Goal: Task Accomplishment & Management: Complete application form

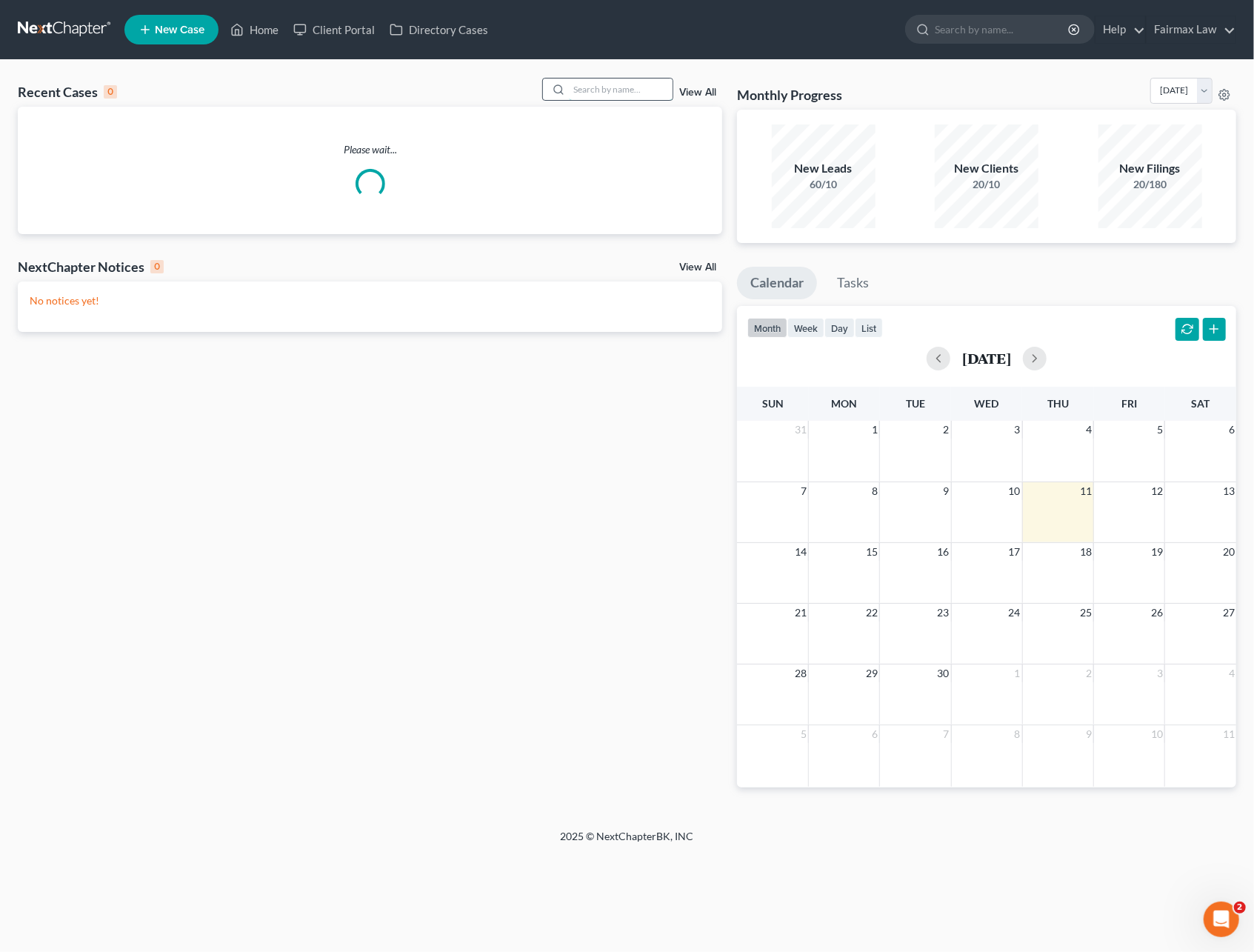
click at [582, 92] on input "search" at bounding box center [621, 89] width 104 height 22
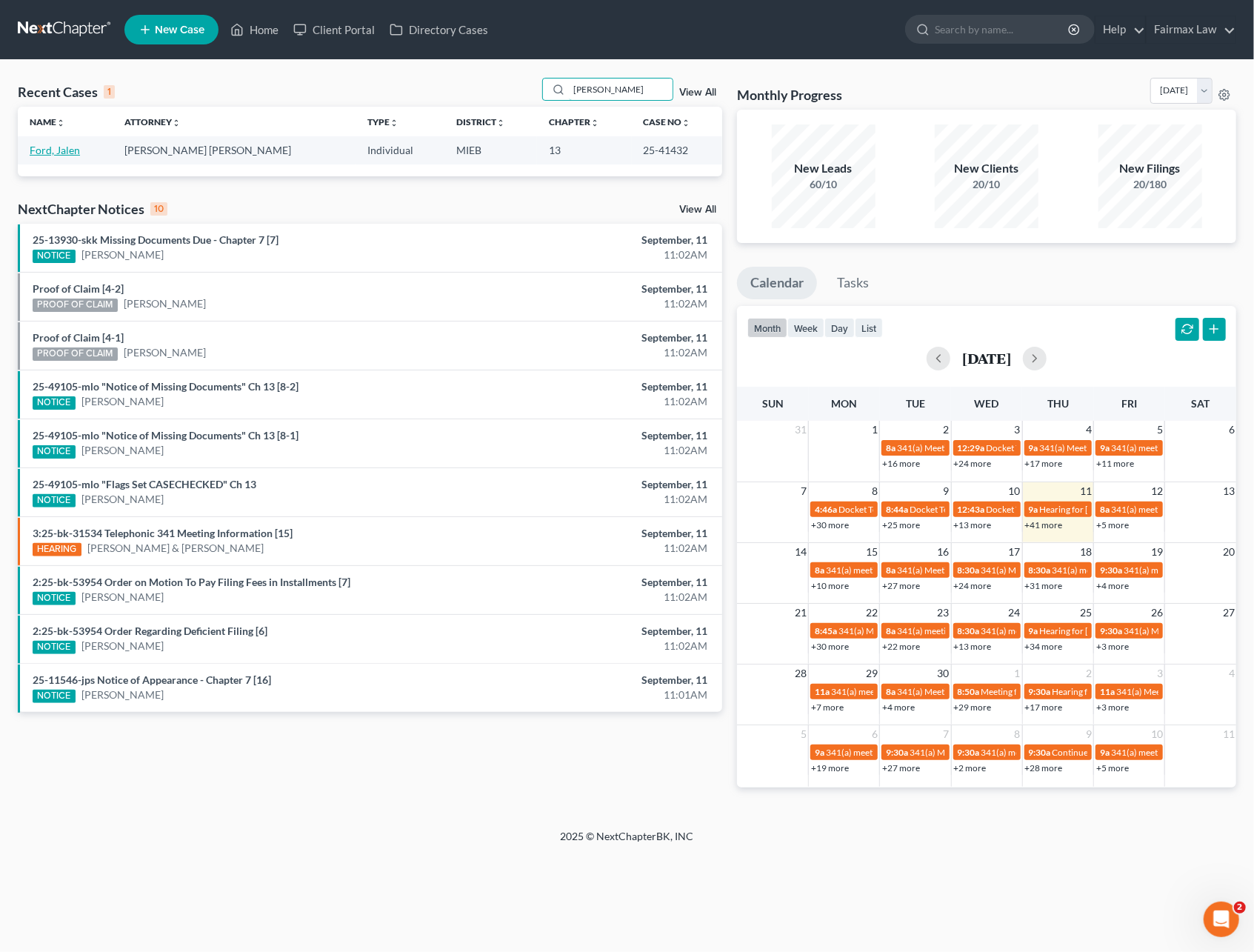
type input "jalen ford"
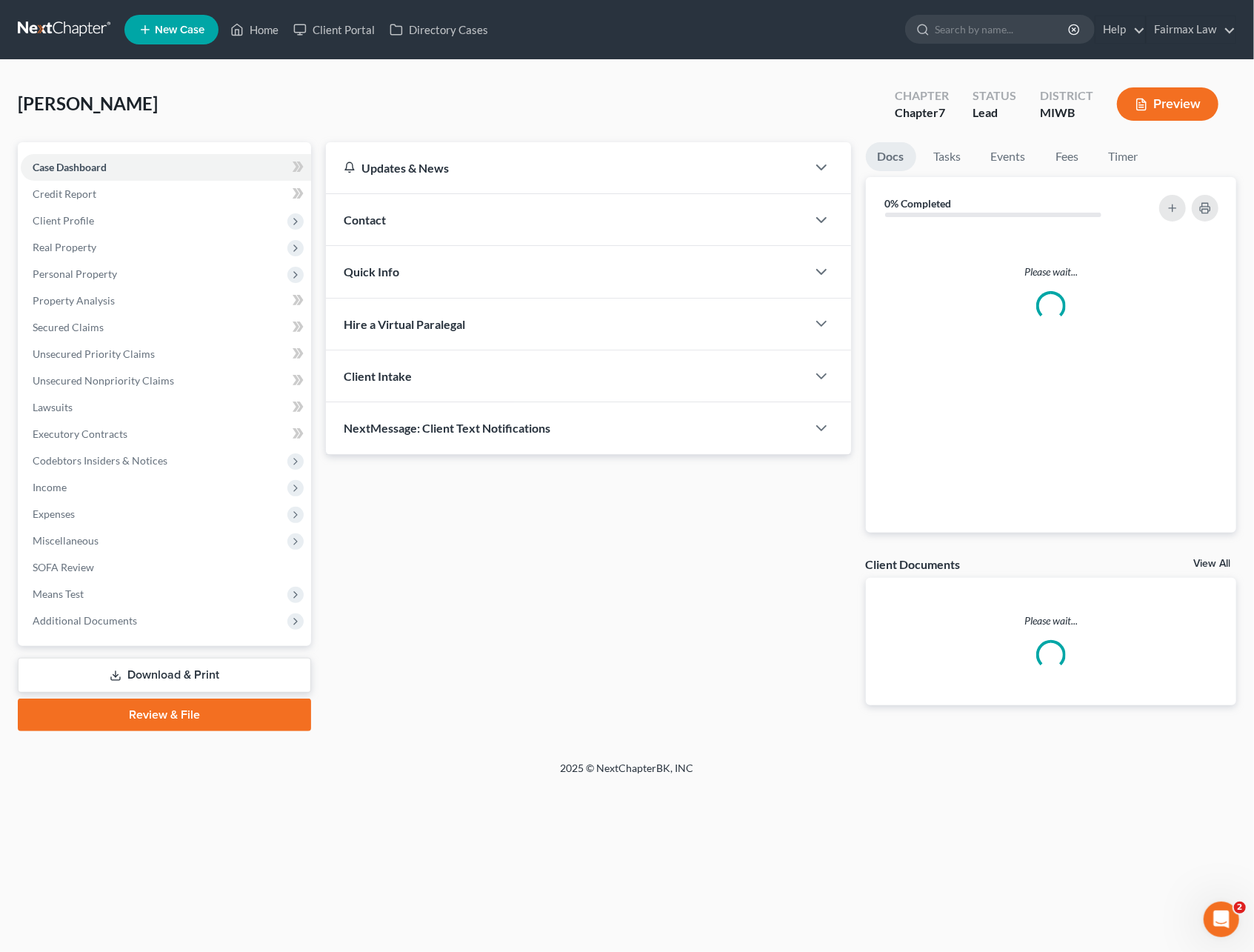
click at [89, 33] on link at bounding box center [65, 29] width 95 height 26
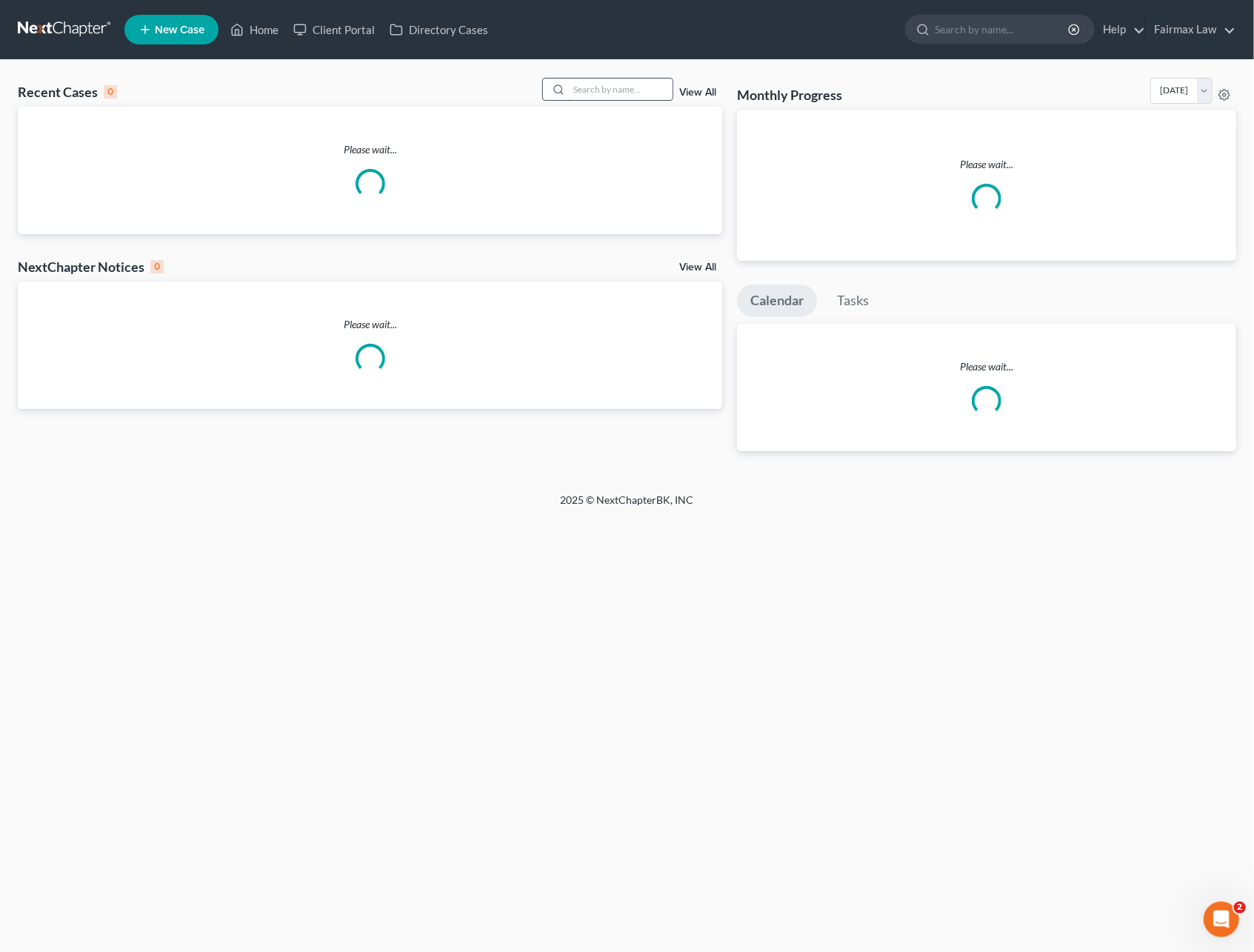
click at [629, 92] on input "search" at bounding box center [621, 89] width 104 height 22
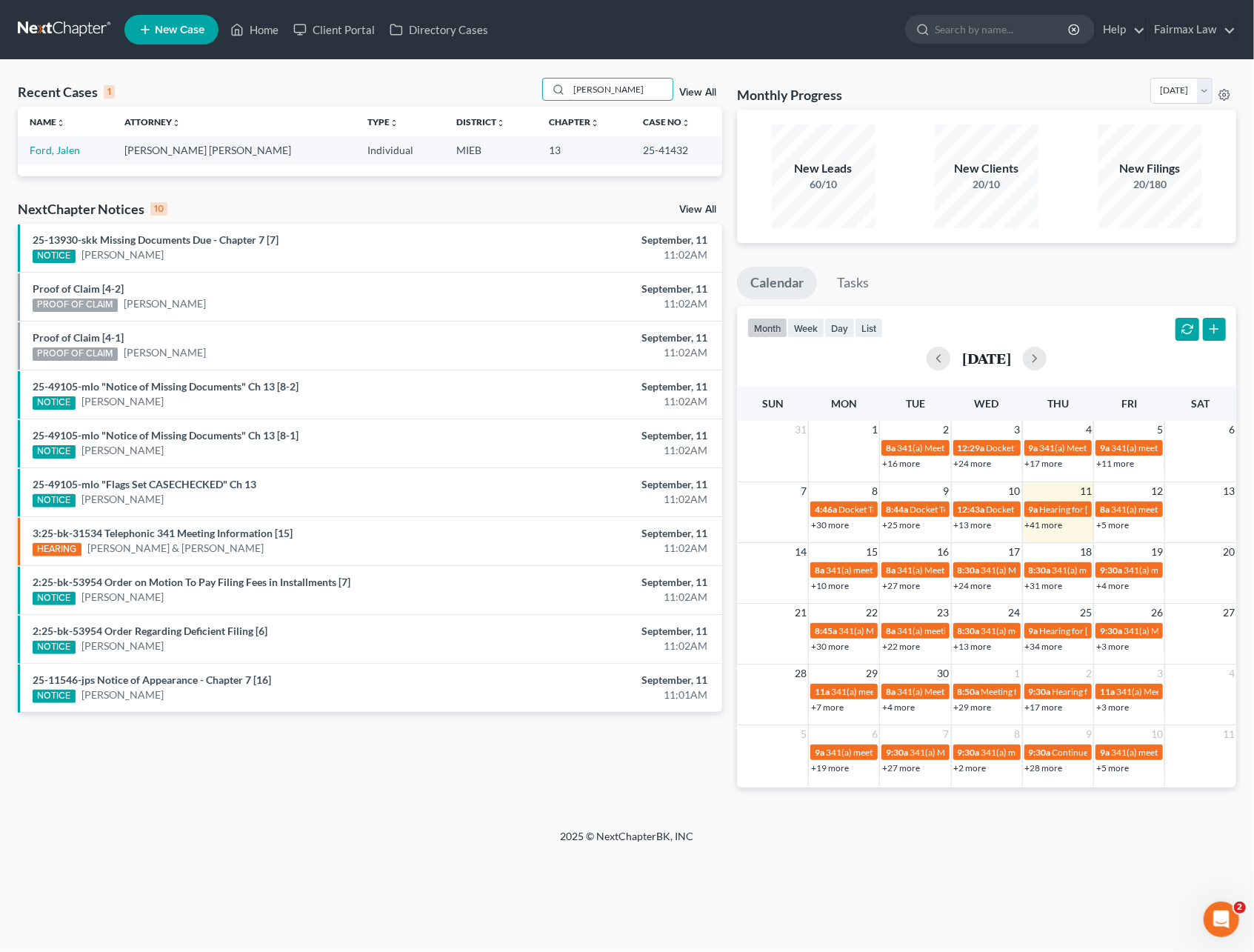
type input "jalen ford"
click at [26, 149] on td "Ford, Jalen" at bounding box center [65, 150] width 95 height 27
click at [33, 149] on link "Ford, Jalen" at bounding box center [54, 150] width 50 height 13
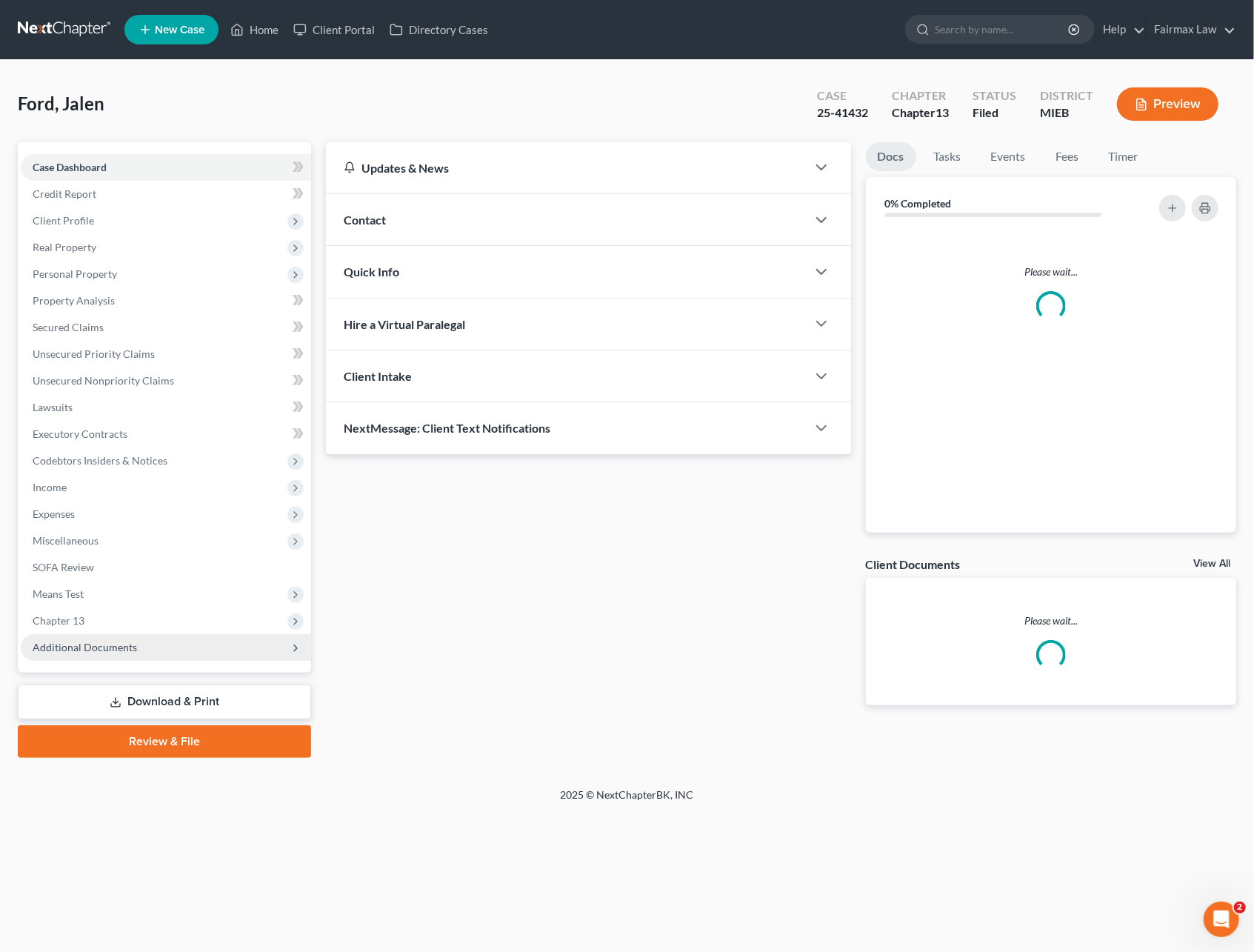
click at [77, 646] on span "Additional Documents" at bounding box center [84, 647] width 104 height 13
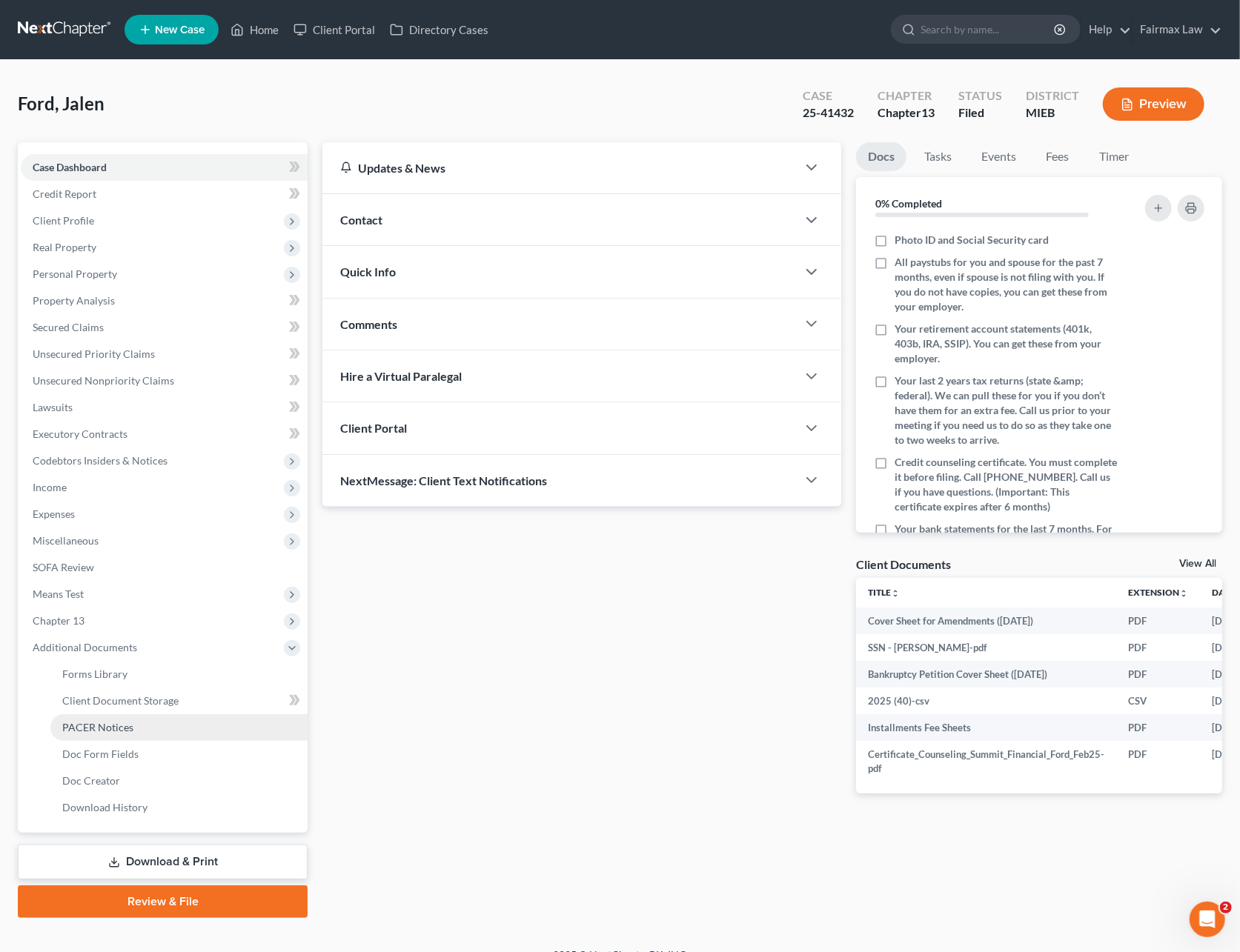
click at [95, 721] on span "PACER Notices" at bounding box center [97, 727] width 71 height 13
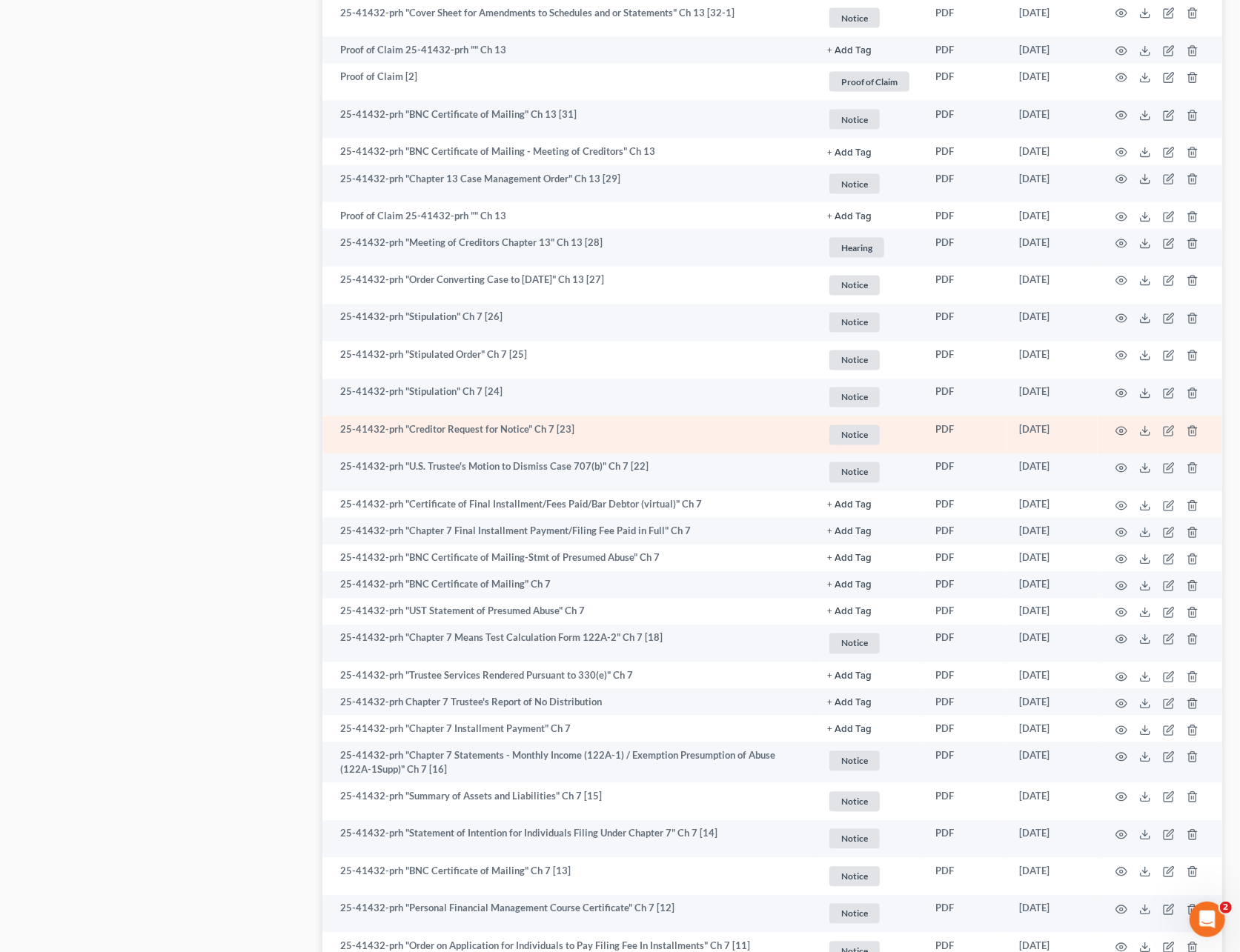
scroll to position [1382, 0]
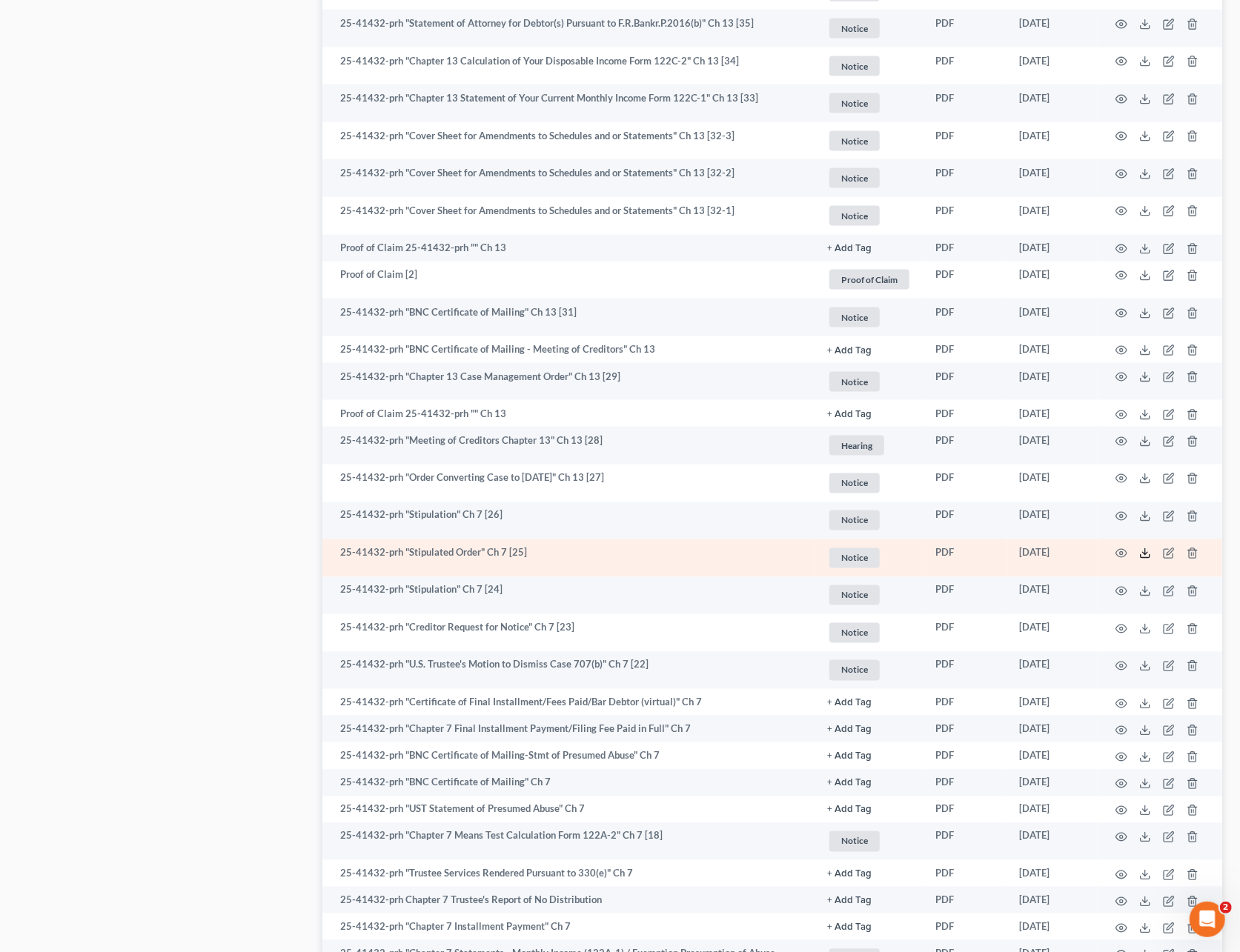
click at [1139, 547] on icon at bounding box center [1144, 553] width 12 height 12
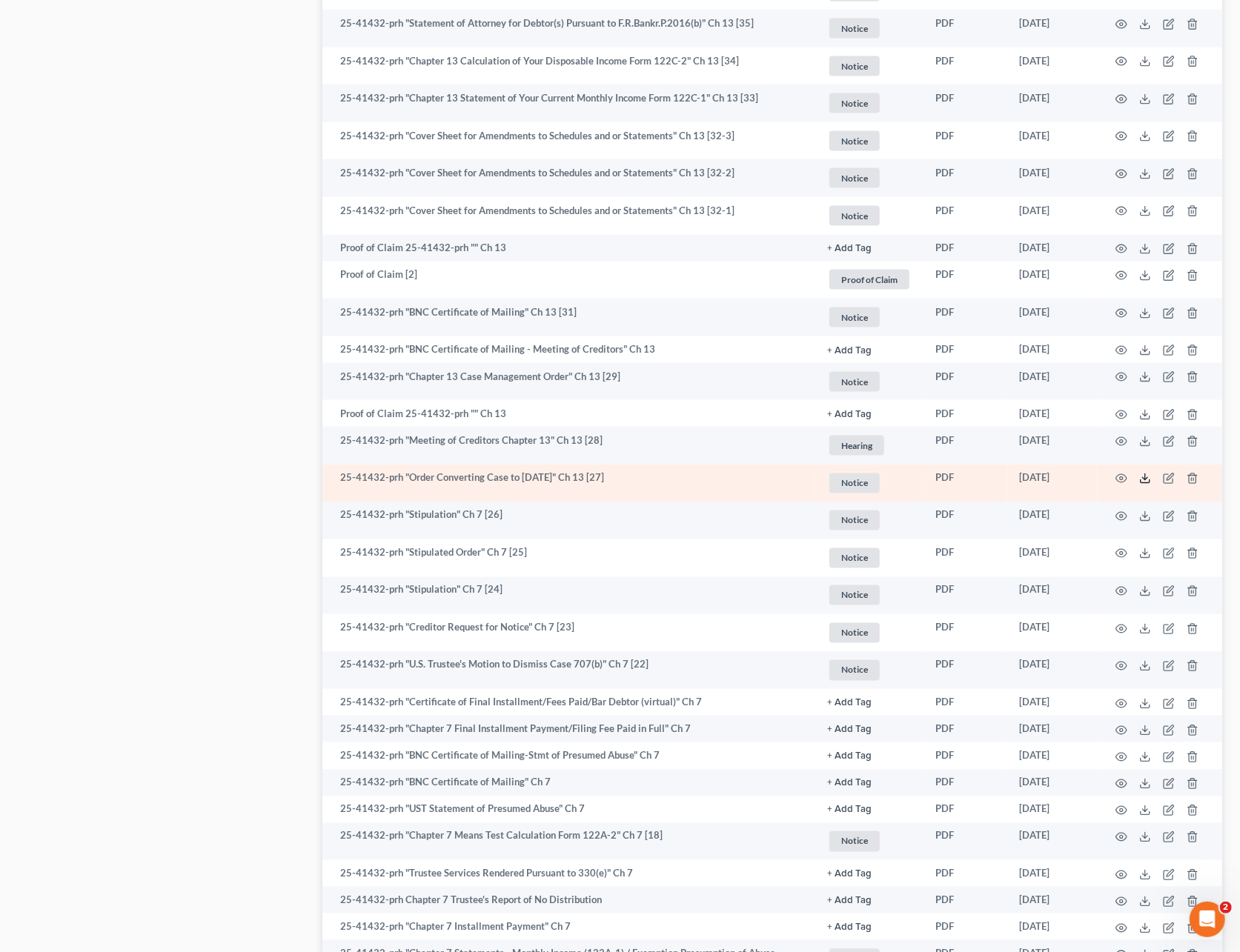
click at [1144, 477] on line at bounding box center [1144, 476] width 0 height 6
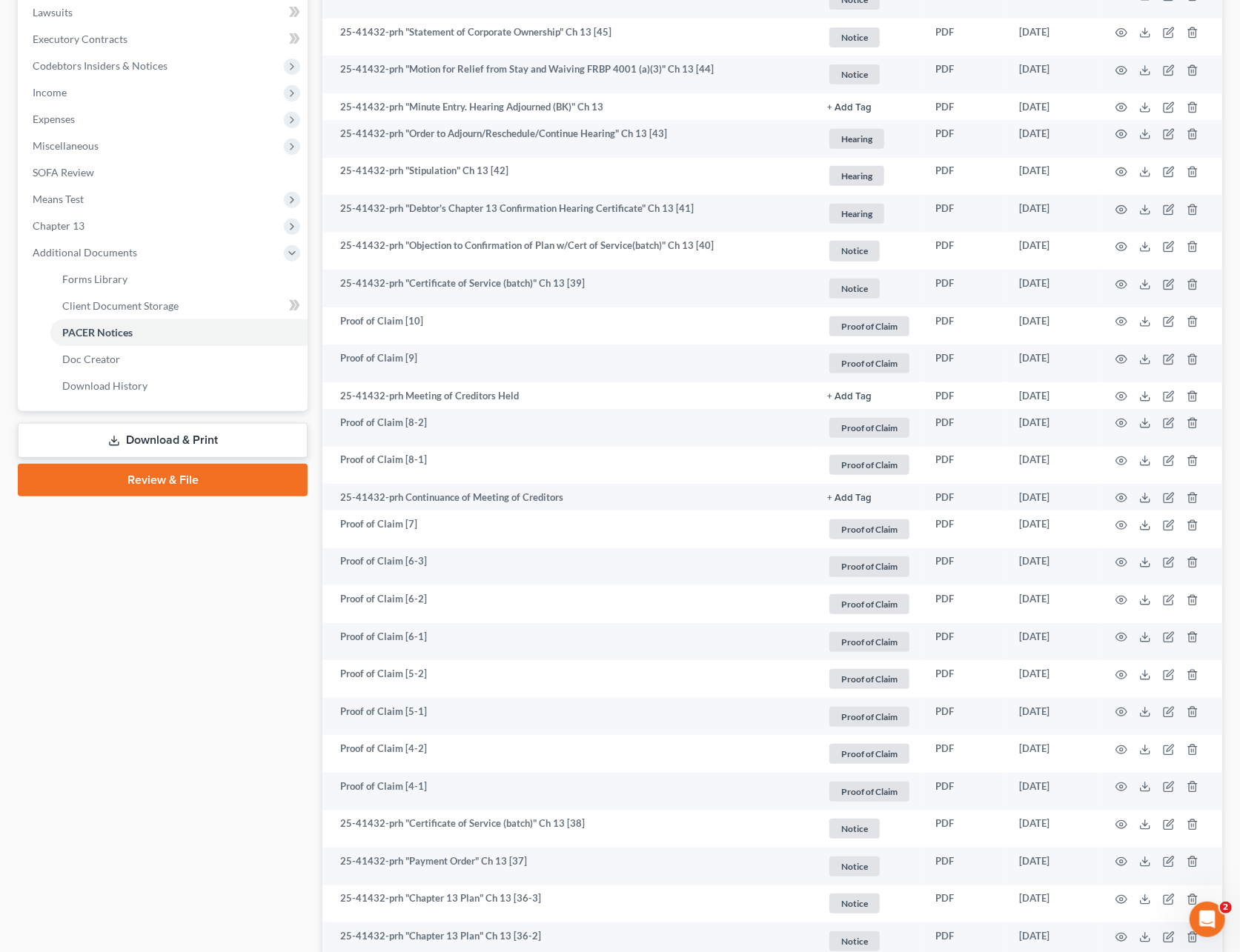
scroll to position [0, 0]
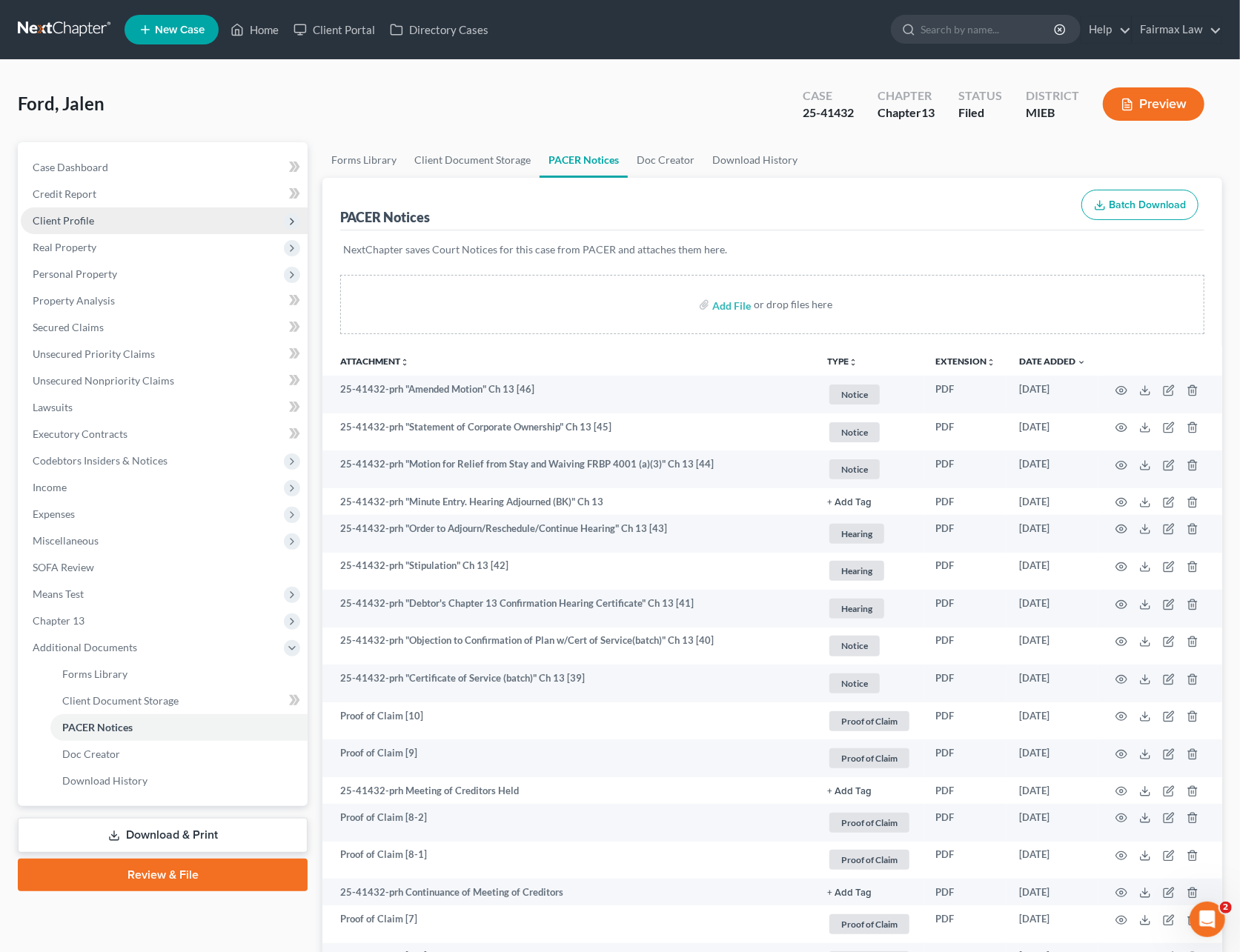
click at [81, 217] on span "Client Profile" at bounding box center [63, 221] width 61 height 13
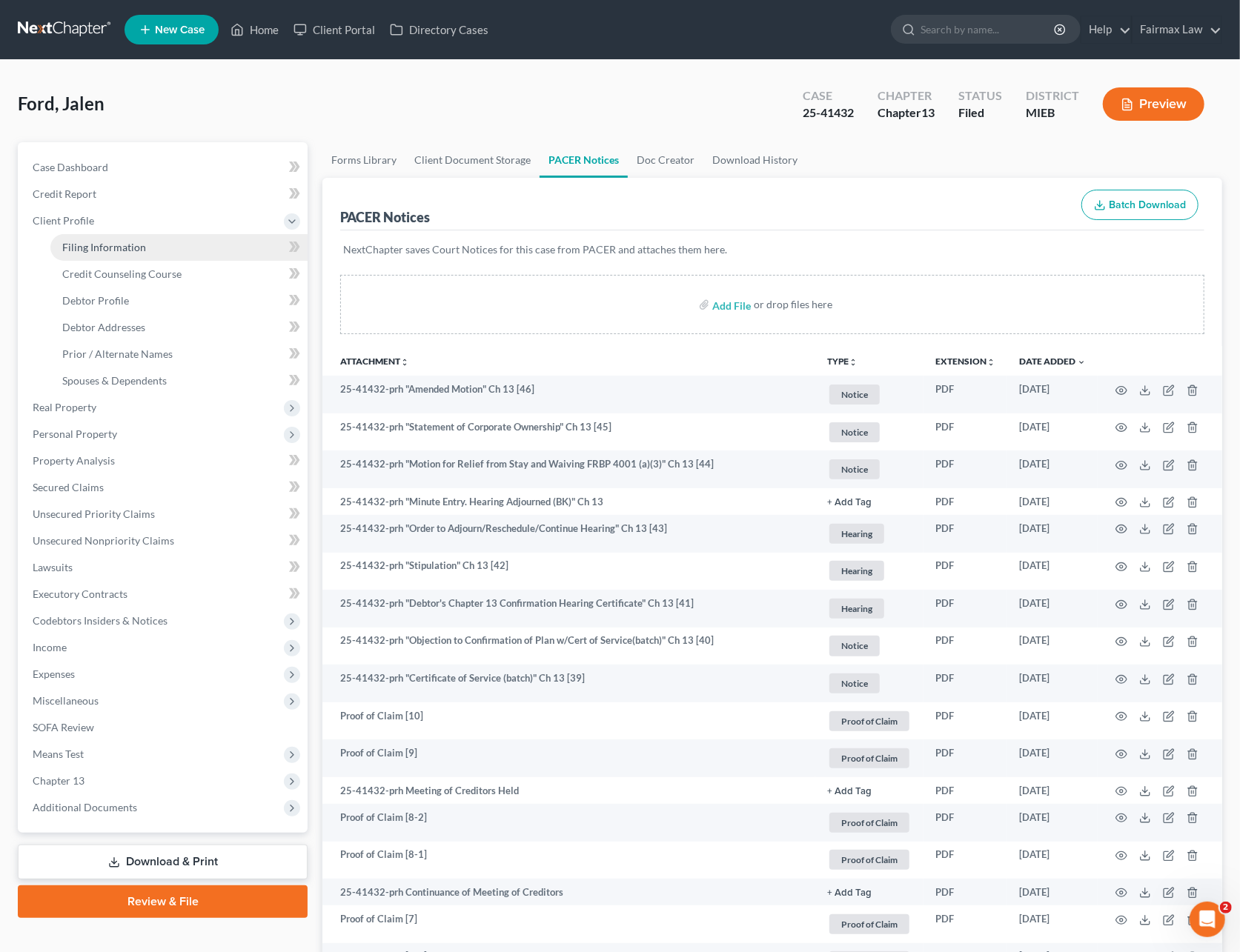
click at [96, 253] on link "Filing Information" at bounding box center [179, 247] width 257 height 26
select select "1"
select select "0"
select select "3"
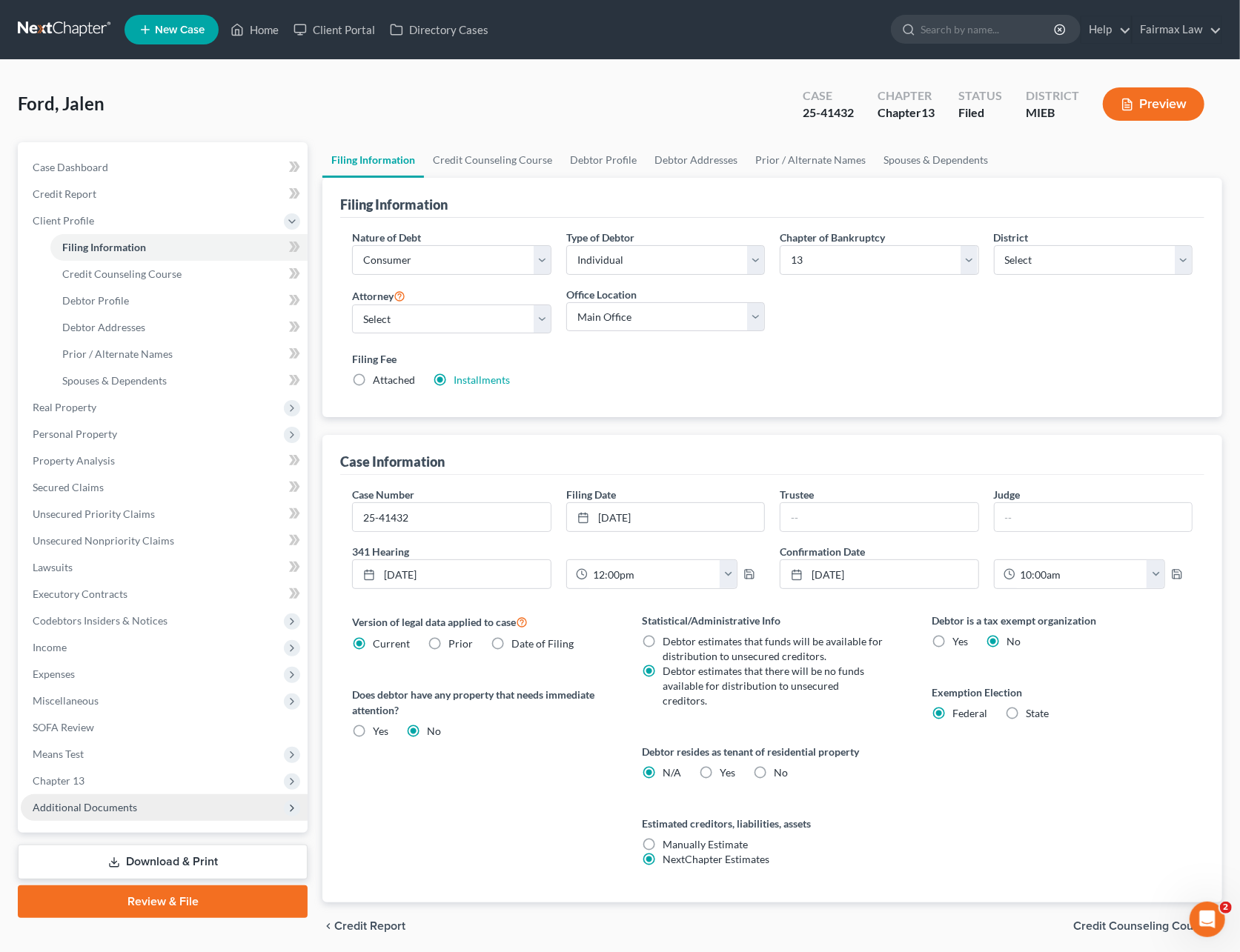
click at [114, 797] on span "Additional Documents" at bounding box center [164, 807] width 287 height 26
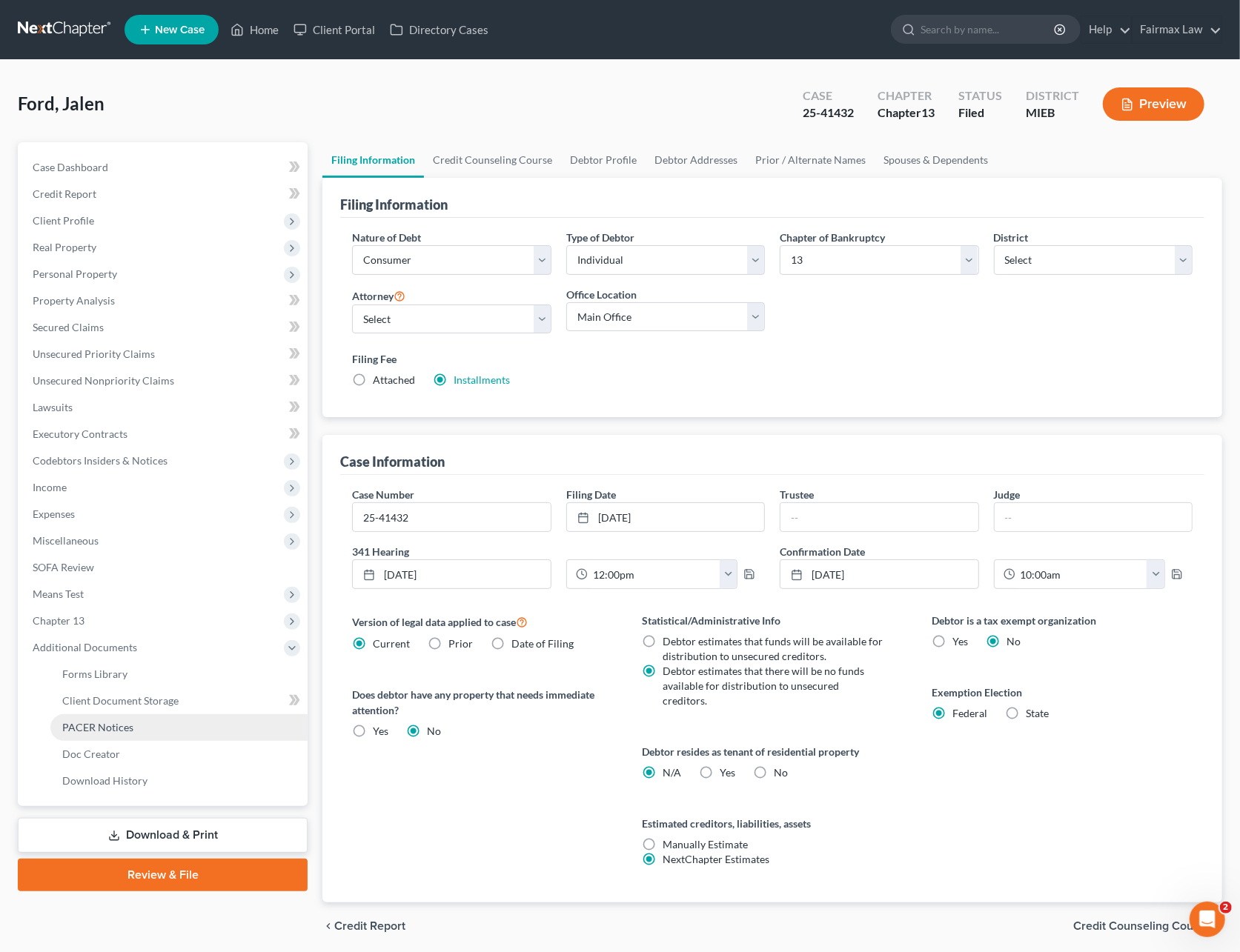
click at [131, 722] on span "PACER Notices" at bounding box center [97, 727] width 71 height 13
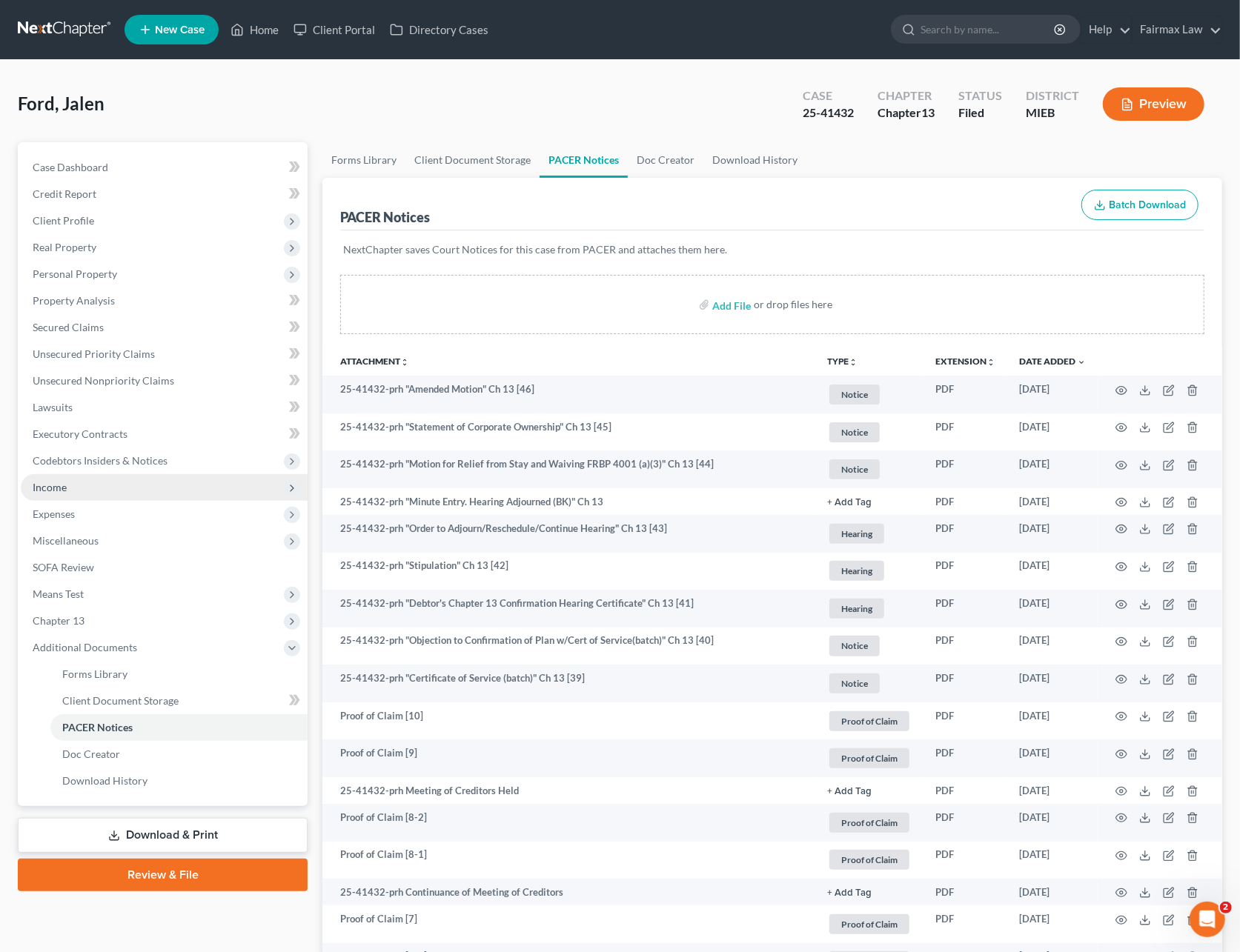
click at [89, 484] on span "Income" at bounding box center [164, 487] width 287 height 26
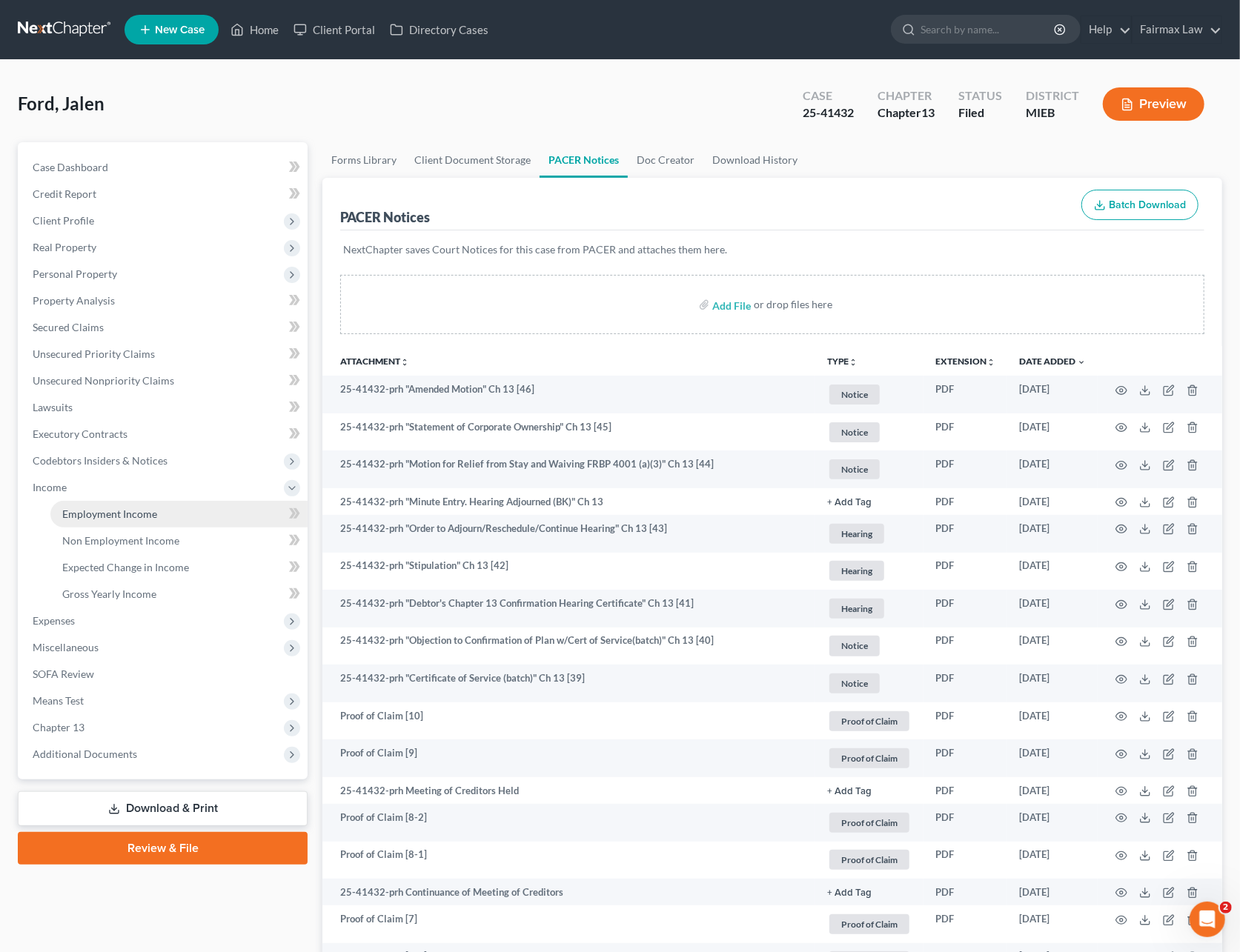
click at [108, 507] on span "Employment Income" at bounding box center [109, 514] width 95 height 13
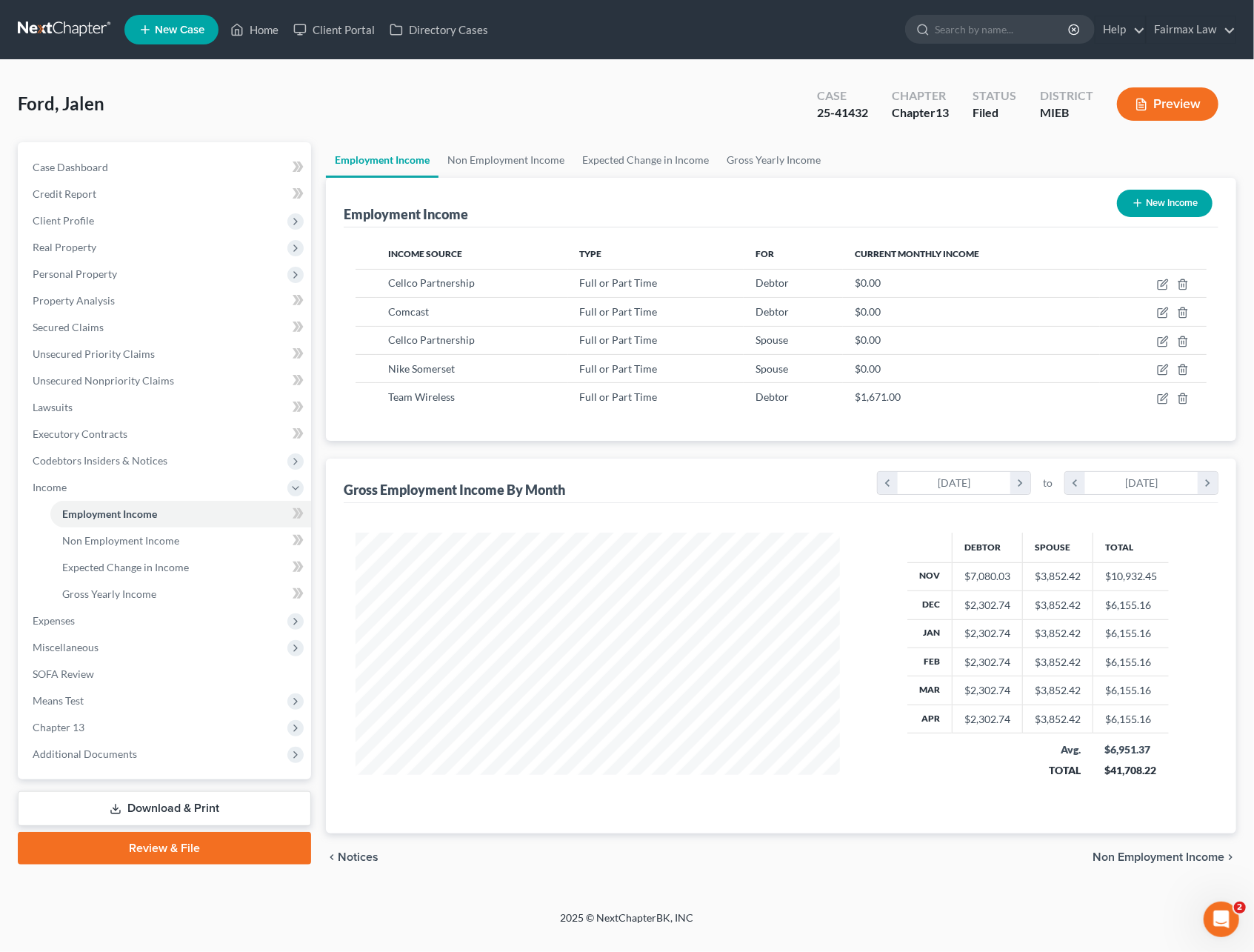
scroll to position [268, 513]
click at [1160, 398] on icon "button" at bounding box center [1162, 398] width 12 height 12
select select "0"
select select "52"
select select "1"
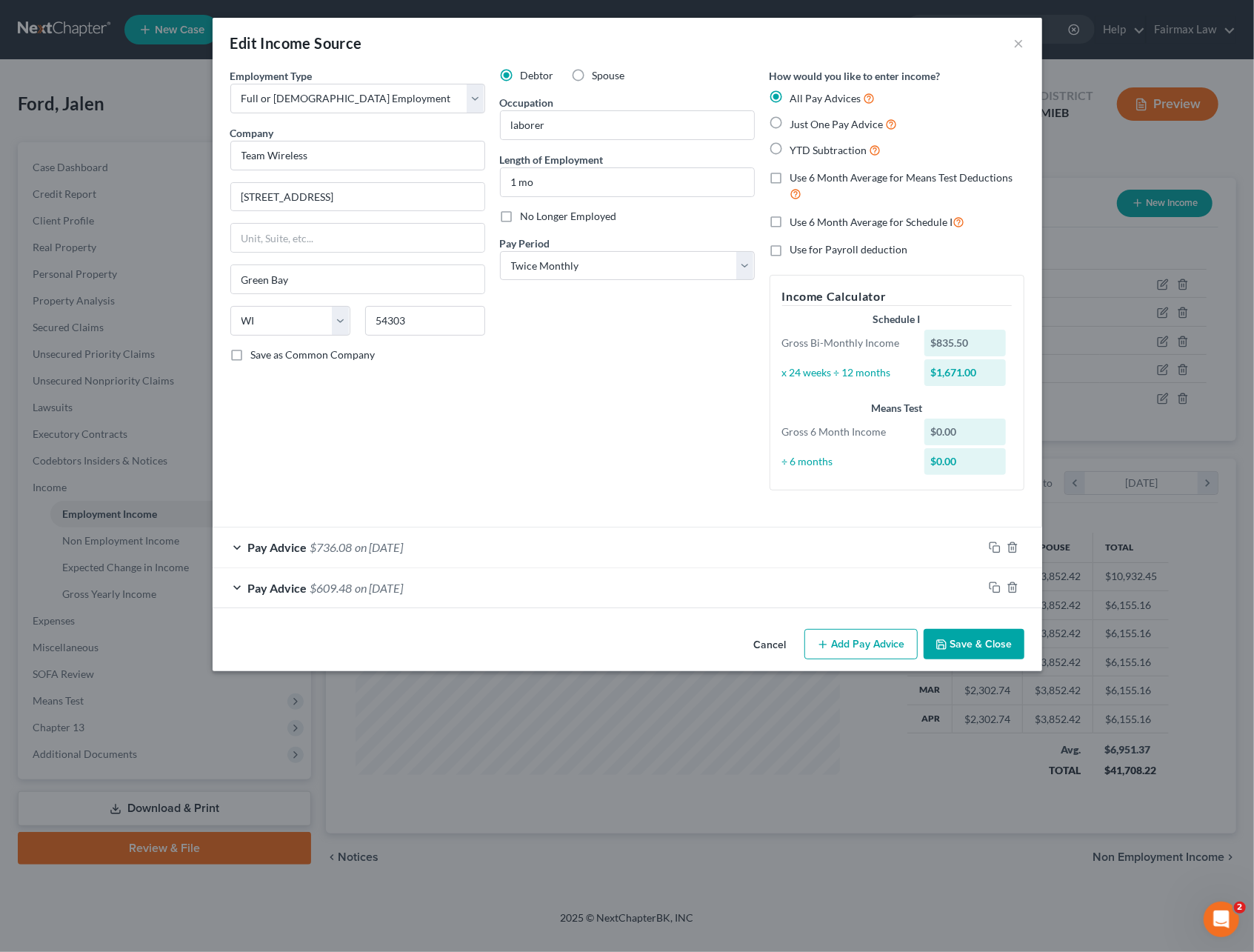
click at [767, 636] on button "Cancel" at bounding box center [770, 644] width 57 height 29
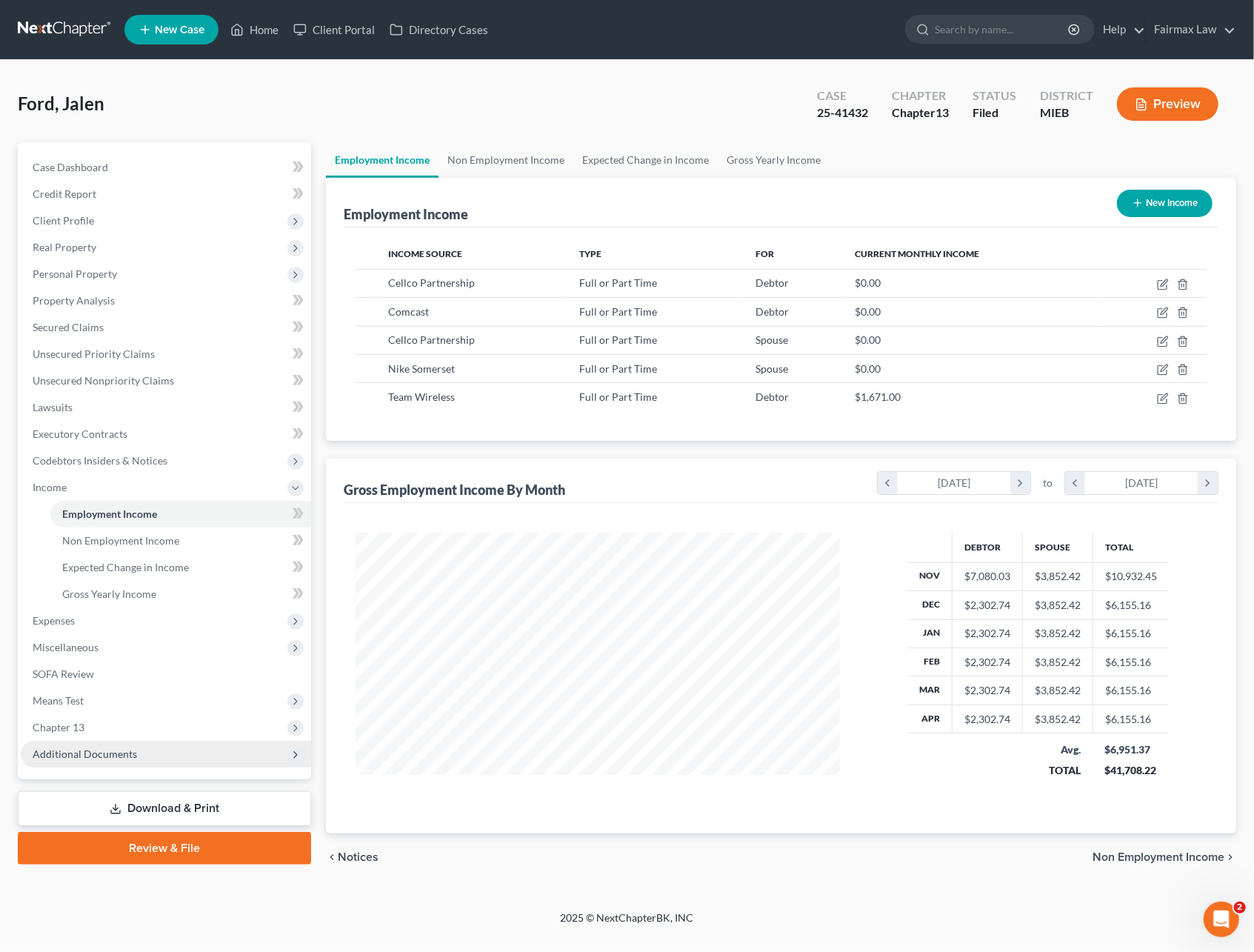
click at [89, 750] on span "Additional Documents" at bounding box center [84, 754] width 104 height 13
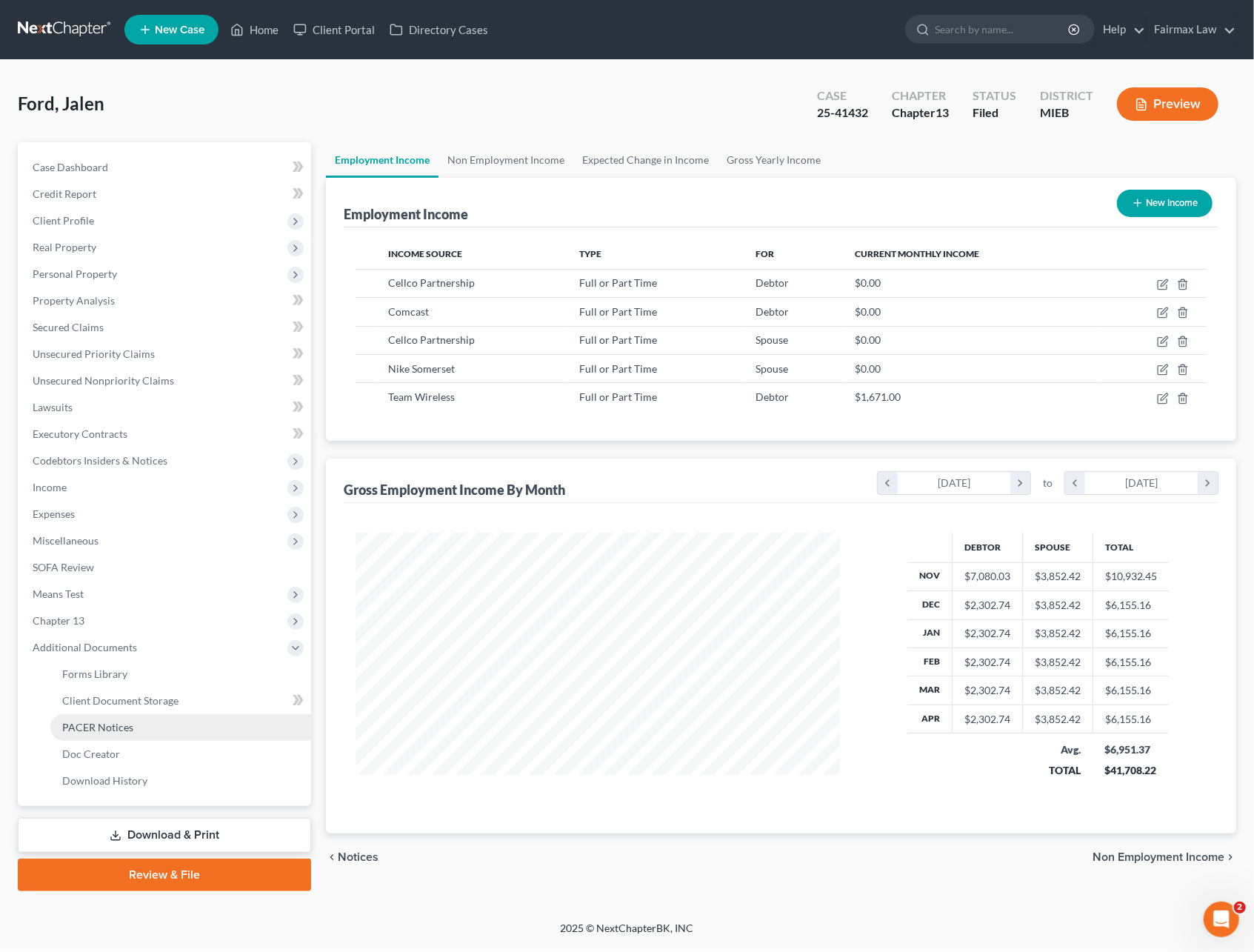
click at [125, 721] on span "PACER Notices" at bounding box center [97, 727] width 71 height 13
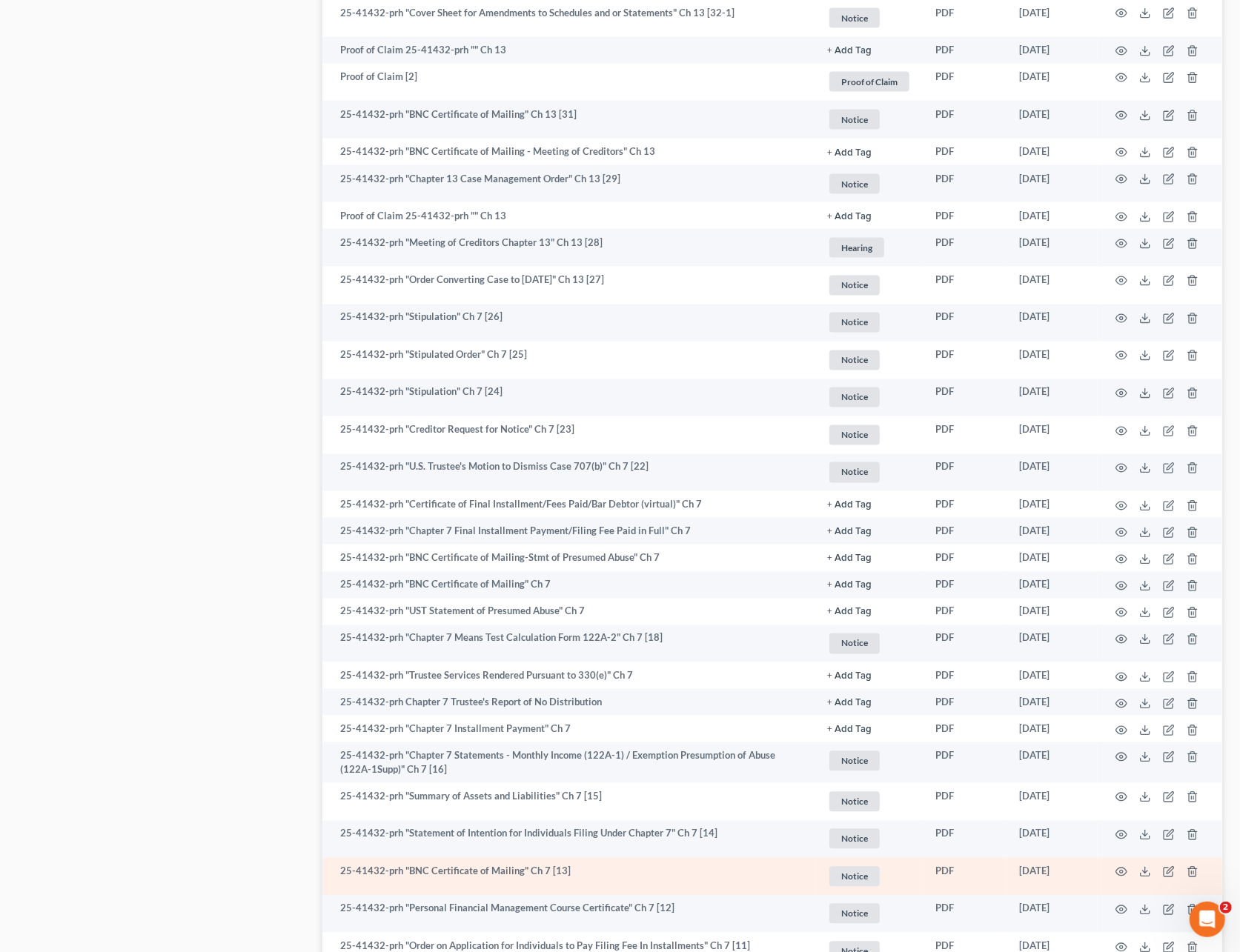
scroll to position [1876, 0]
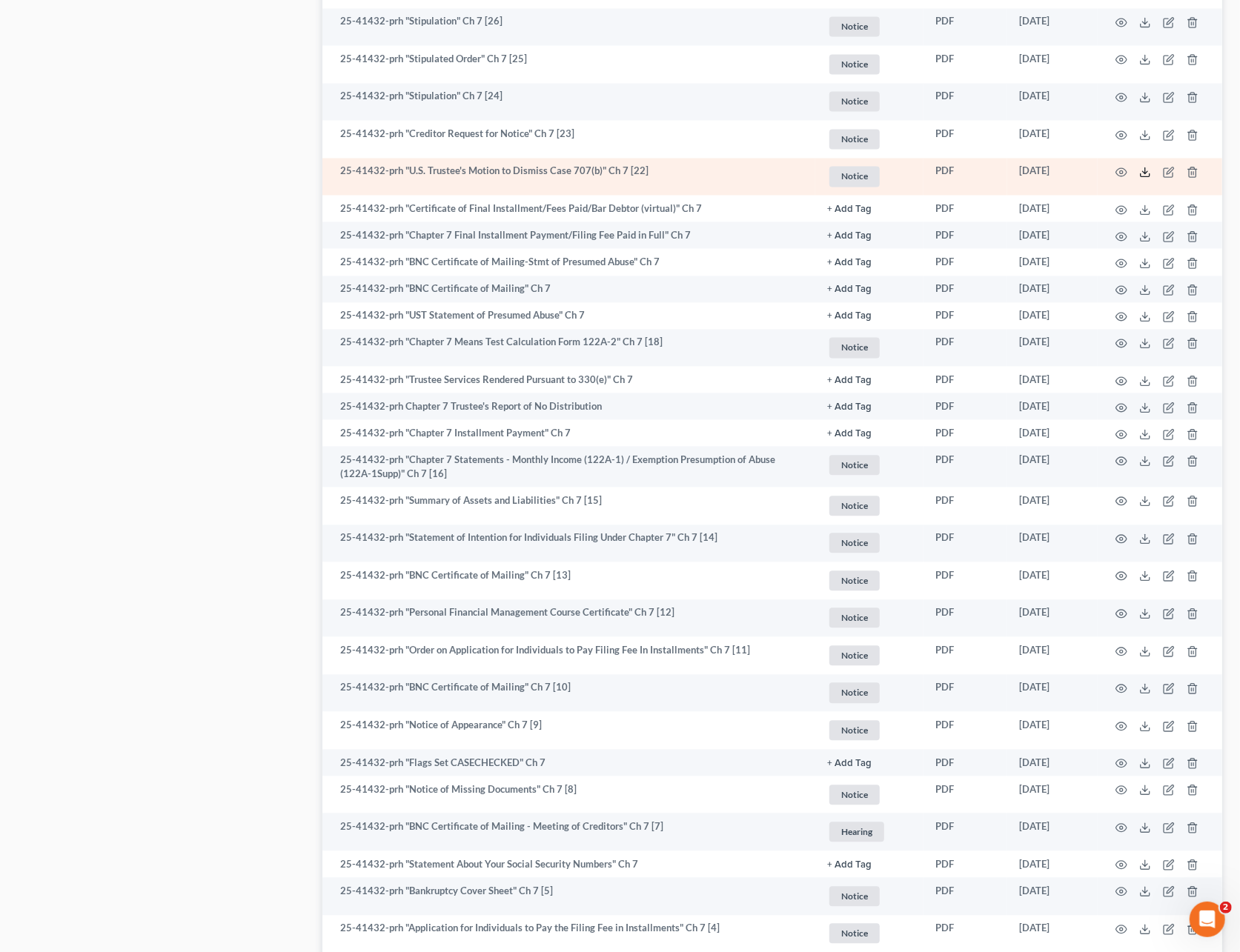
click at [1139, 167] on icon at bounding box center [1144, 171] width 12 height 12
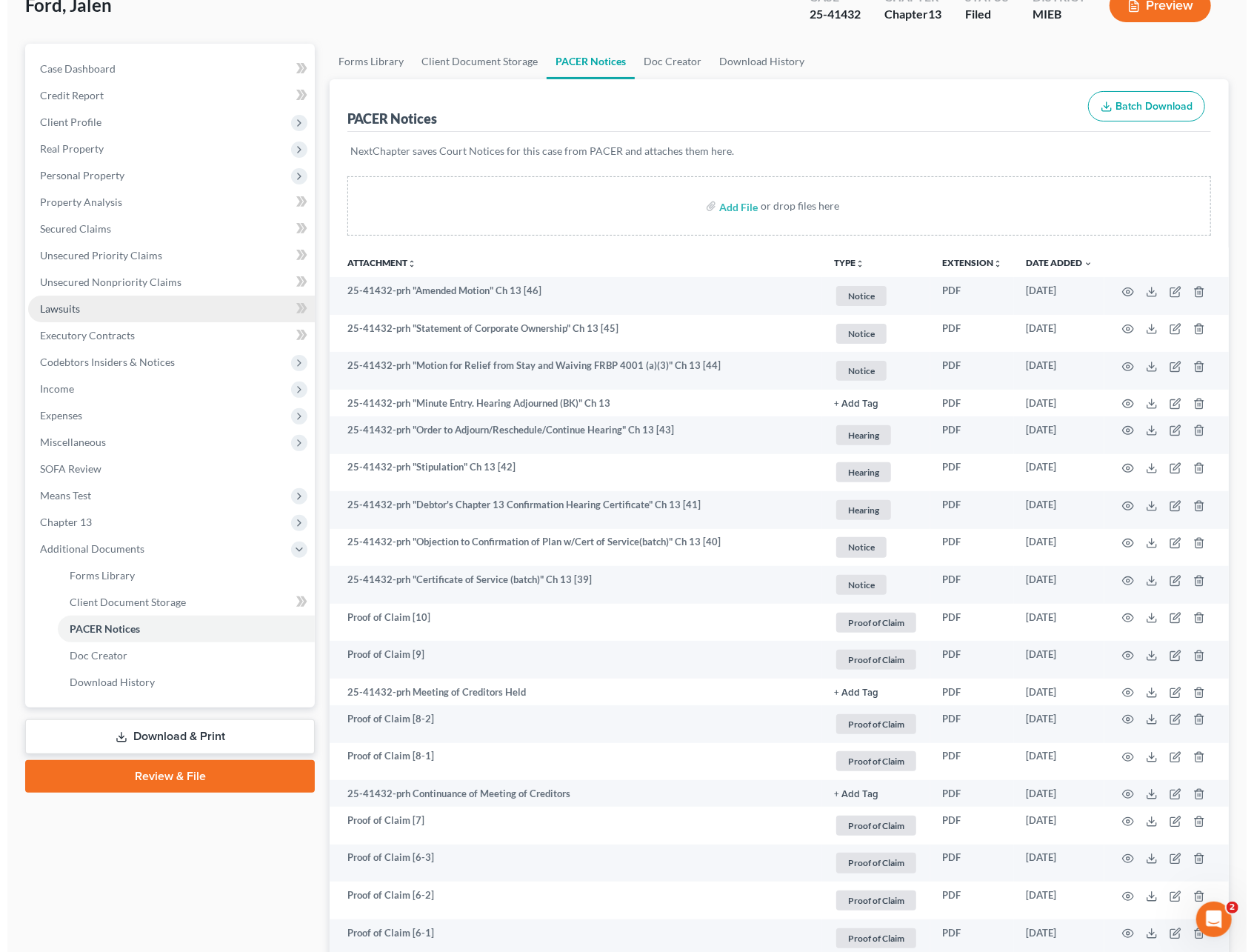
scroll to position [0, 0]
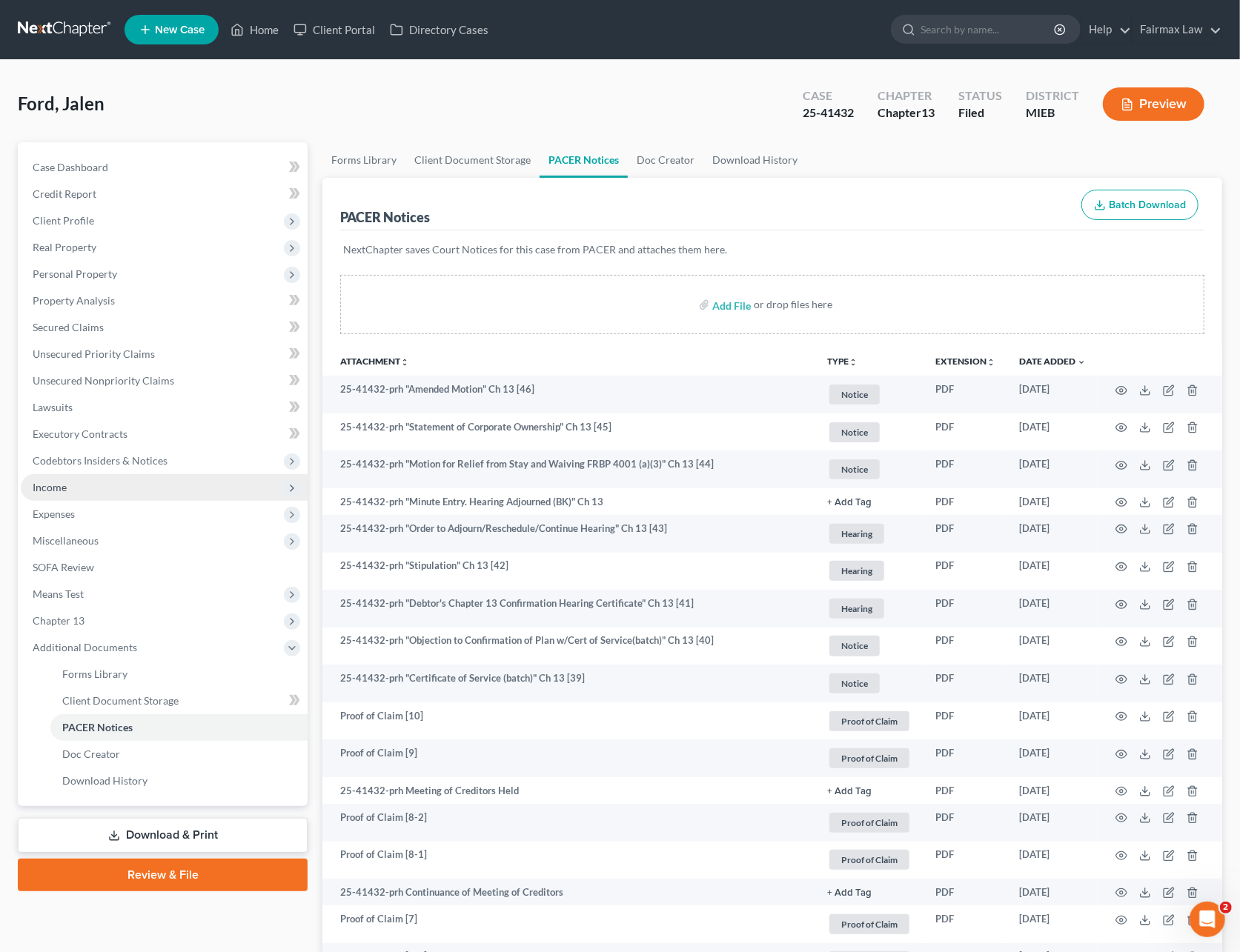
click at [87, 491] on span "Income" at bounding box center [164, 487] width 287 height 26
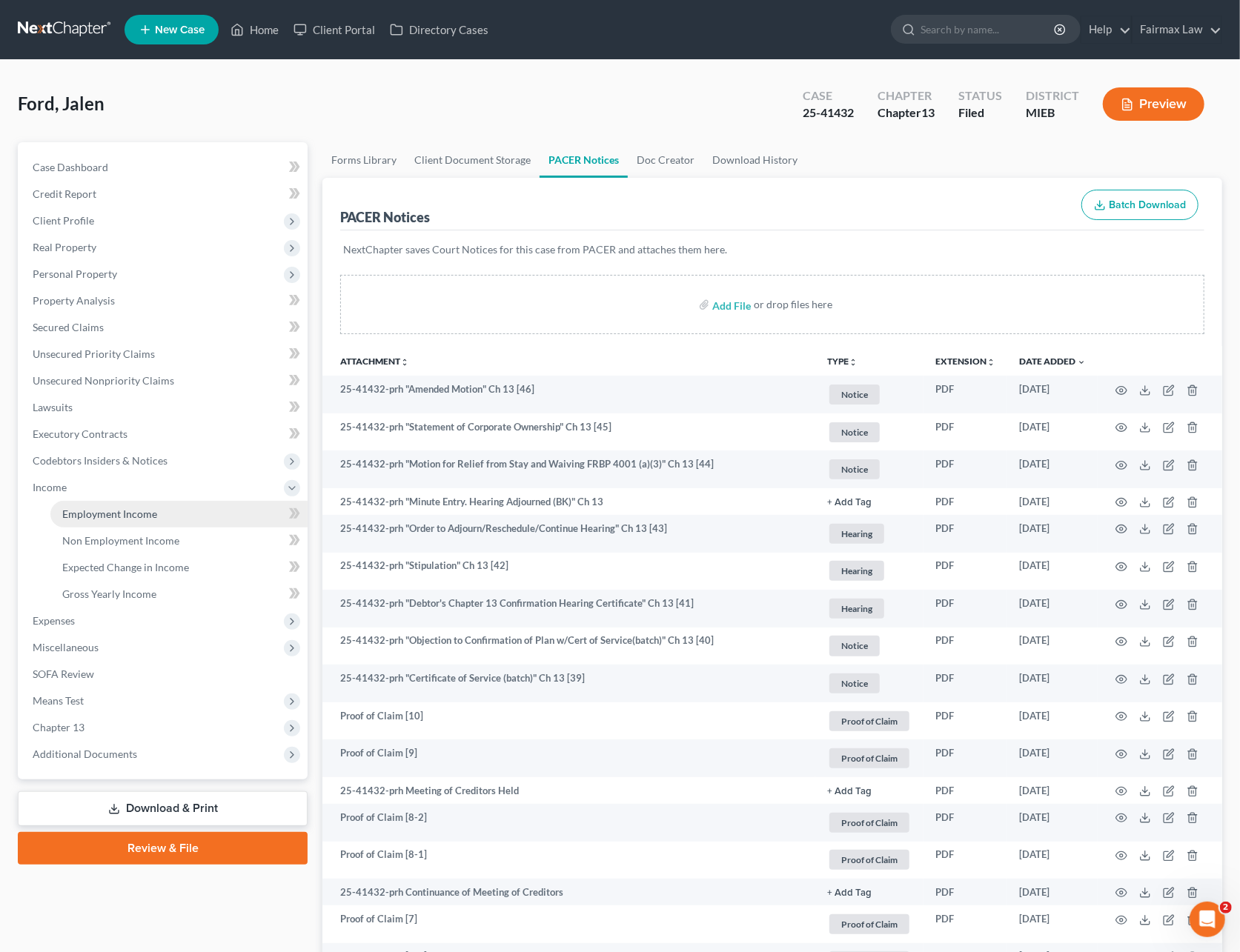
click at [88, 501] on link "Employment Income" at bounding box center [179, 514] width 257 height 26
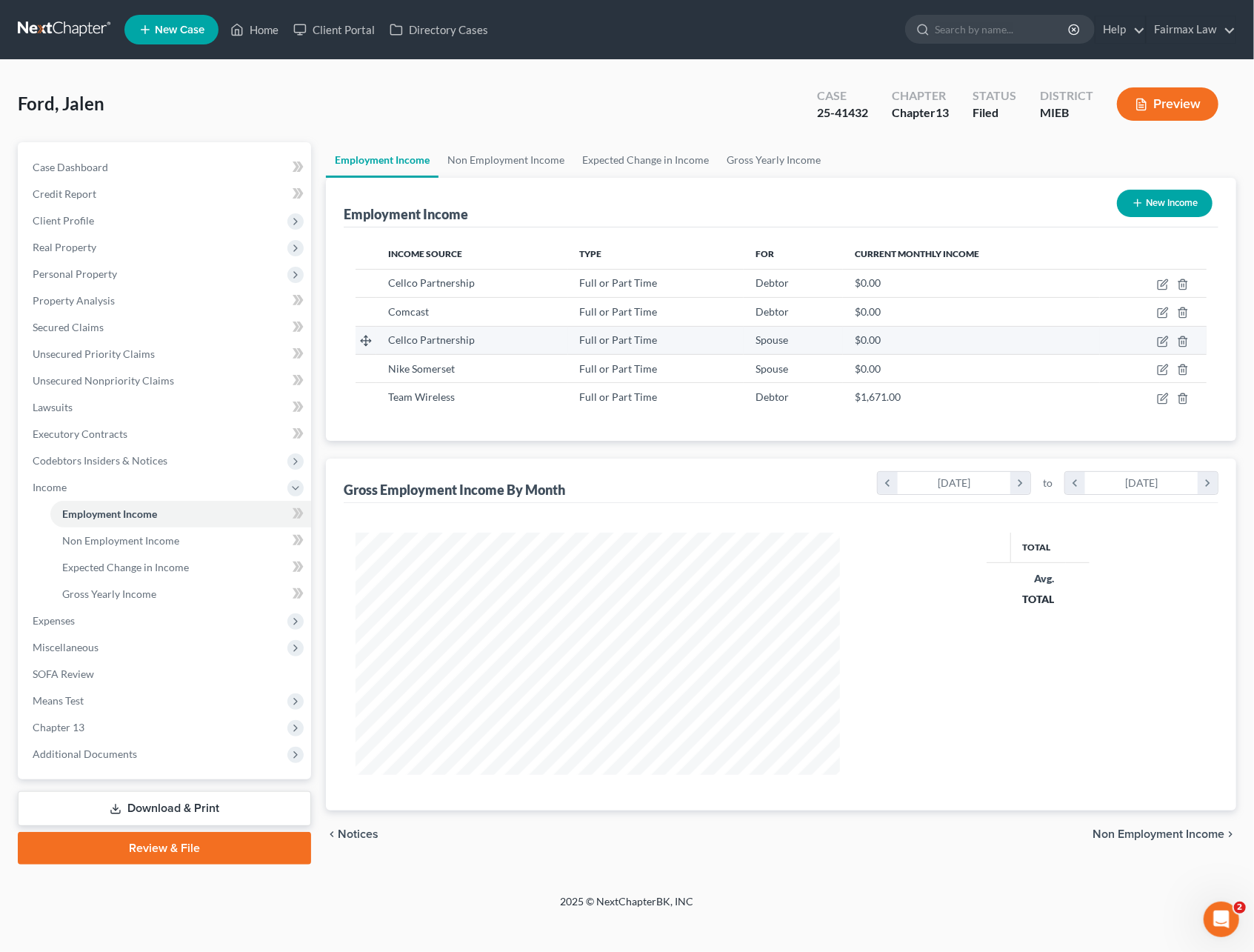
scroll to position [243, 513]
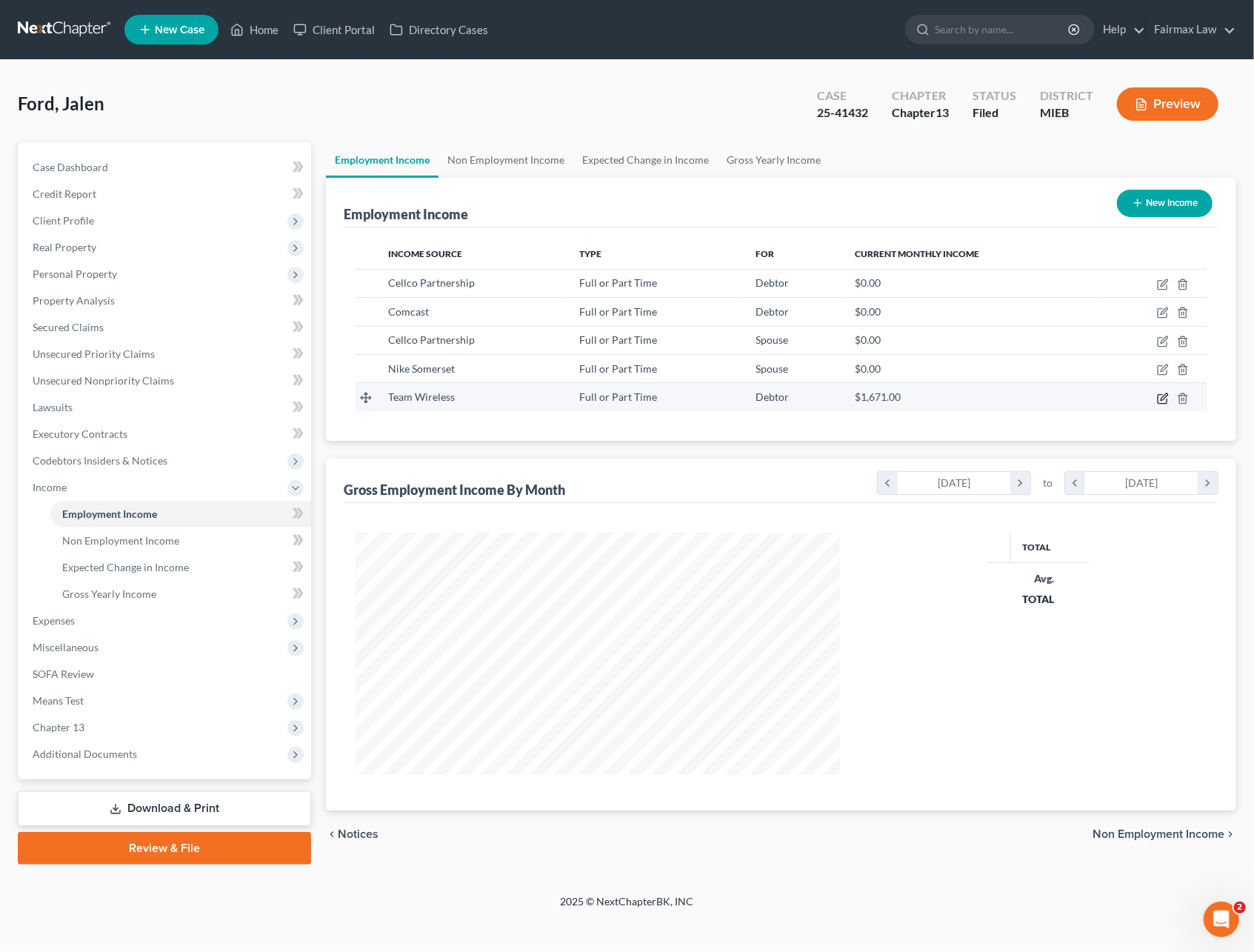
click at [1160, 395] on icon "button" at bounding box center [1162, 398] width 12 height 12
select select "0"
select select "52"
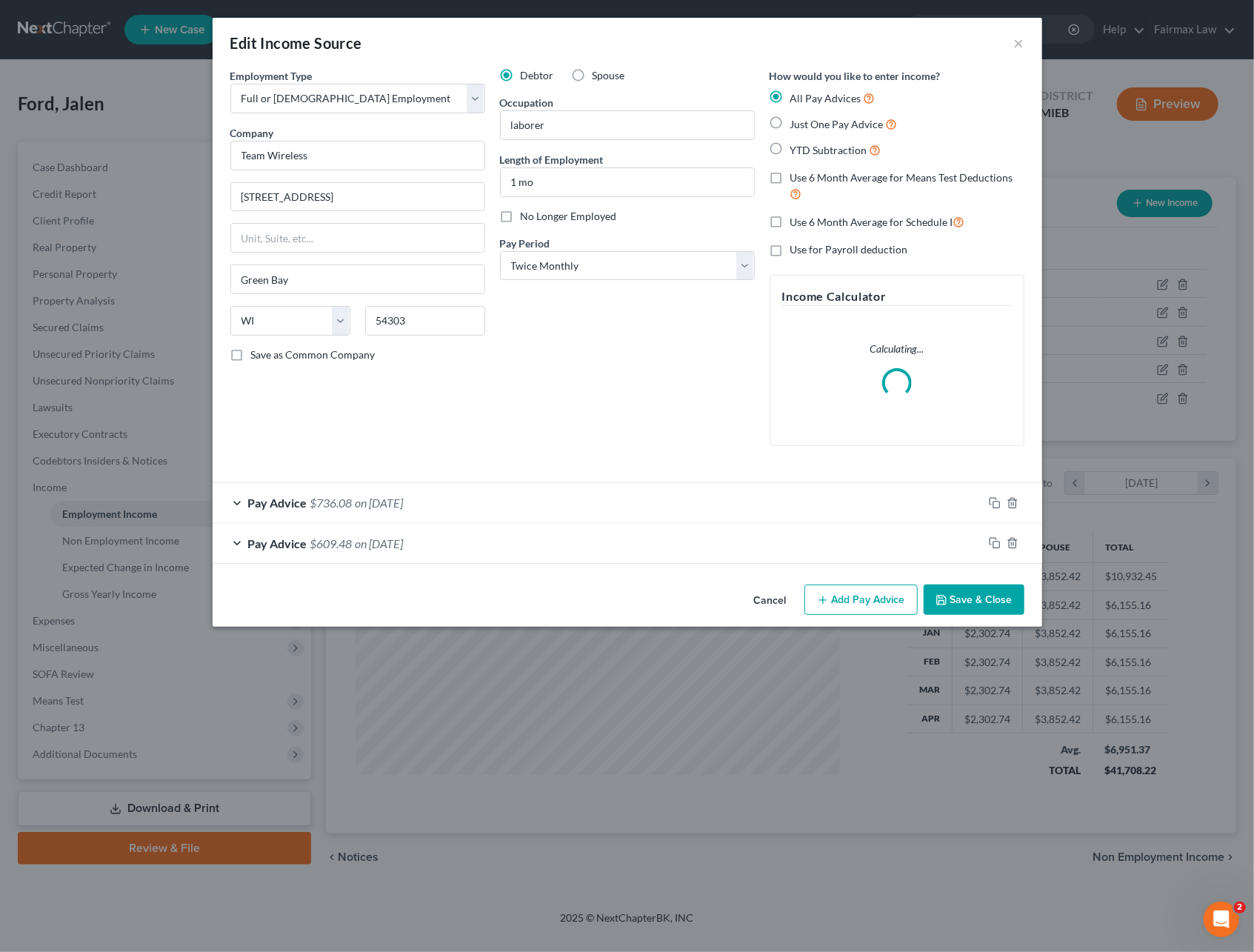
click at [438, 512] on div "Pay Advice $736.08 on 09/10/2025" at bounding box center [598, 502] width 770 height 39
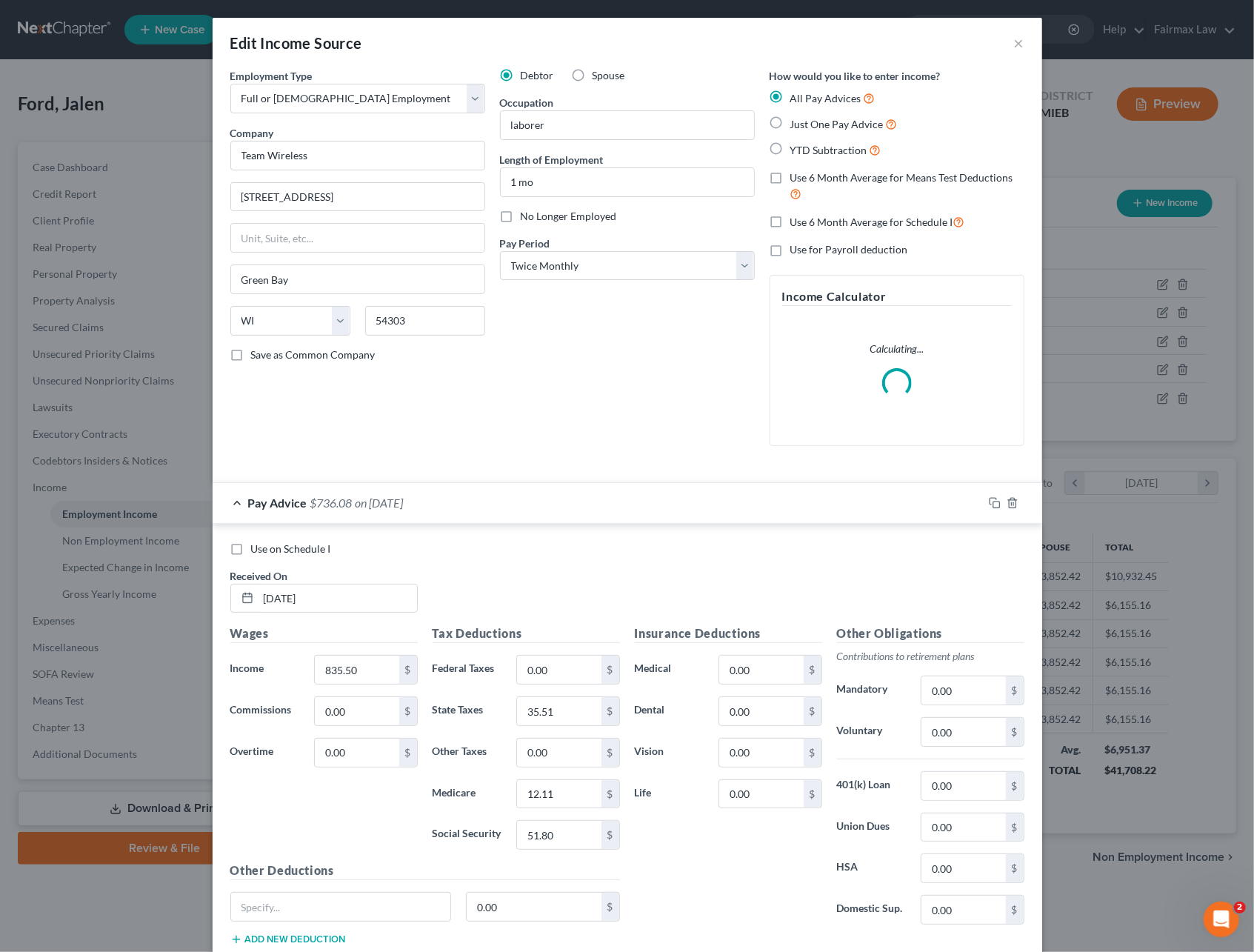
scroll to position [99, 0]
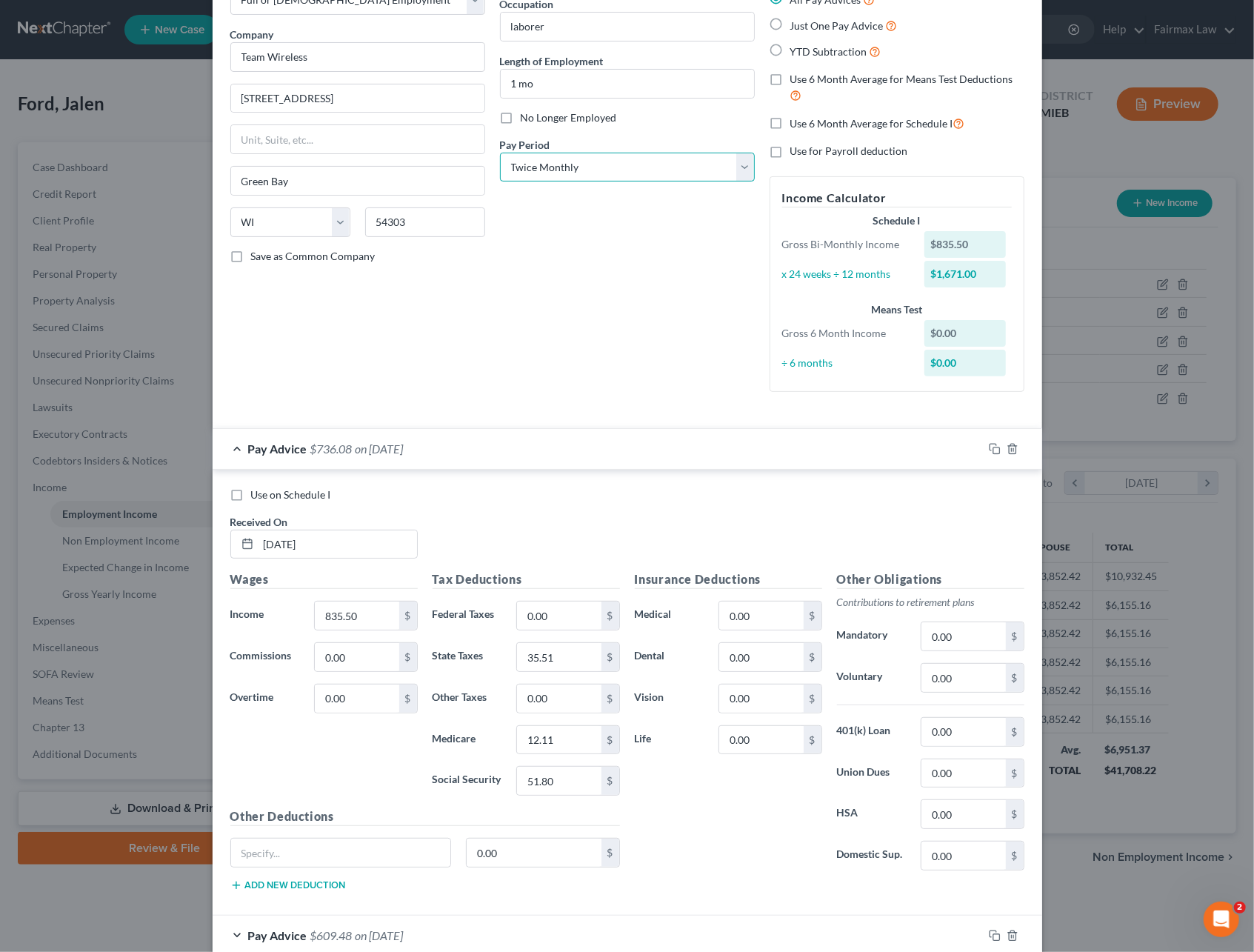
click at [644, 182] on select "Select Monthly Twice Monthly Every Other Week Weekly" at bounding box center [628, 167] width 255 height 29
select select "2"
click at [500, 153] on select "Select Monthly Twice Monthly Every Other Week Weekly" at bounding box center [628, 167] width 255 height 29
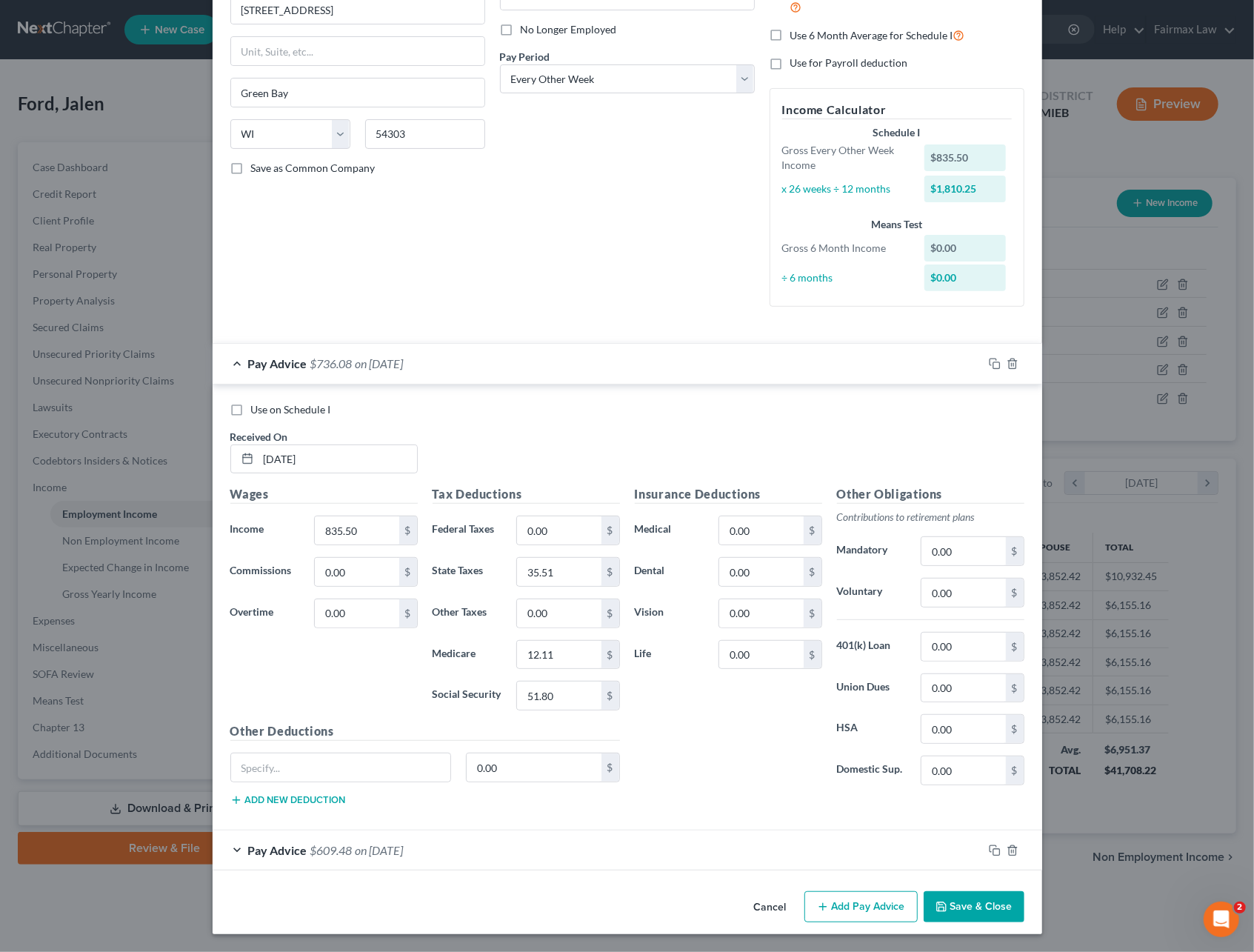
click at [251, 409] on label "Use on Schedule I" at bounding box center [291, 409] width 80 height 15
click at [257, 409] on input "Use on Schedule I" at bounding box center [262, 407] width 10 height 10
checkbox input "true"
click at [935, 901] on icon "button" at bounding box center [941, 907] width 12 height 12
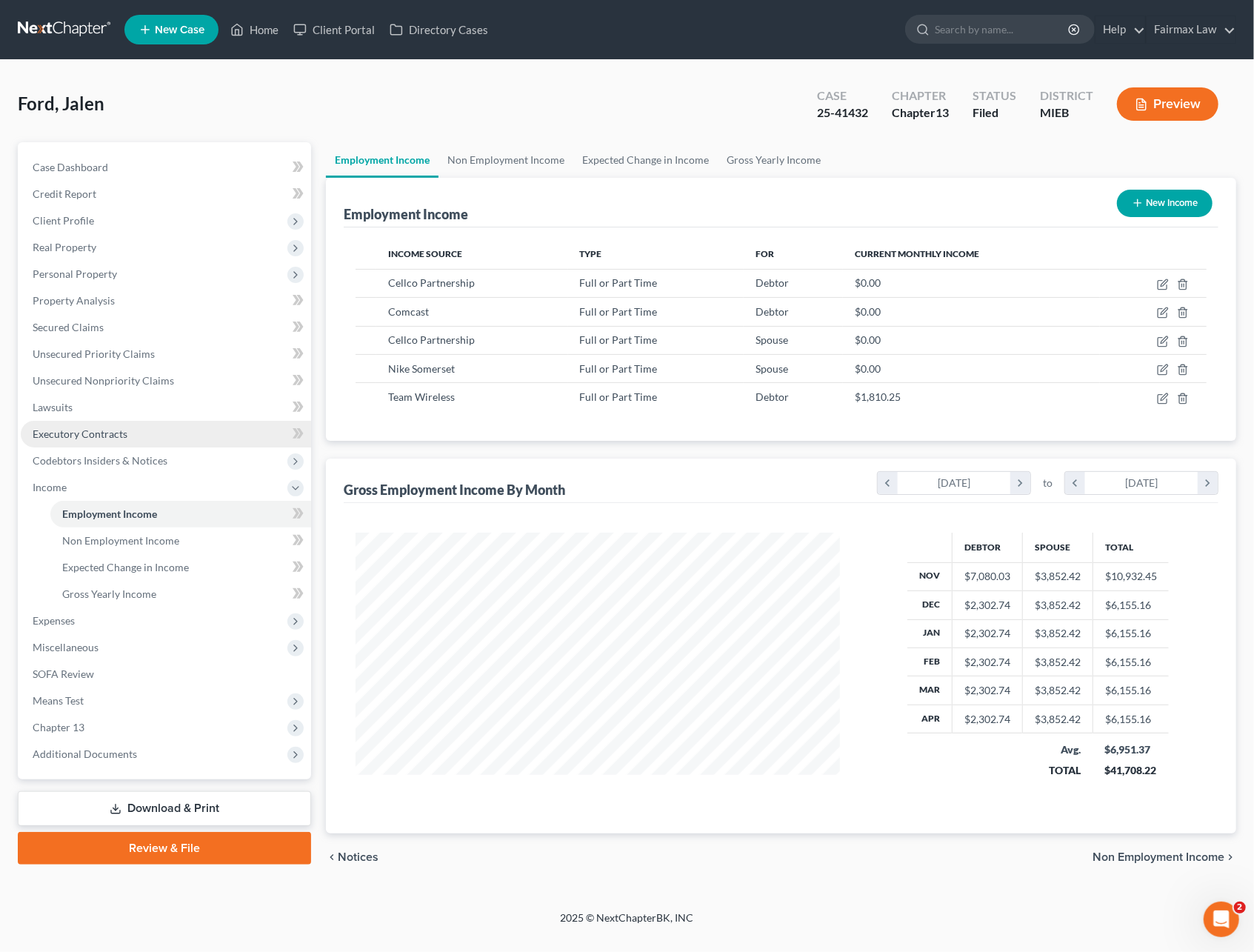
scroll to position [268, 513]
click at [110, 536] on span "Non Employment Income" at bounding box center [120, 540] width 117 height 13
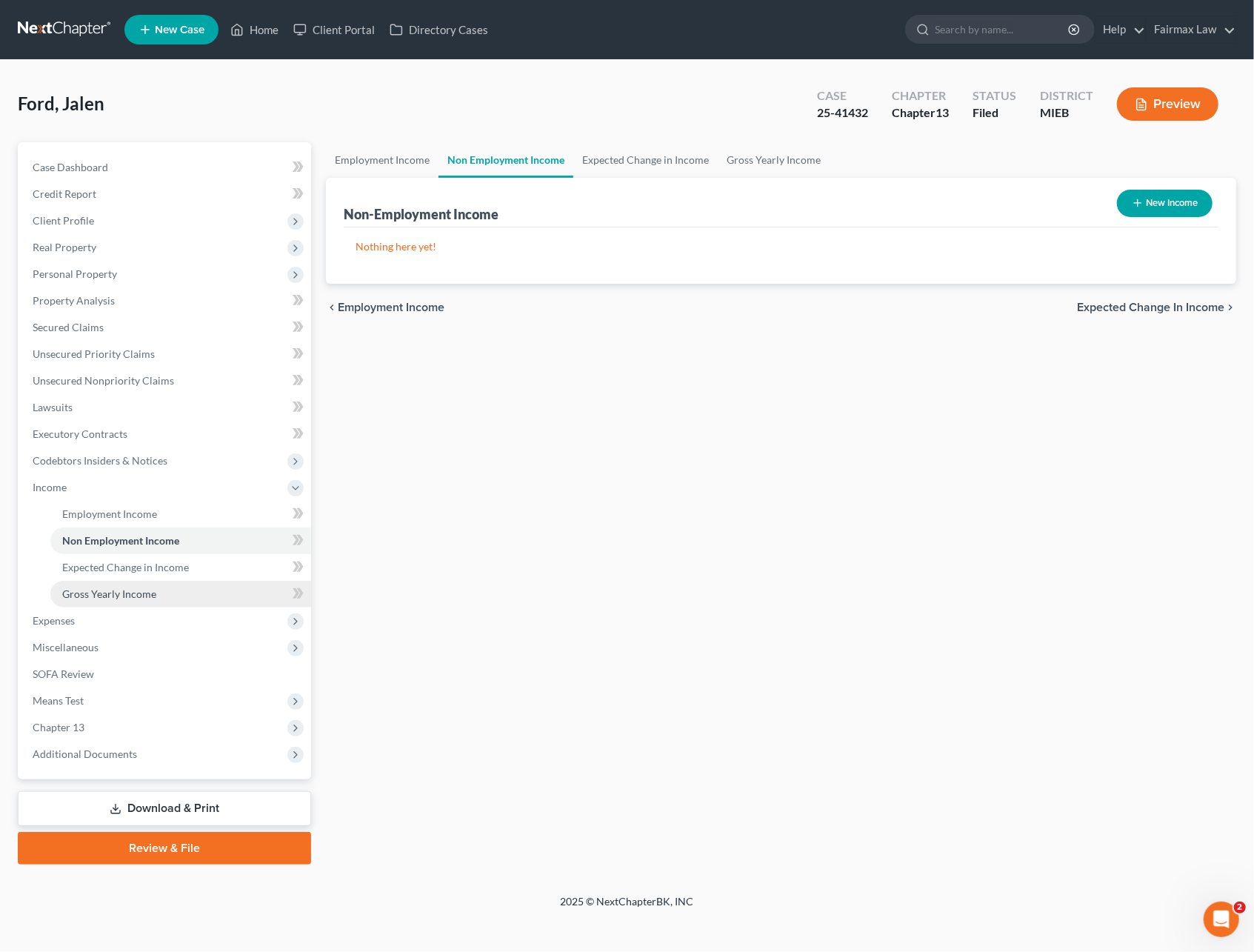
click at [123, 597] on span "Gross Yearly Income" at bounding box center [109, 594] width 94 height 13
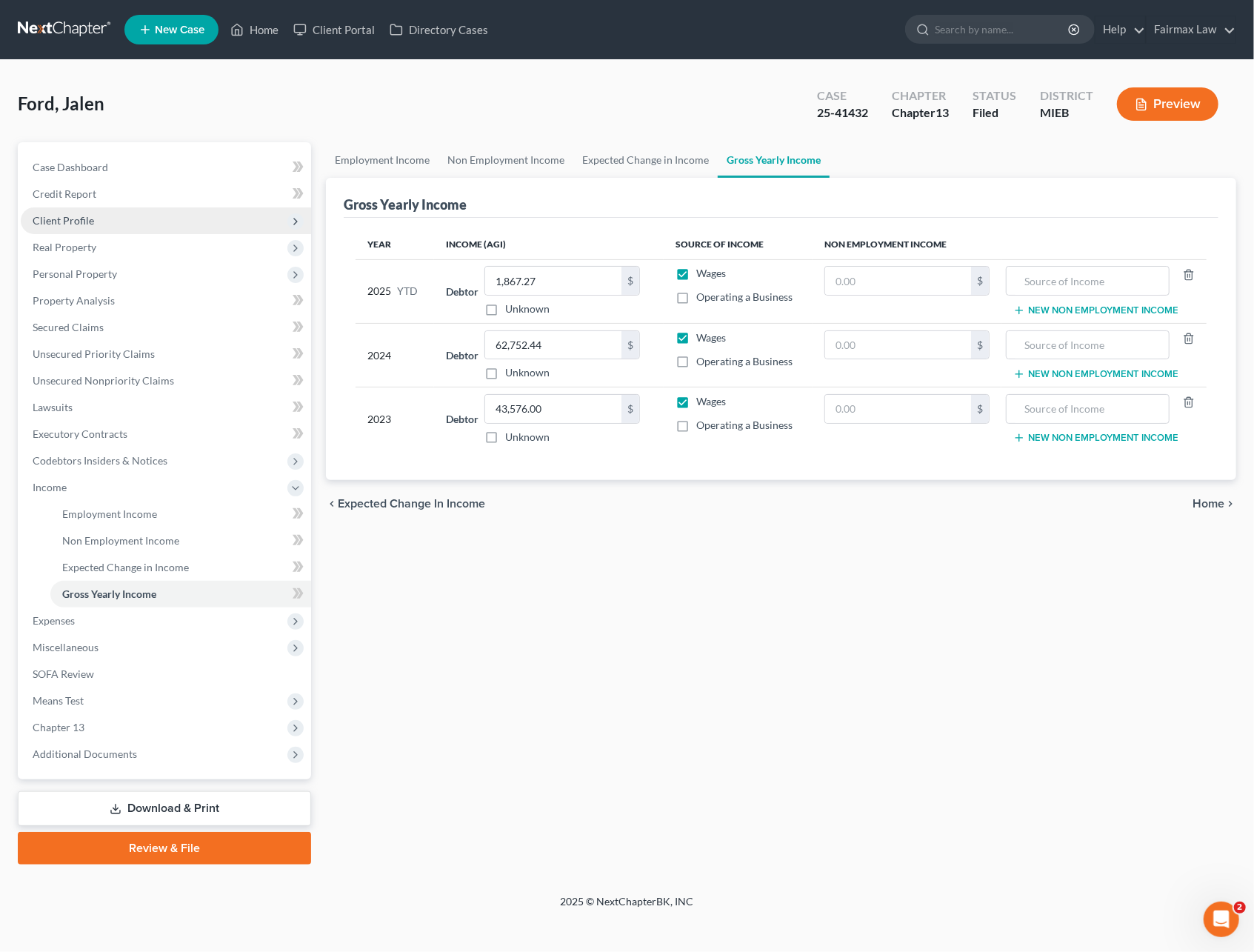
click at [96, 219] on span "Client Profile" at bounding box center [166, 220] width 290 height 26
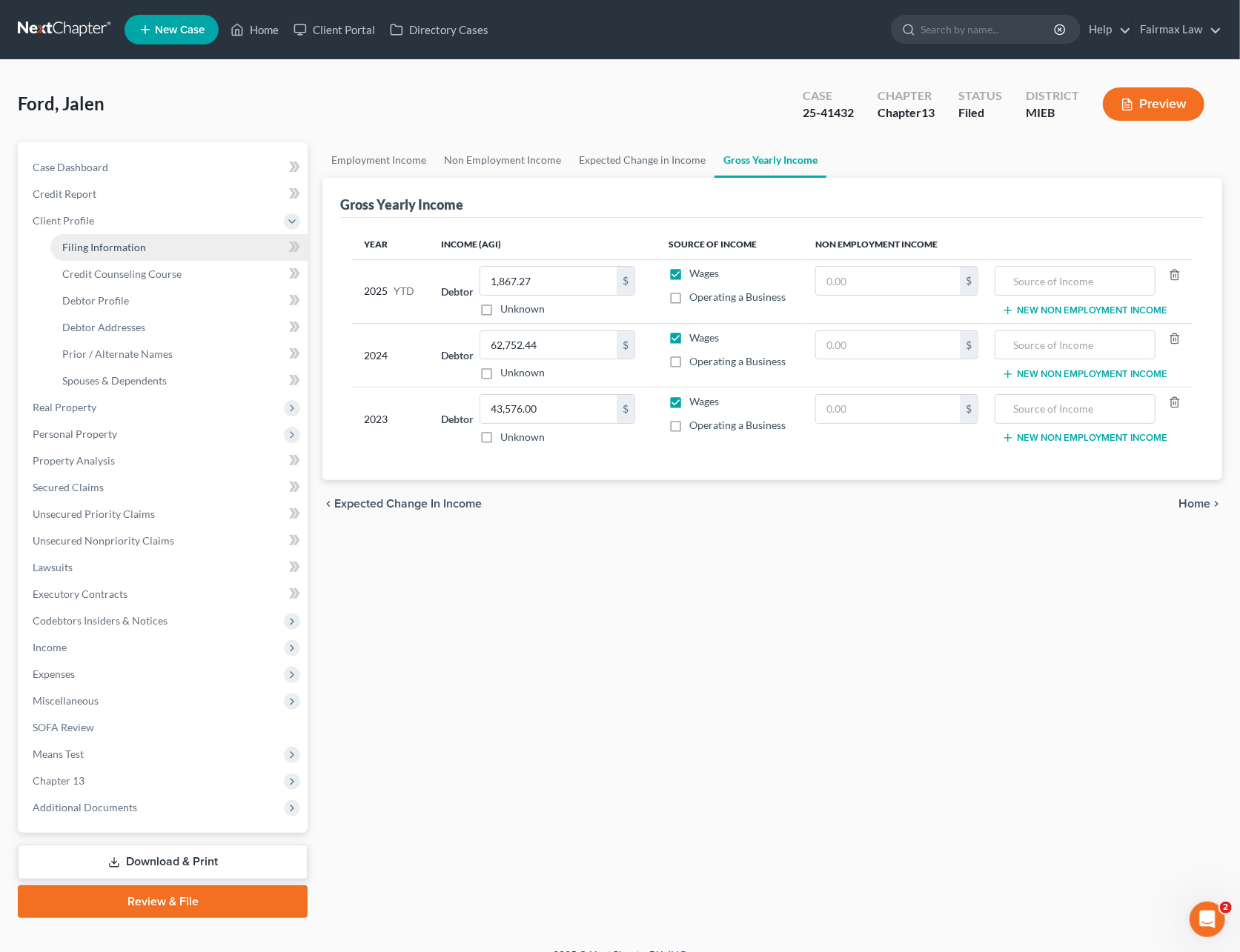
click at [96, 245] on span "Filing Information" at bounding box center [104, 247] width 84 height 13
select select "1"
select select "0"
select select "3"
select select "40"
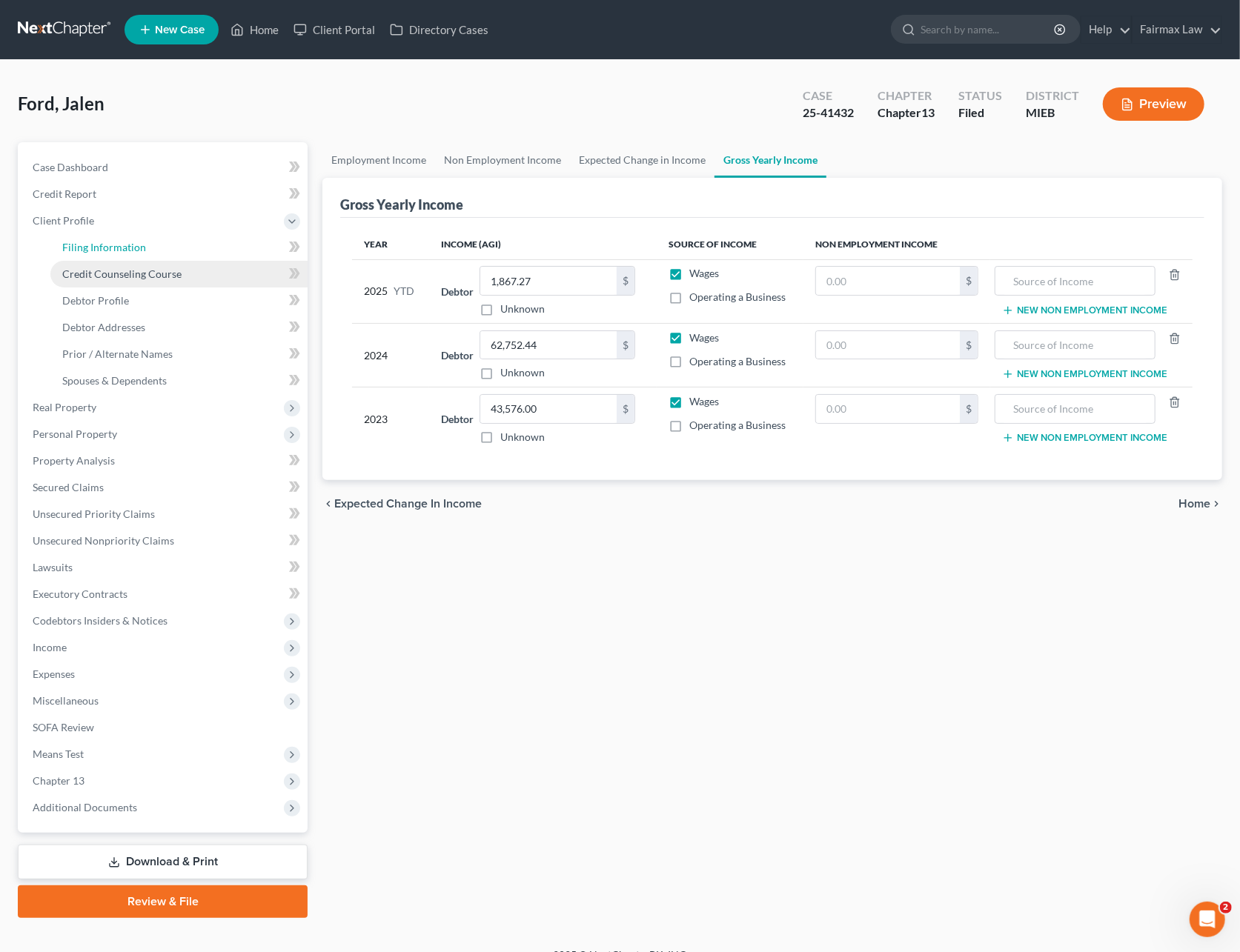
select select "0"
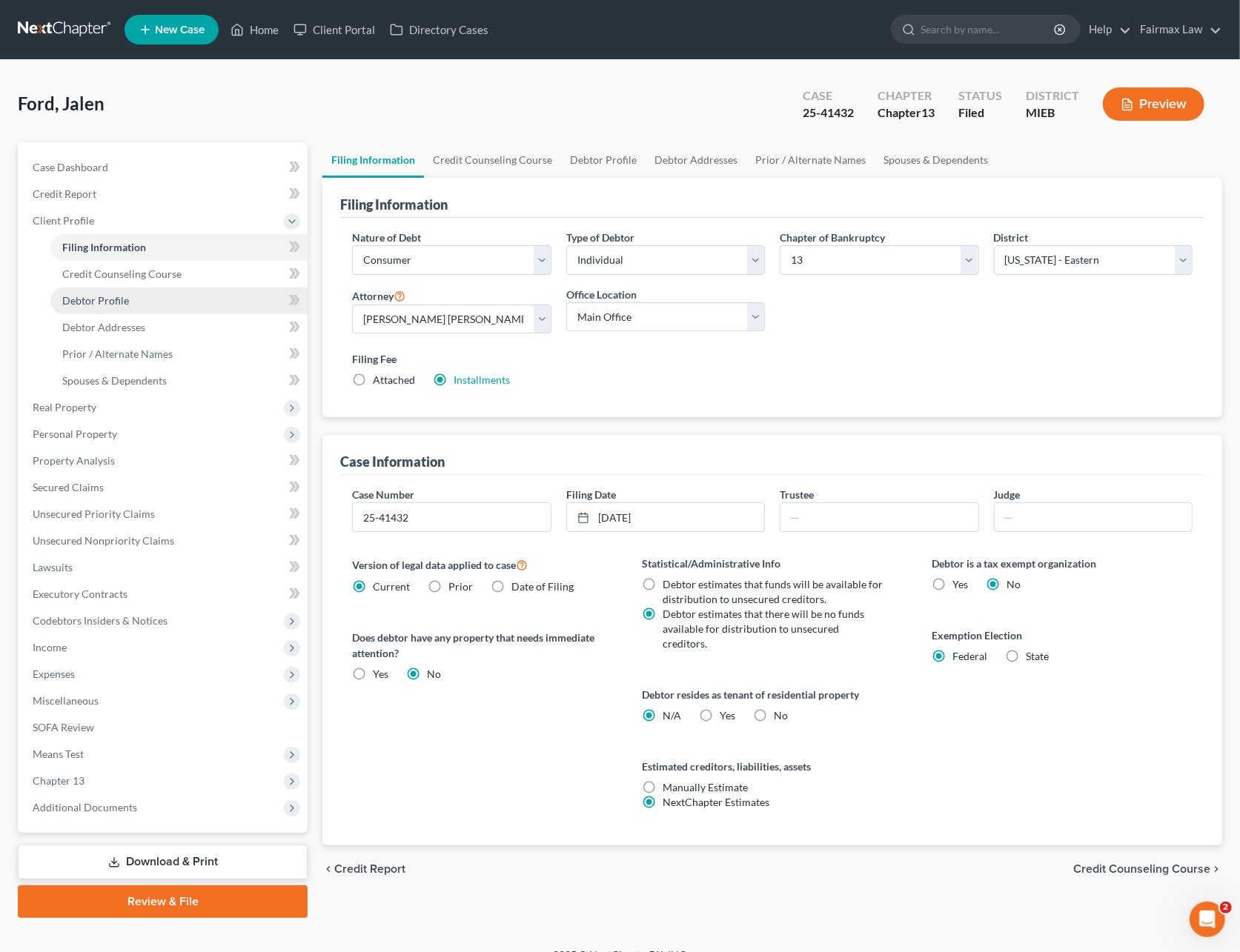
click at [105, 288] on link "Debtor Profile" at bounding box center [179, 300] width 257 height 26
select select "0"
select select "1"
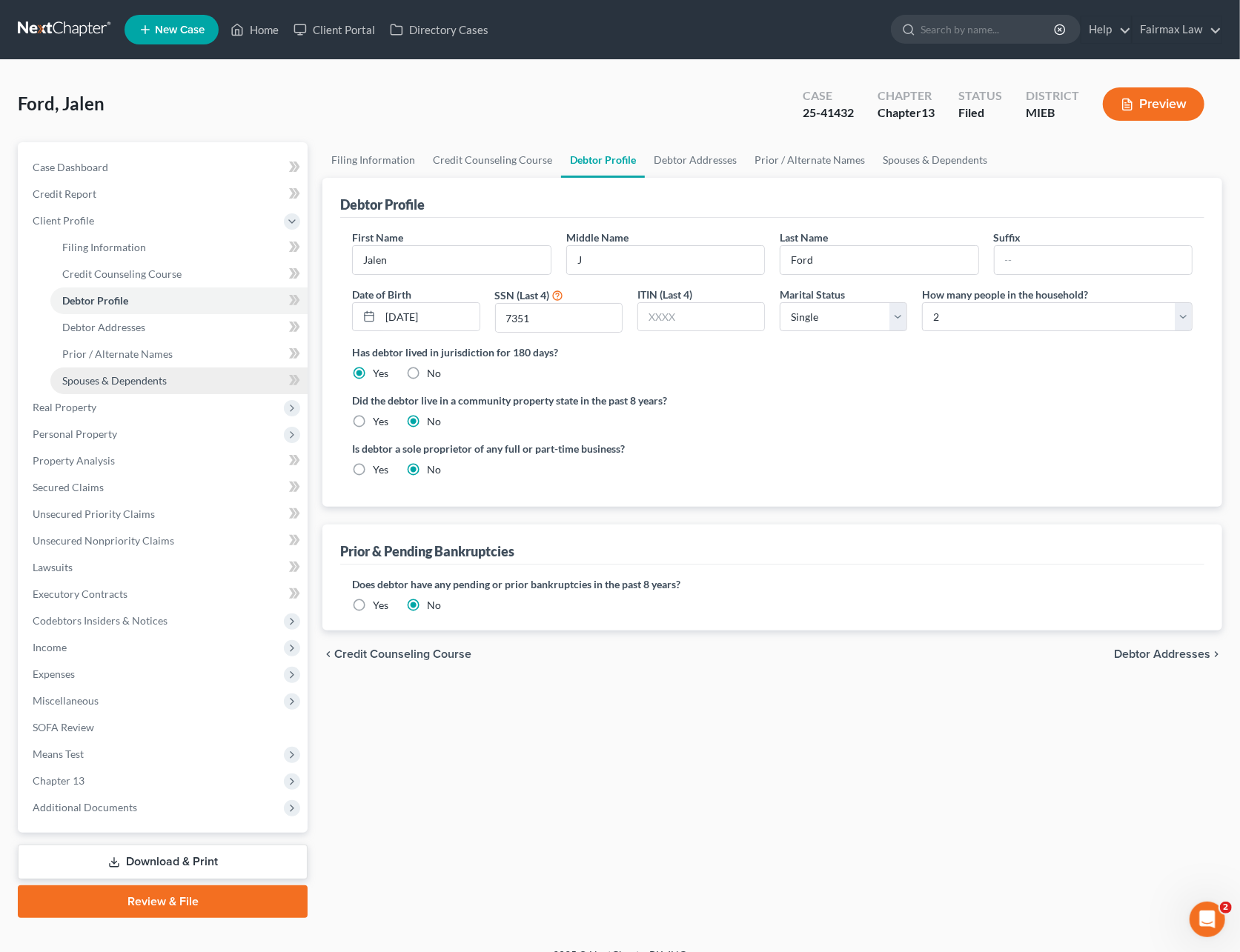
click at [133, 376] on span "Spouses & Dependents" at bounding box center [114, 381] width 104 height 13
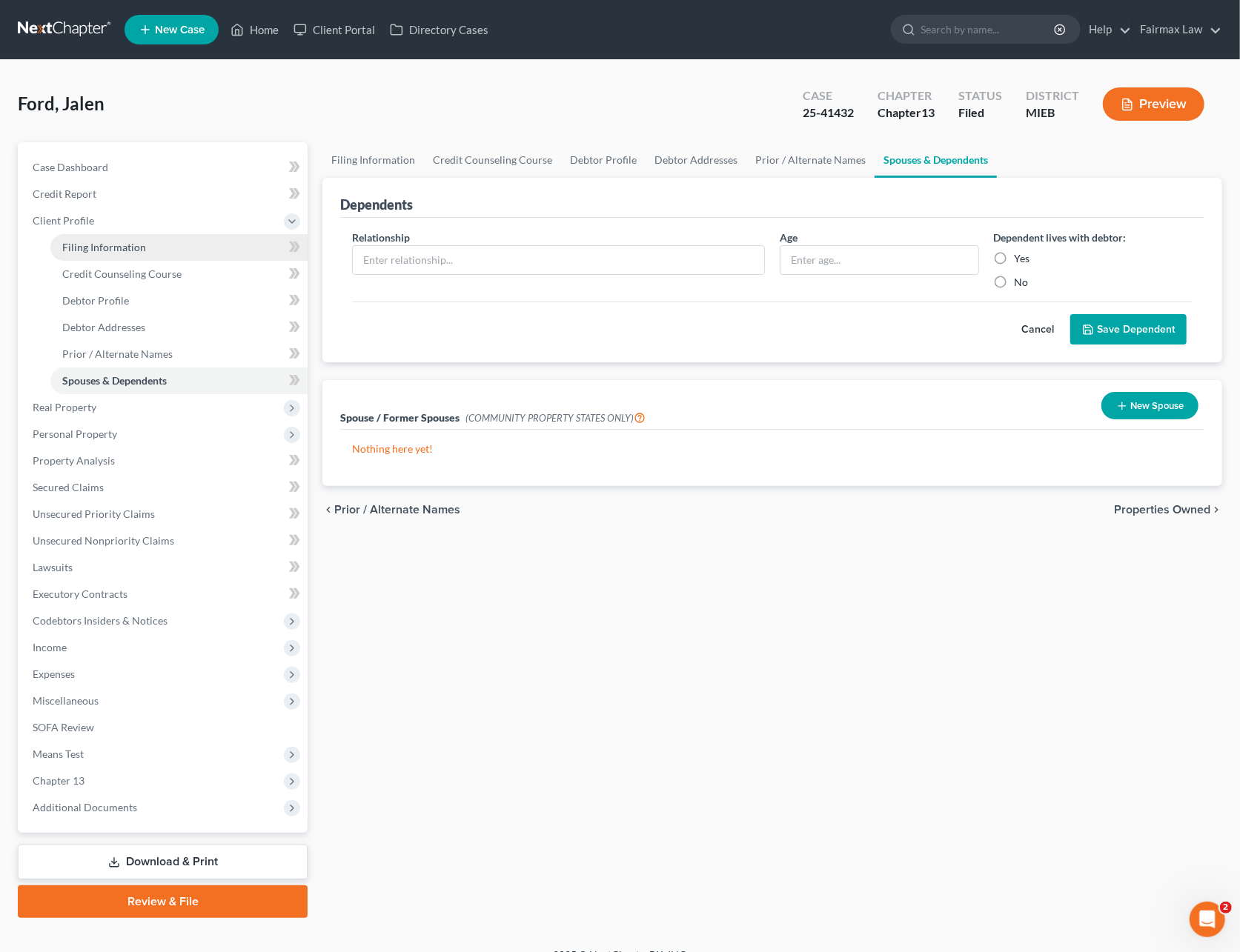
click at [131, 255] on link "Filing Information" at bounding box center [179, 247] width 257 height 26
select select "1"
select select "0"
select select "3"
select select "40"
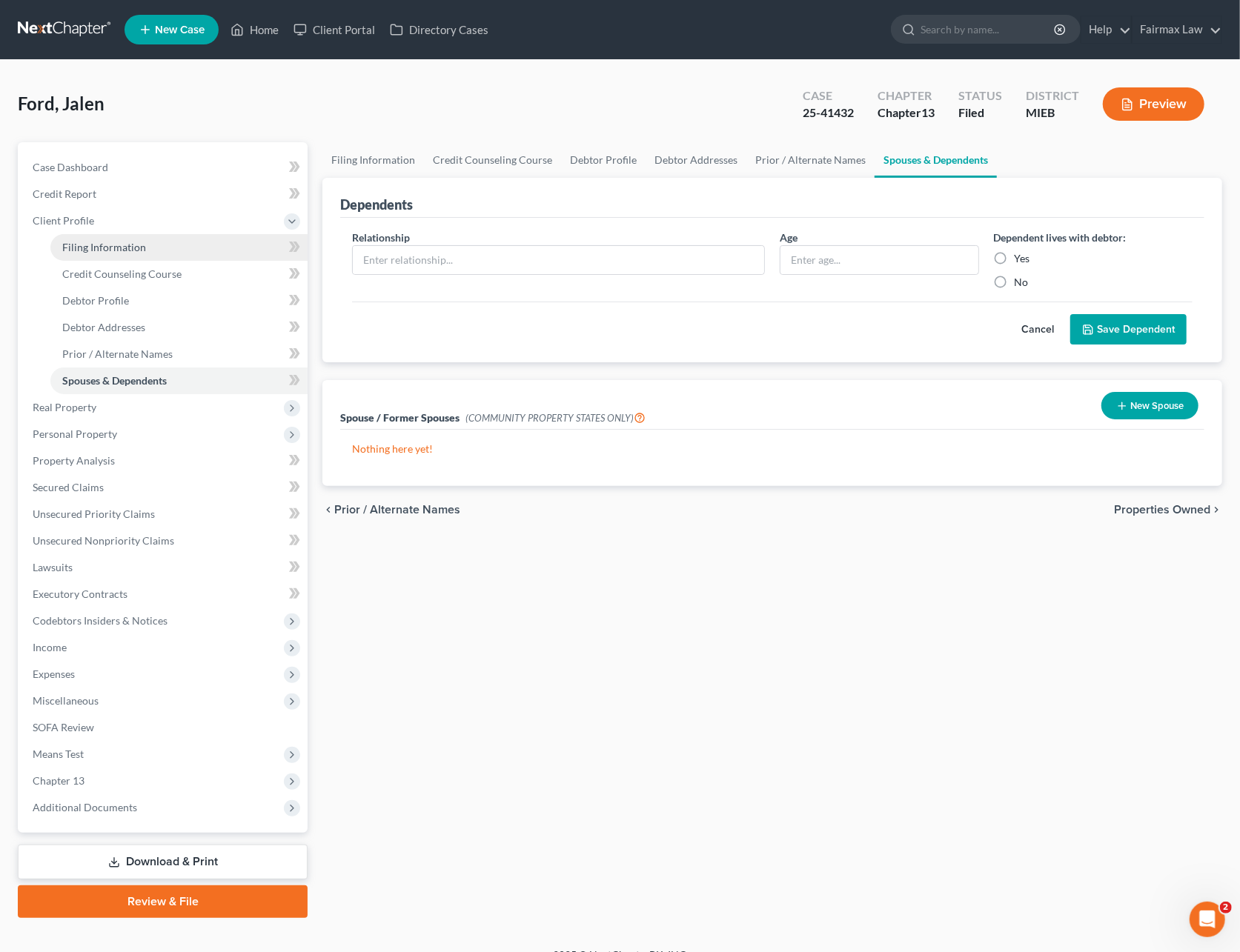
select select "0"
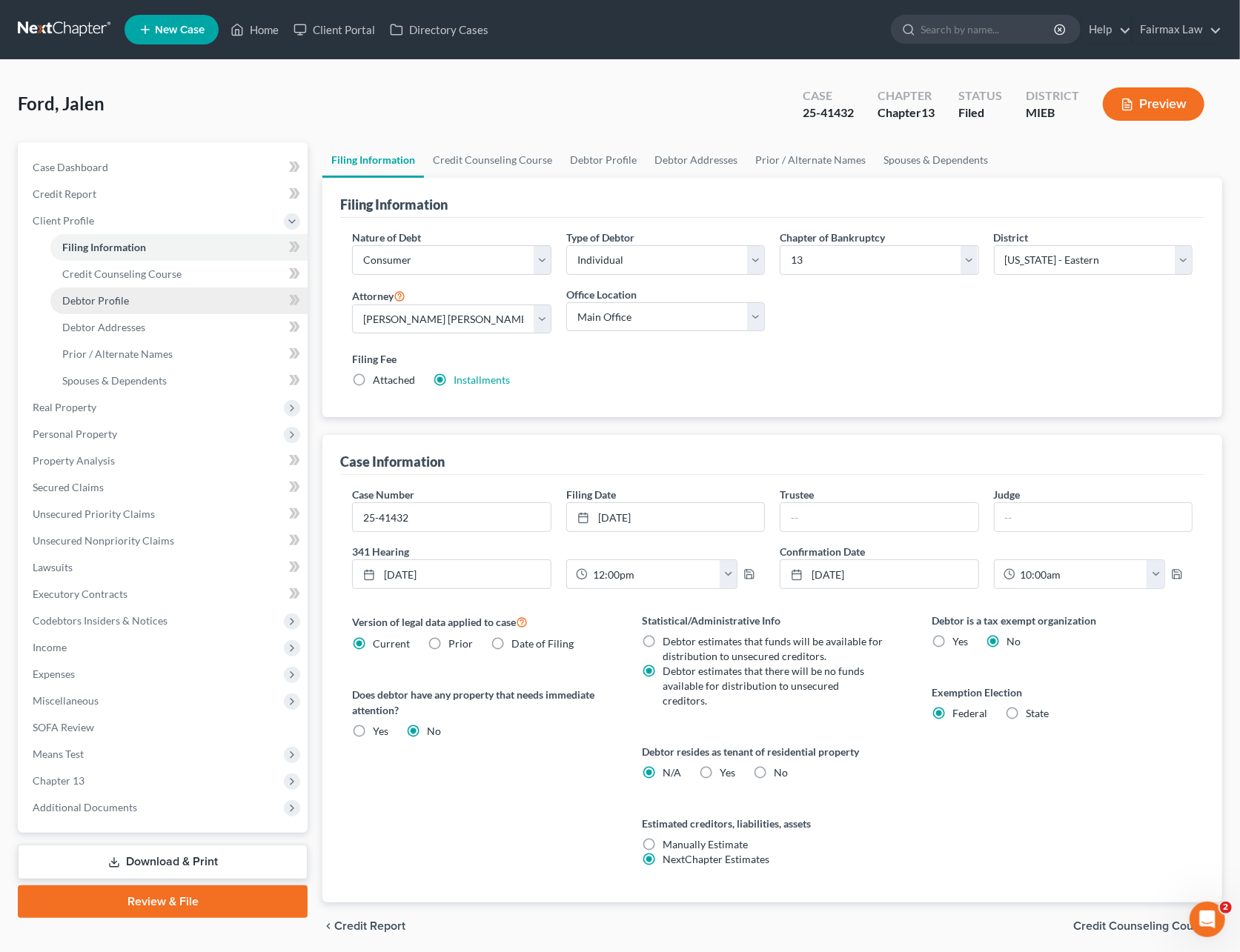
click at [143, 298] on link "Debtor Profile" at bounding box center [179, 300] width 257 height 26
select select "0"
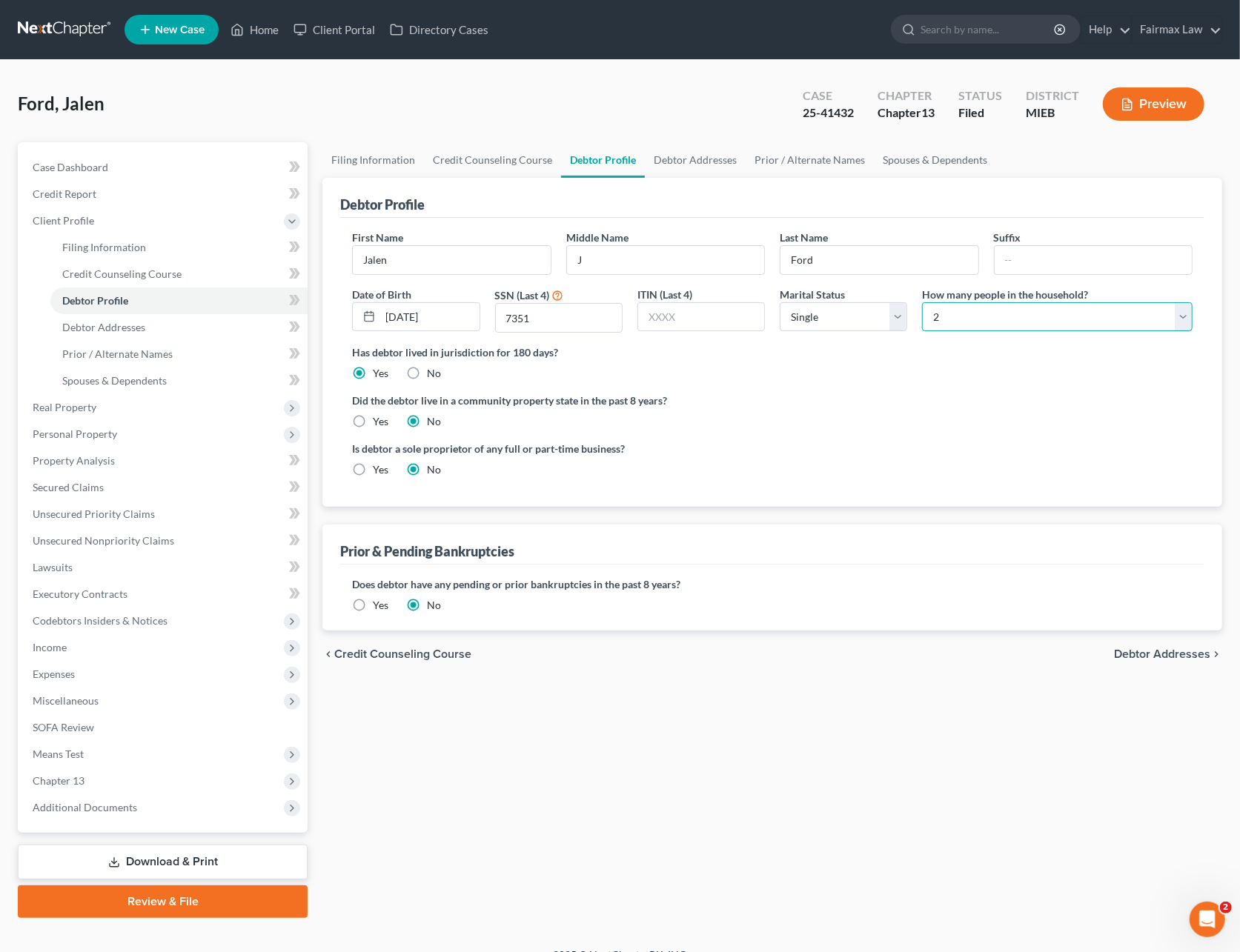
drag, startPoint x: 1020, startPoint y: 311, endPoint x: 999, endPoint y: 335, distance: 31.9
click at [1020, 311] on select "Select 1 2 3 4 5 6 7 8 9 10 11 12 13 14 15 16 17 18 19 20" at bounding box center [1057, 316] width 270 height 29
select select "0"
click at [922, 302] on select "Select 1 2 3 4 5 6 7 8 9 10 11 12 13 14 15 16 17 18 19 20" at bounding box center [1057, 316] width 270 height 29
click at [69, 644] on span "Income" at bounding box center [164, 647] width 287 height 26
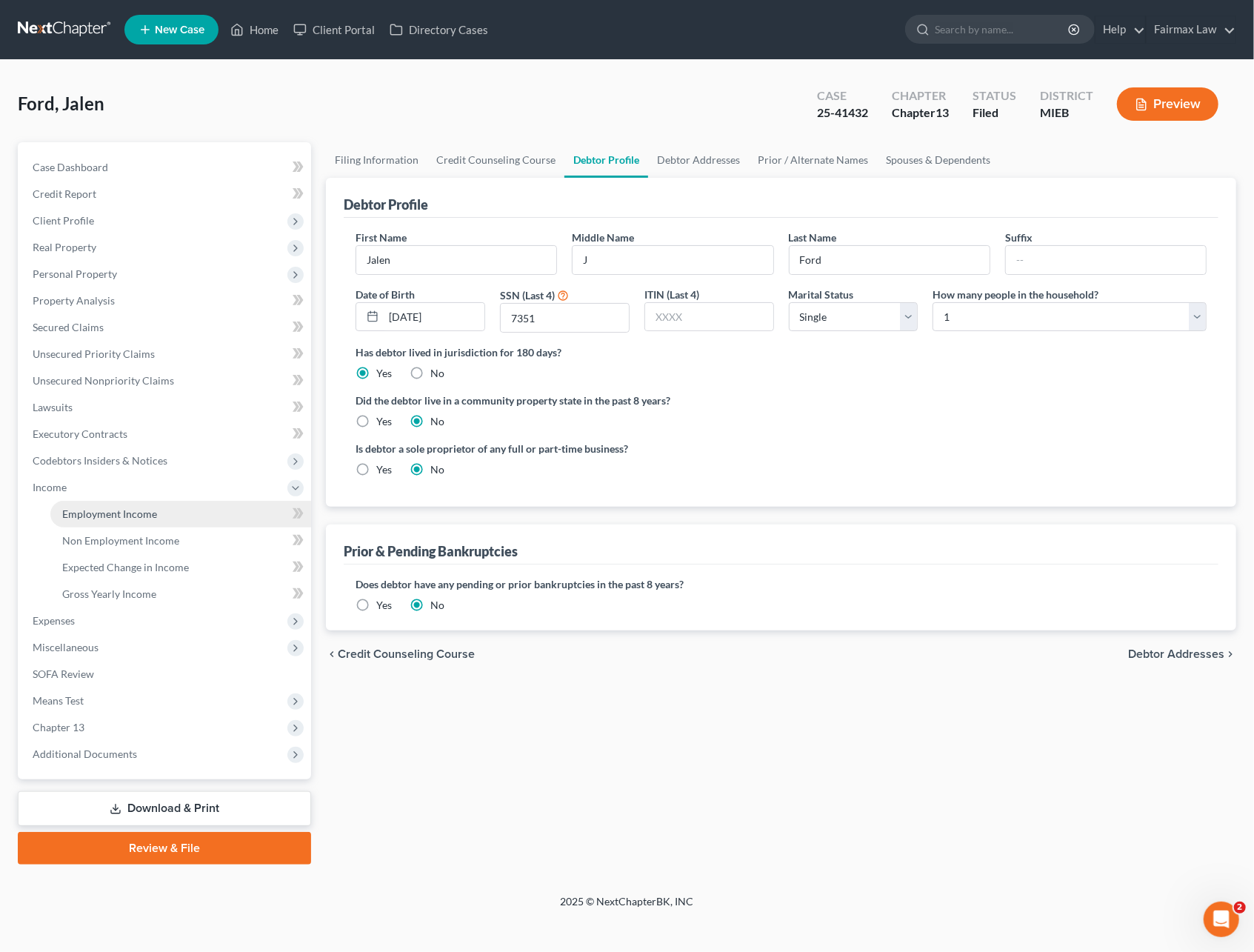
click at [113, 517] on span "Employment Income" at bounding box center [109, 514] width 95 height 13
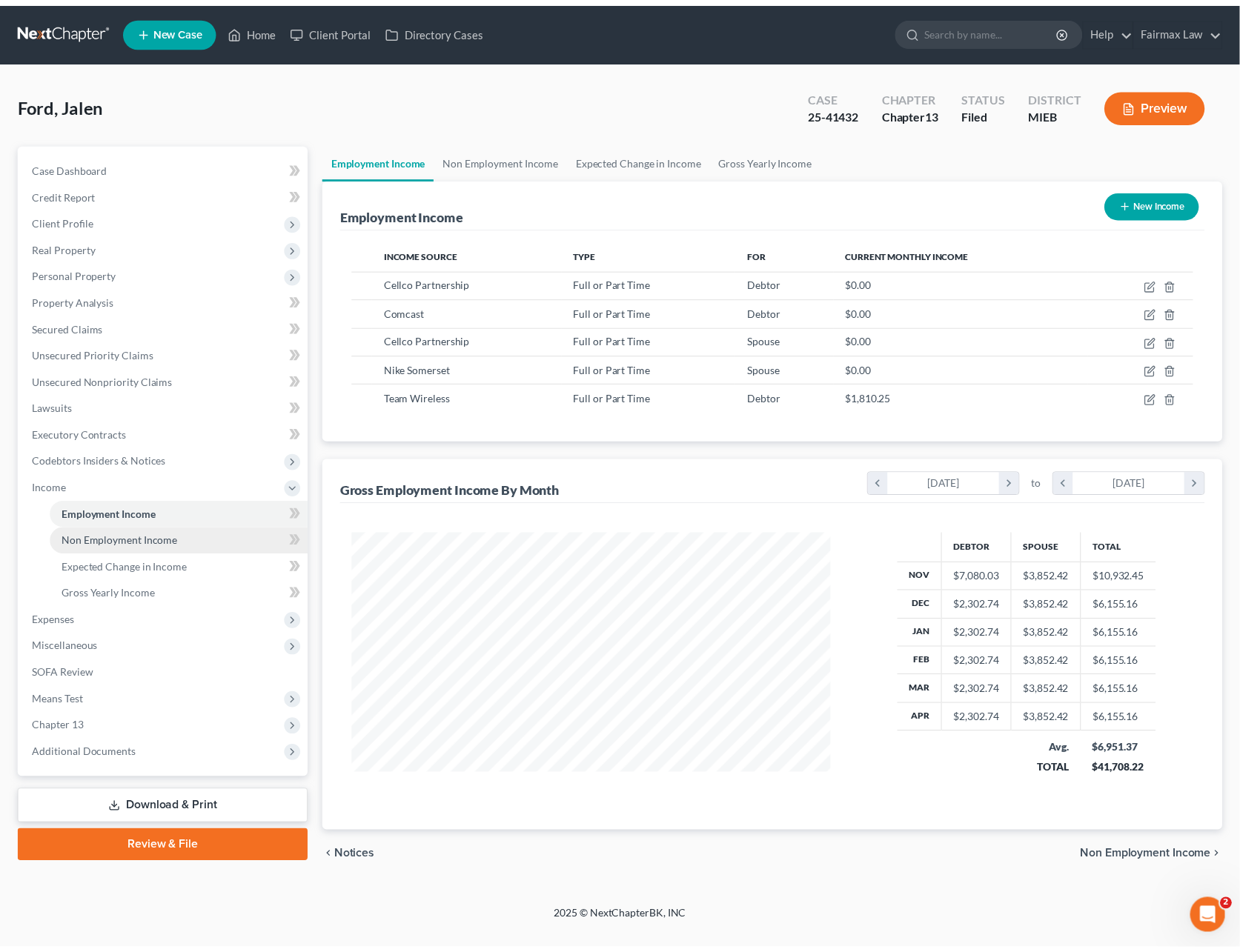
scroll to position [268, 513]
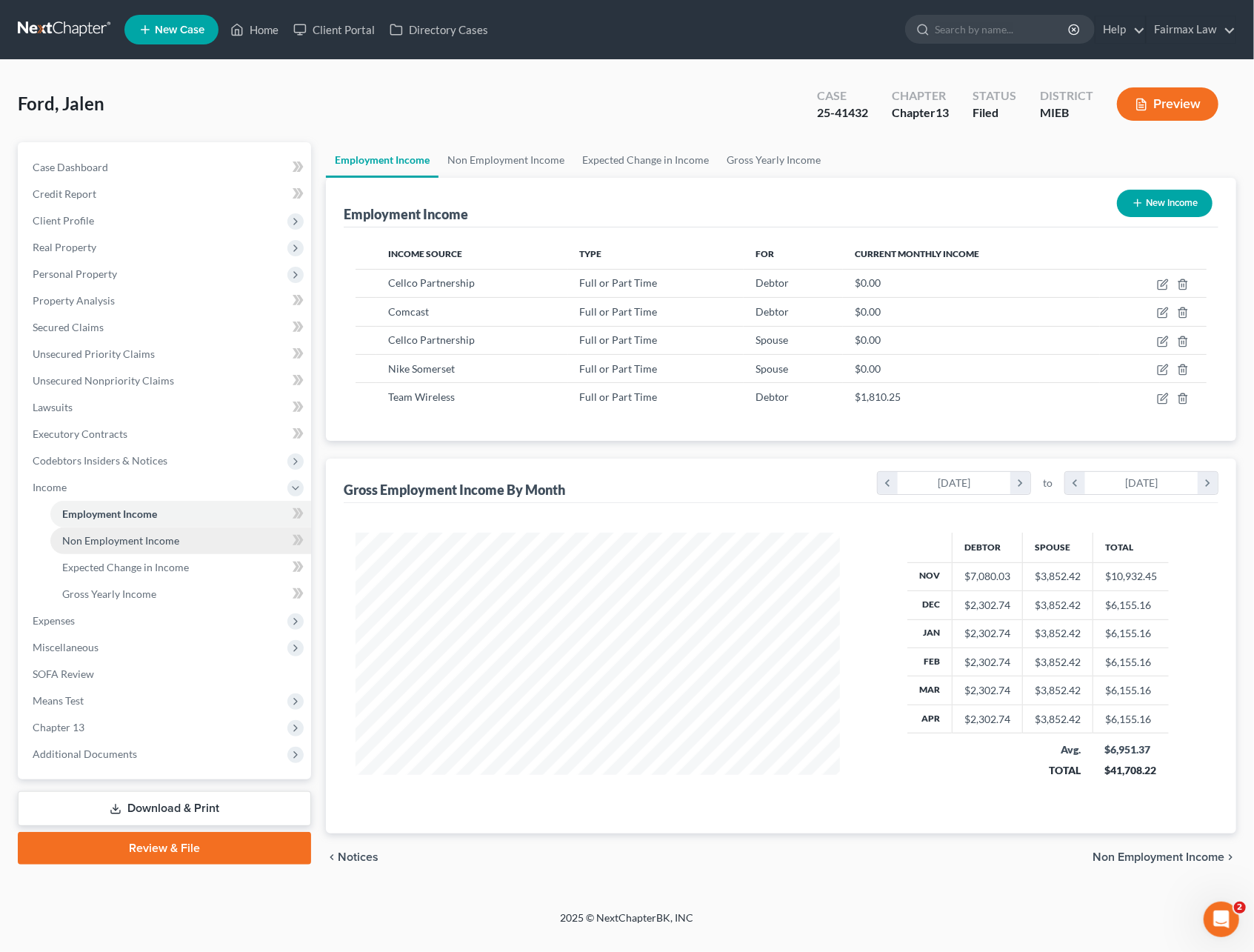
click at [117, 537] on span "Non Employment Income" at bounding box center [120, 540] width 117 height 13
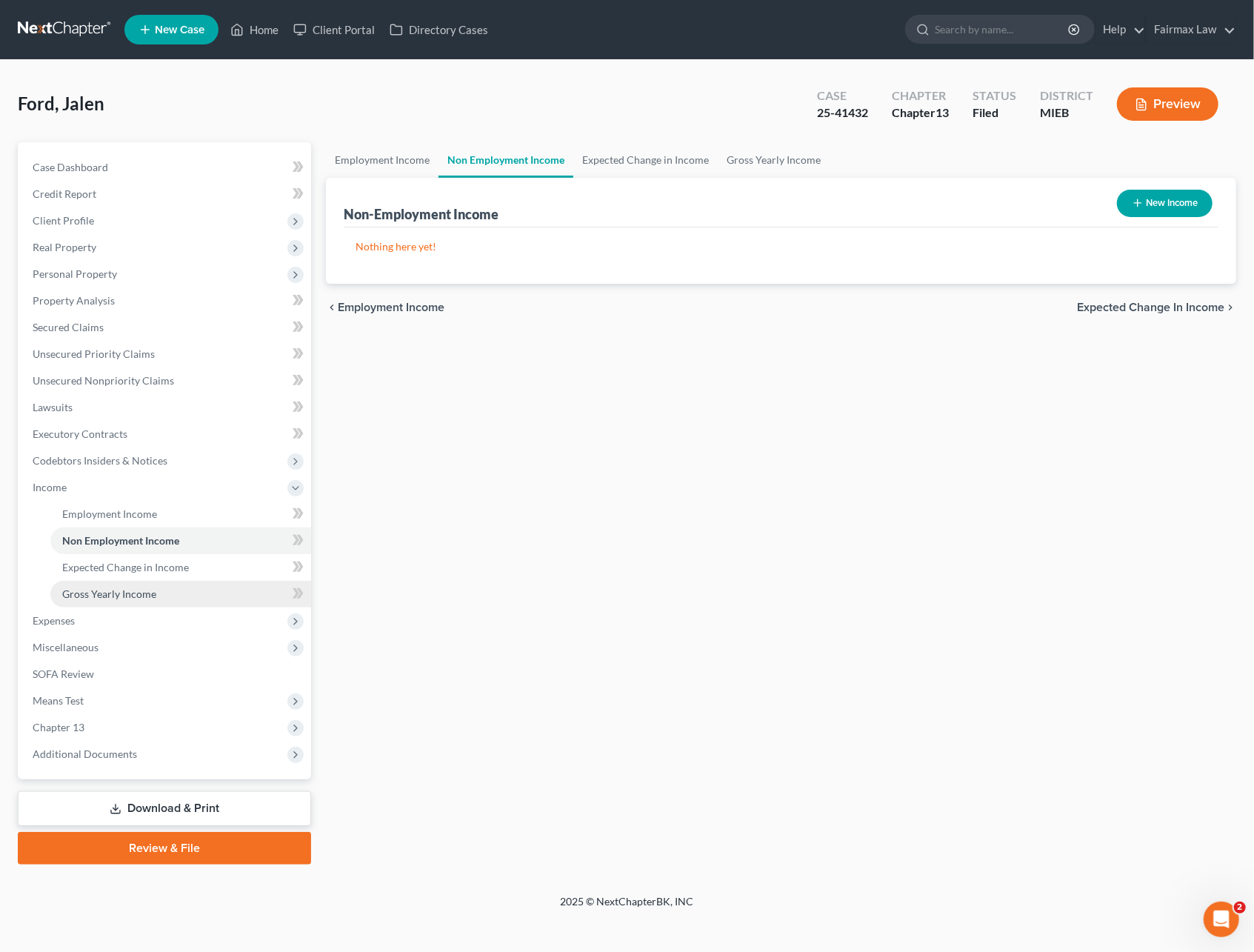
click at [96, 593] on span "Gross Yearly Income" at bounding box center [109, 594] width 94 height 13
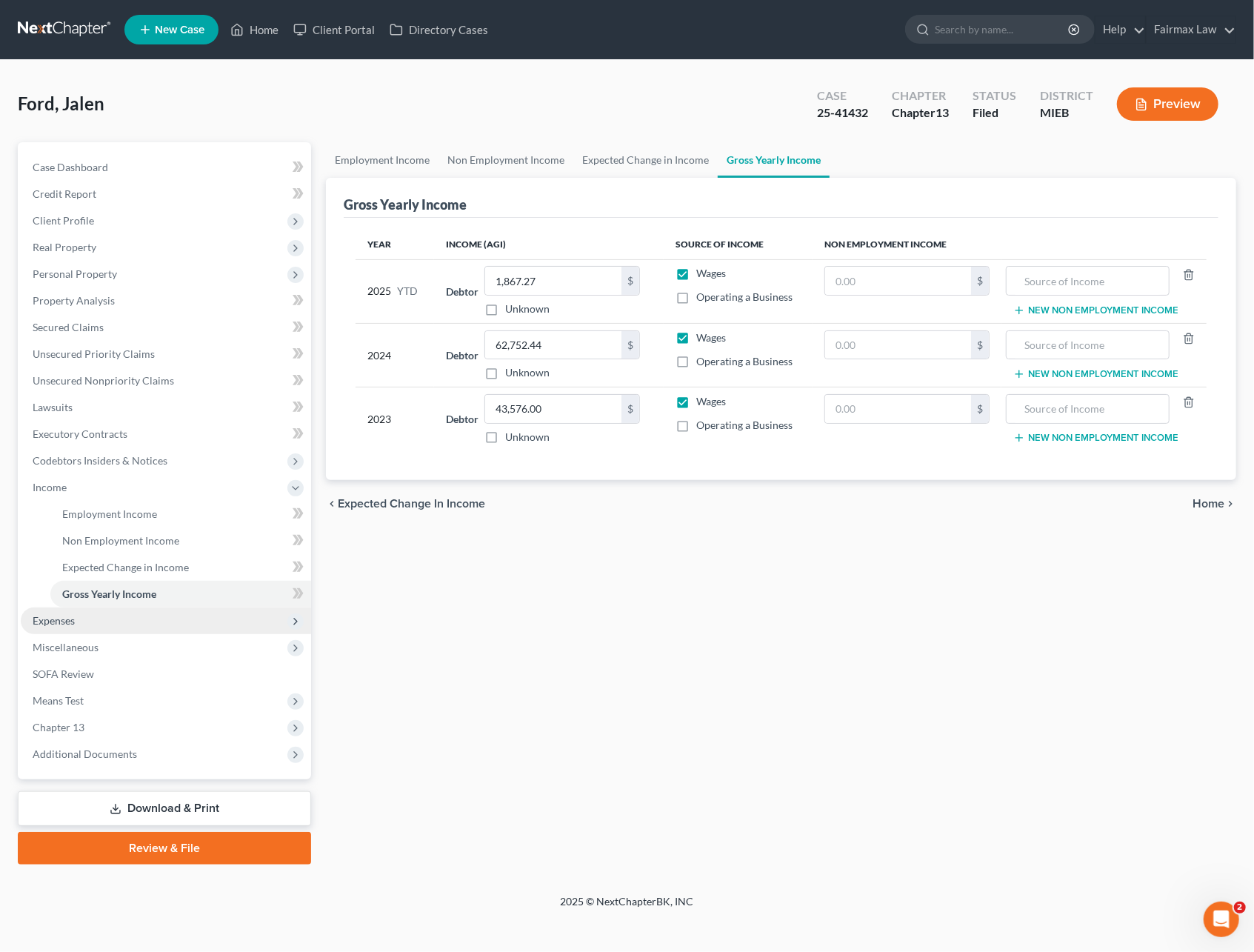
click at [89, 615] on span "Expenses" at bounding box center [166, 620] width 290 height 26
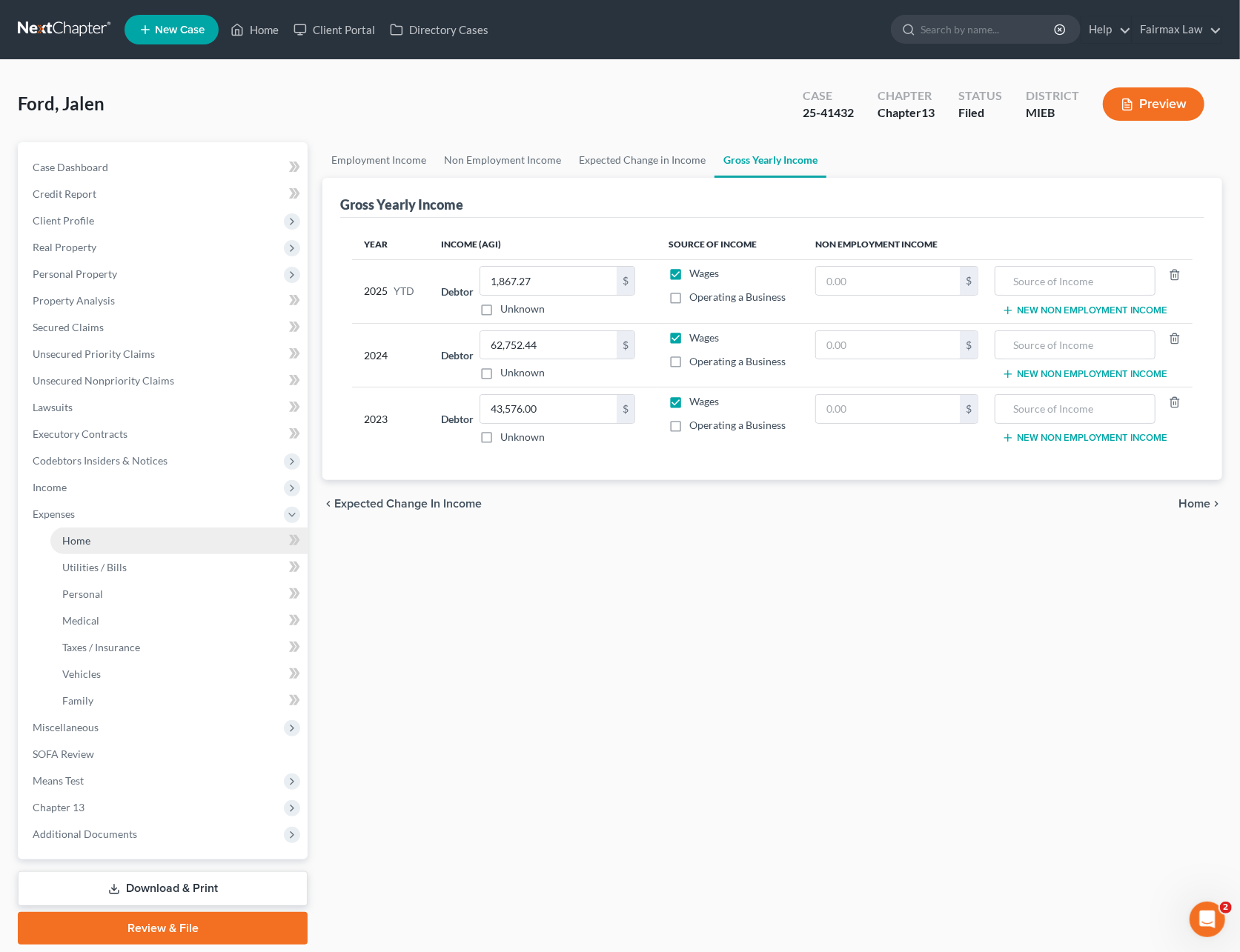
click at [92, 531] on link "Home" at bounding box center [179, 540] width 257 height 26
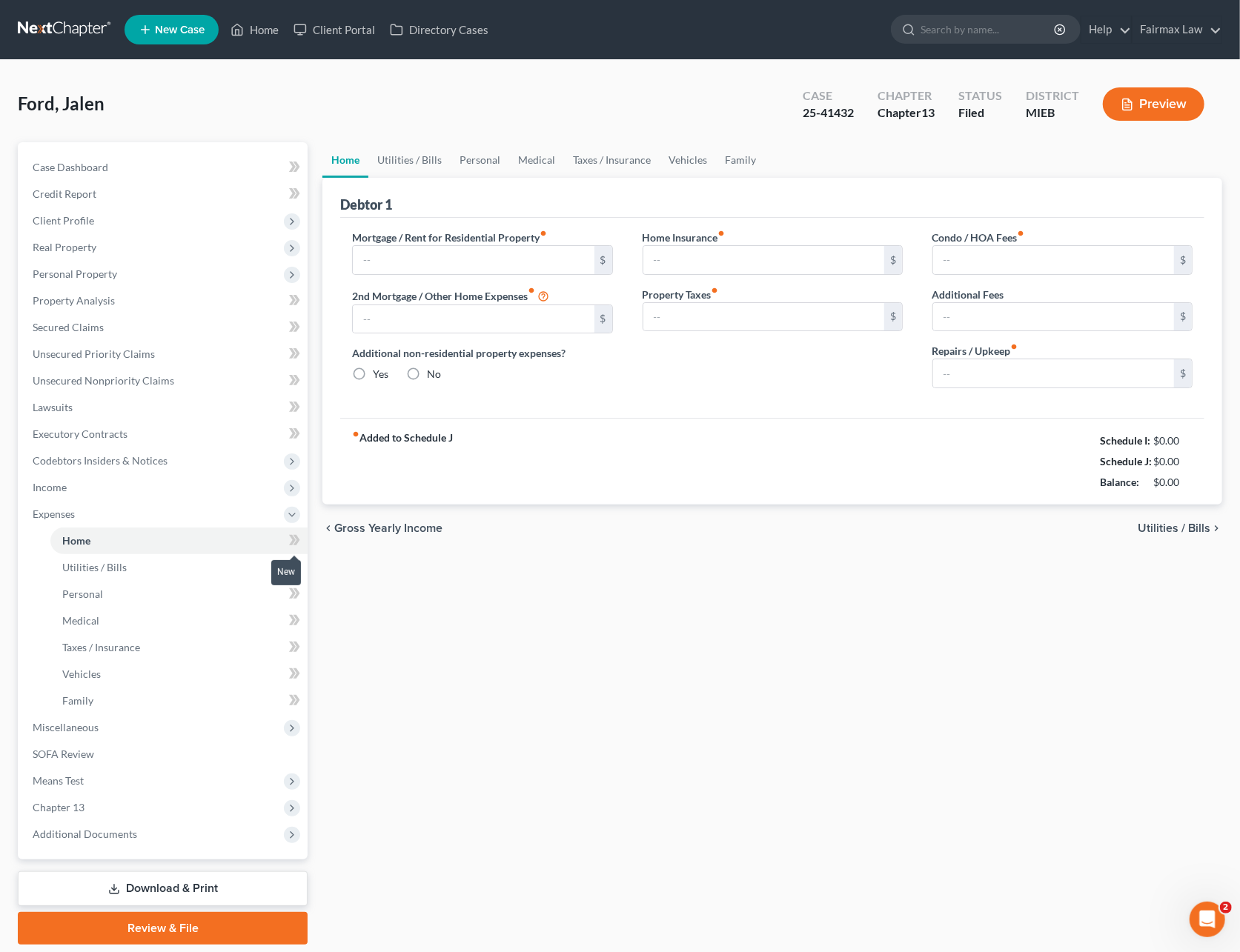
type input "0.00"
radio input "true"
type input "0.00"
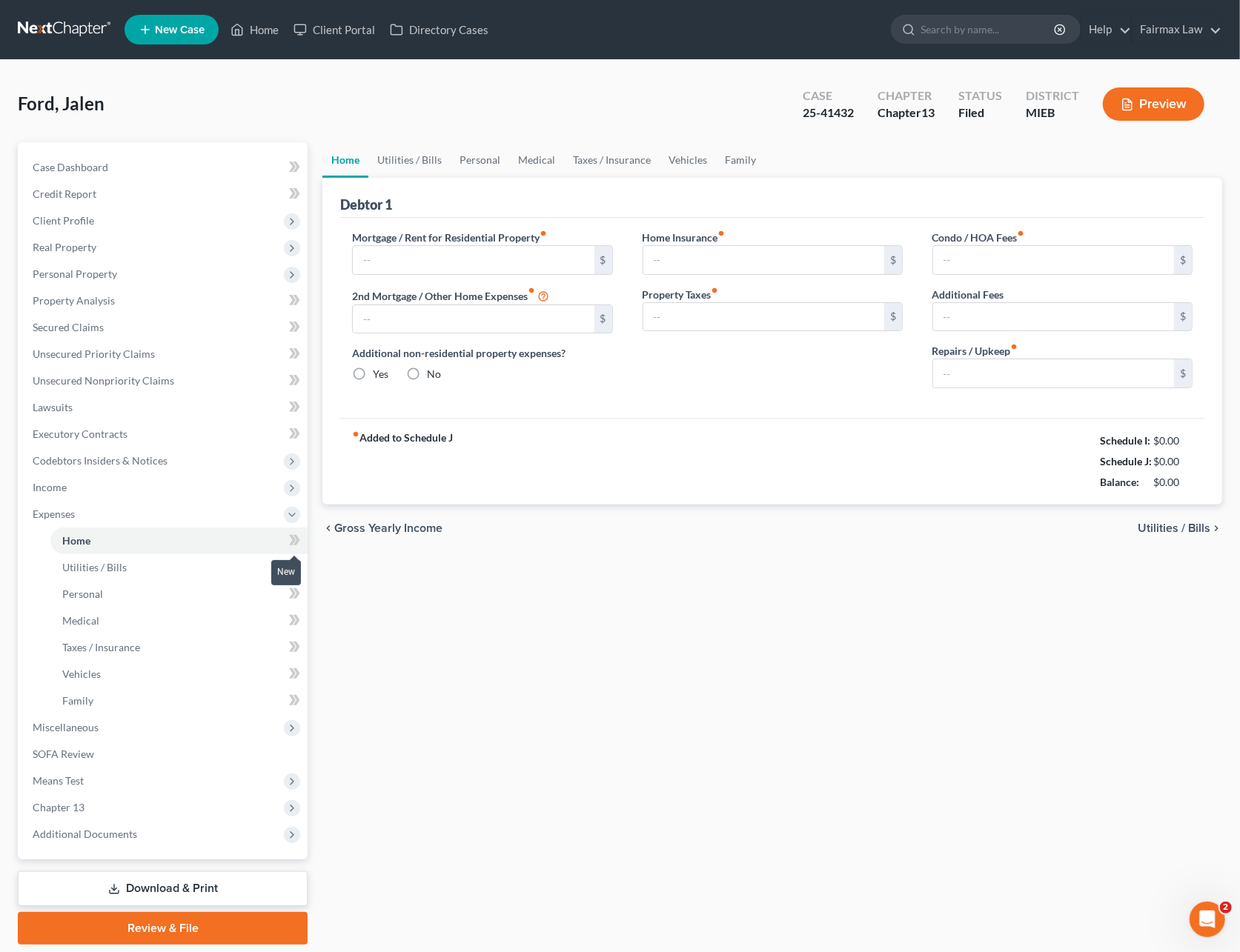
type input "0.00"
click at [424, 162] on link "Utilities / Bills" at bounding box center [409, 160] width 82 height 36
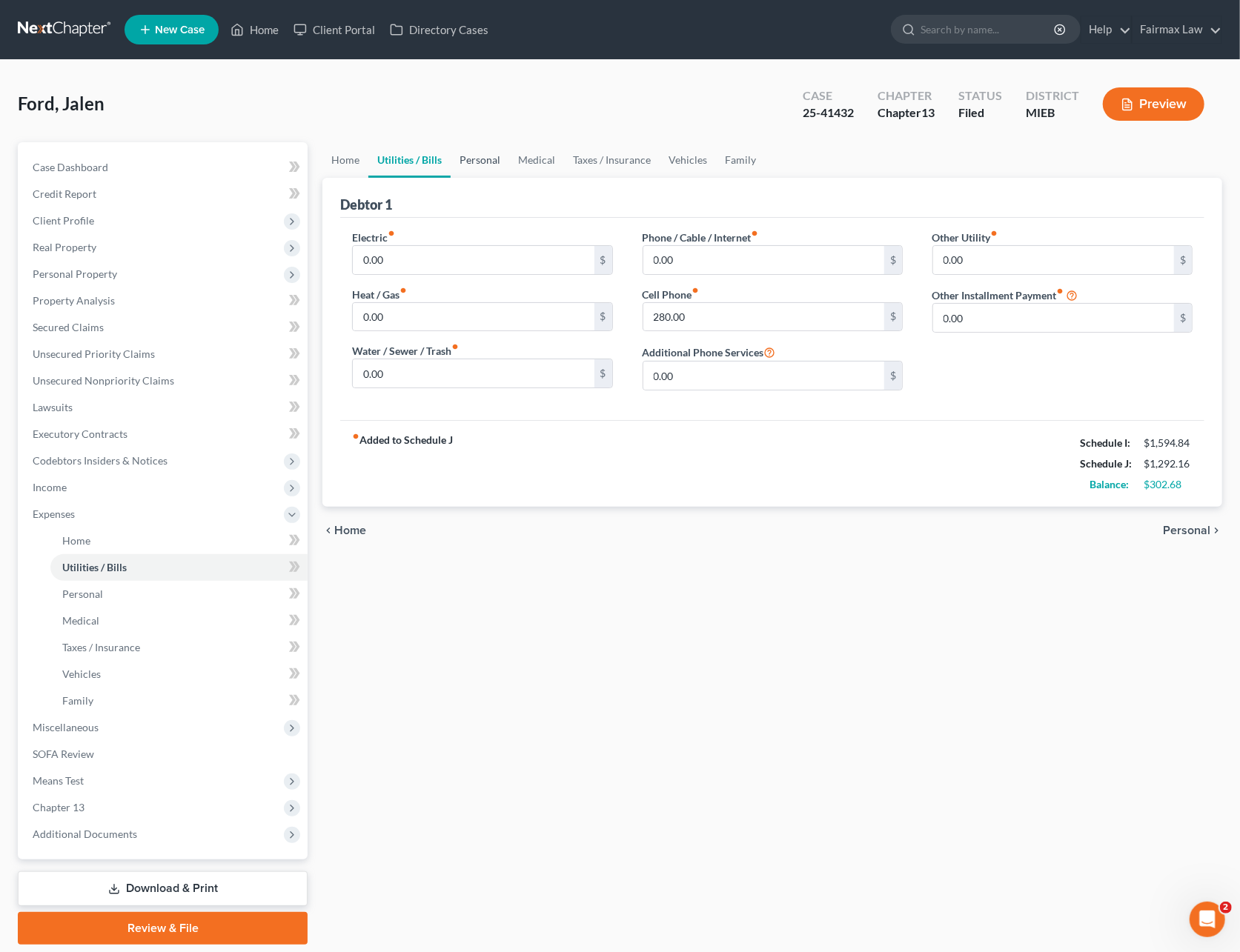
click at [469, 153] on link "Personal" at bounding box center [479, 160] width 58 height 36
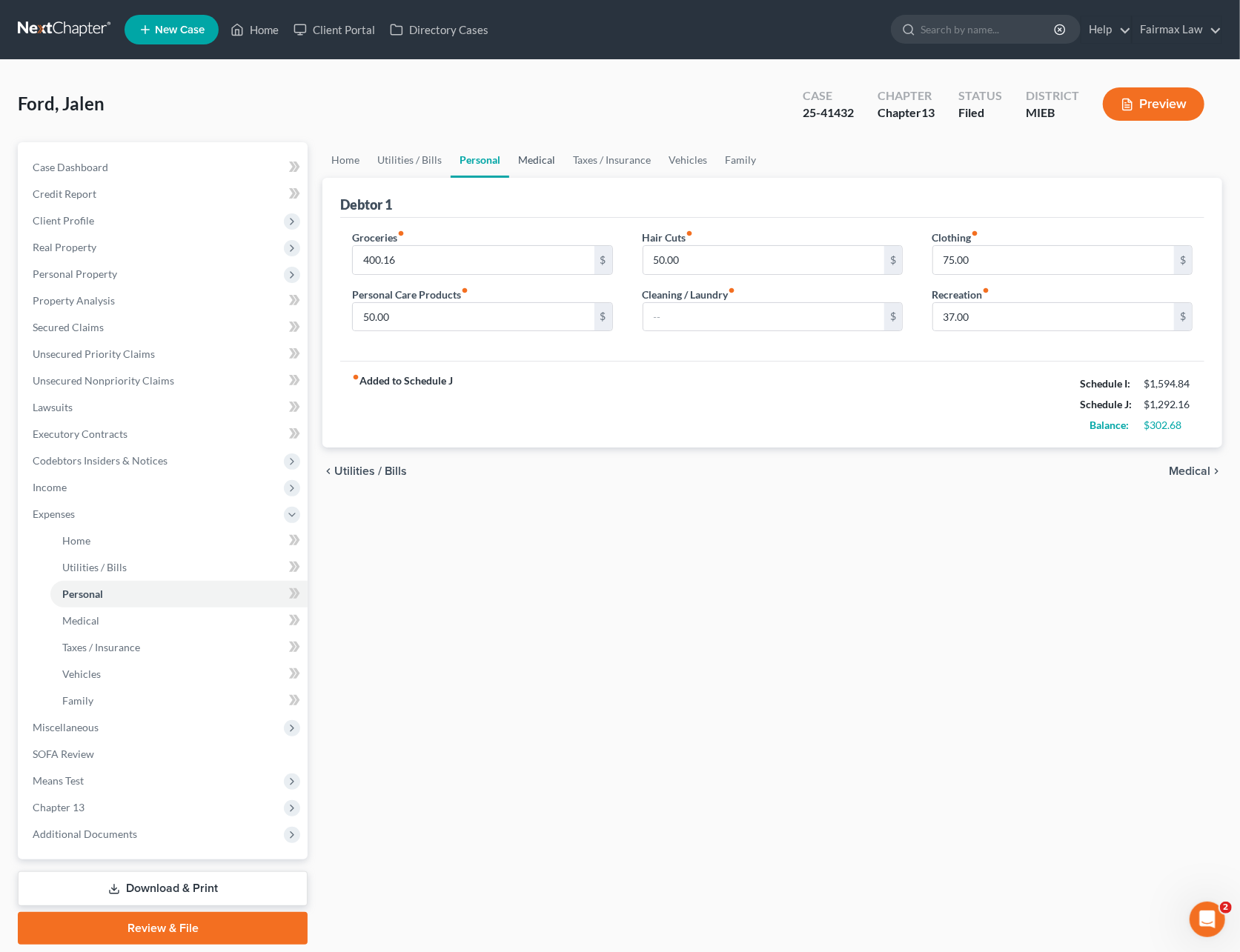
click at [535, 164] on link "Medical" at bounding box center [536, 160] width 55 height 36
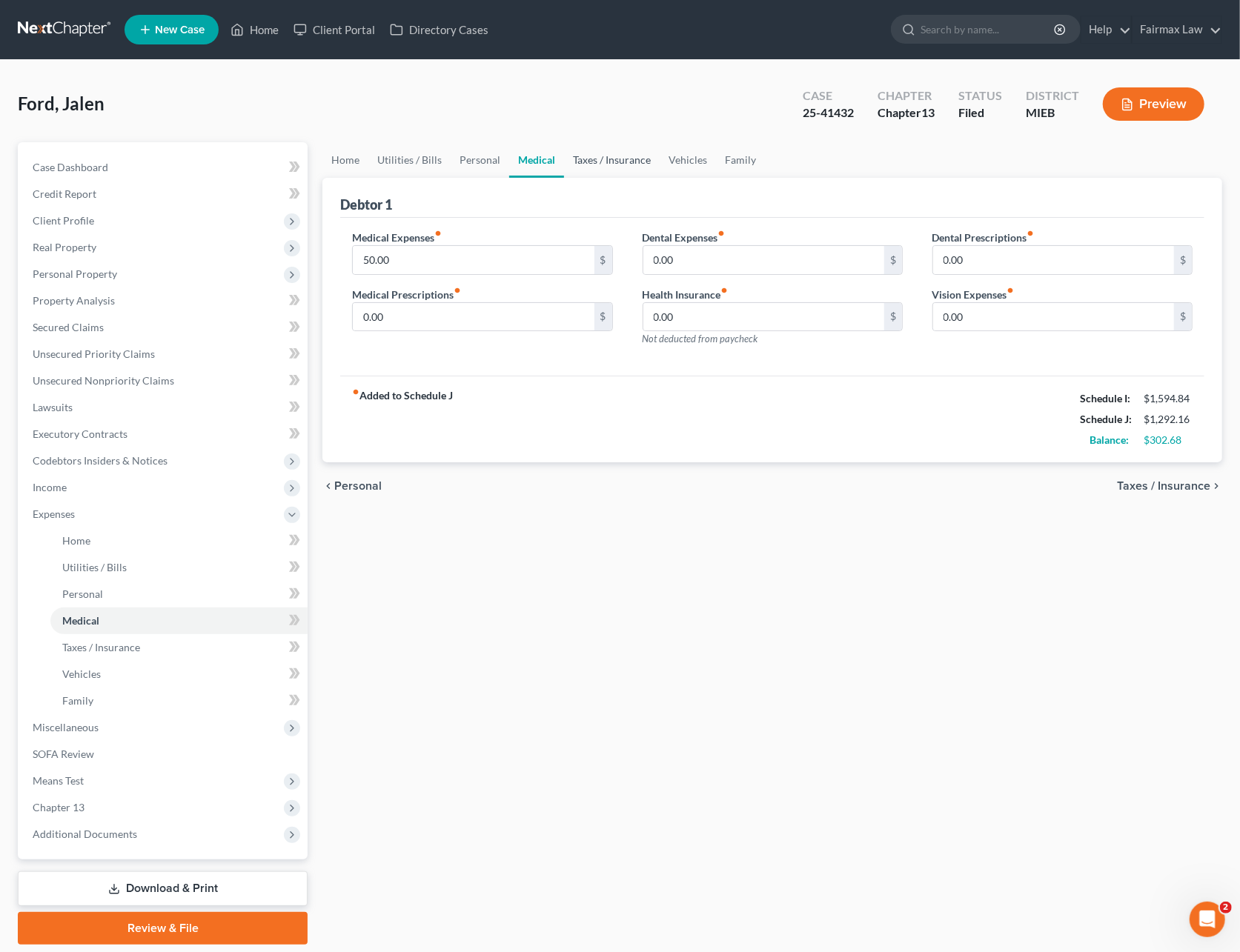
click at [608, 155] on link "Taxes / Insurance" at bounding box center [612, 160] width 96 height 36
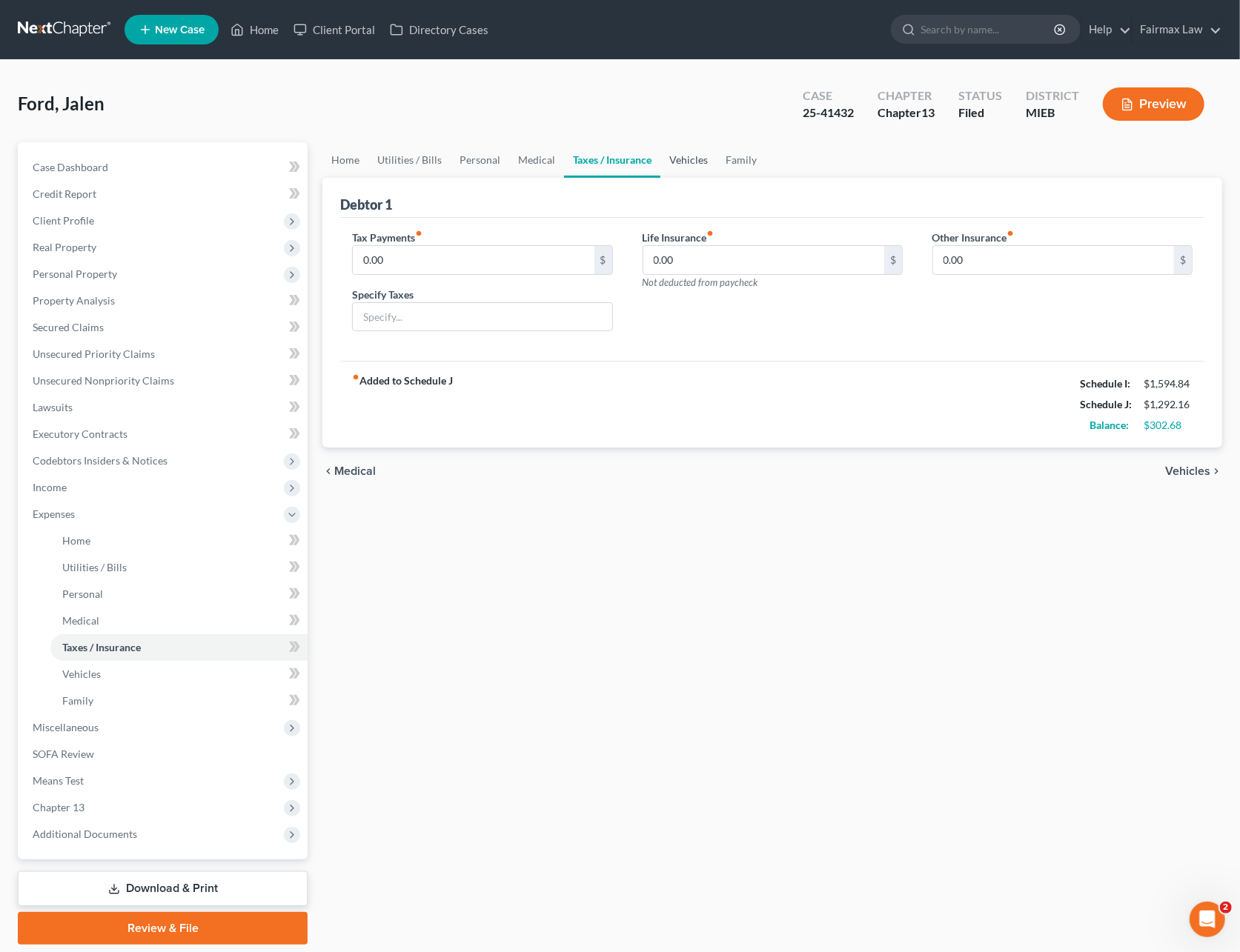
click at [681, 155] on link "Vehicles" at bounding box center [688, 160] width 57 height 36
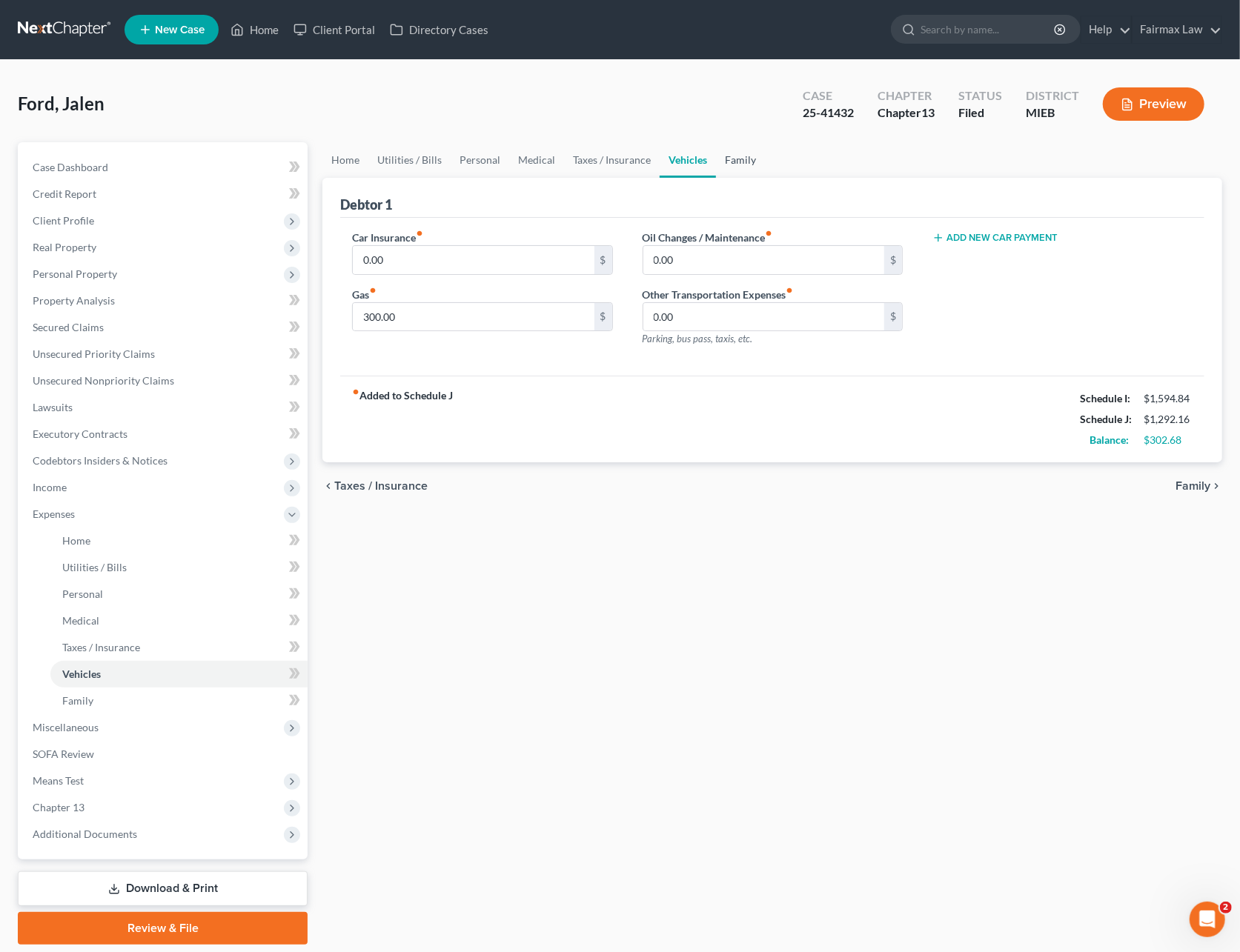
click at [729, 155] on link "Family" at bounding box center [740, 160] width 49 height 36
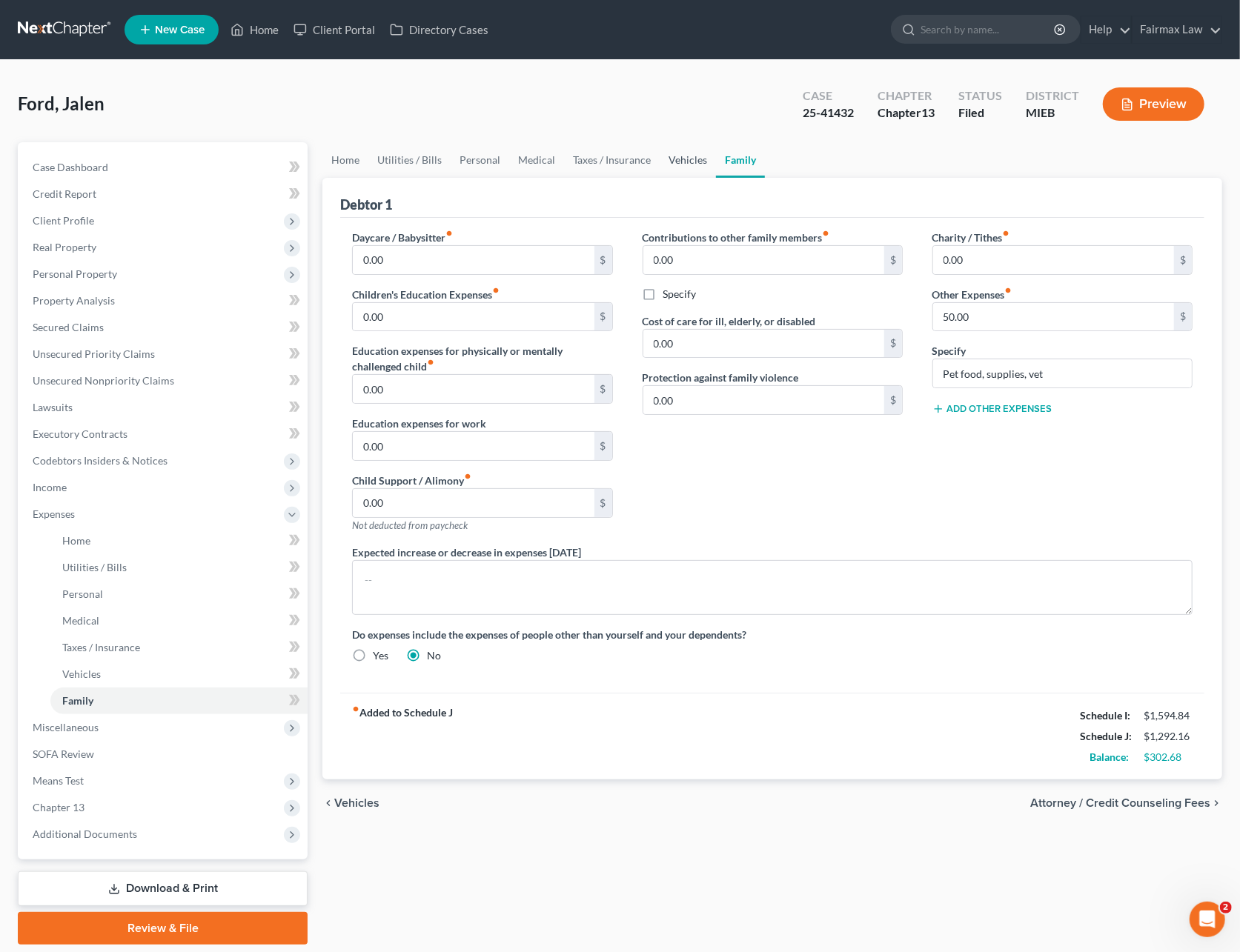
click at [697, 155] on link "Vehicles" at bounding box center [687, 160] width 57 height 36
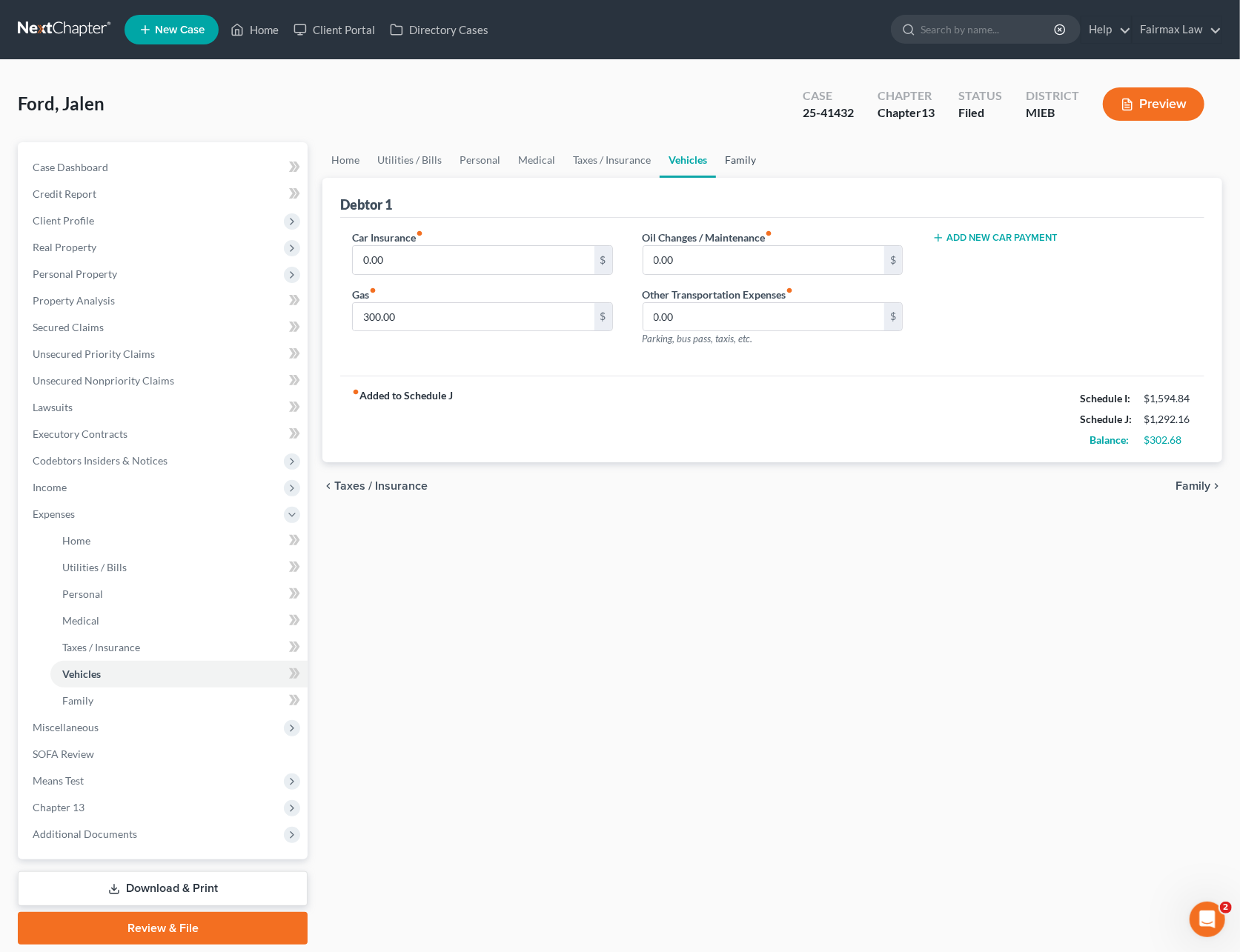
click at [738, 161] on link "Family" at bounding box center [740, 160] width 49 height 36
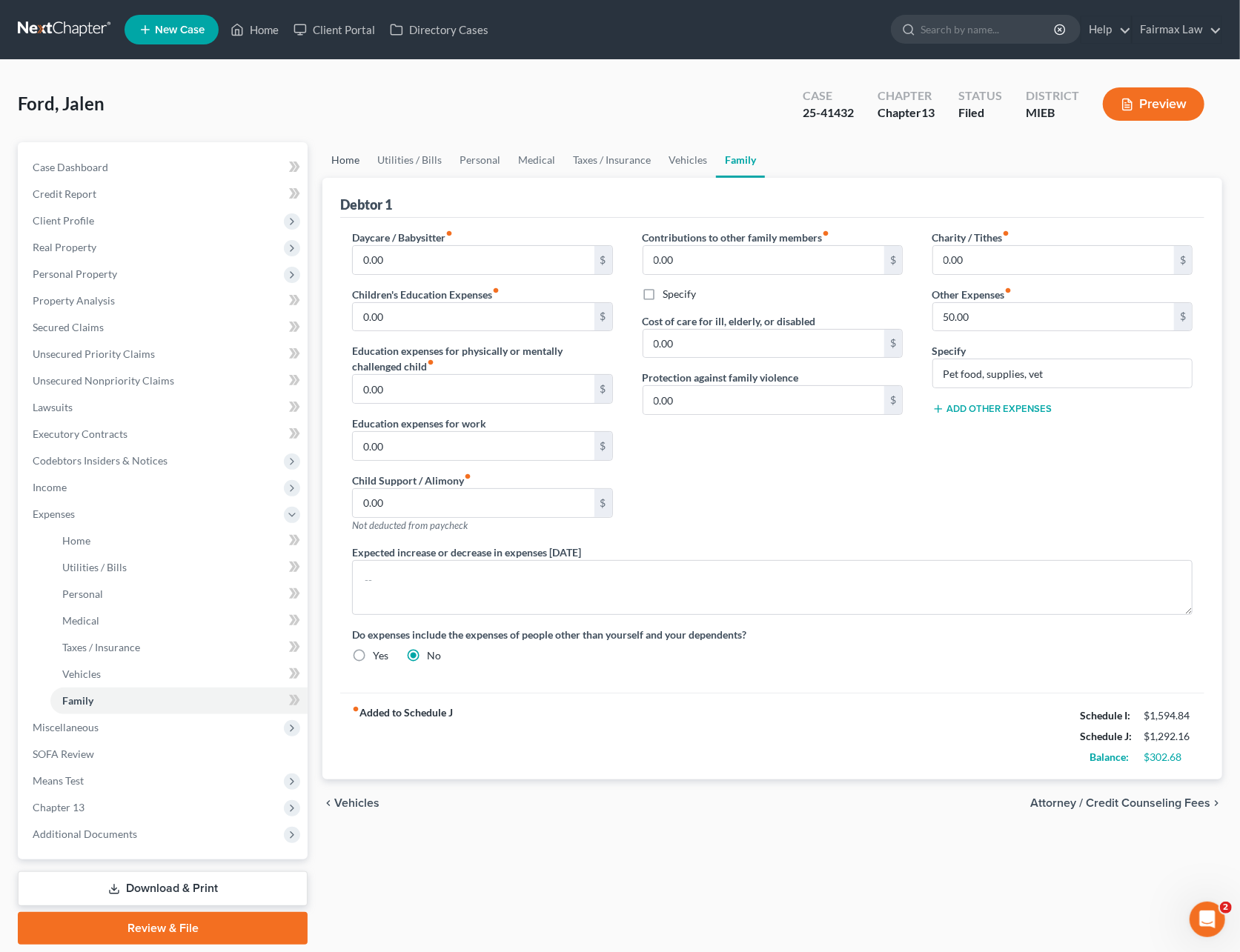
click at [353, 162] on link "Home" at bounding box center [345, 160] width 46 height 36
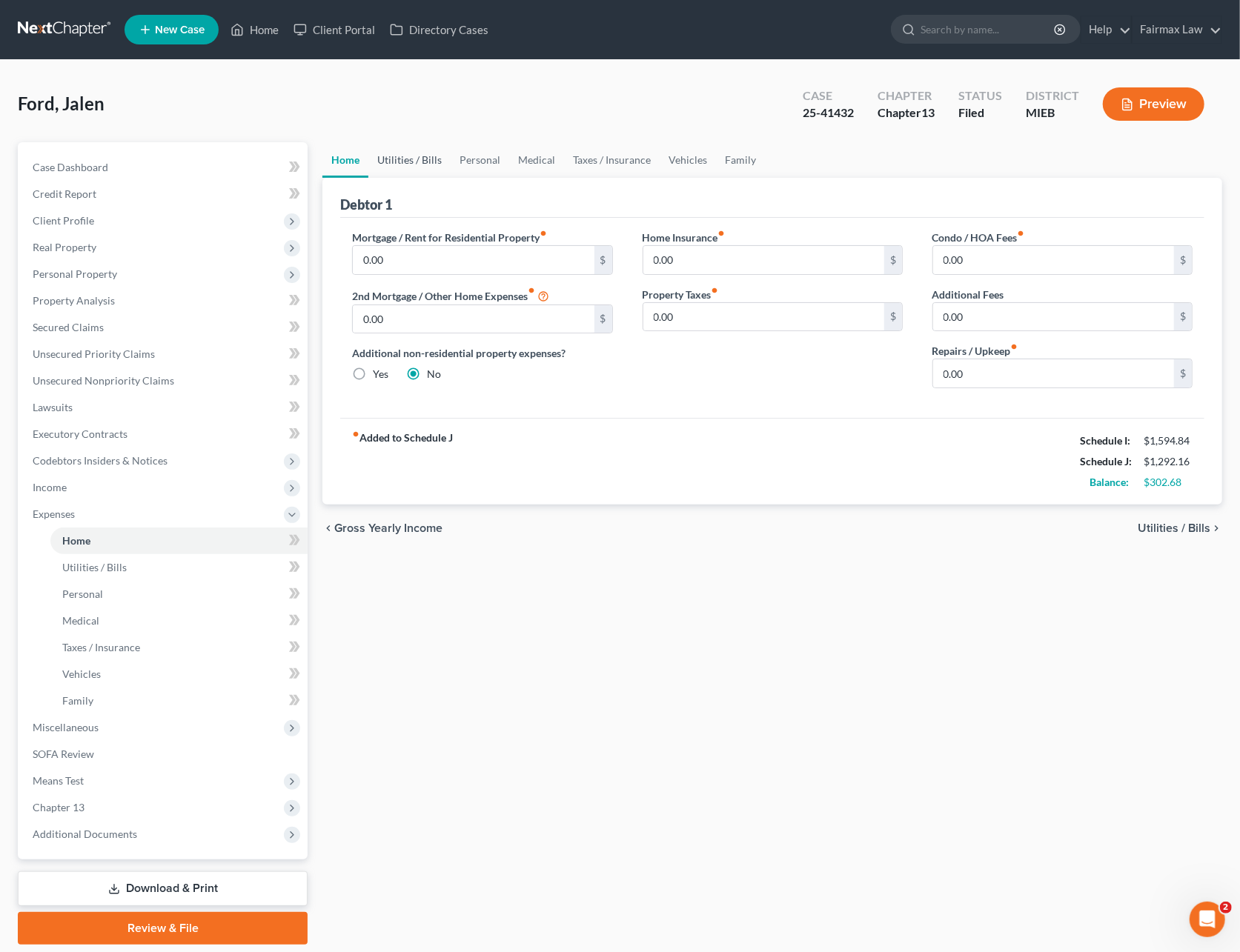
click at [392, 163] on link "Utilities / Bills" at bounding box center [409, 160] width 82 height 36
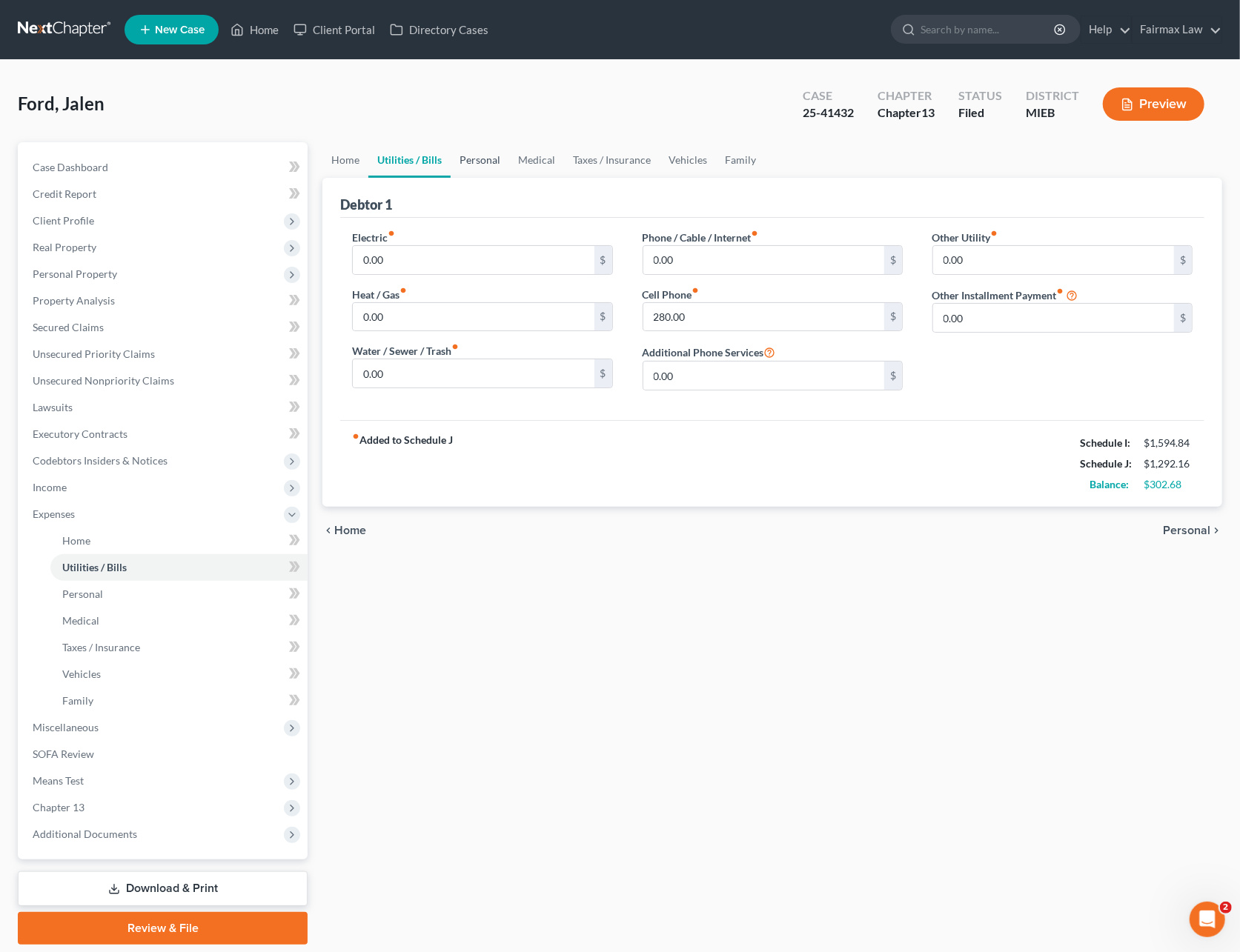
click at [501, 163] on link "Personal" at bounding box center [479, 160] width 58 height 36
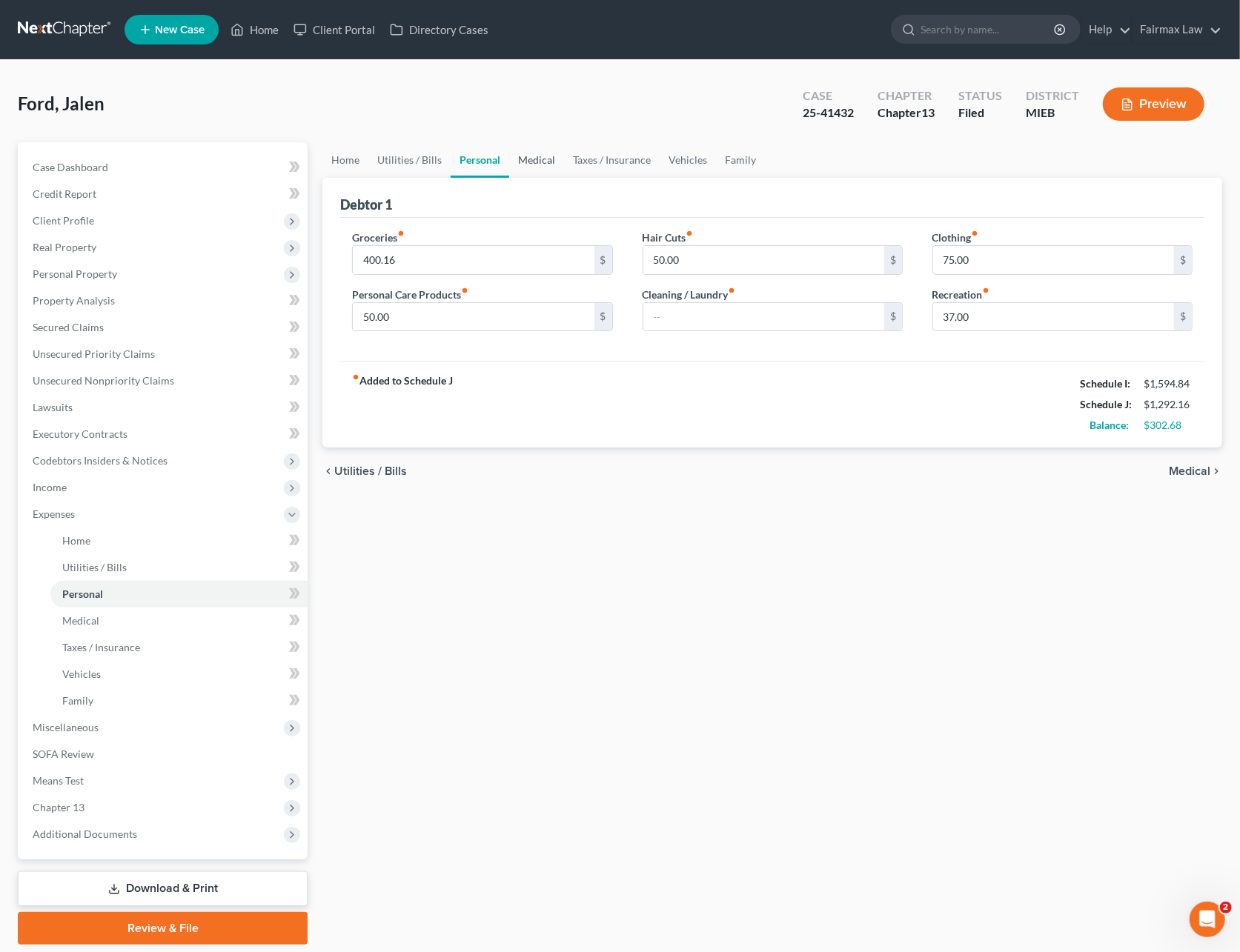
click at [534, 160] on link "Medical" at bounding box center [536, 160] width 55 height 36
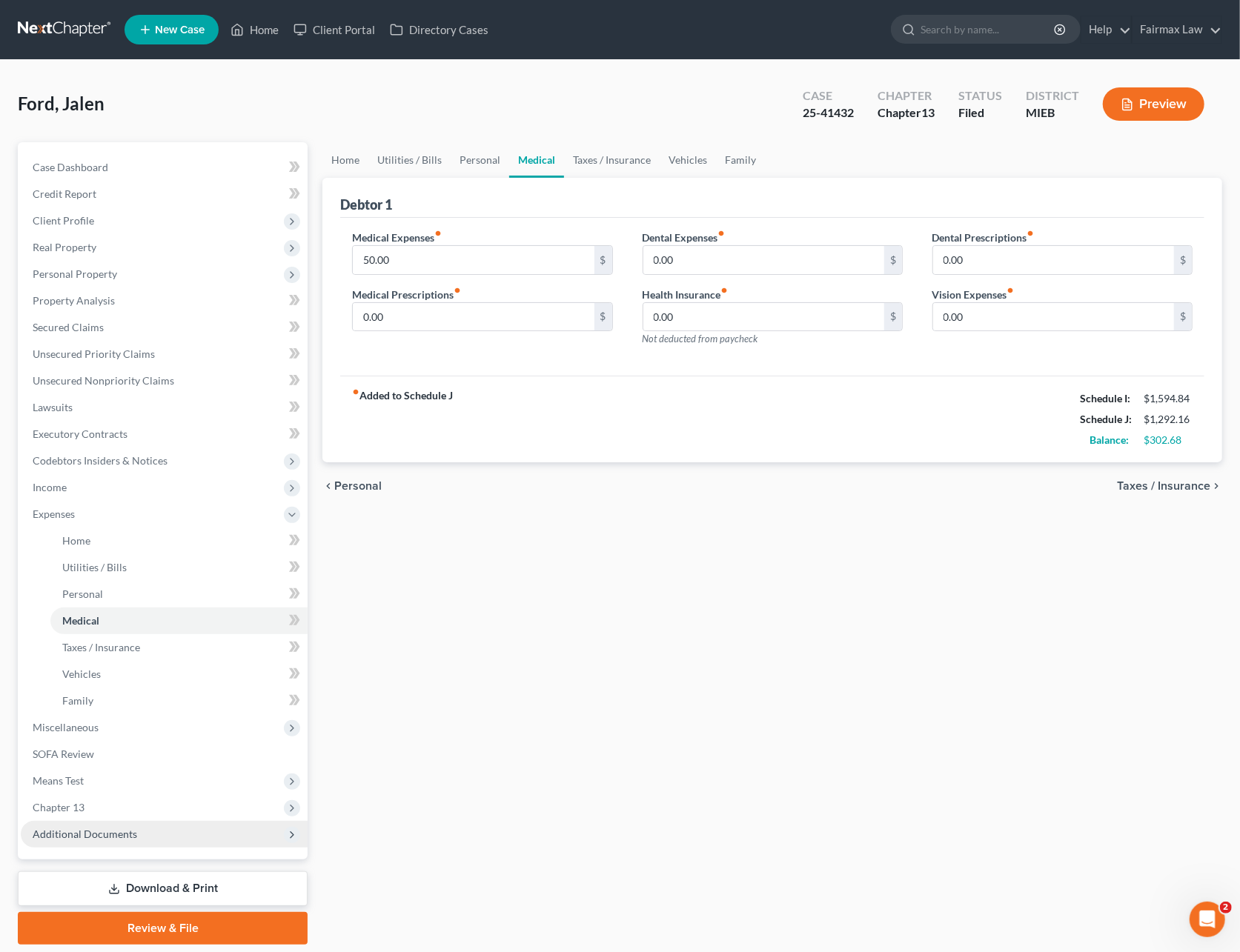
click at [90, 828] on span "Additional Documents" at bounding box center [84, 834] width 104 height 13
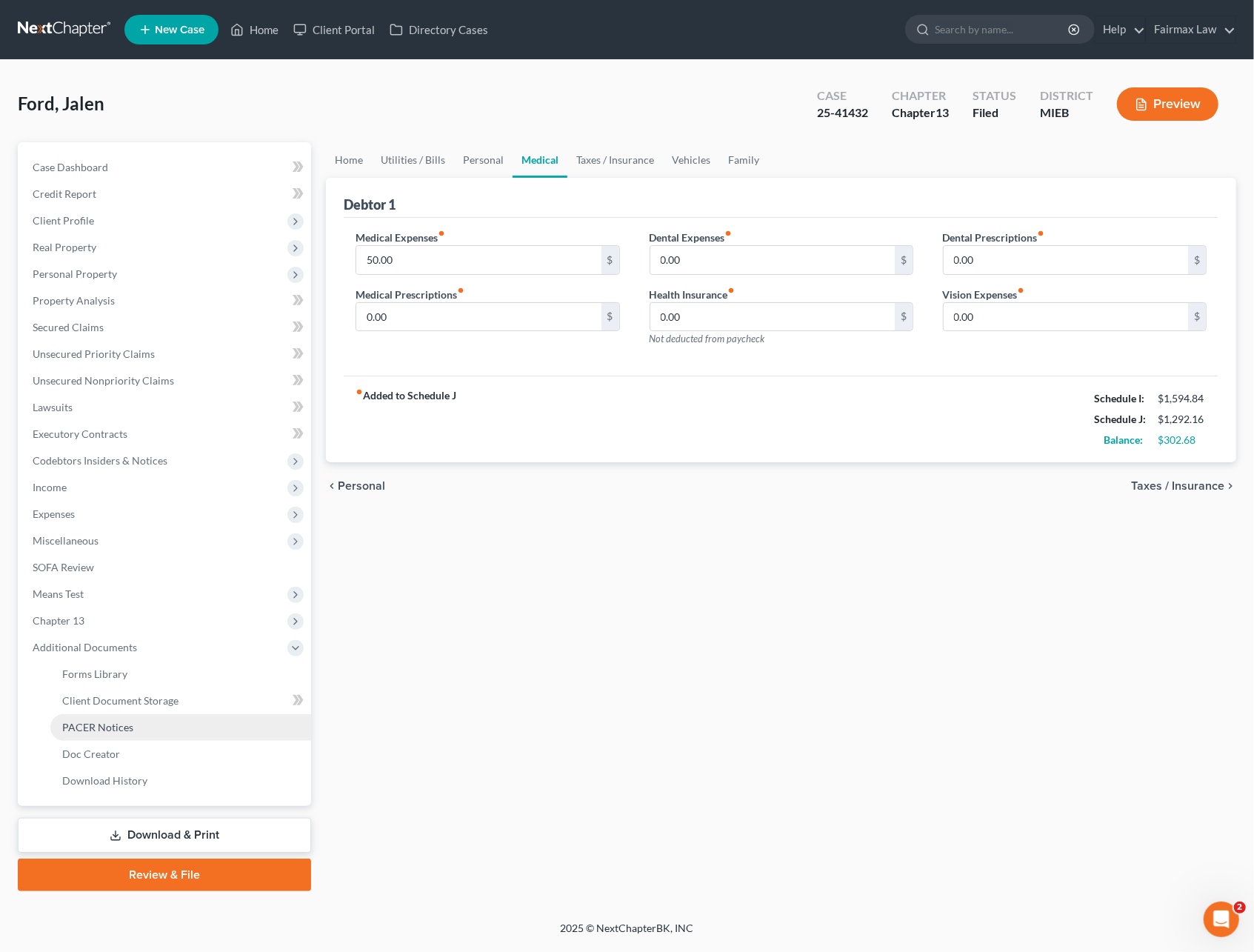
click at [148, 721] on link "PACER Notices" at bounding box center [180, 727] width 261 height 26
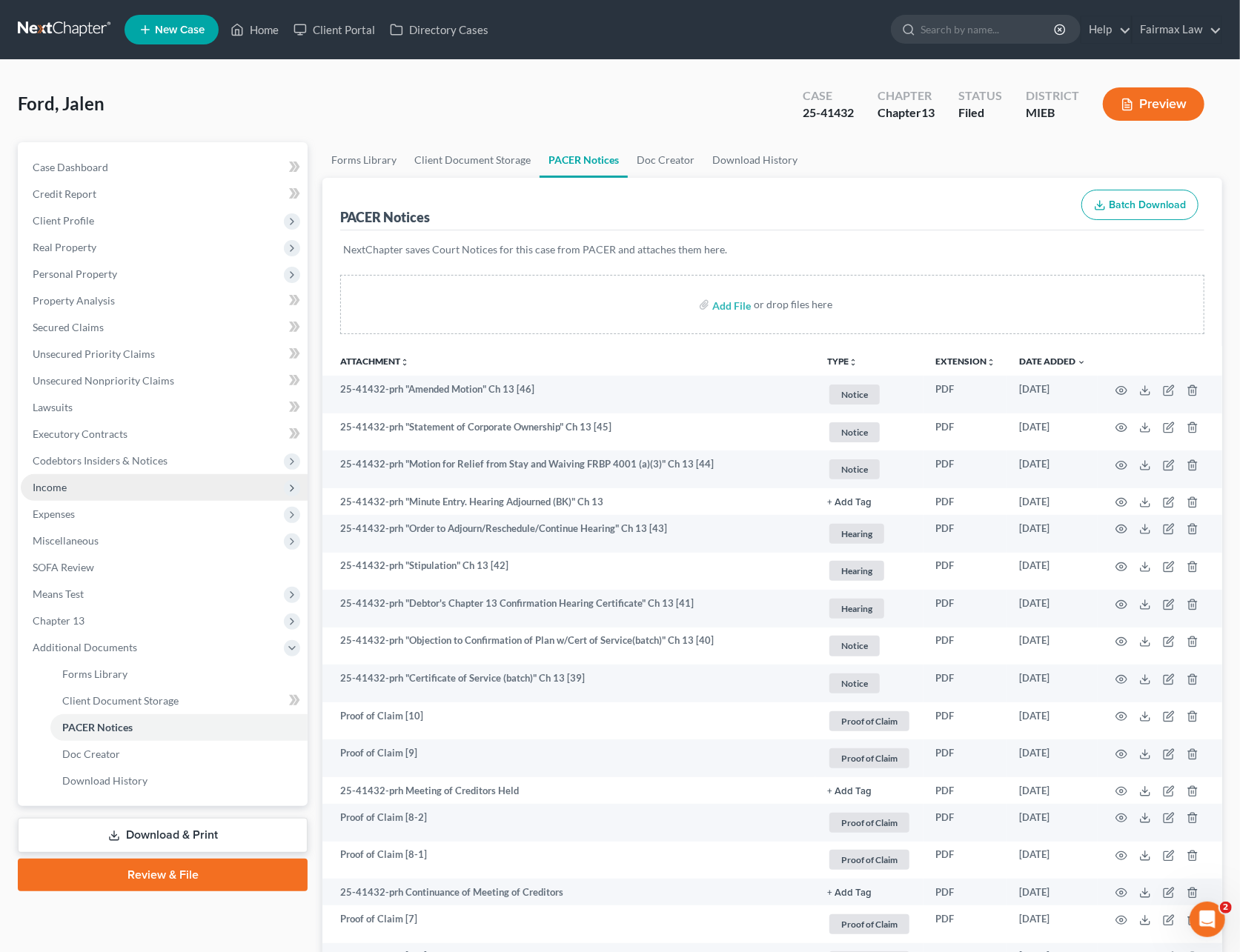
drag, startPoint x: 86, startPoint y: 491, endPoint x: 86, endPoint y: 501, distance: 10.0
click at [86, 491] on span "Income" at bounding box center [164, 487] width 287 height 26
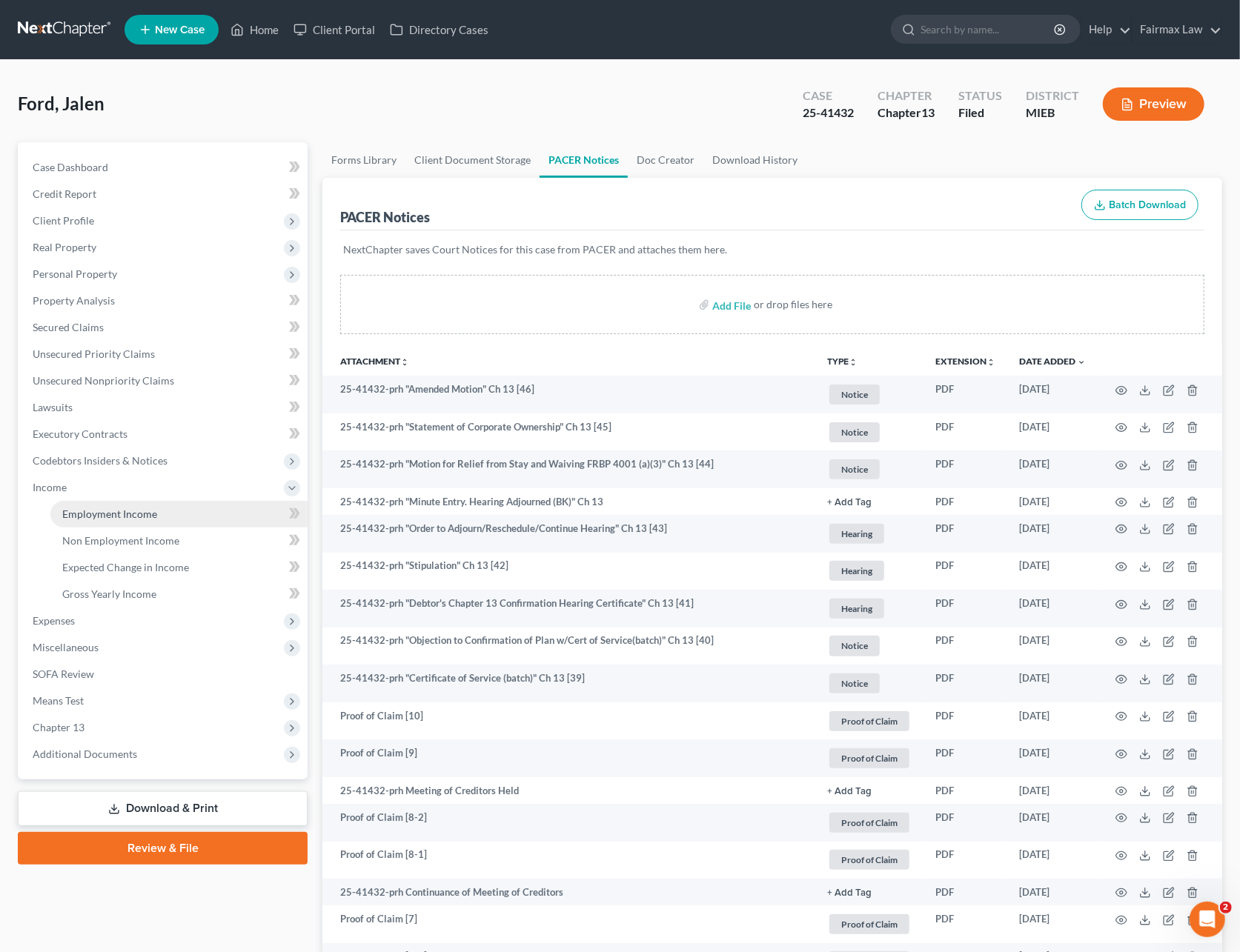
click at [86, 519] on link "Employment Income" at bounding box center [179, 514] width 257 height 26
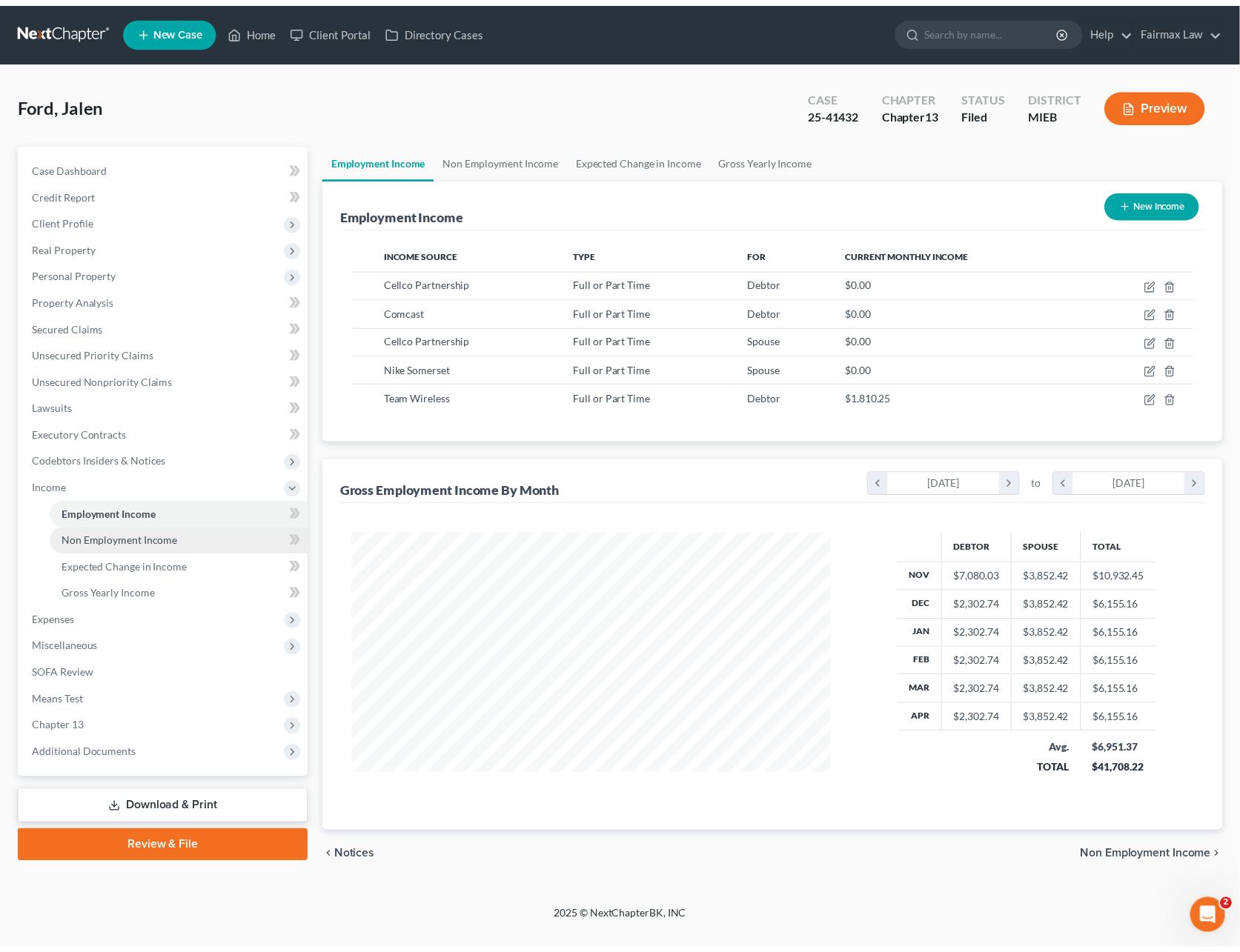
scroll to position [268, 513]
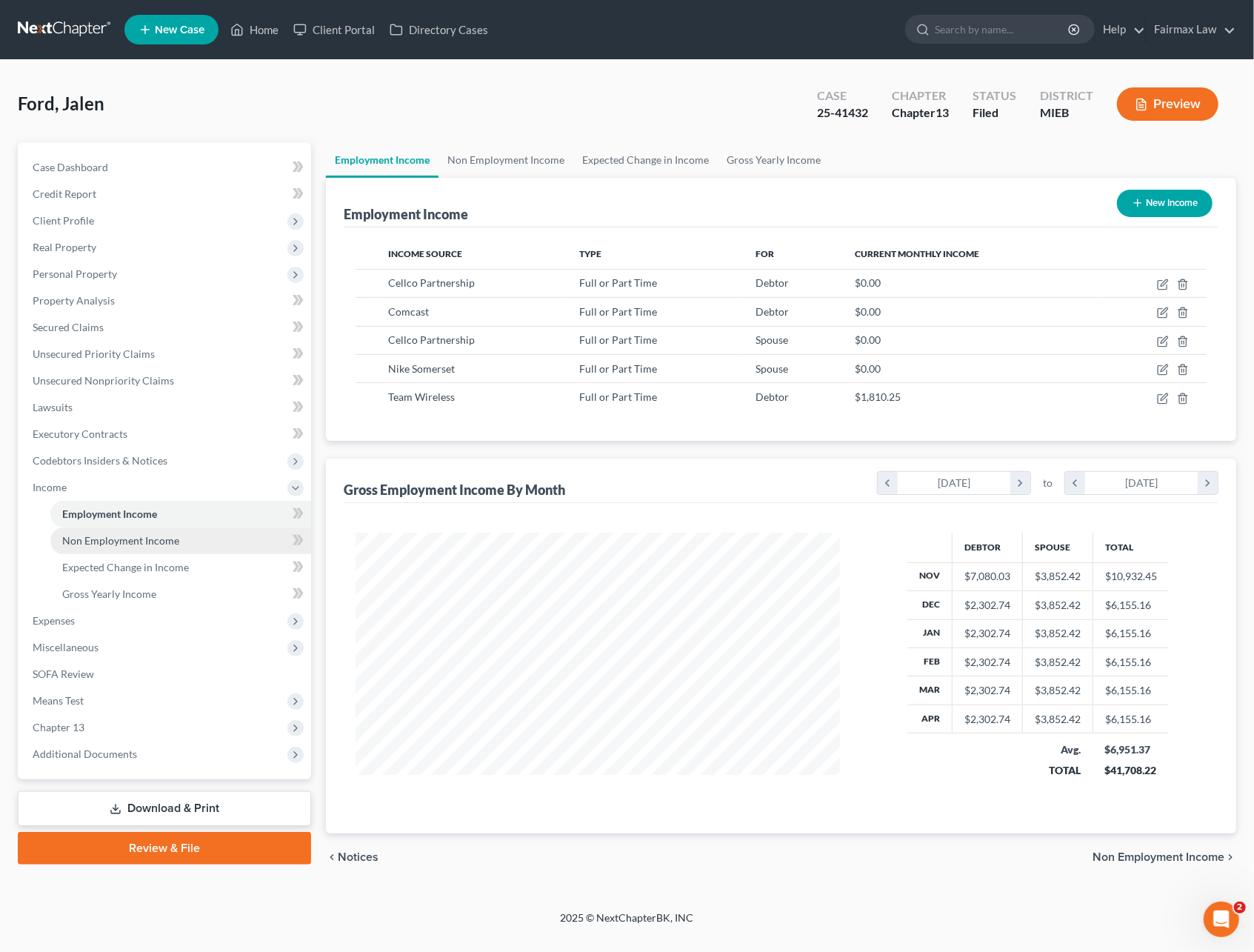
click at [137, 535] on span "Non Employment Income" at bounding box center [120, 540] width 117 height 13
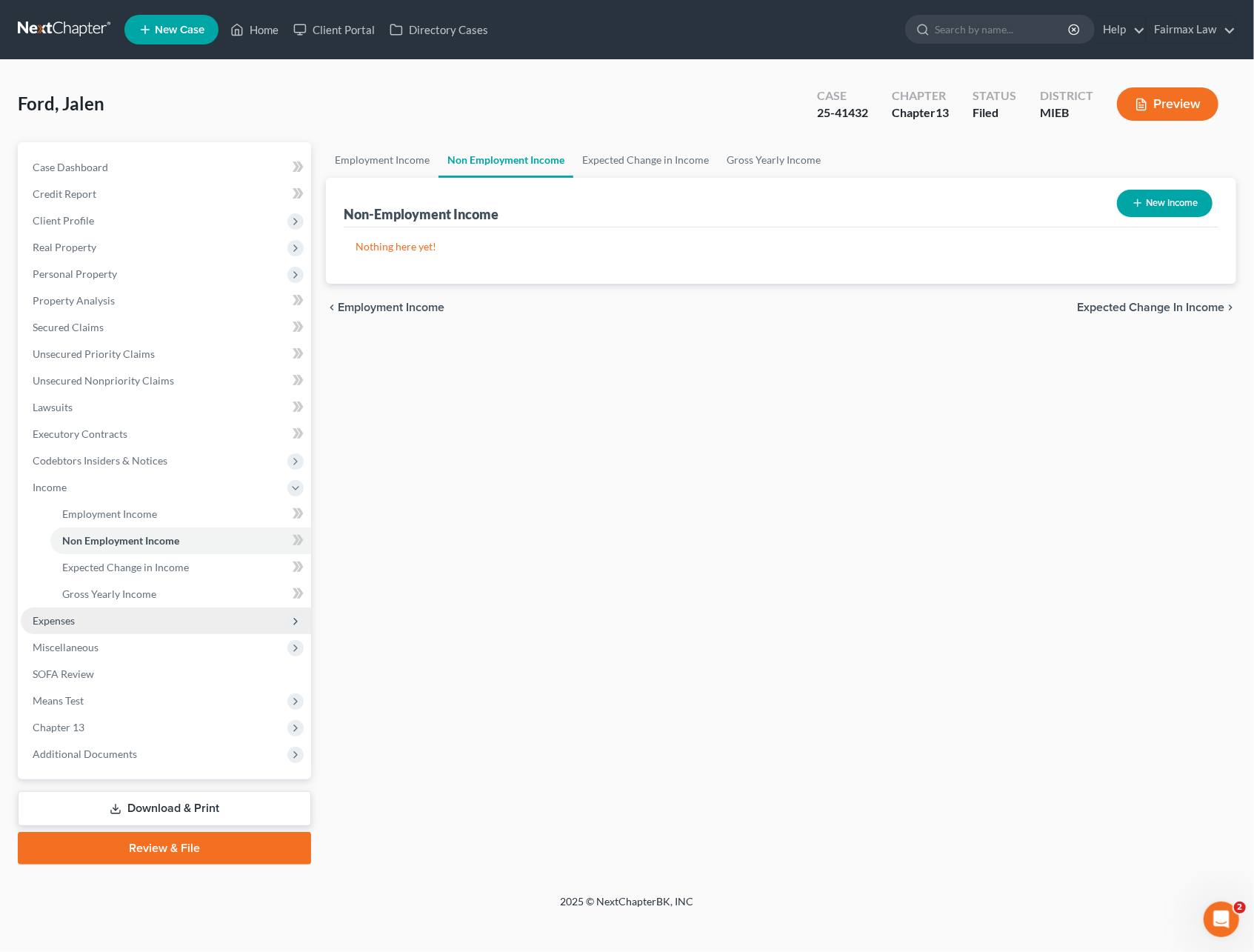
click at [83, 617] on span "Expenses" at bounding box center [166, 620] width 290 height 26
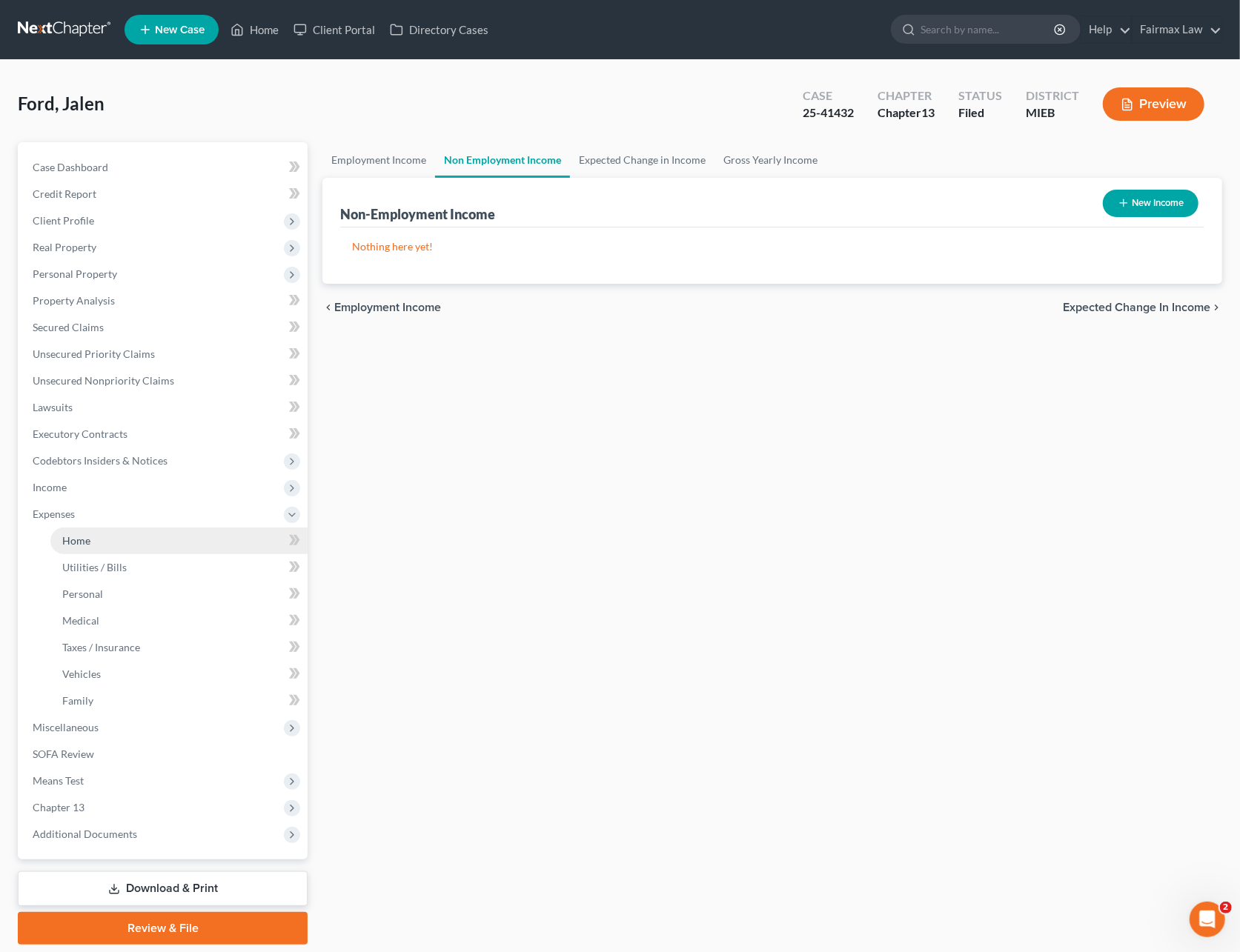
click at [111, 538] on link "Home" at bounding box center [179, 540] width 257 height 26
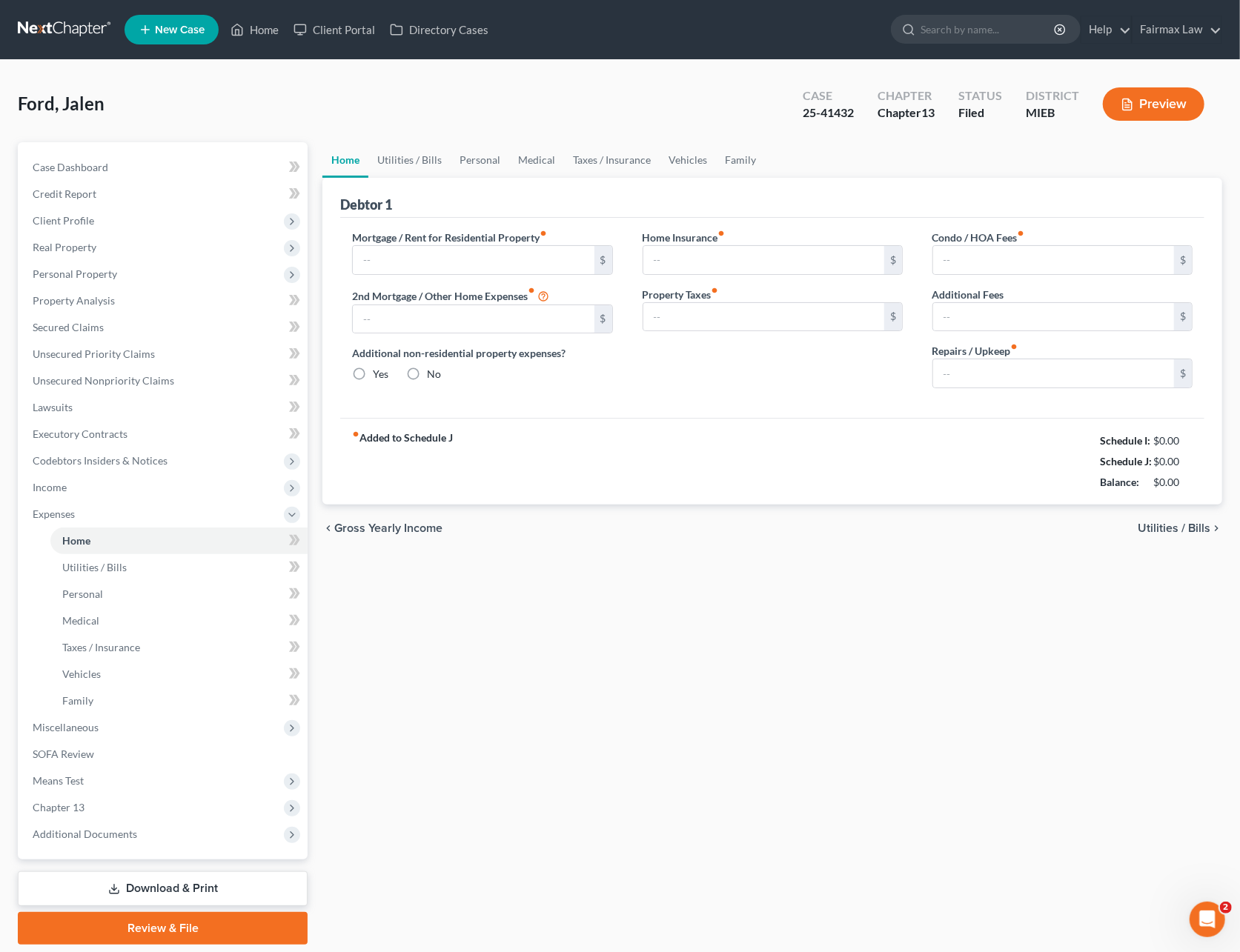
type input "0.00"
radio input "true"
type input "0.00"
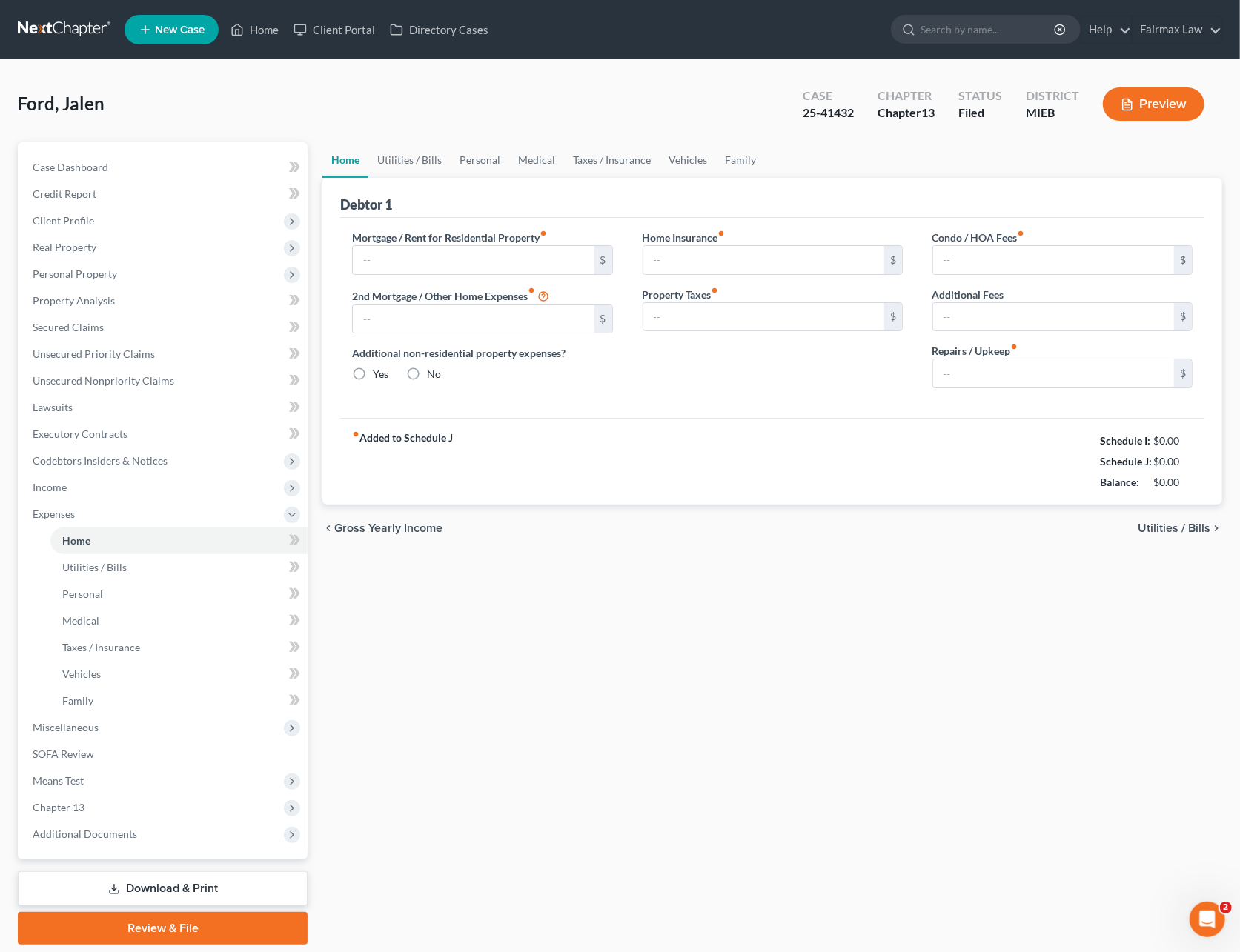
type input "0.00"
click at [424, 162] on link "Utilities / Bills" at bounding box center [409, 160] width 82 height 36
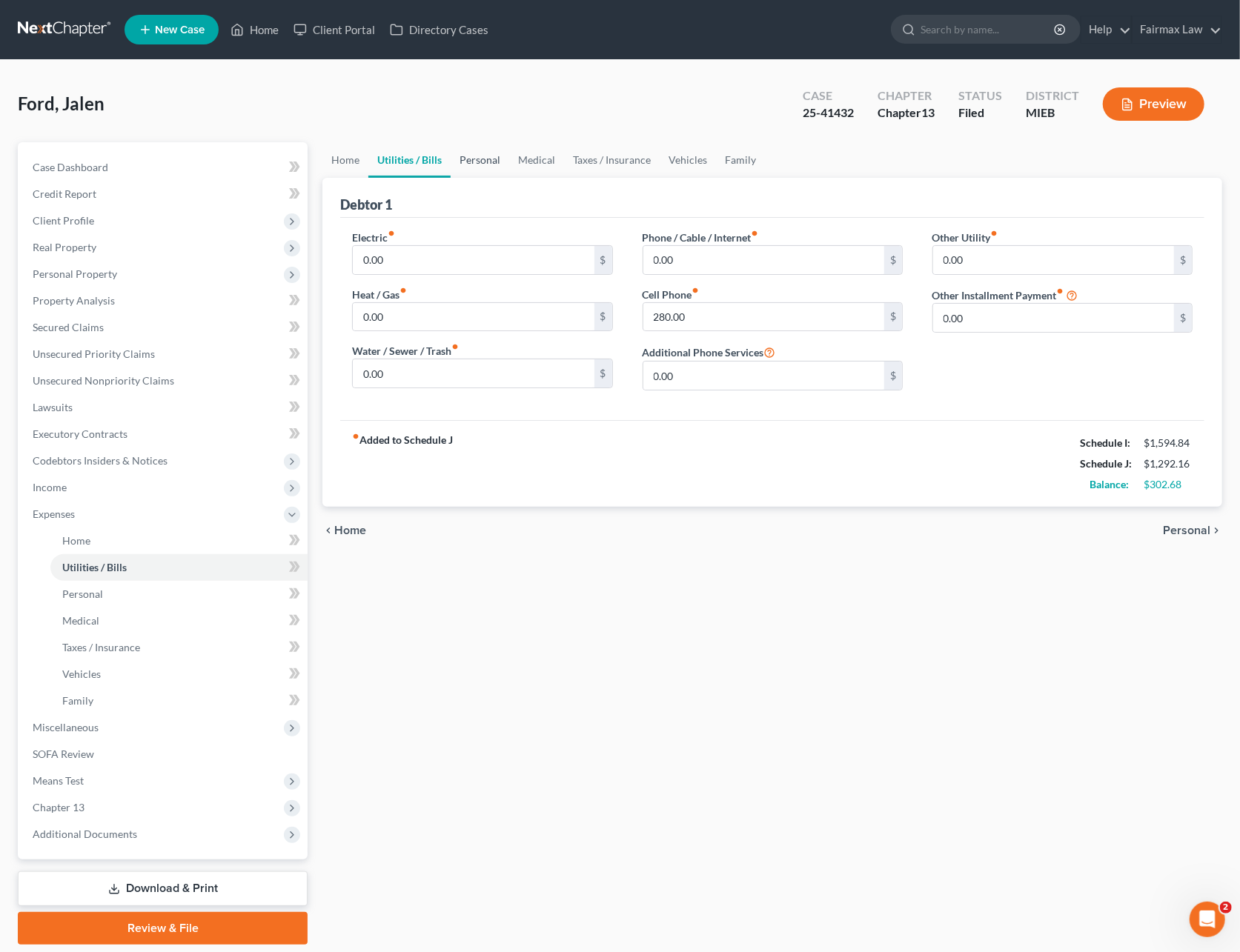
click at [472, 163] on link "Personal" at bounding box center [479, 160] width 58 height 36
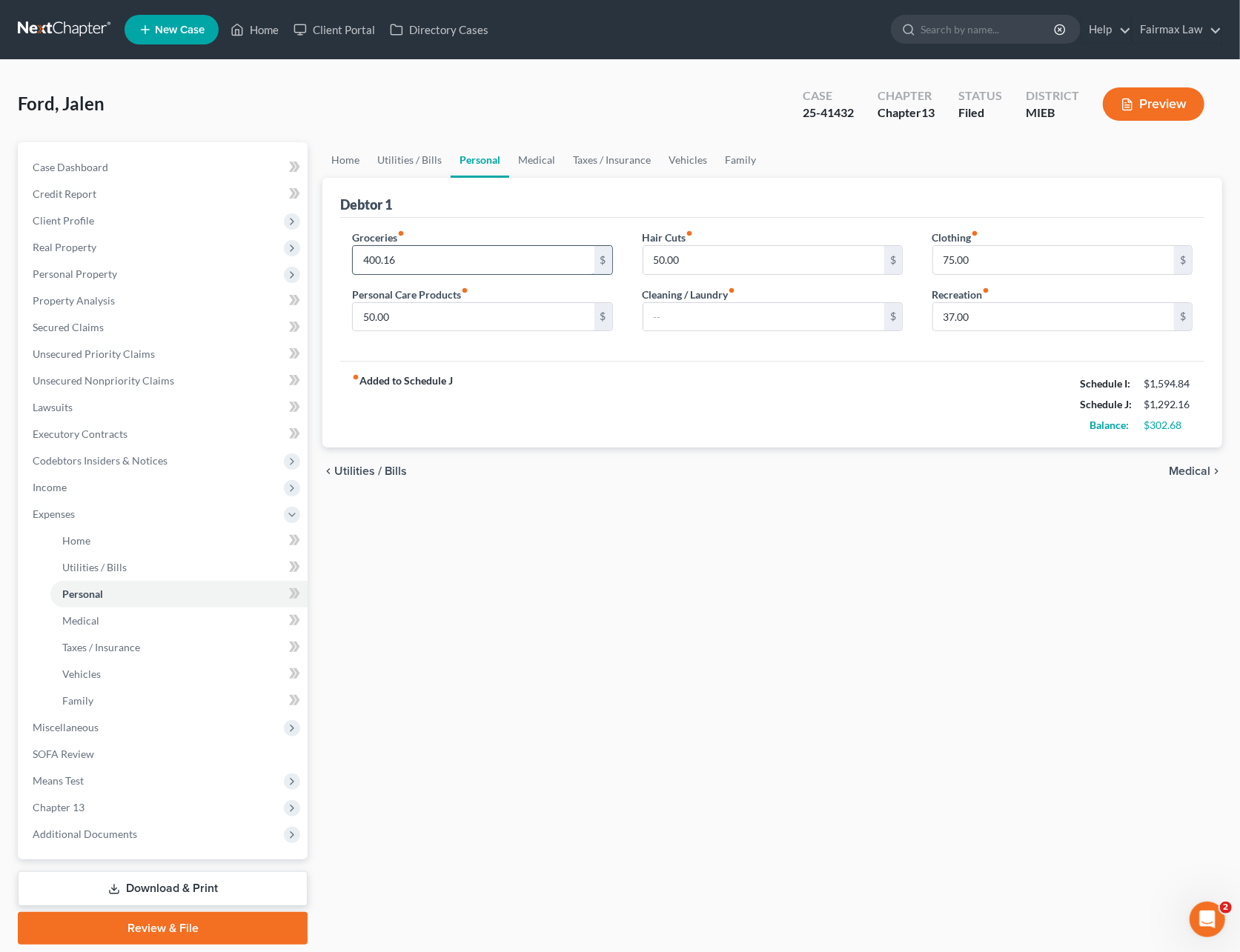
click at [433, 256] on input "400.16" at bounding box center [473, 260] width 241 height 28
click at [778, 322] on input "text" at bounding box center [763, 316] width 241 height 28
type input "25"
click at [987, 323] on input "37.00" at bounding box center [1054, 316] width 241 height 28
type input "100"
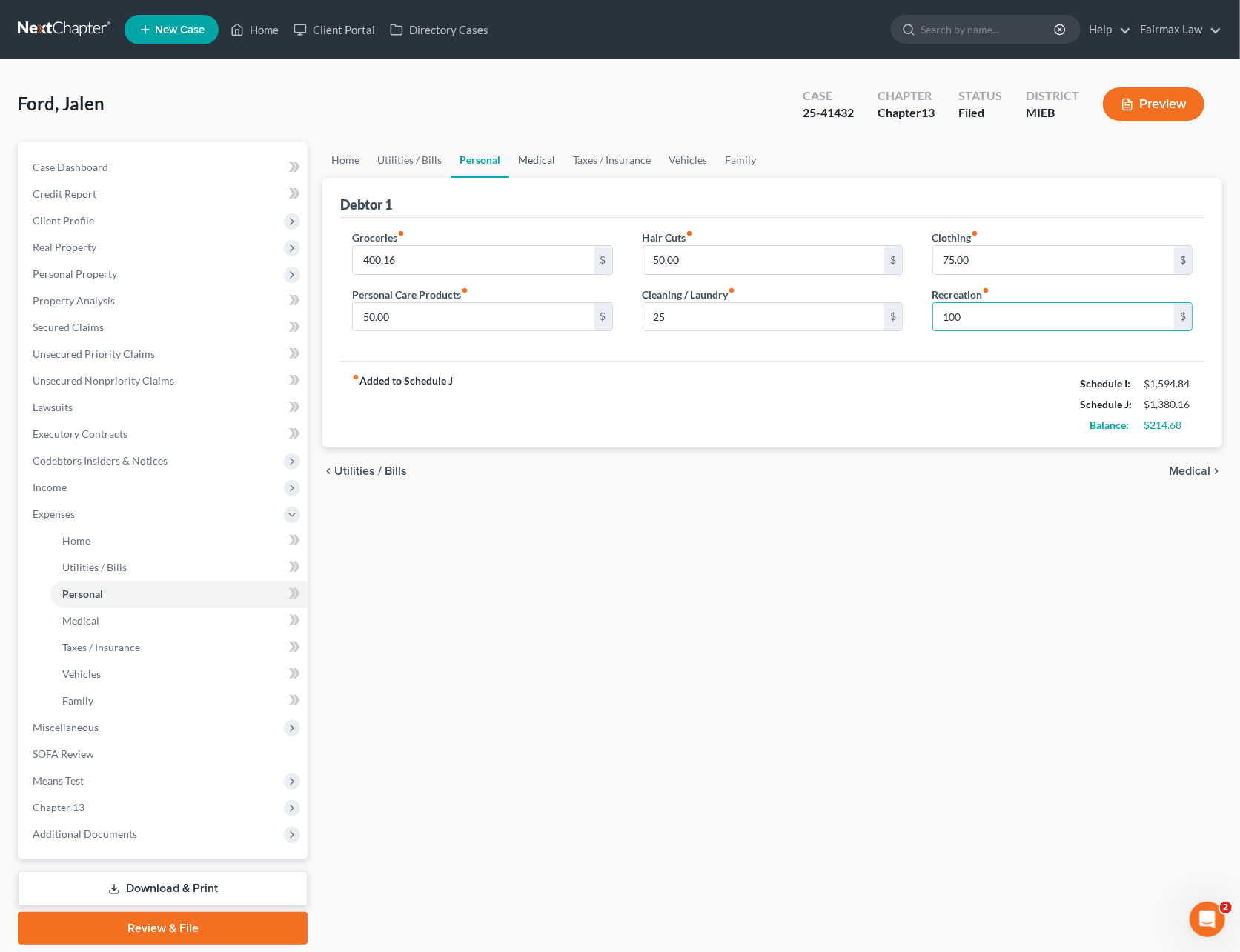
click at [537, 158] on link "Medical" at bounding box center [536, 160] width 55 height 36
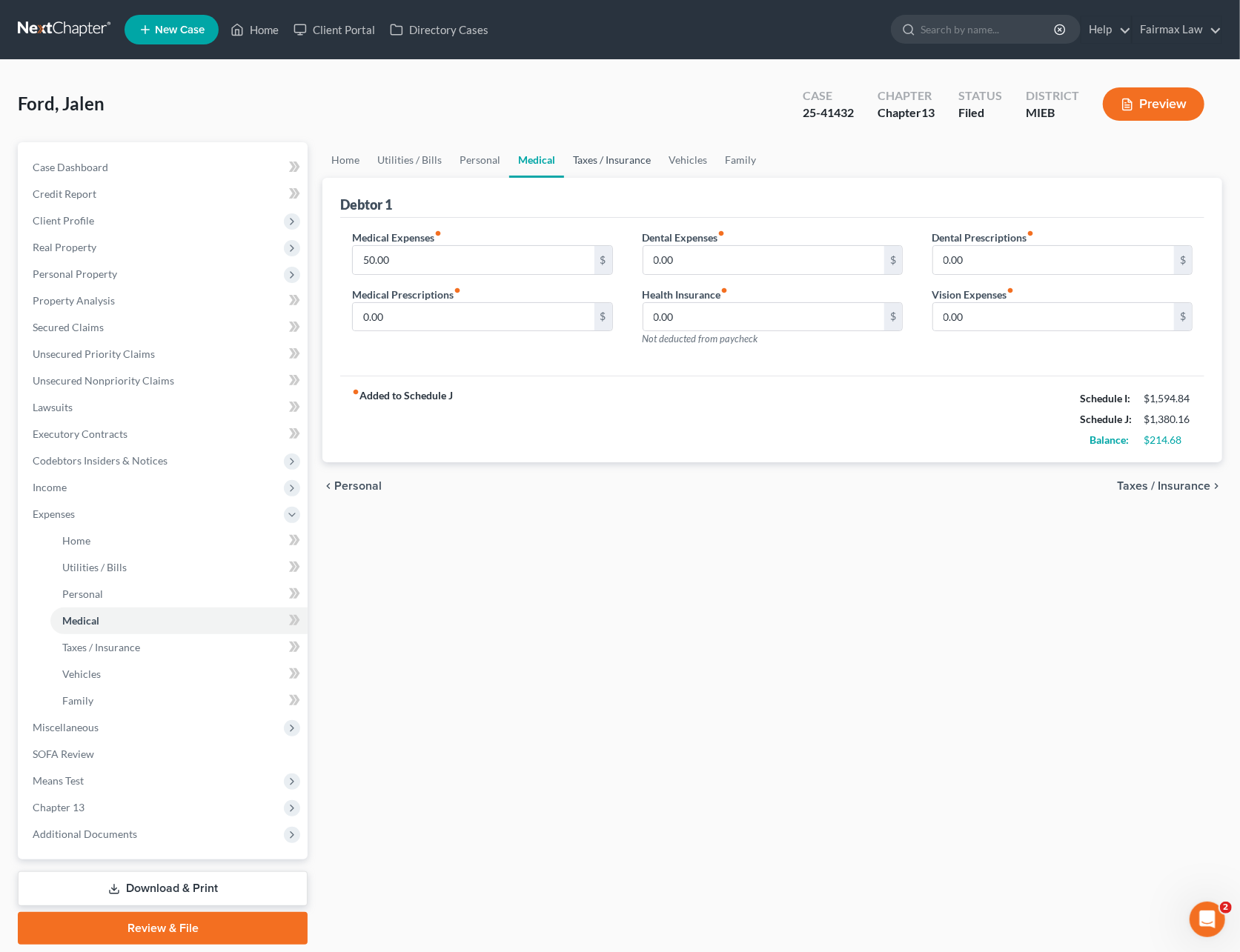
click at [620, 157] on link "Taxes / Insurance" at bounding box center [612, 160] width 96 height 36
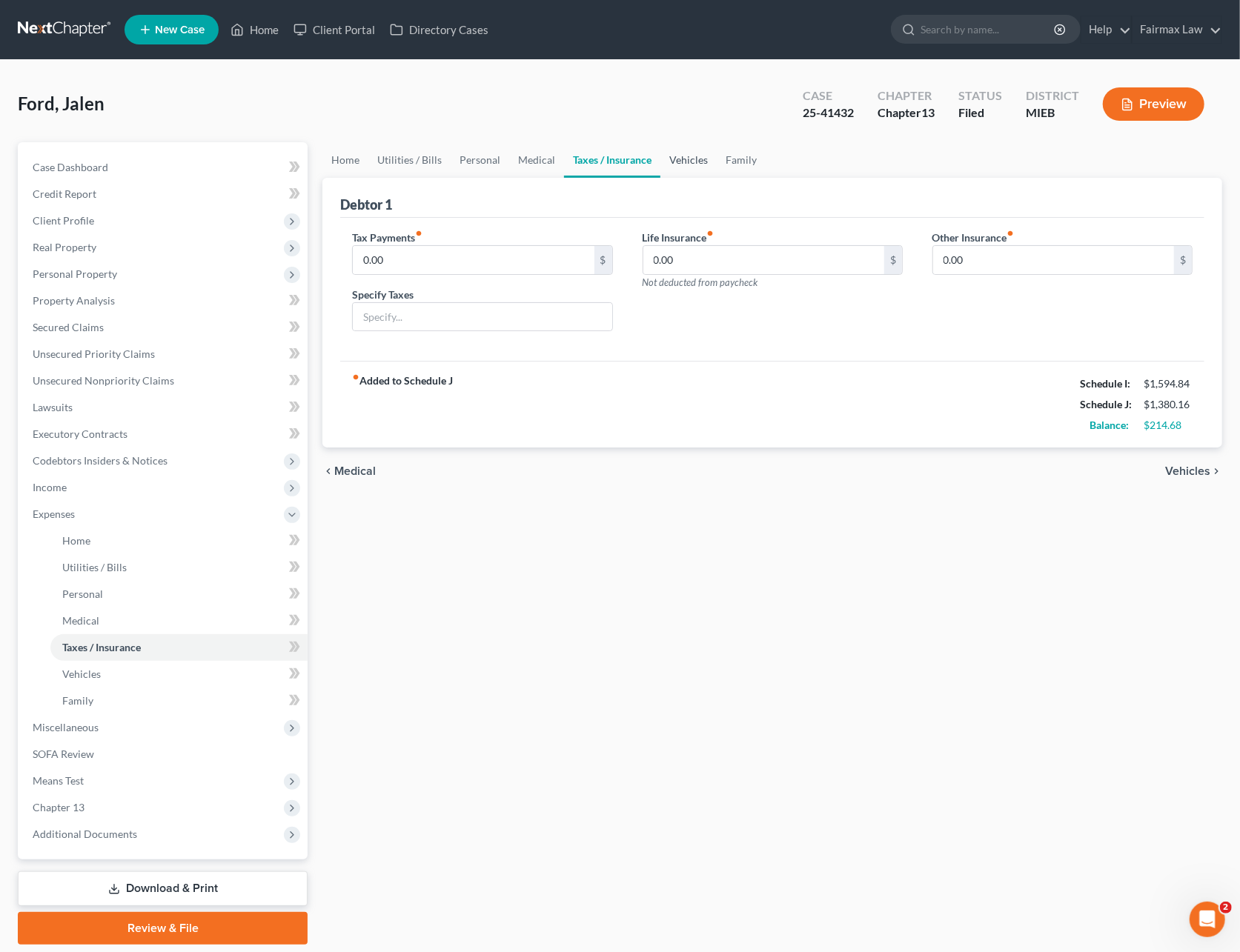
click at [712, 161] on link "Vehicles" at bounding box center [688, 160] width 57 height 36
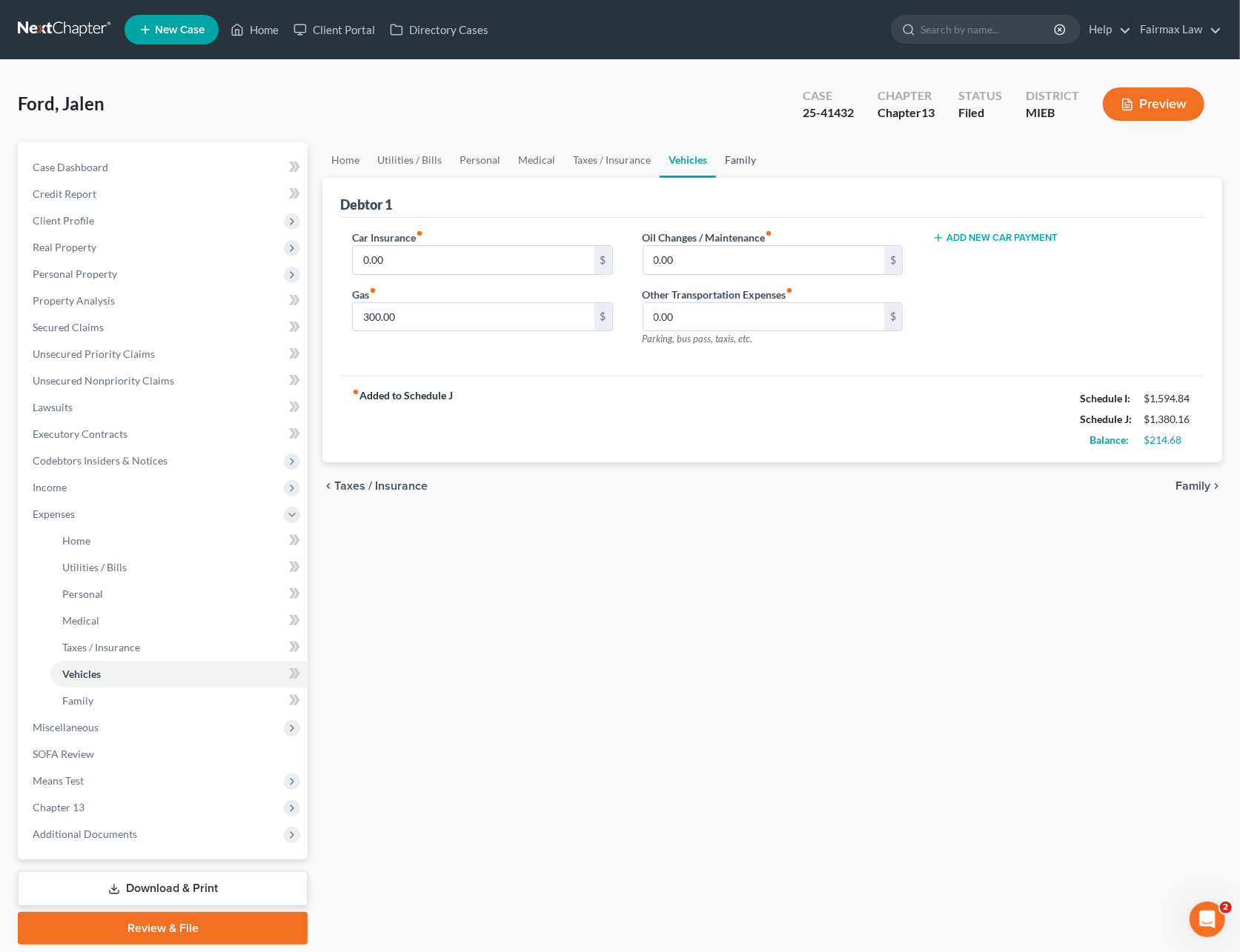
click at [738, 153] on link "Family" at bounding box center [740, 160] width 49 height 36
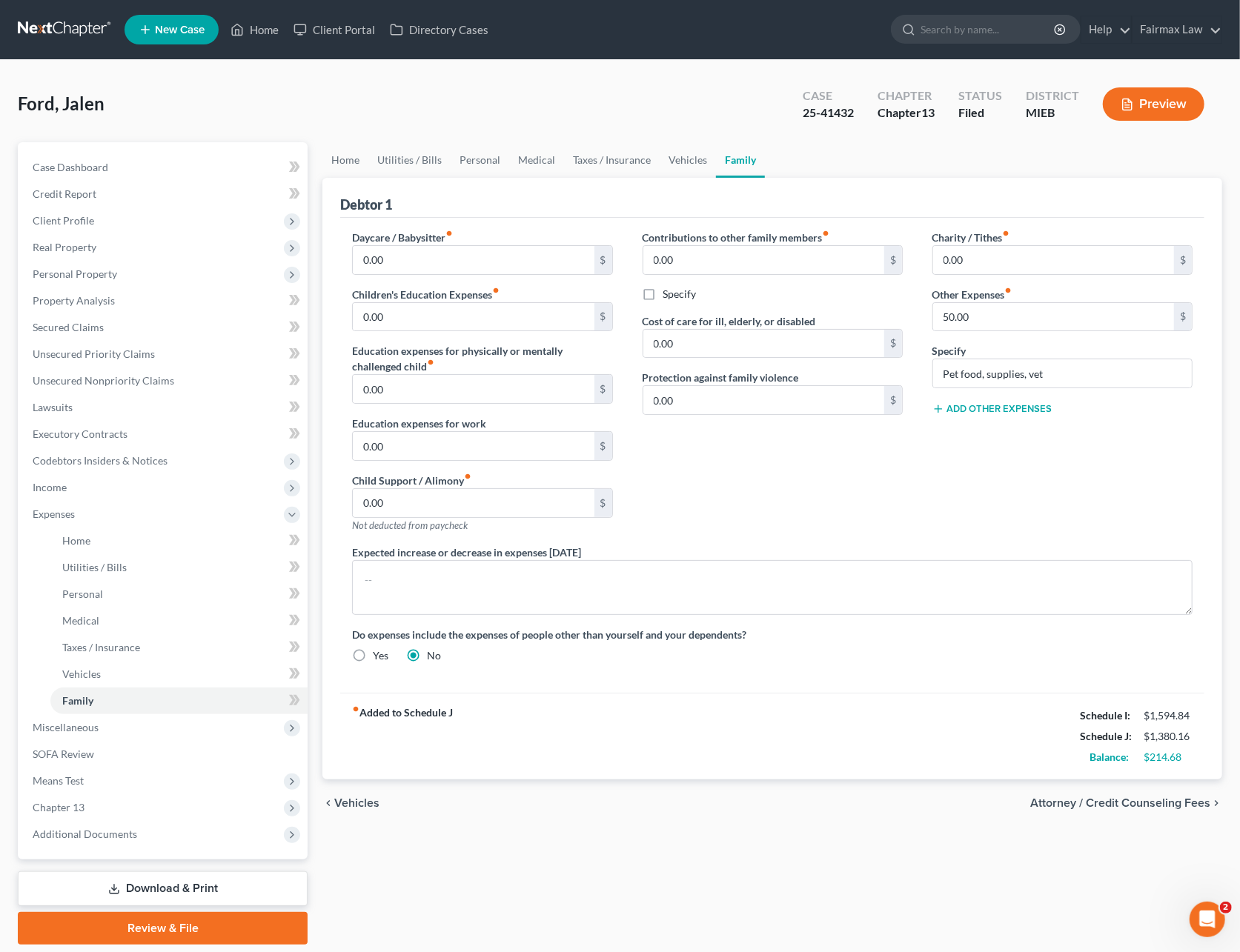
click at [990, 403] on button "Add Other Expenses" at bounding box center [992, 409] width 120 height 12
click at [972, 437] on input "0.00" at bounding box center [1054, 430] width 241 height 28
type input "180"
click at [895, 479] on div "Contributions to other family members fiber_manual_record 0.00 $ Specify Cost o…" at bounding box center [773, 386] width 290 height 315
click at [1010, 436] on input "180" at bounding box center [1054, 430] width 241 height 28
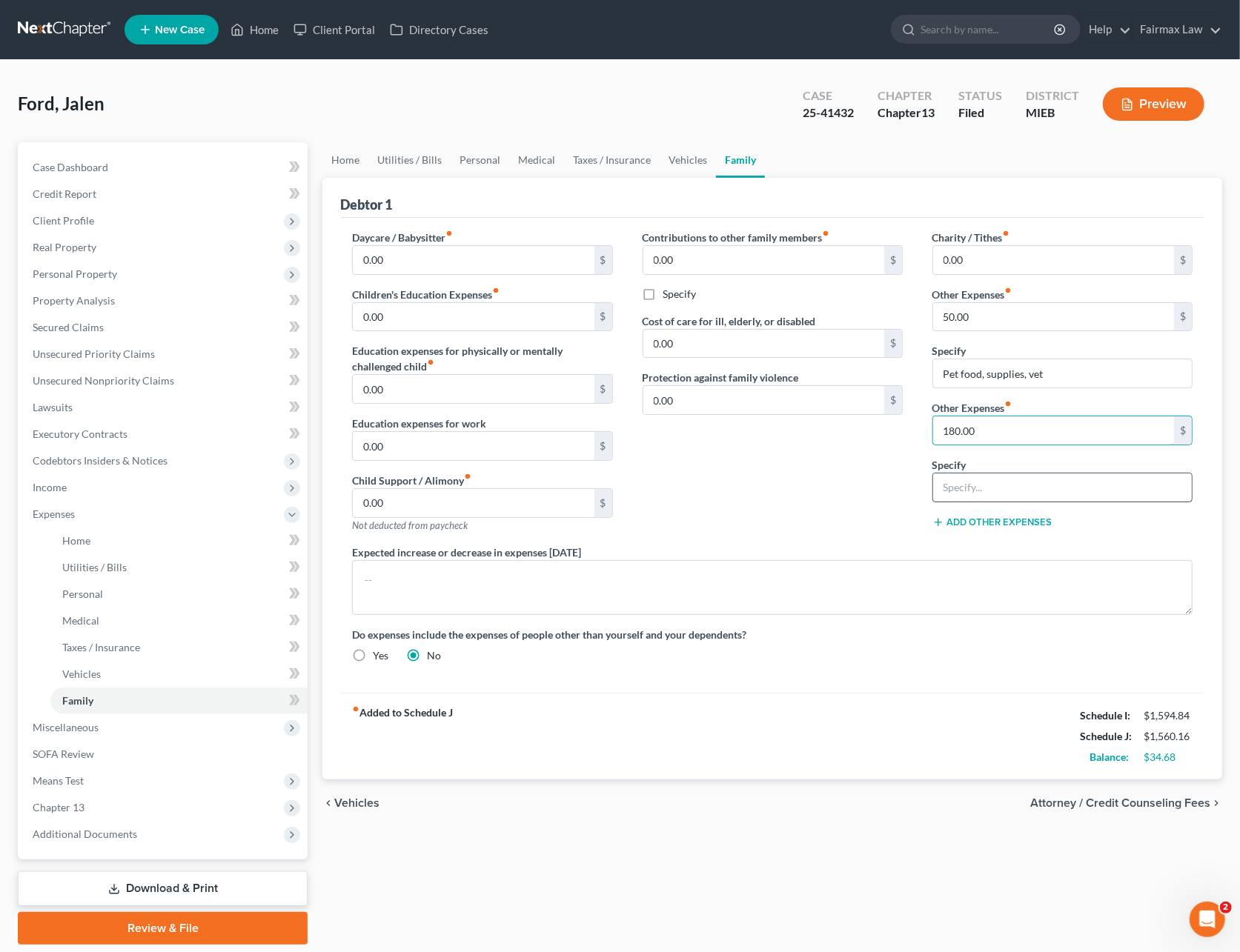
type input "180.00"
click at [948, 489] on input "text" at bounding box center [1062, 487] width 258 height 28
type input "Attorney fees for Bankruptcy"
click at [679, 157] on link "Vehicles" at bounding box center [687, 160] width 57 height 36
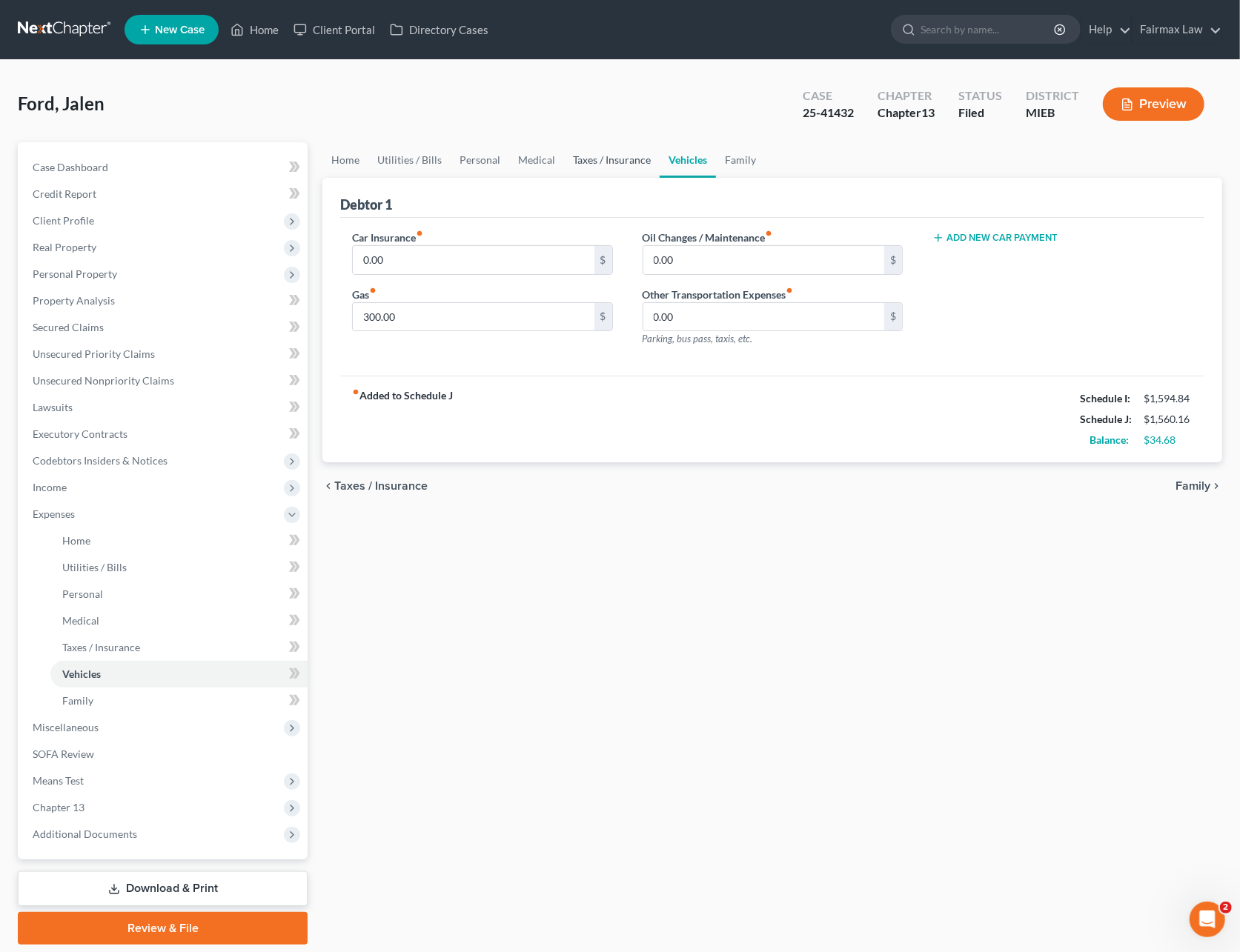
click at [619, 160] on link "Taxes / Insurance" at bounding box center [612, 160] width 96 height 36
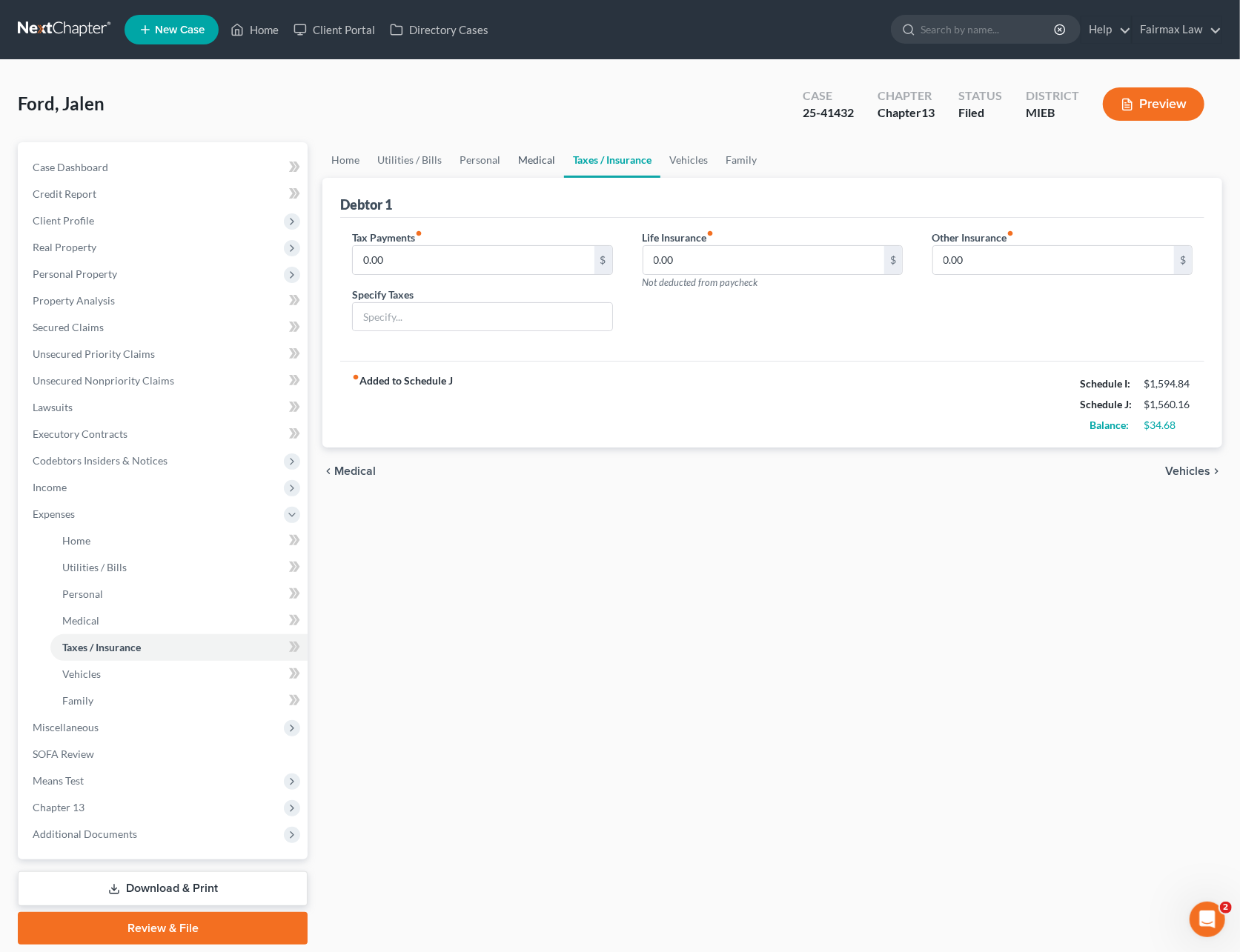
click at [533, 162] on link "Medical" at bounding box center [536, 160] width 55 height 36
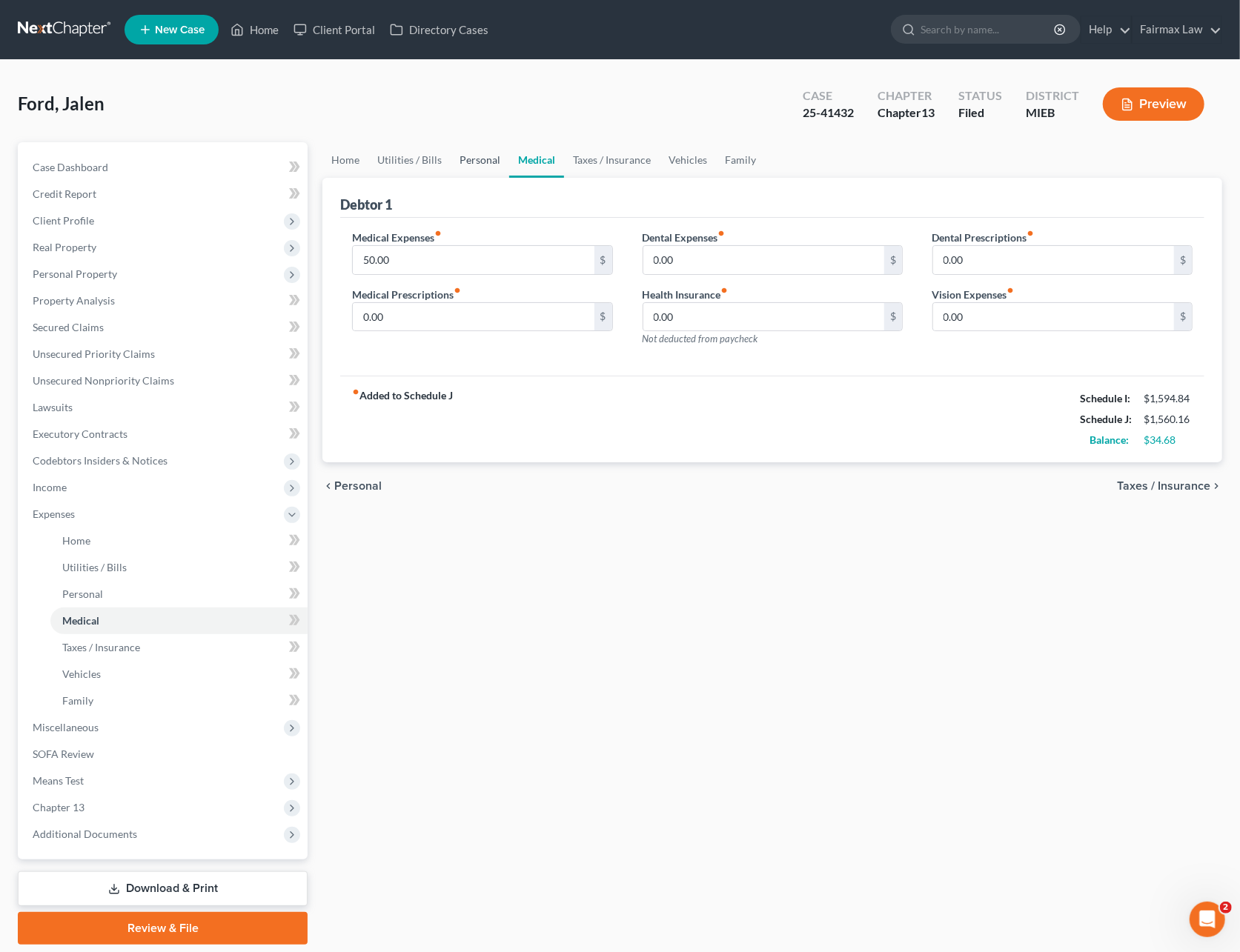
click at [486, 163] on link "Personal" at bounding box center [479, 160] width 58 height 36
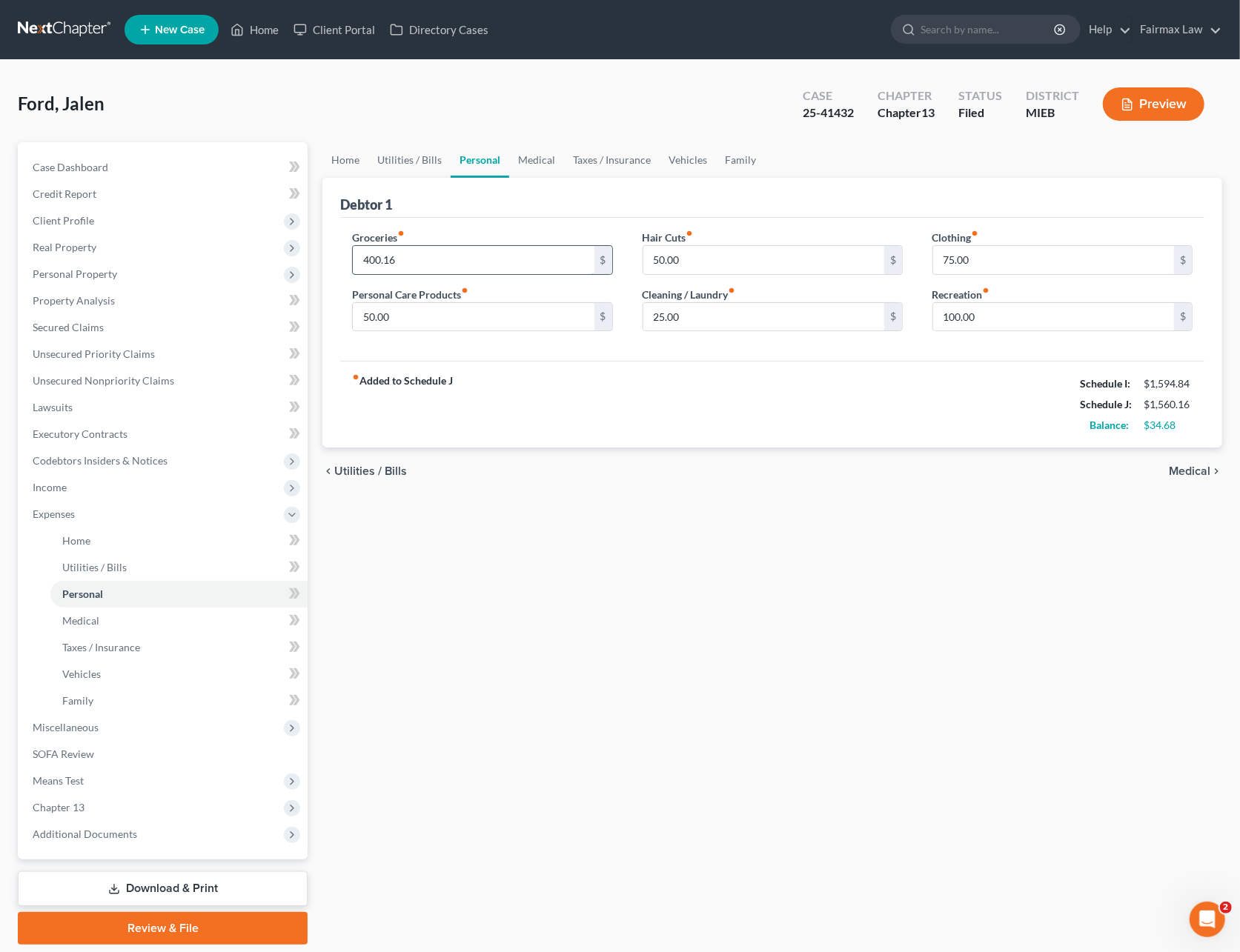
click at [398, 252] on input "400.16" at bounding box center [473, 260] width 241 height 28
type input "450"
click at [958, 312] on input "100.00" at bounding box center [1054, 316] width 241 height 28
type input "75.00"
click at [855, 361] on div "fiber_manual_record Added to Schedule J Schedule I: $1,594.84 Schedule J: $1,58…" at bounding box center [772, 404] width 864 height 87
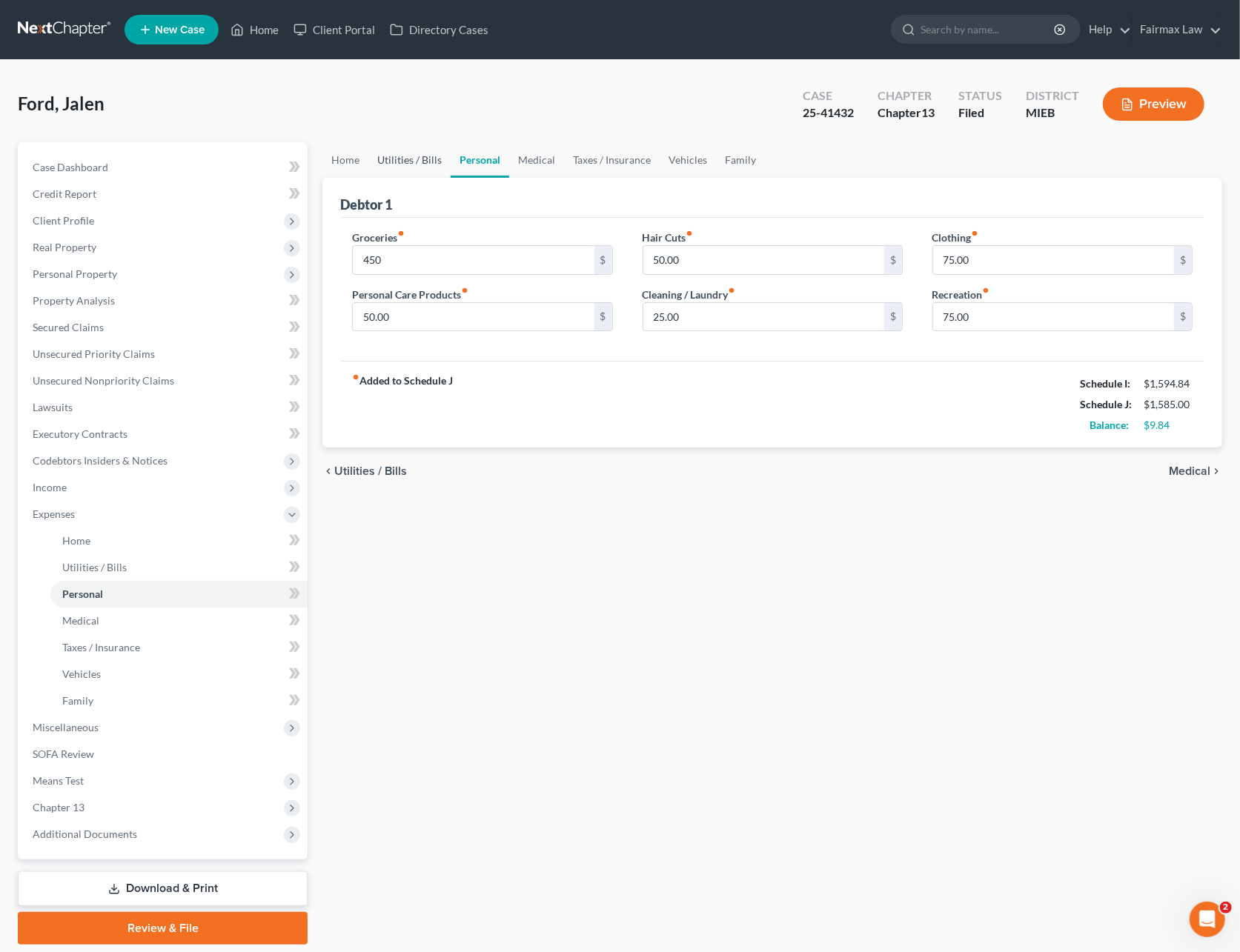
click at [384, 160] on link "Utilities / Bills" at bounding box center [409, 160] width 82 height 36
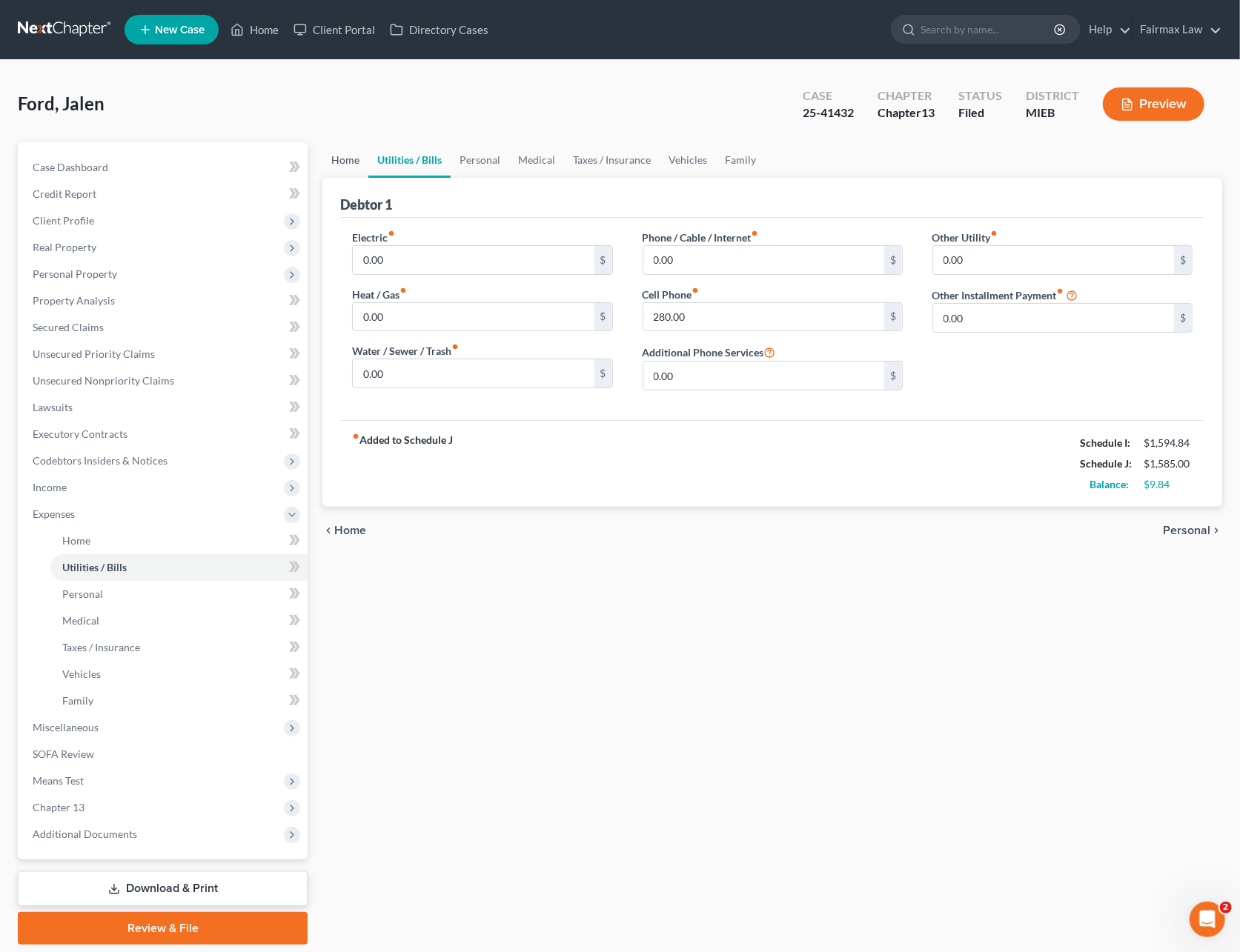
click at [362, 154] on link "Home" at bounding box center [345, 160] width 46 height 36
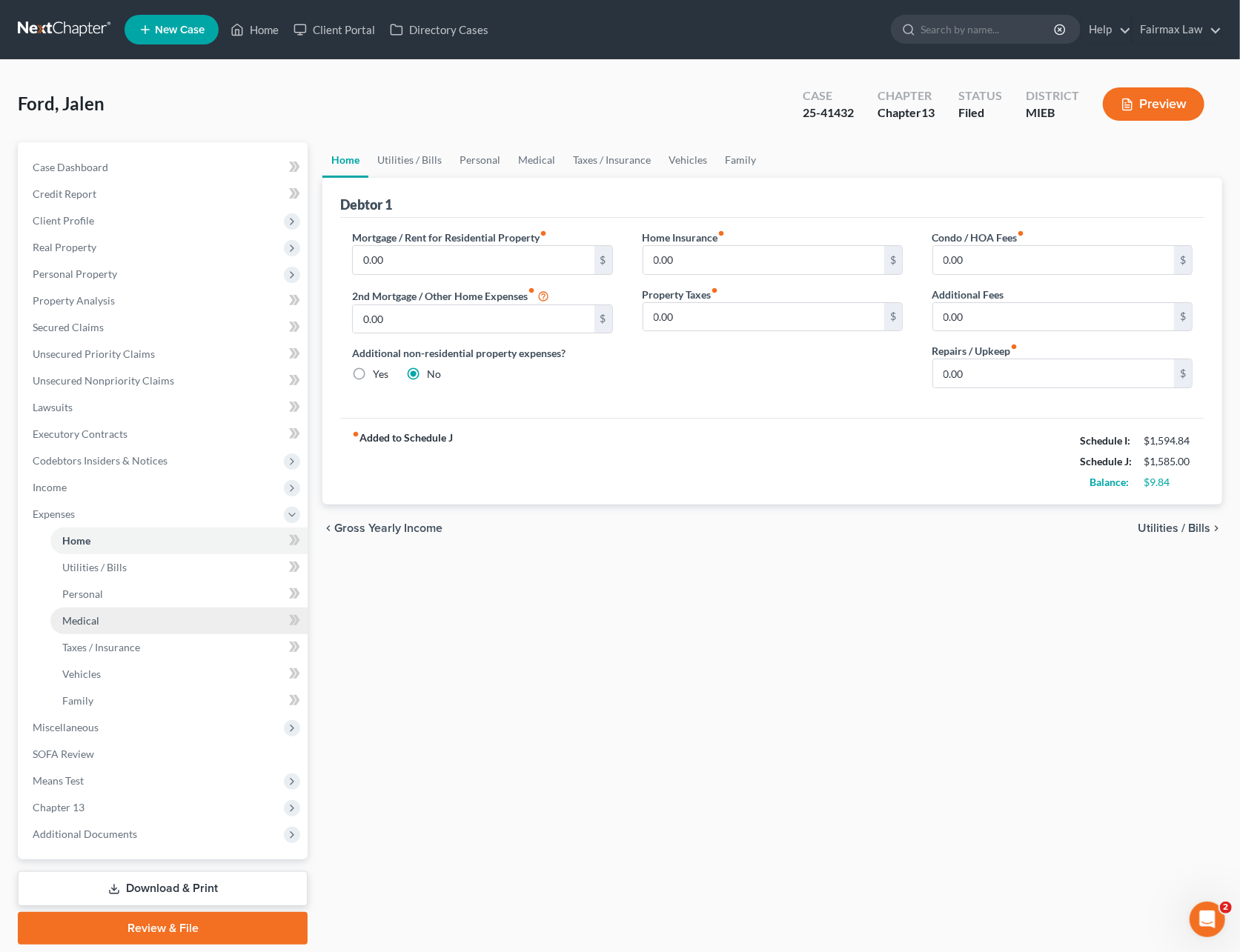
scroll to position [48, 0]
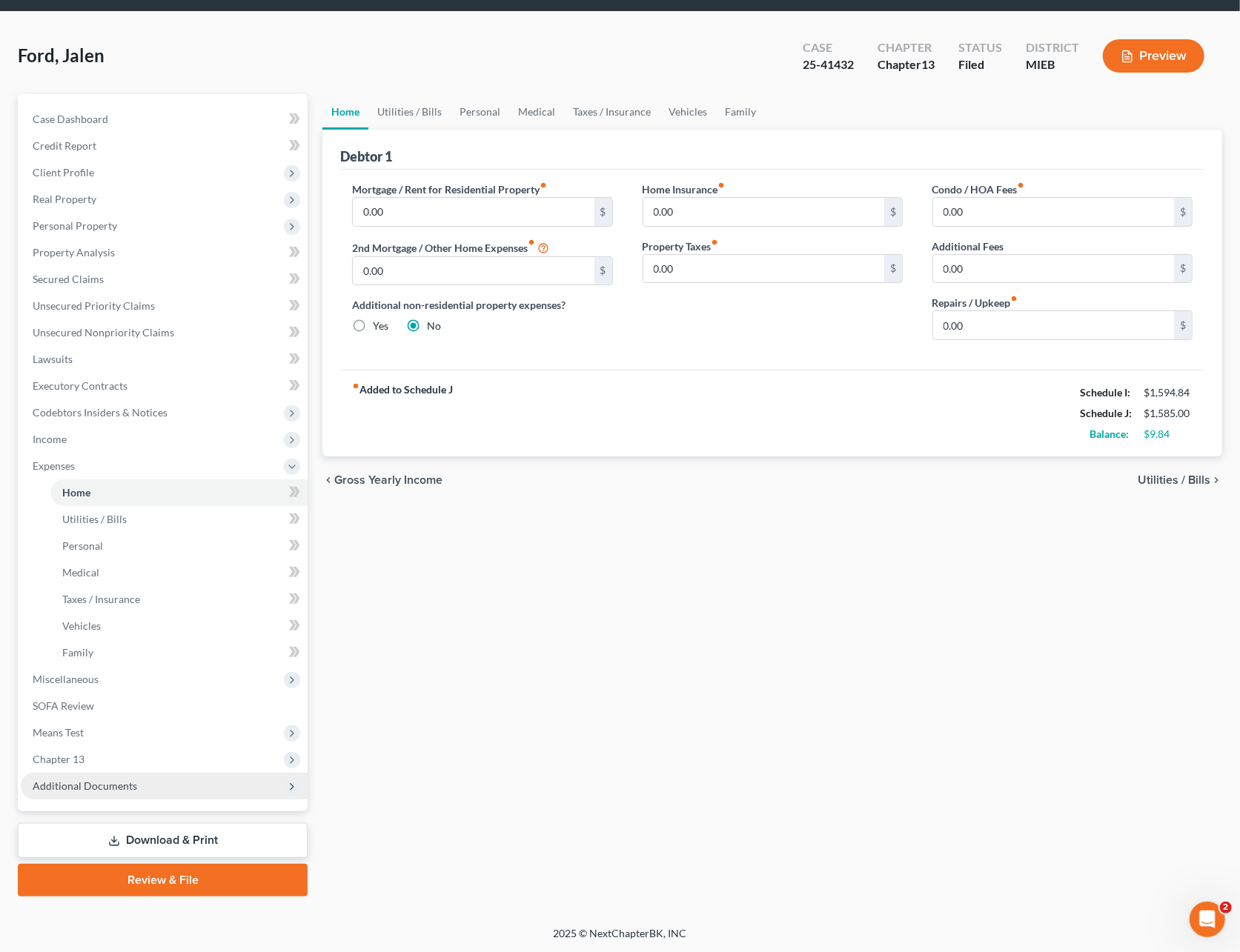
click at [102, 782] on span "Additional Documents" at bounding box center [84, 785] width 104 height 13
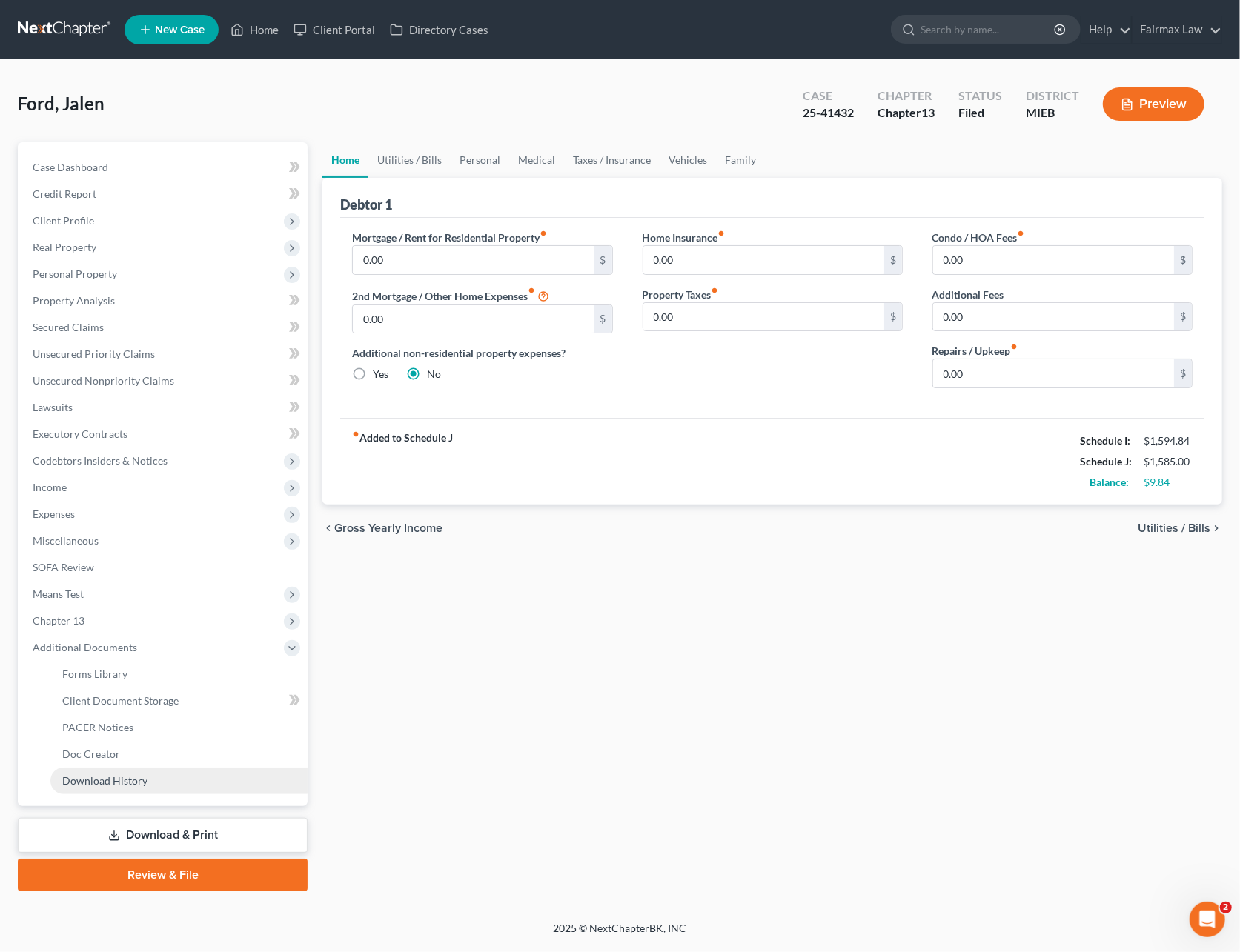
scroll to position [0, 0]
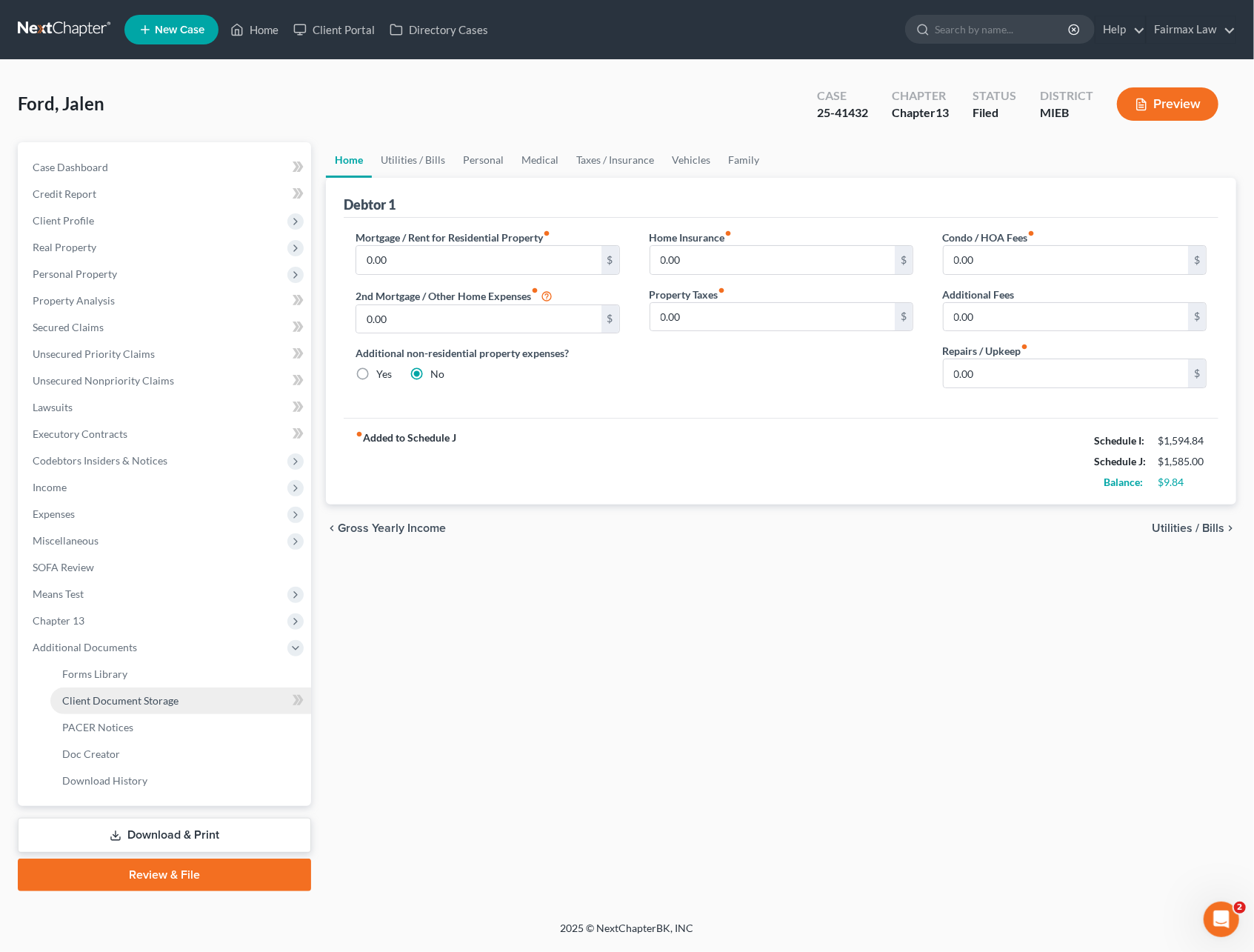
click at [133, 702] on span "Client Document Storage" at bounding box center [120, 700] width 116 height 13
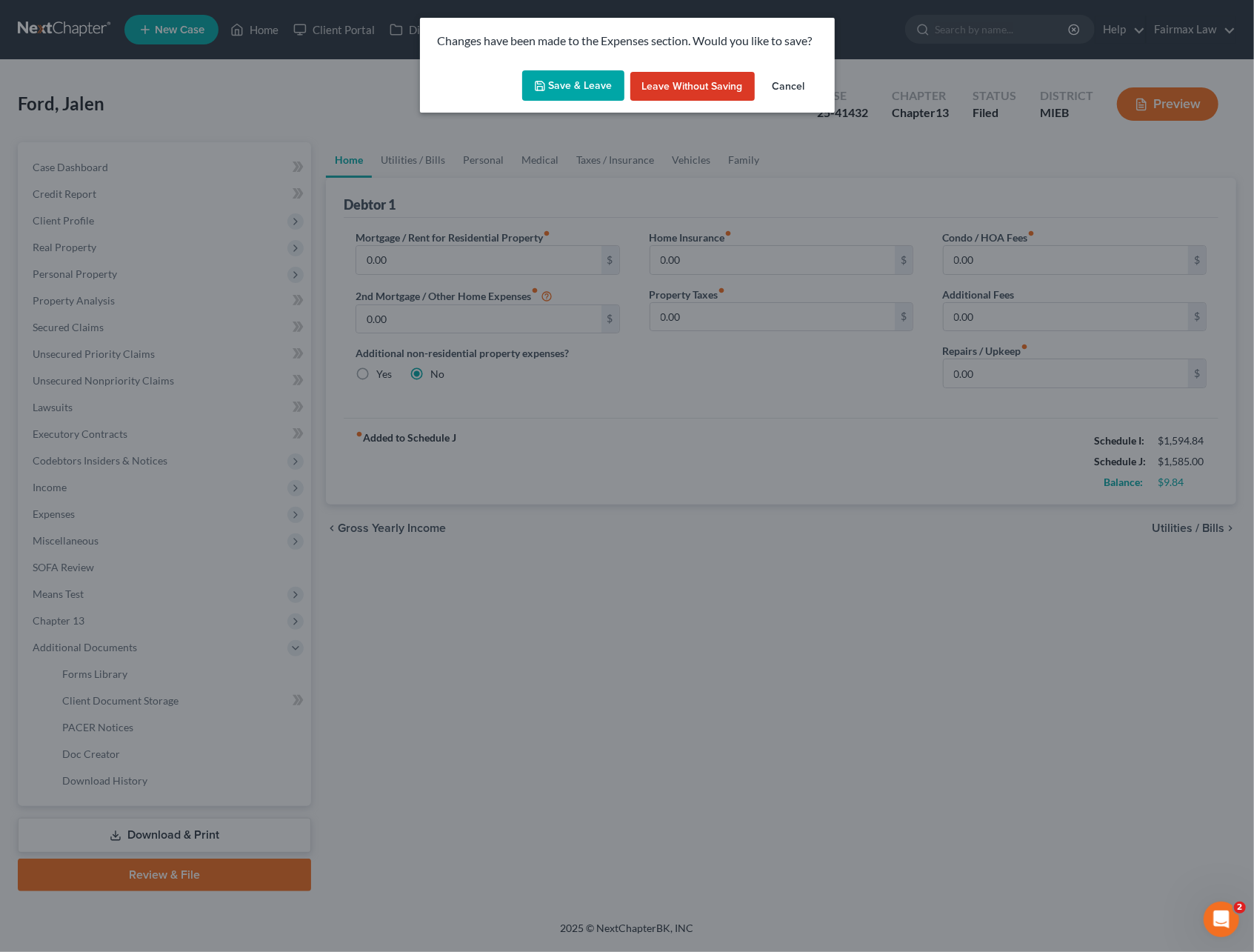
click at [566, 83] on button "Save & Leave" at bounding box center [573, 85] width 102 height 31
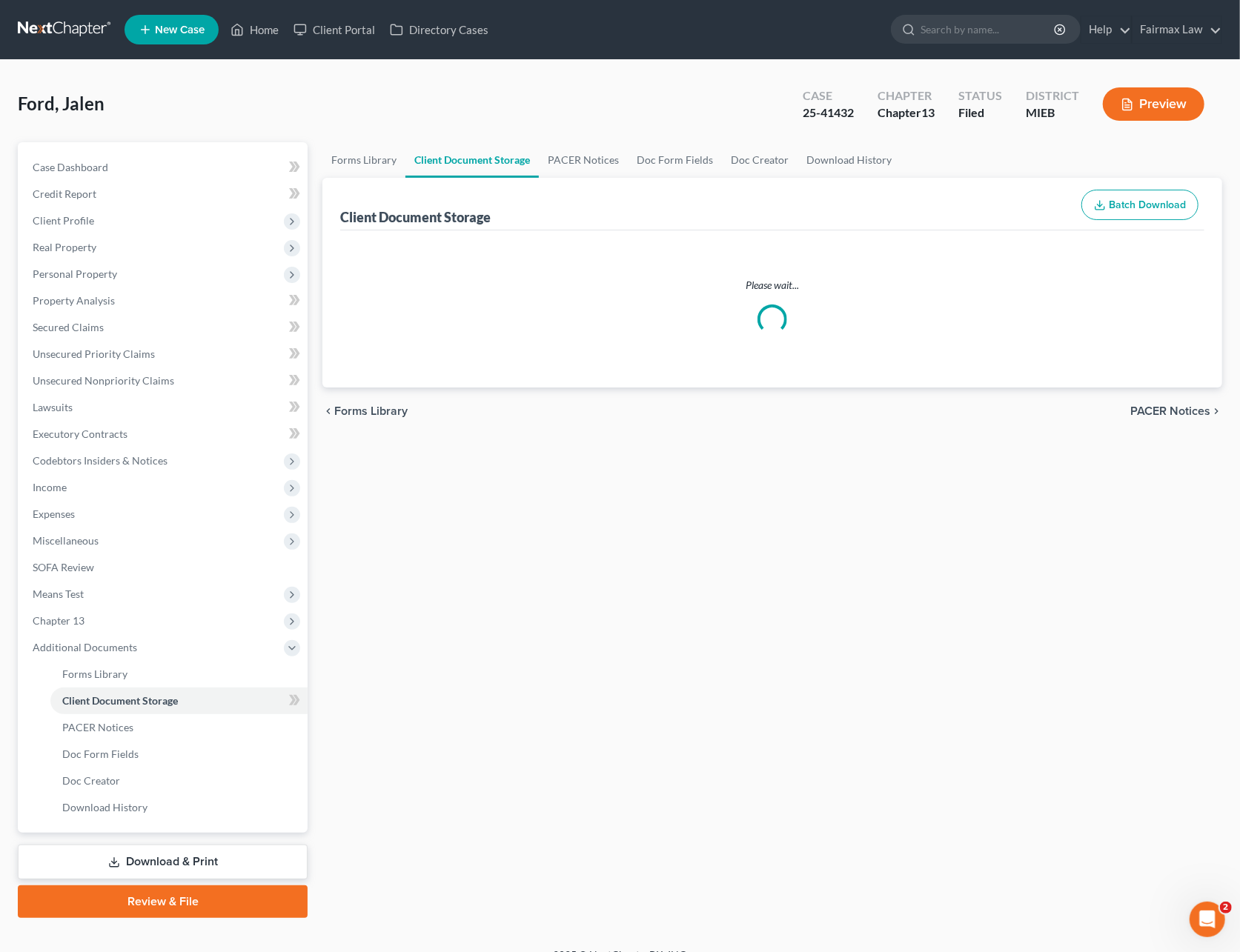
select select "7"
select select "32"
select select "6"
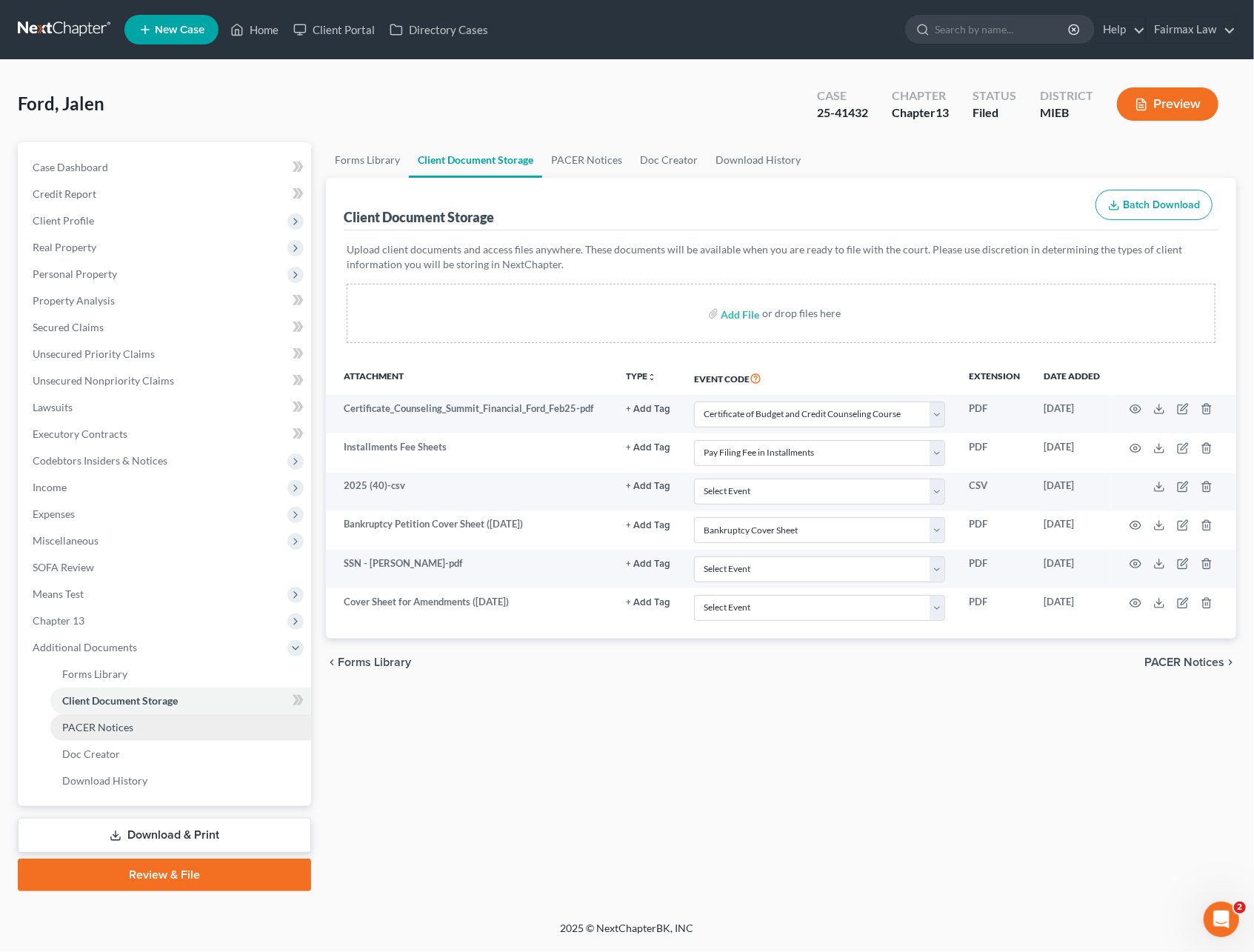
click at [133, 722] on link "PACER Notices" at bounding box center [180, 727] width 261 height 26
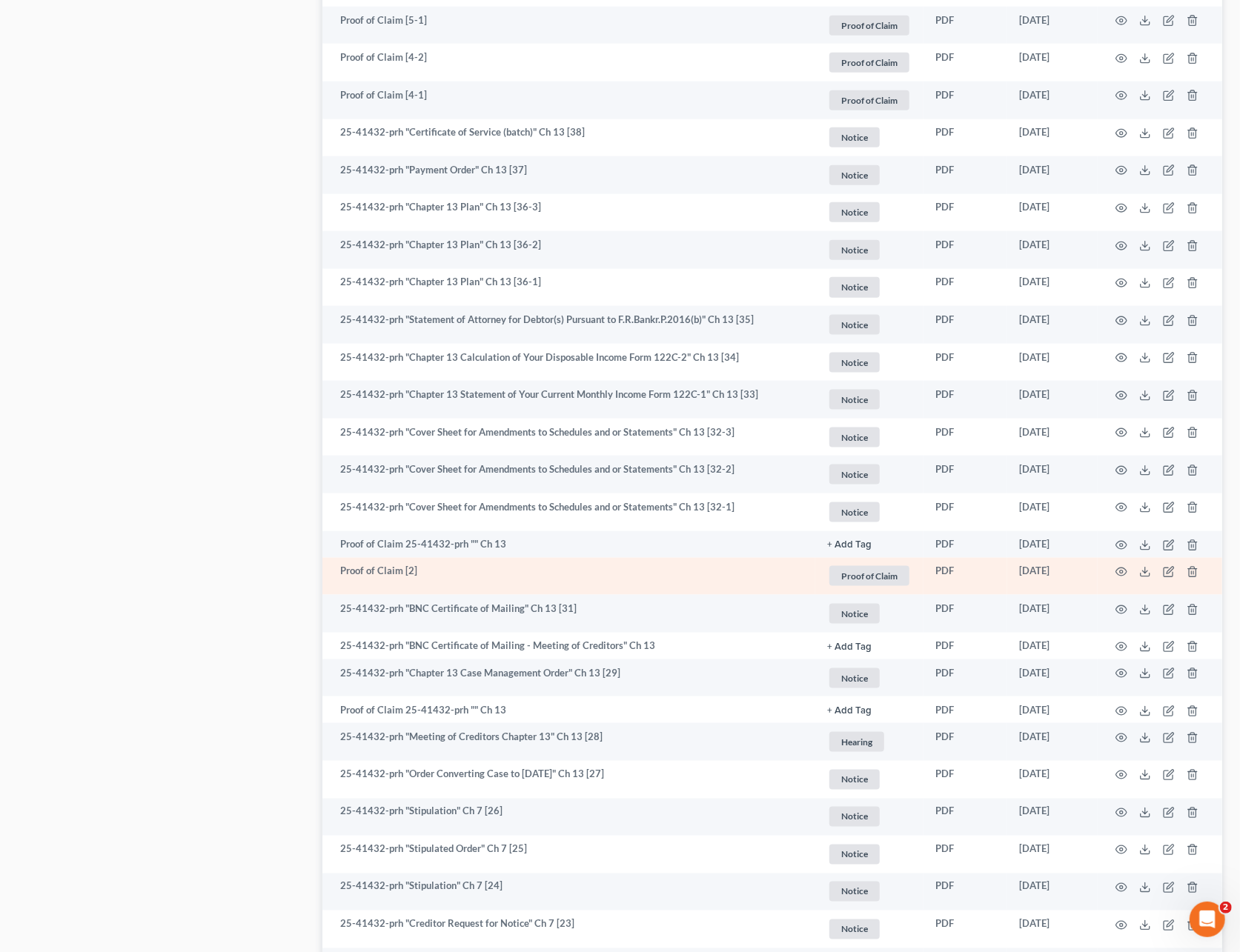
scroll to position [1185, 0]
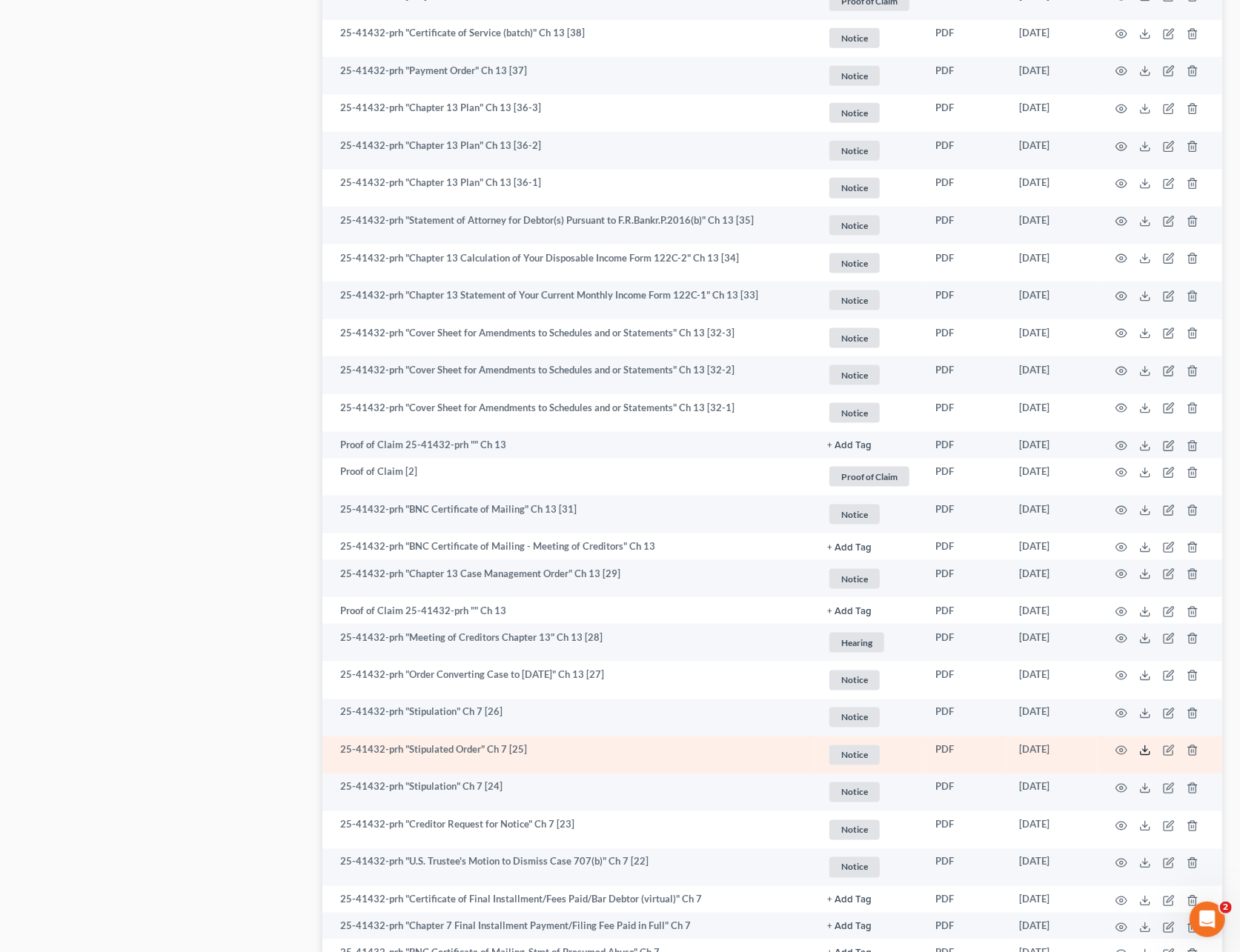
click at [1145, 753] on icon at bounding box center [1144, 750] width 12 height 12
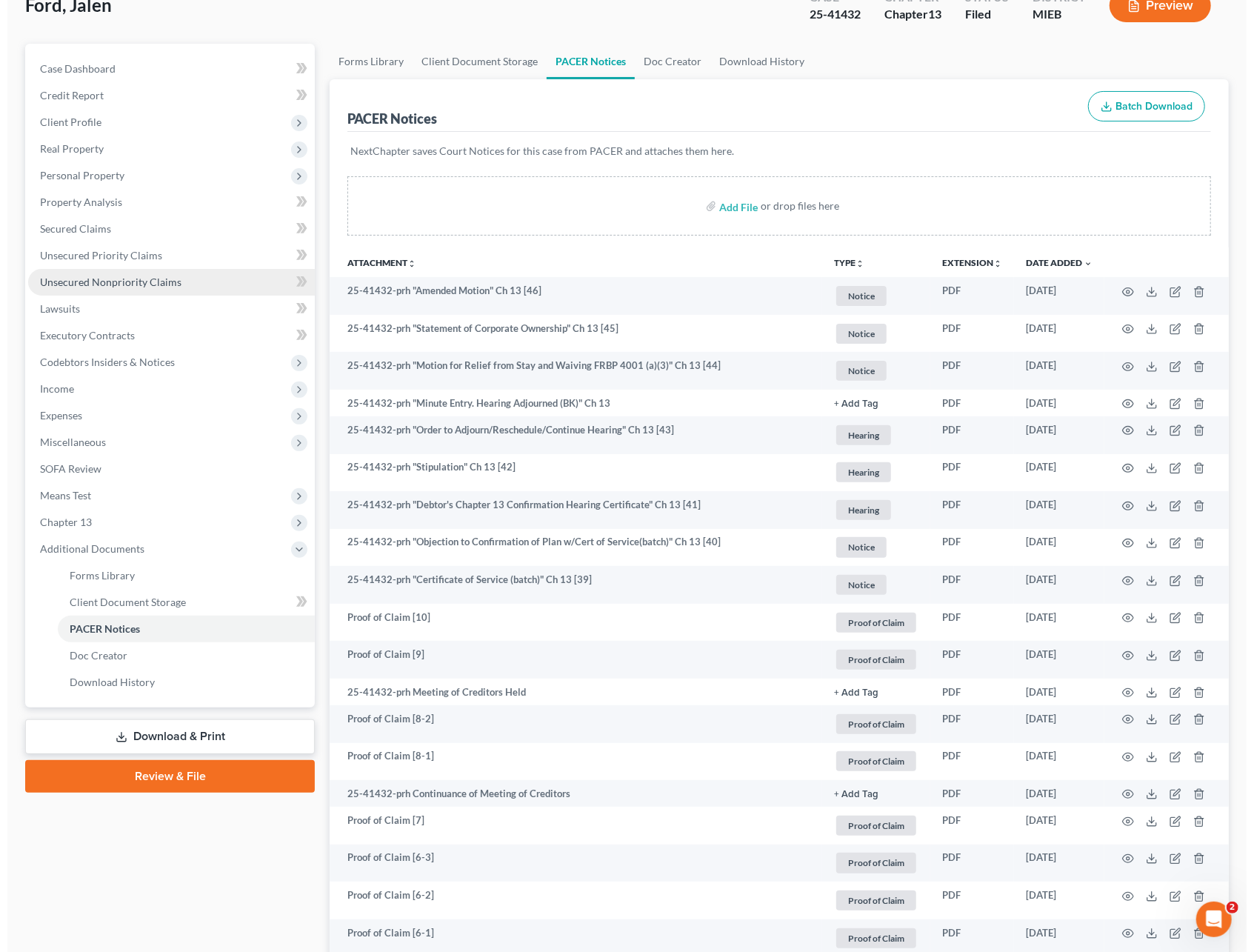
scroll to position [0, 0]
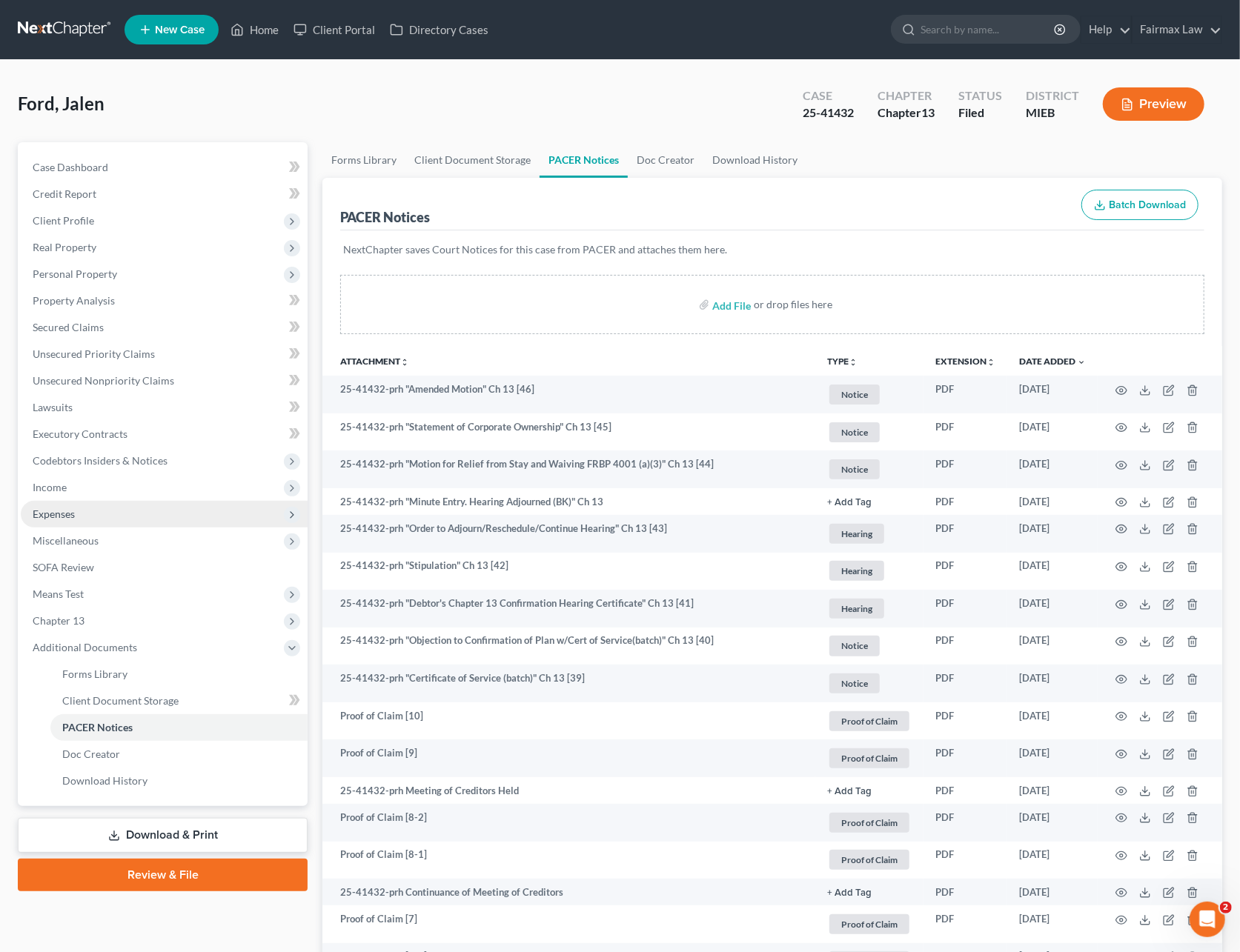
click at [83, 515] on span "Expenses" at bounding box center [164, 514] width 287 height 26
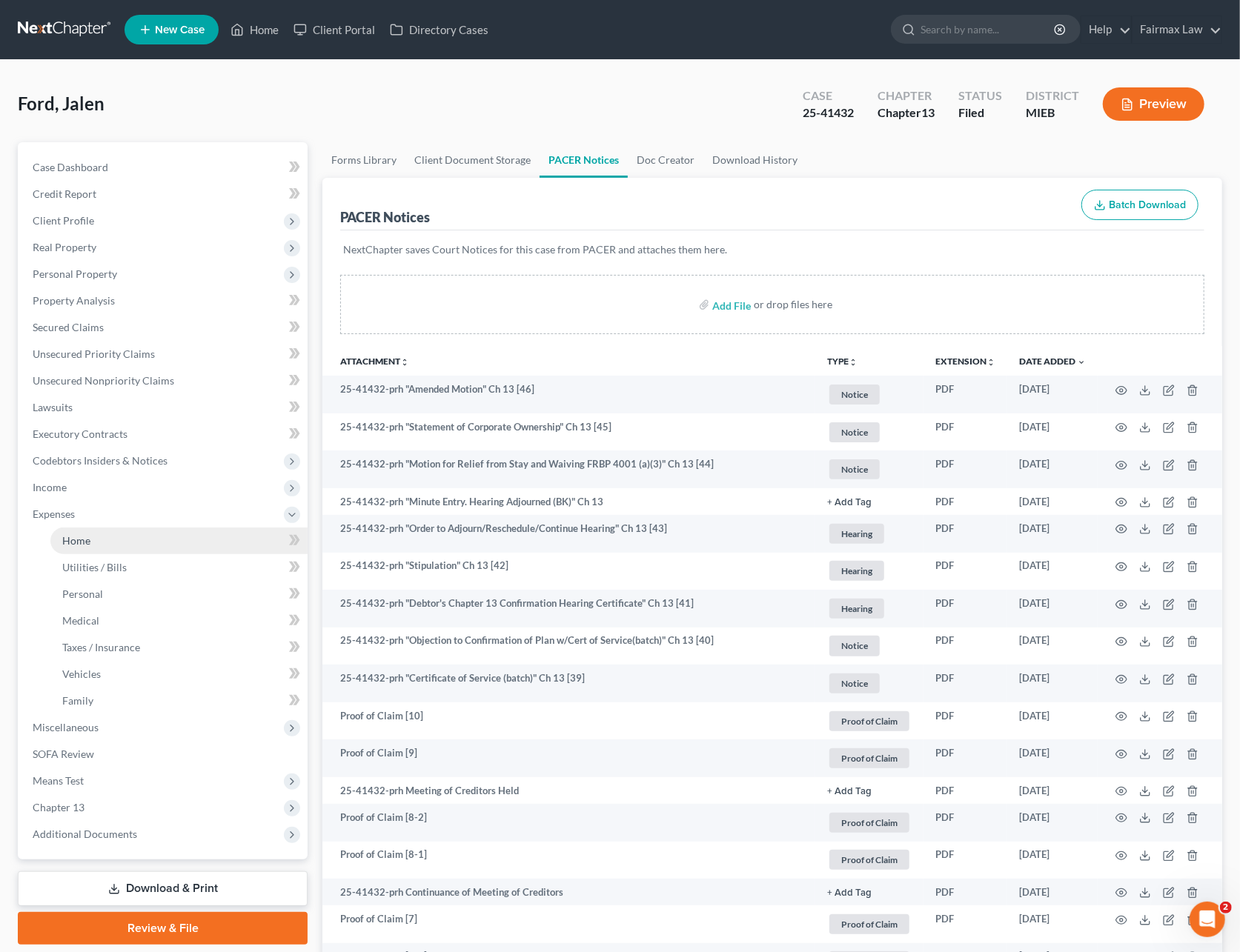
click at [131, 528] on link "Home" at bounding box center [179, 540] width 257 height 26
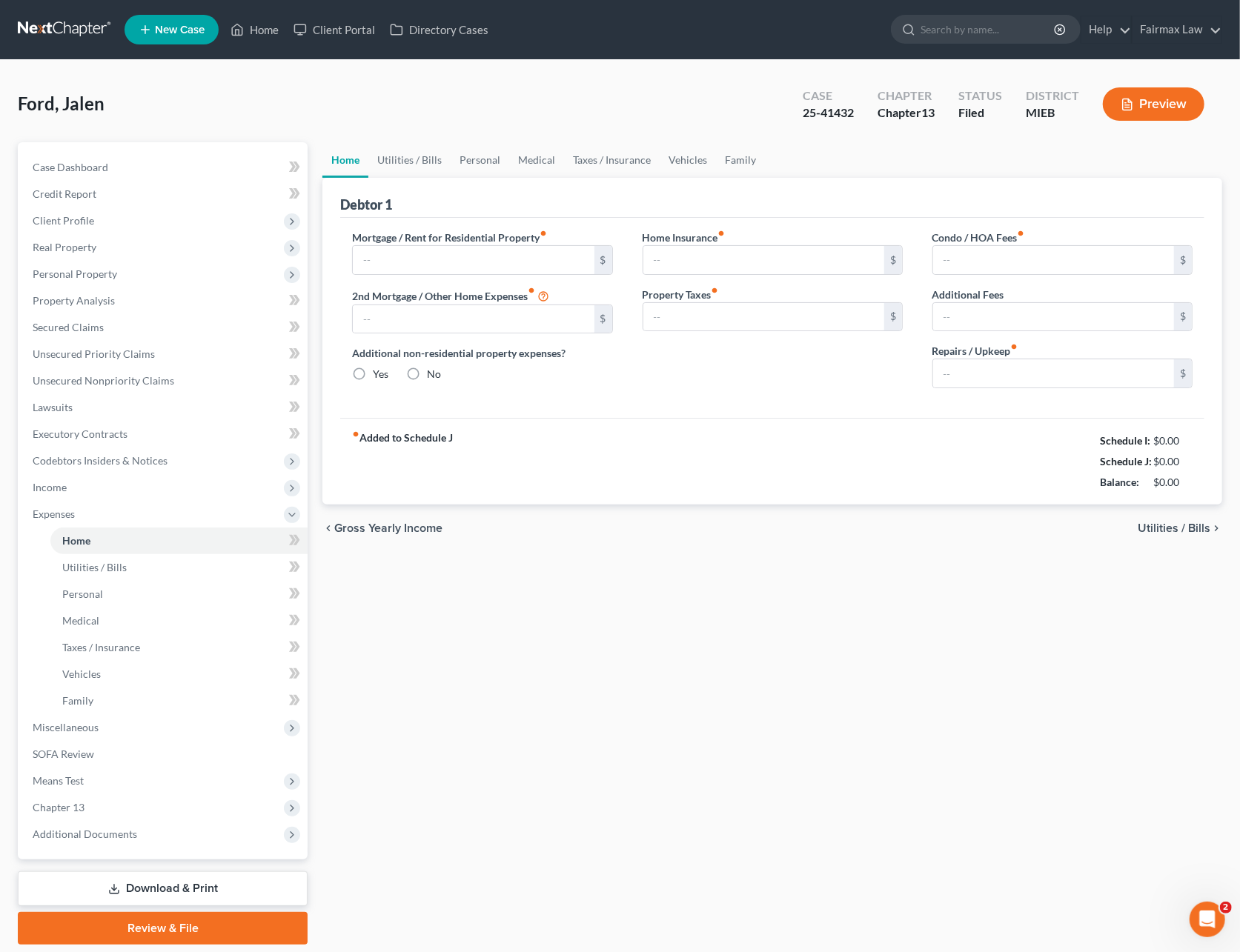
type input "0.00"
radio input "true"
type input "0.00"
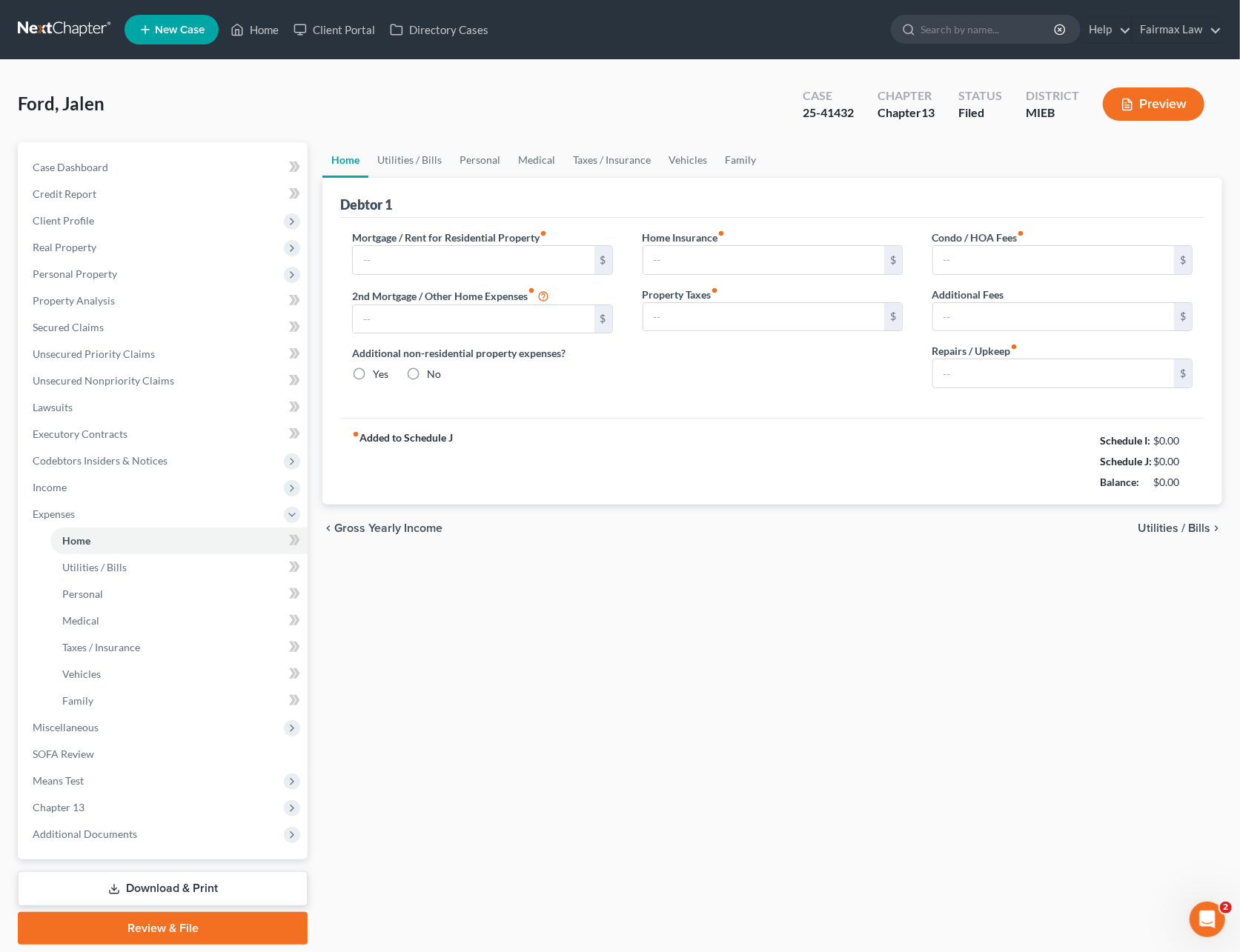
type input "0.00"
click at [726, 157] on link "Family" at bounding box center [740, 160] width 49 height 36
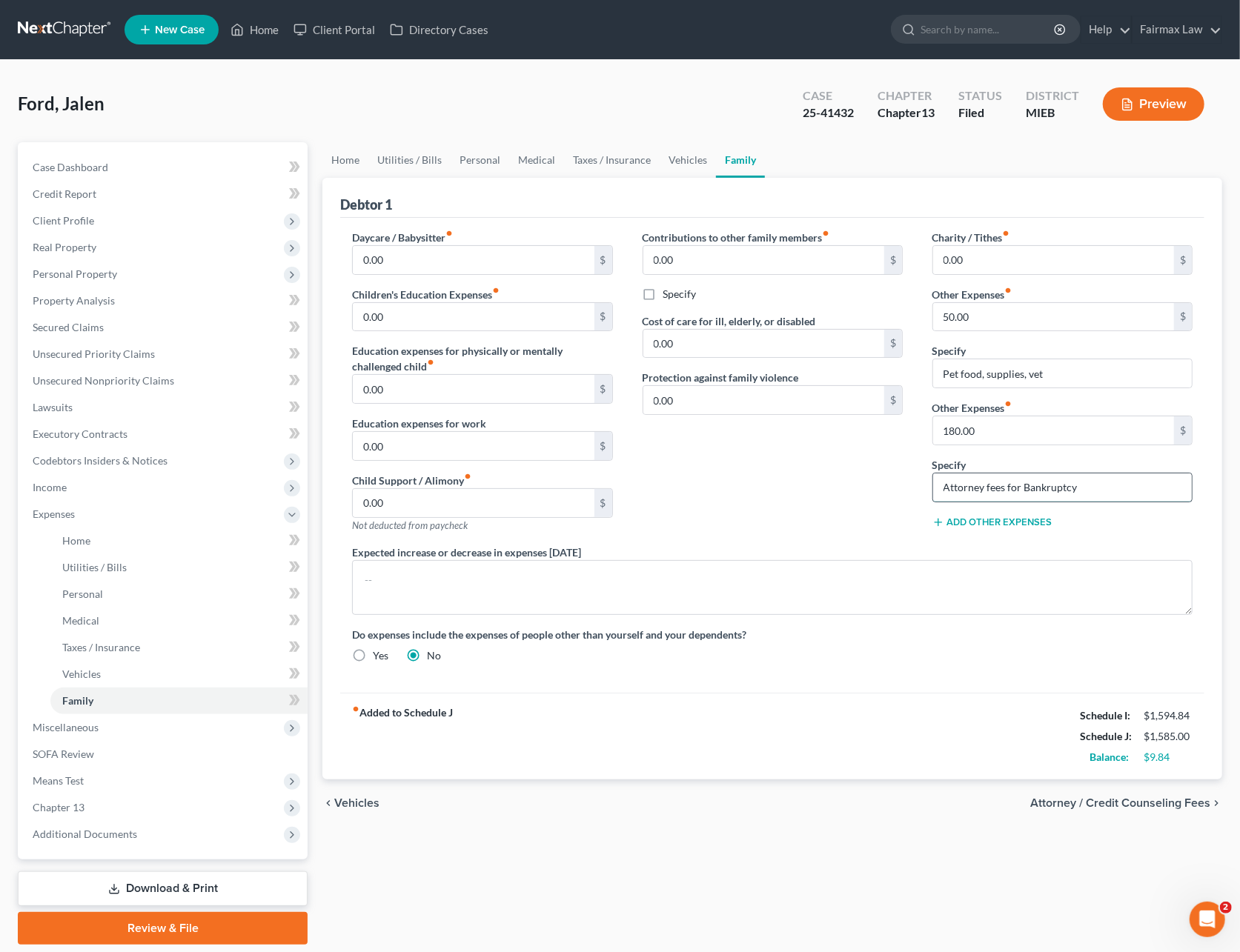
click at [1100, 491] on input "Attorney fees for Bankruptcy" at bounding box center [1062, 487] width 258 height 28
click at [834, 504] on div "Daycare / Babysitter fiber_manual_record 0.00 $ Children's Education Expenses f…" at bounding box center [772, 452] width 870 height 445
click at [994, 437] on input "180.00" at bounding box center [1054, 430] width 241 height 28
click at [400, 163] on link "Utilities / Bills" at bounding box center [409, 160] width 82 height 36
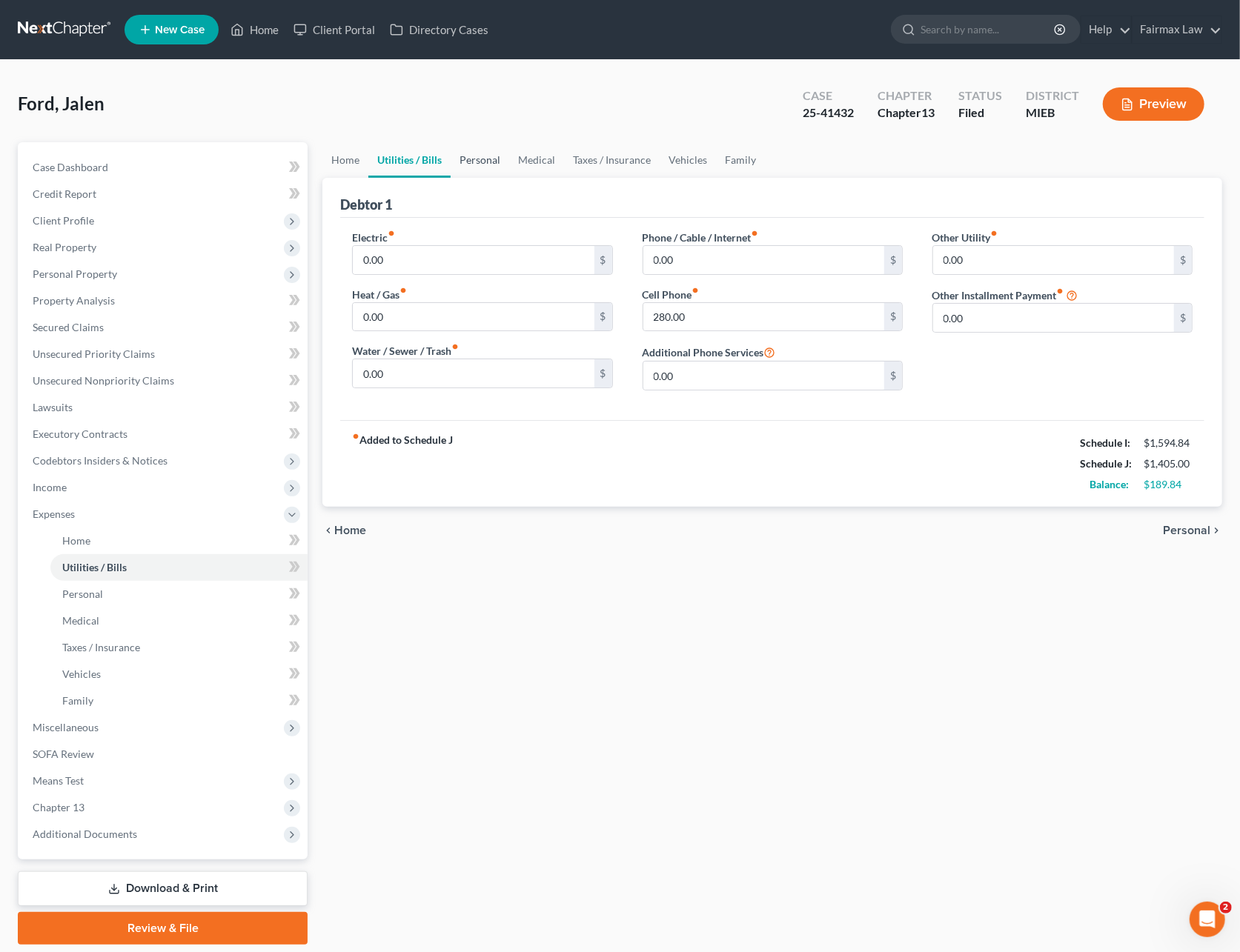
click at [469, 162] on link "Personal" at bounding box center [479, 160] width 58 height 36
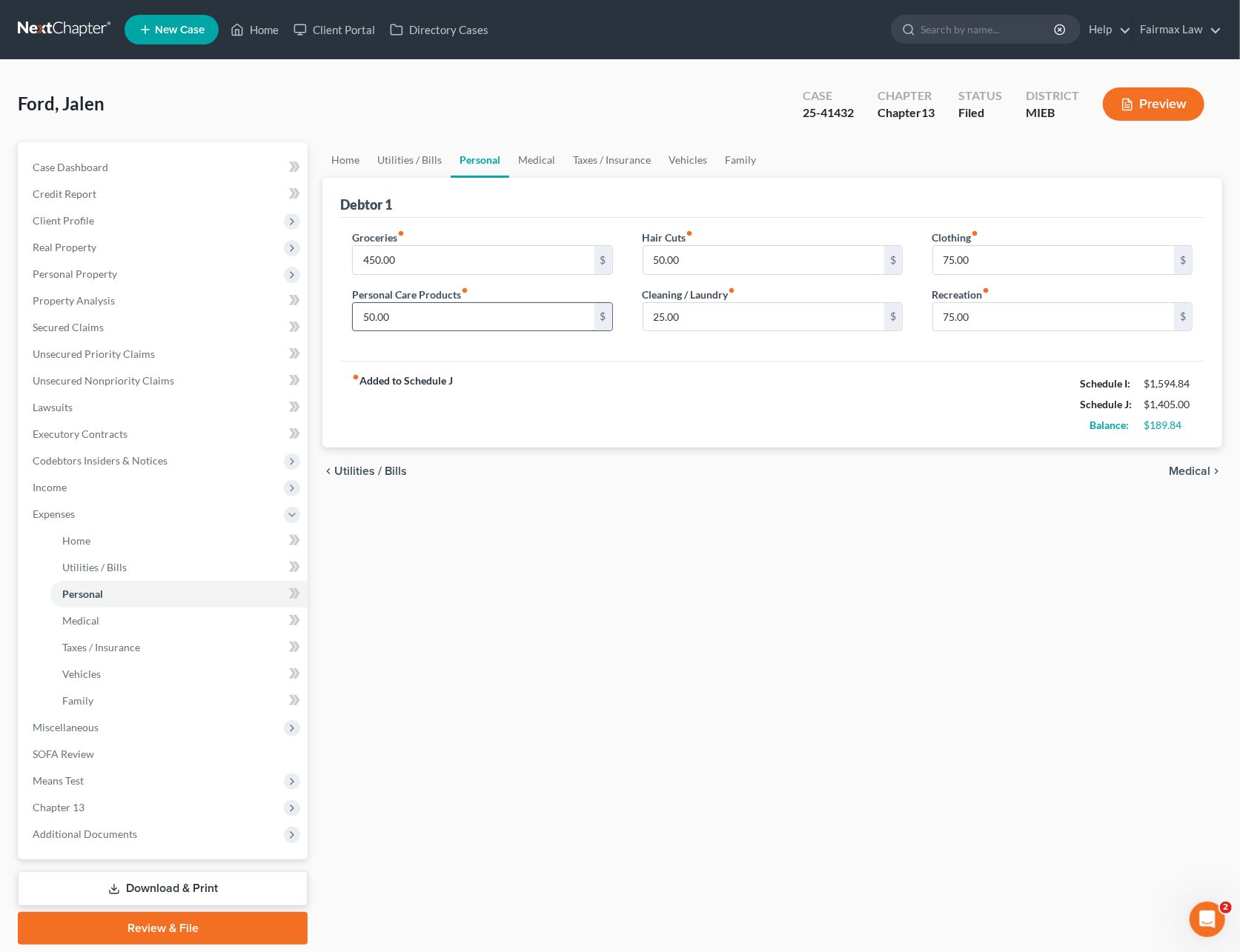
click at [436, 319] on input "50.00" at bounding box center [473, 316] width 241 height 28
type input "100"
click at [722, 315] on input "25.00" at bounding box center [763, 316] width 241 height 28
type input "50"
click at [981, 310] on input "75.00" at bounding box center [1054, 316] width 241 height 28
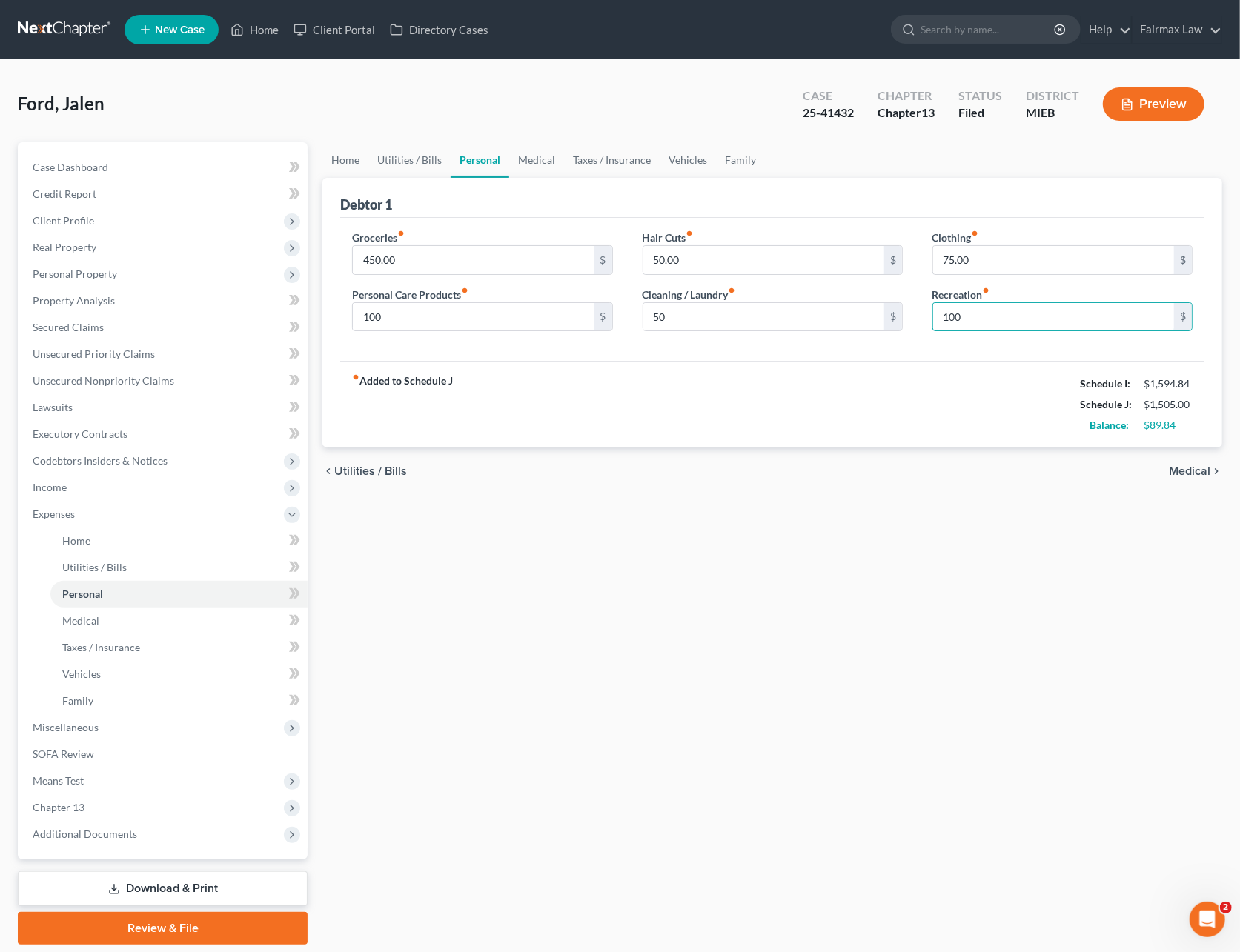
type input "100"
click at [787, 341] on div "Hair Cuts fiber_manual_record 50.00 $ Cleaning / Laundry fiber_manual_record 50…" at bounding box center [773, 286] width 290 height 114
click at [531, 160] on link "Medical" at bounding box center [536, 160] width 55 height 36
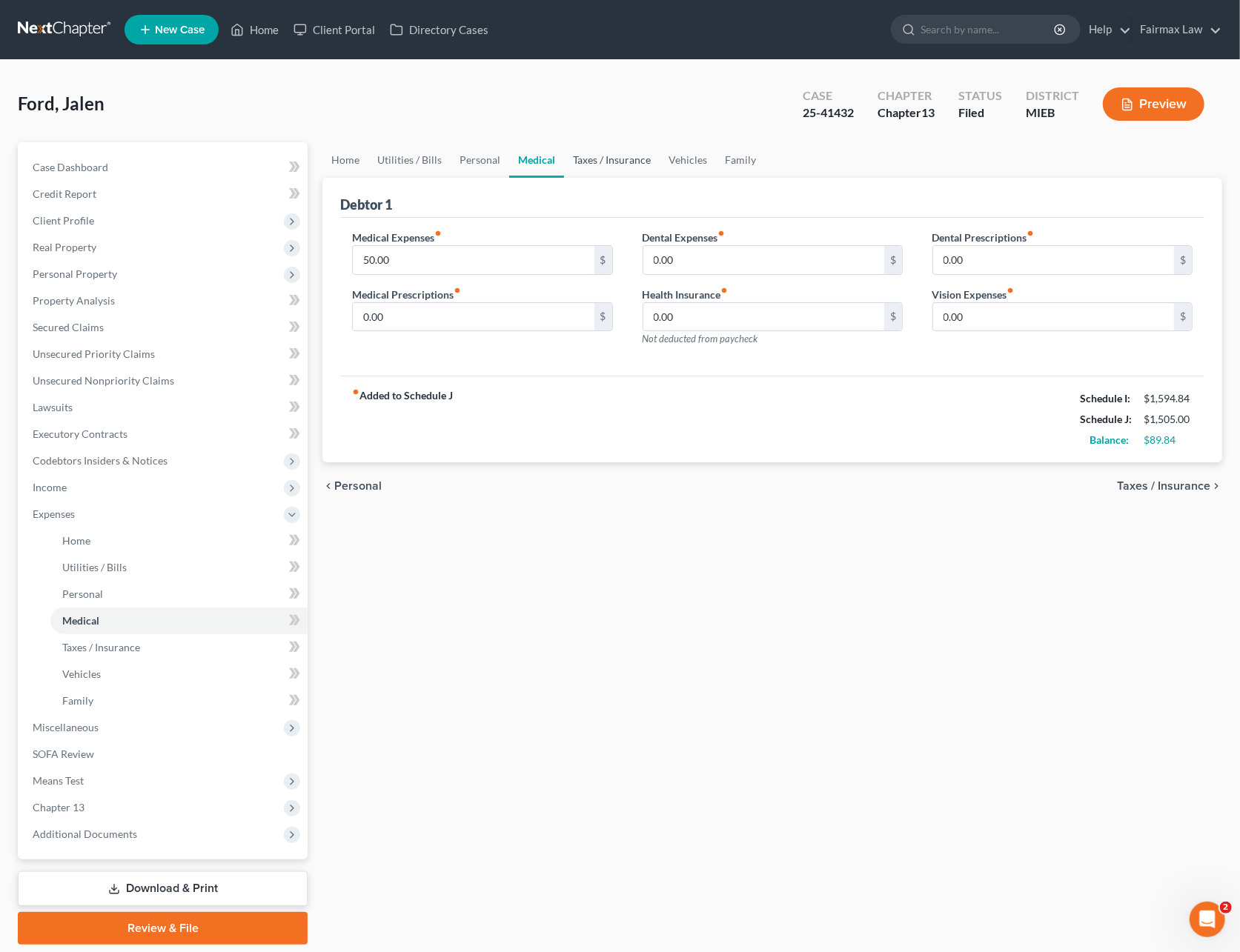
click at [593, 161] on link "Taxes / Insurance" at bounding box center [612, 160] width 96 height 36
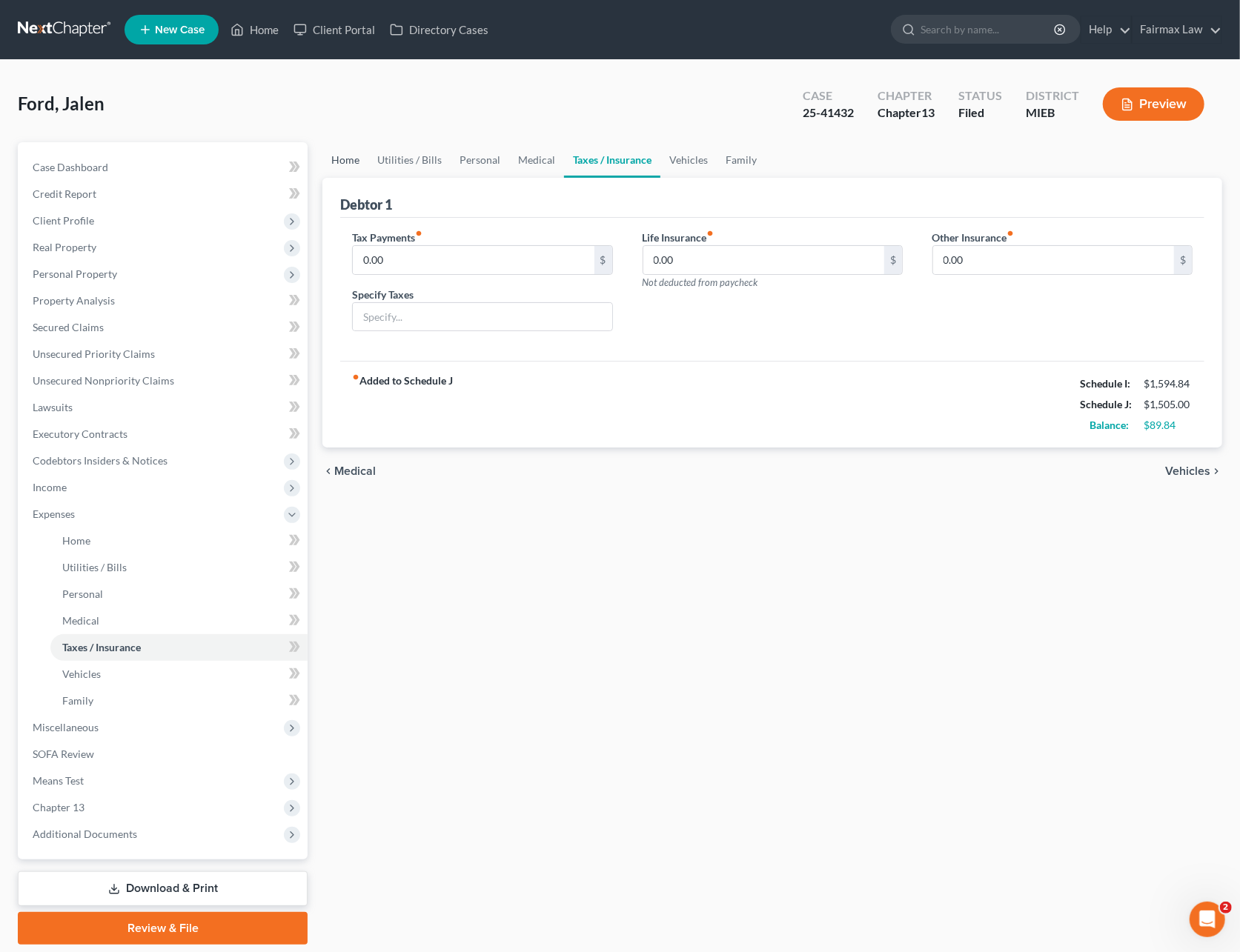
click at [350, 159] on link "Home" at bounding box center [345, 160] width 46 height 36
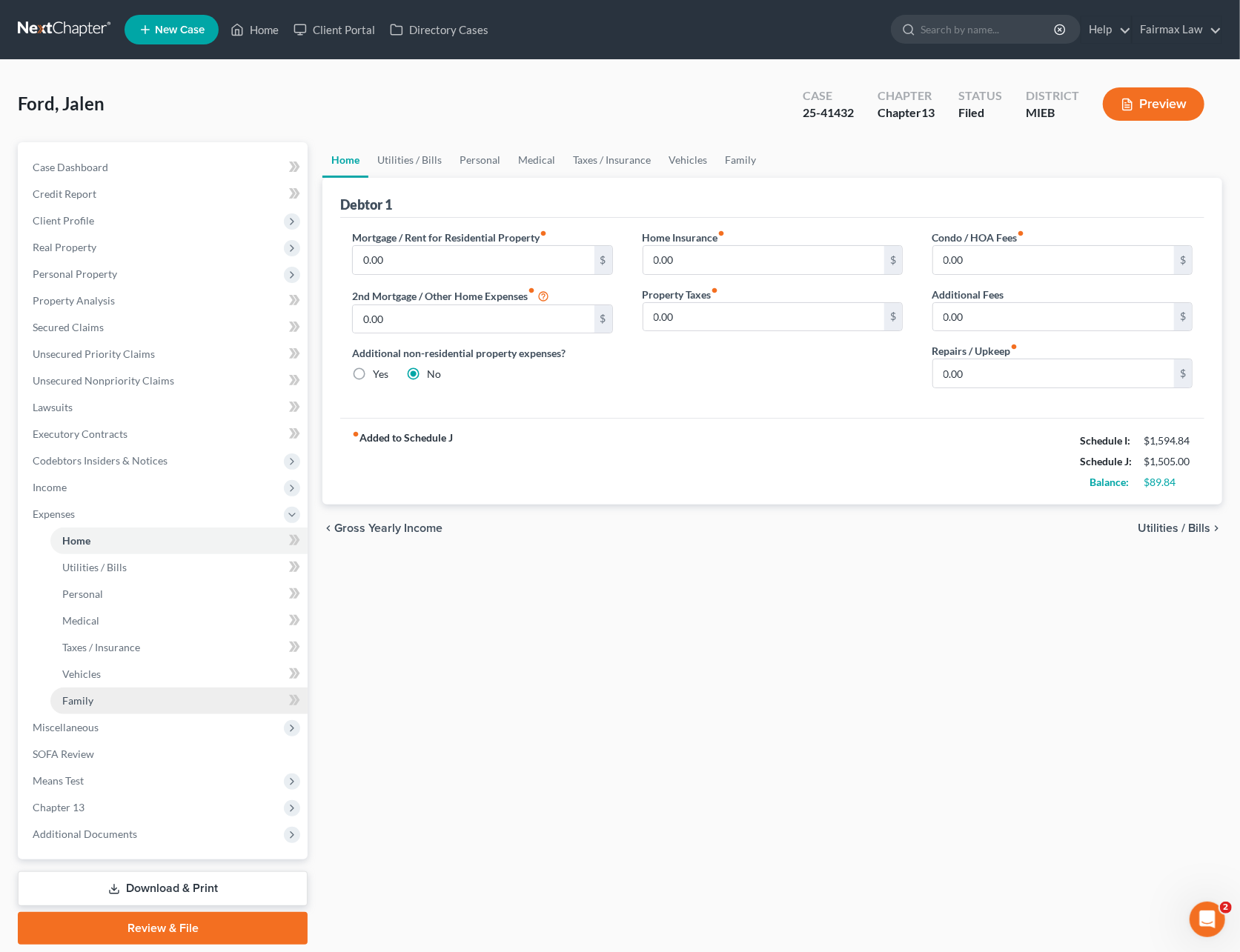
click at [100, 700] on link "Family" at bounding box center [179, 700] width 257 height 26
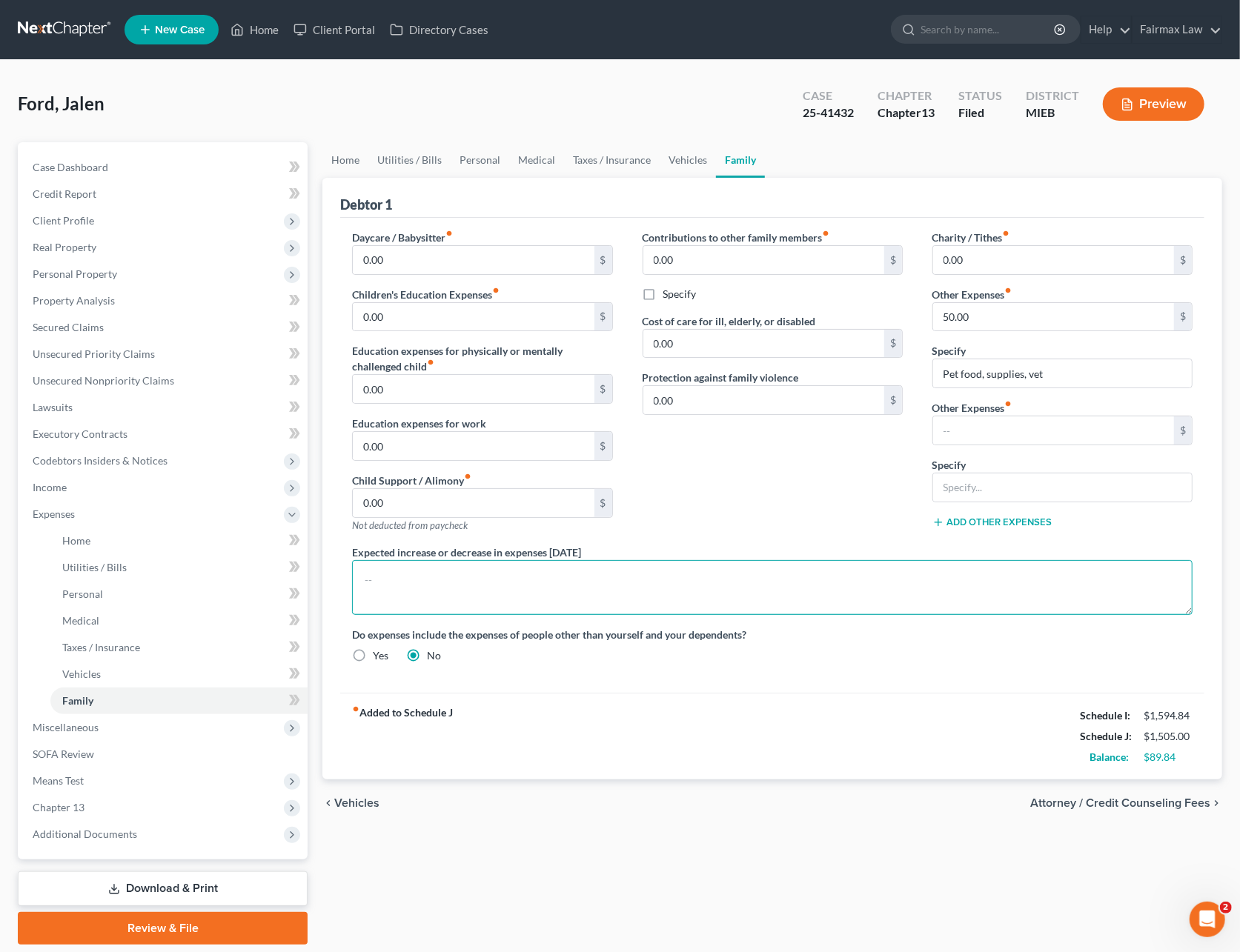
click at [473, 579] on textarea at bounding box center [772, 587] width 840 height 55
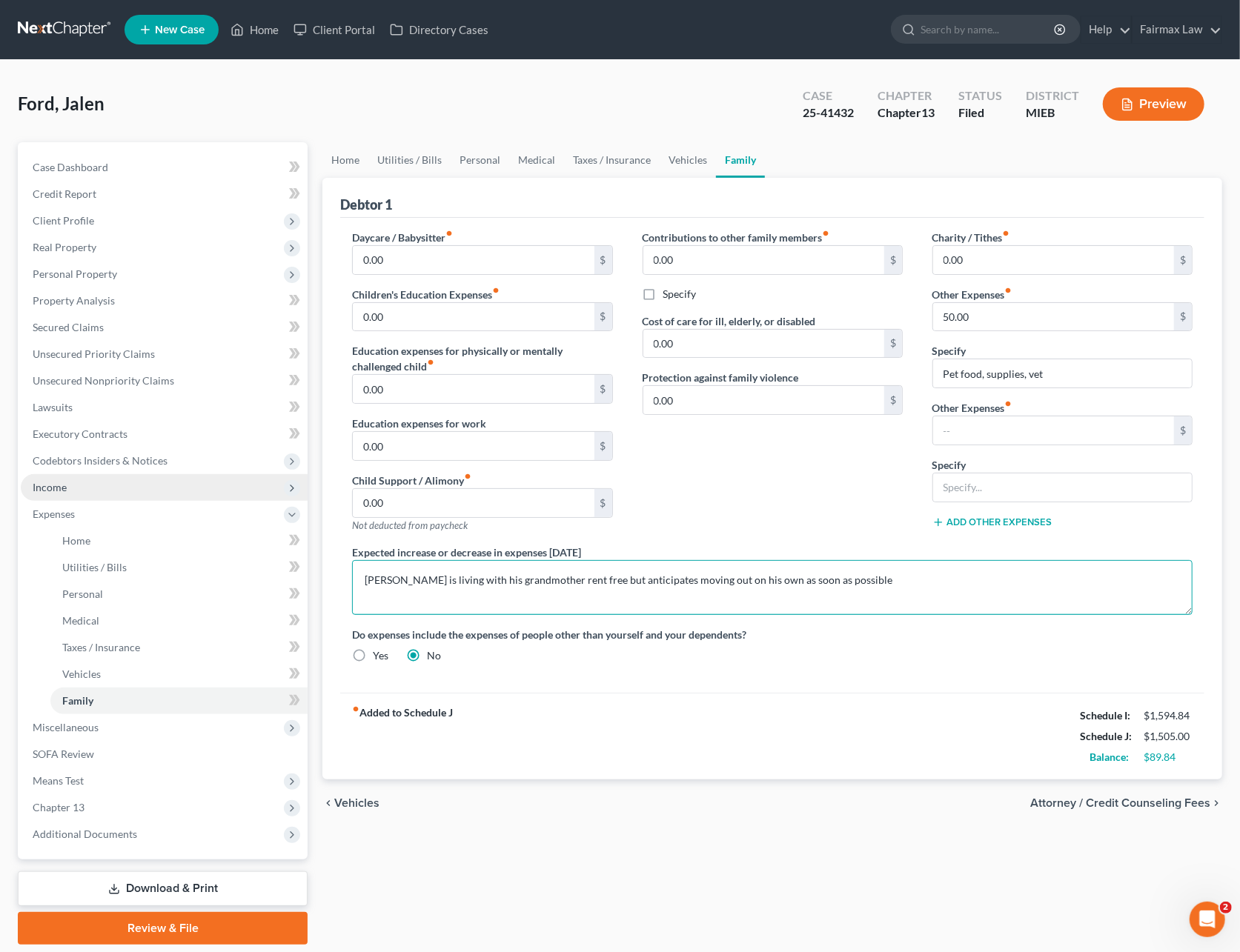
type textarea "Debtor is living with his grandmother rent free but anticipates moving out on h…"
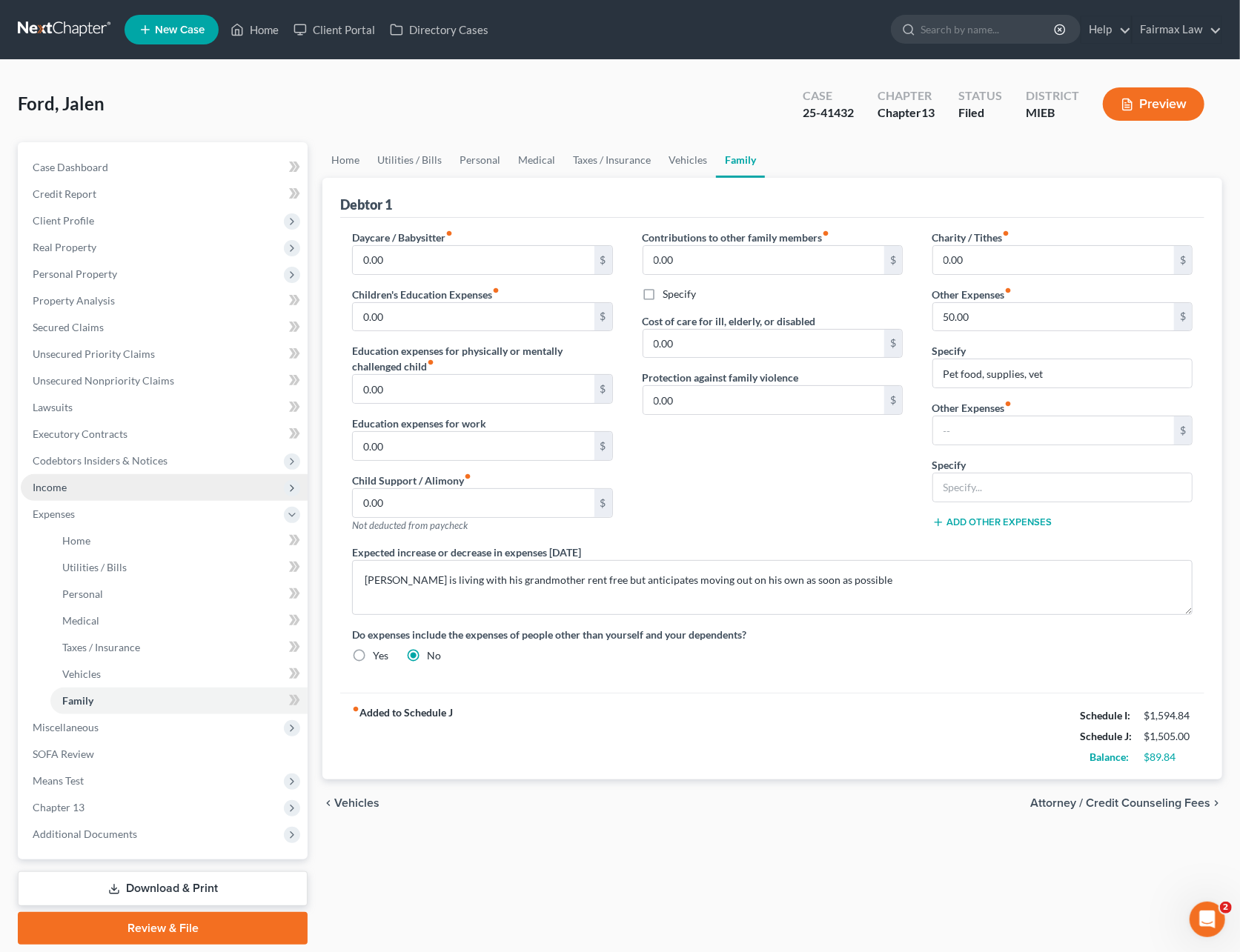
click at [72, 490] on span "Income" at bounding box center [164, 487] width 287 height 26
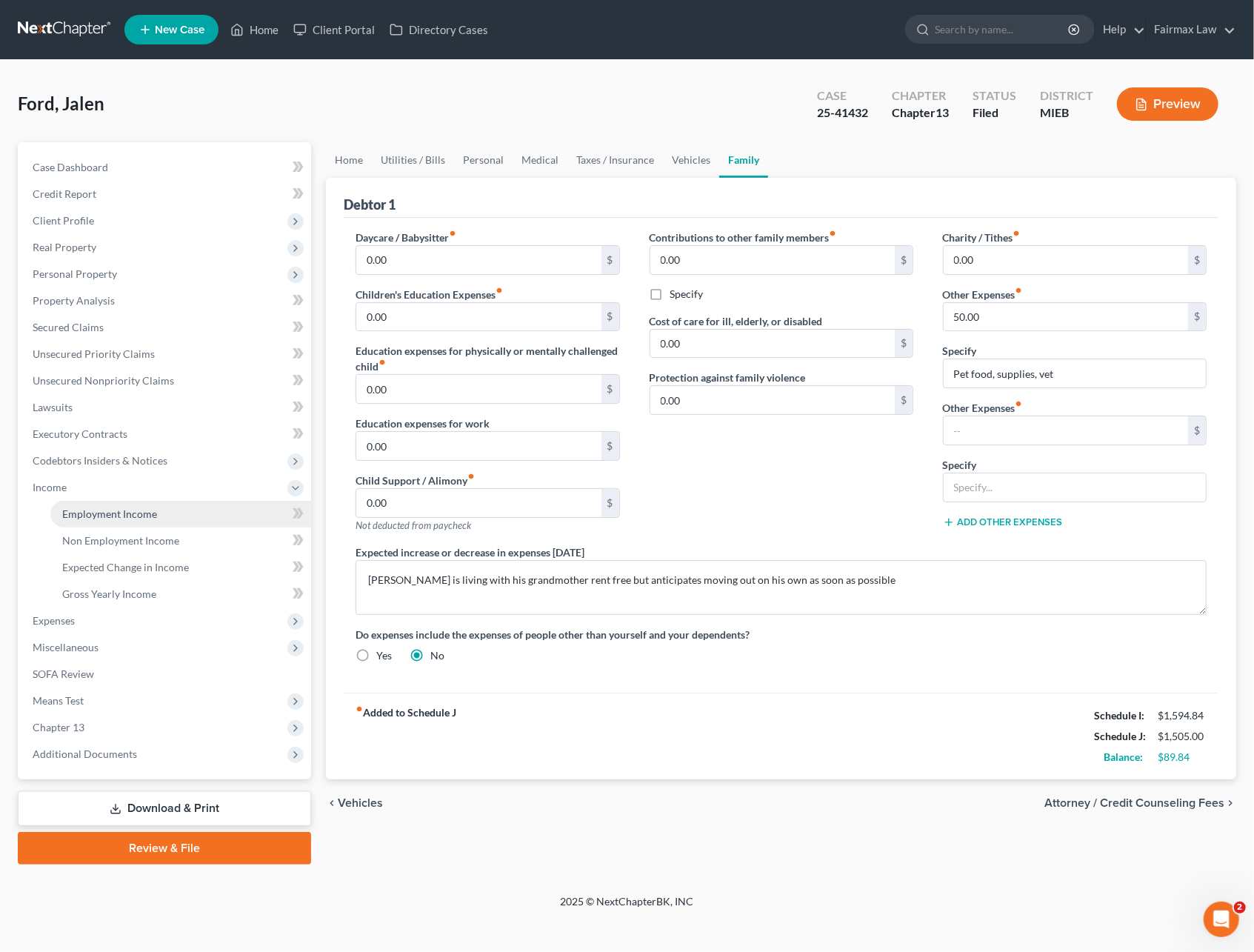
click at [80, 504] on link "Employment Income" at bounding box center [180, 514] width 261 height 26
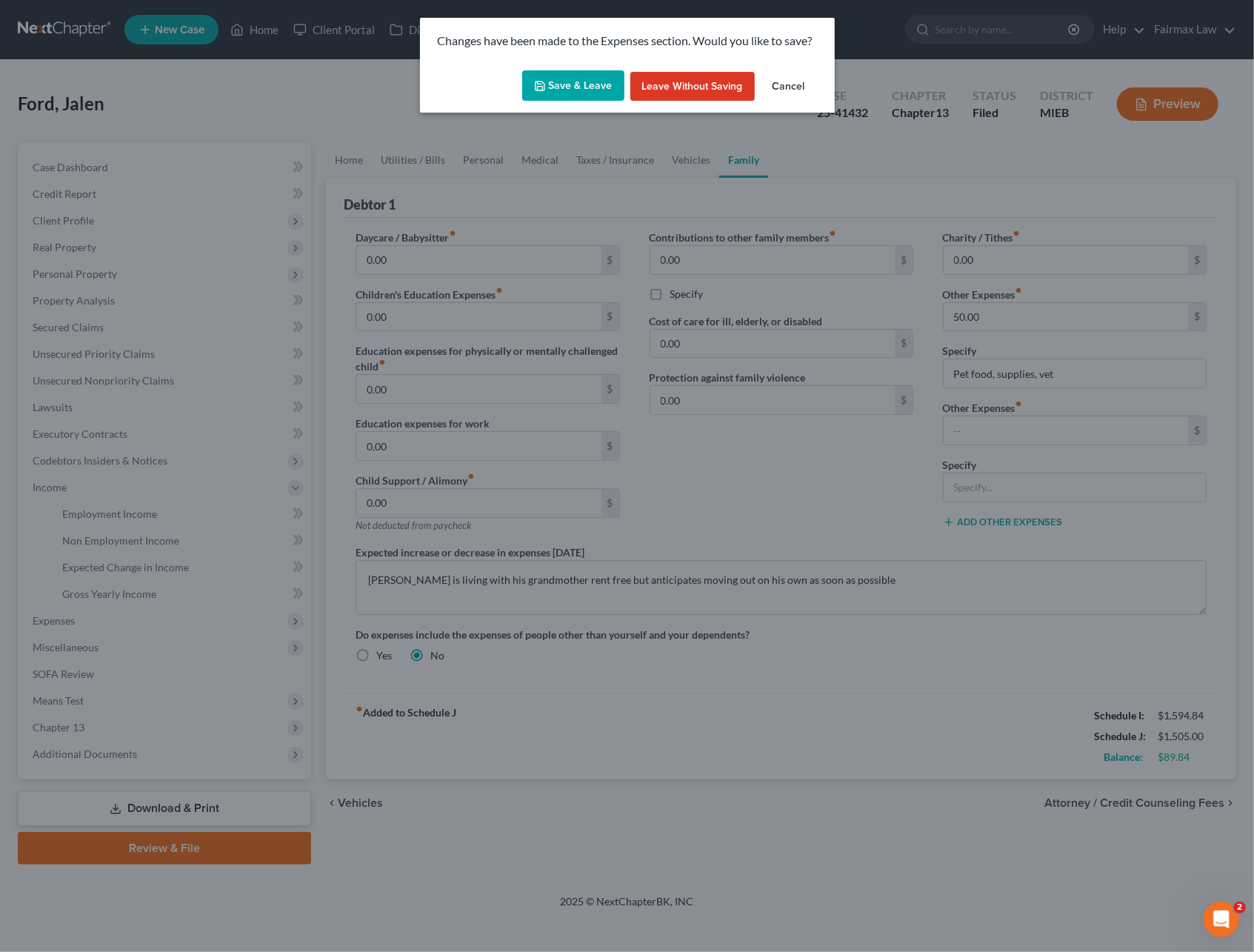
click at [579, 78] on button "Save & Leave" at bounding box center [573, 85] width 102 height 31
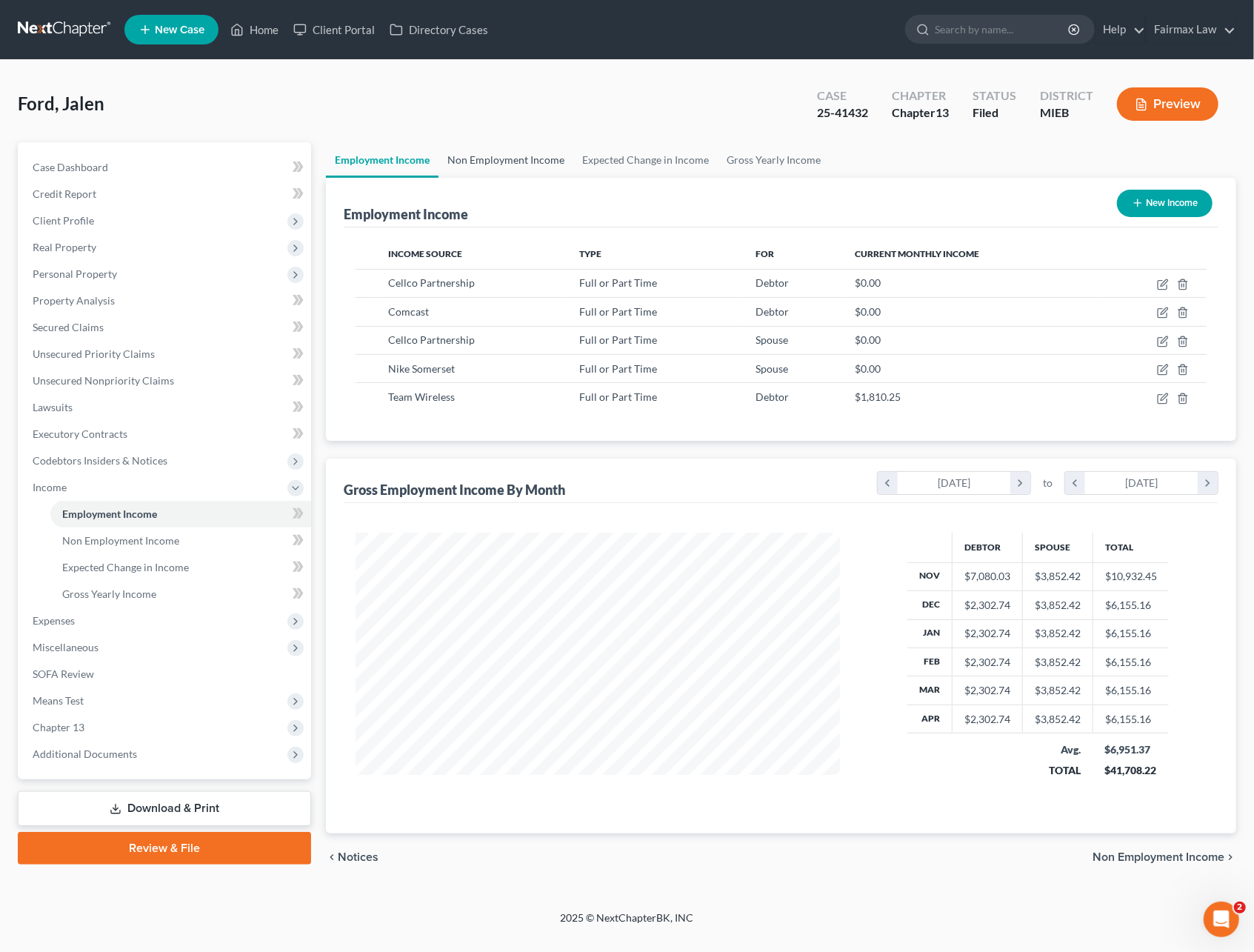
scroll to position [740438, 740230]
click at [59, 620] on span "Expenses" at bounding box center [53, 621] width 42 height 13
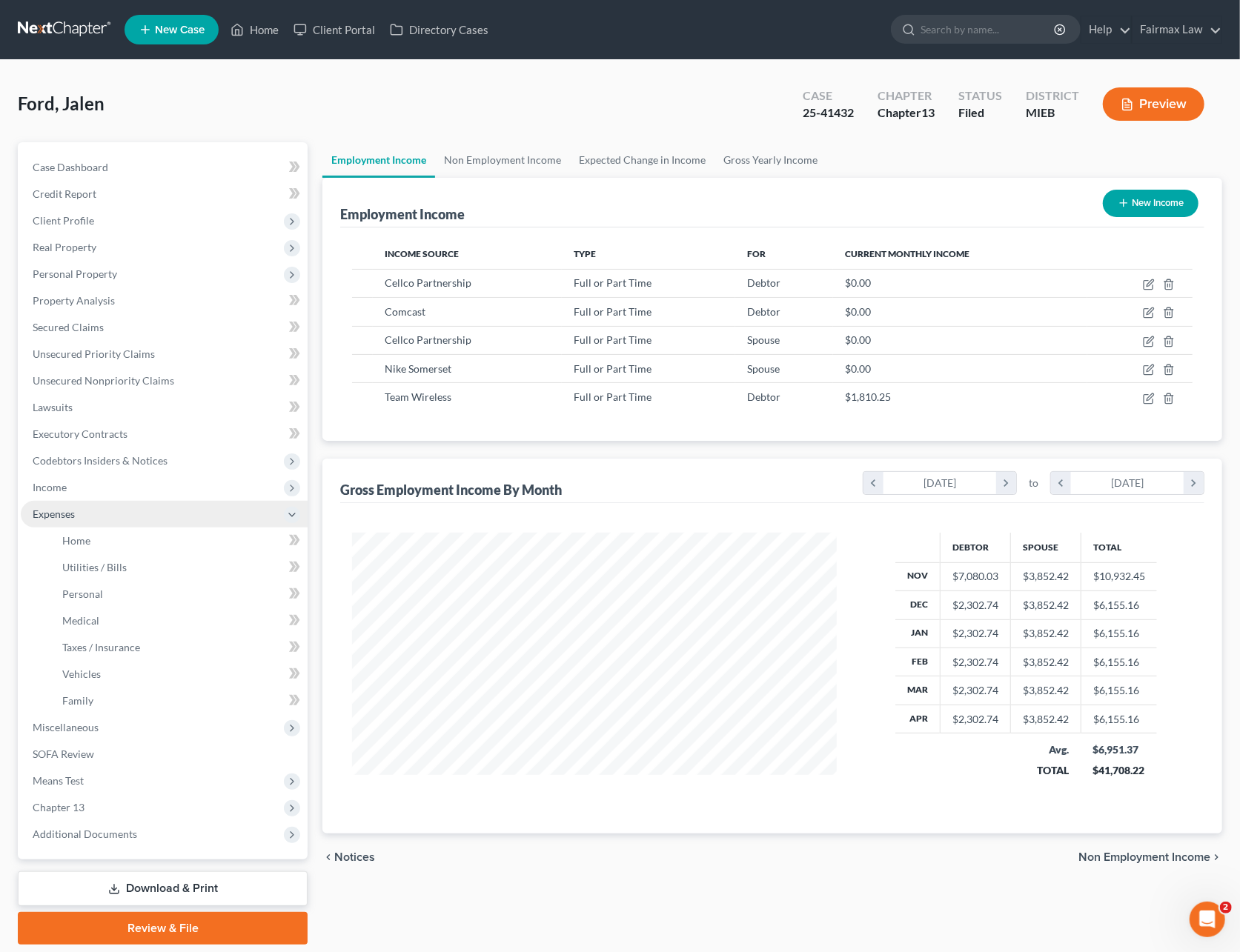
scroll to position [740438, 740440]
click at [89, 531] on link "Home" at bounding box center [179, 540] width 257 height 26
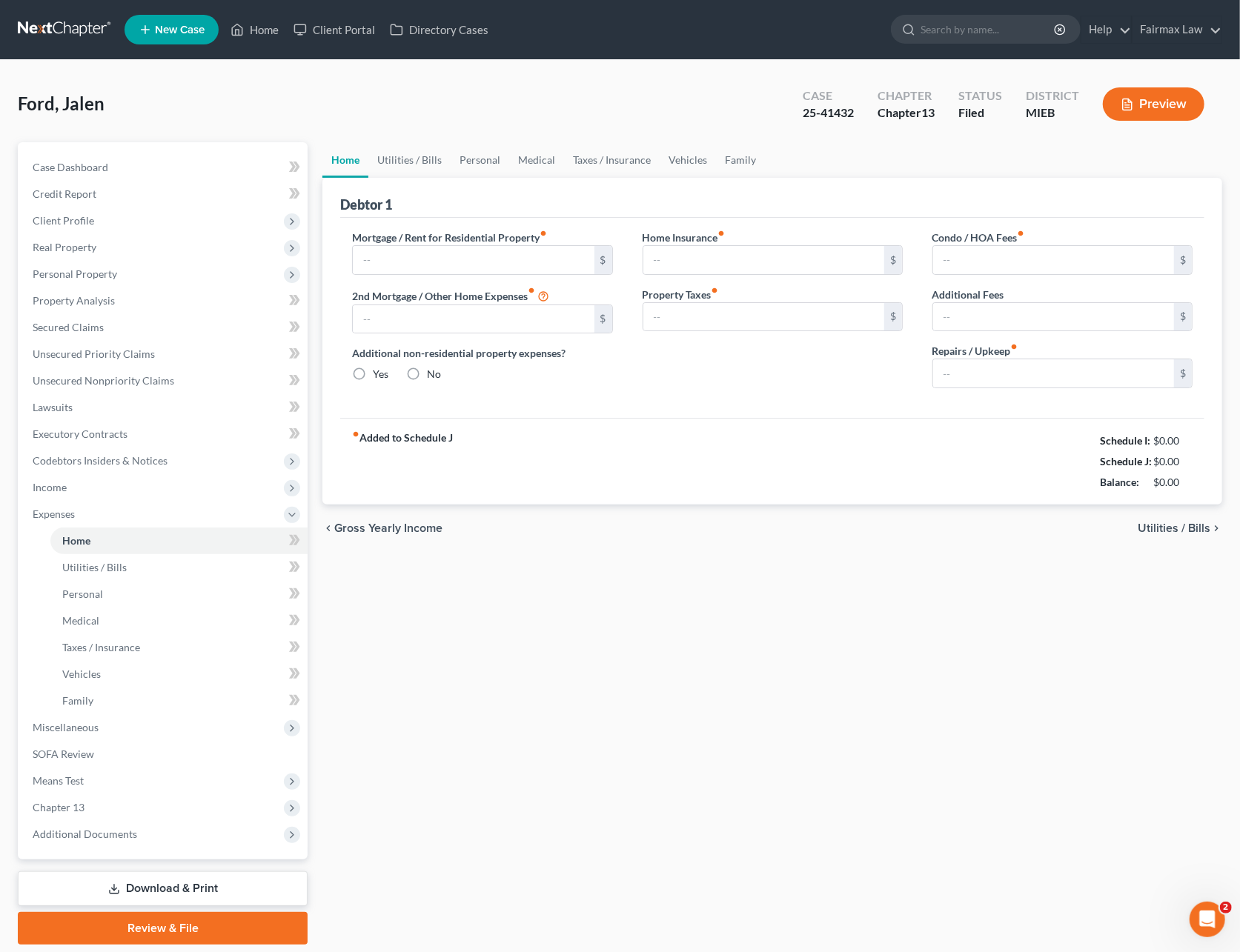
type input "0.00"
radio input "true"
type input "0.00"
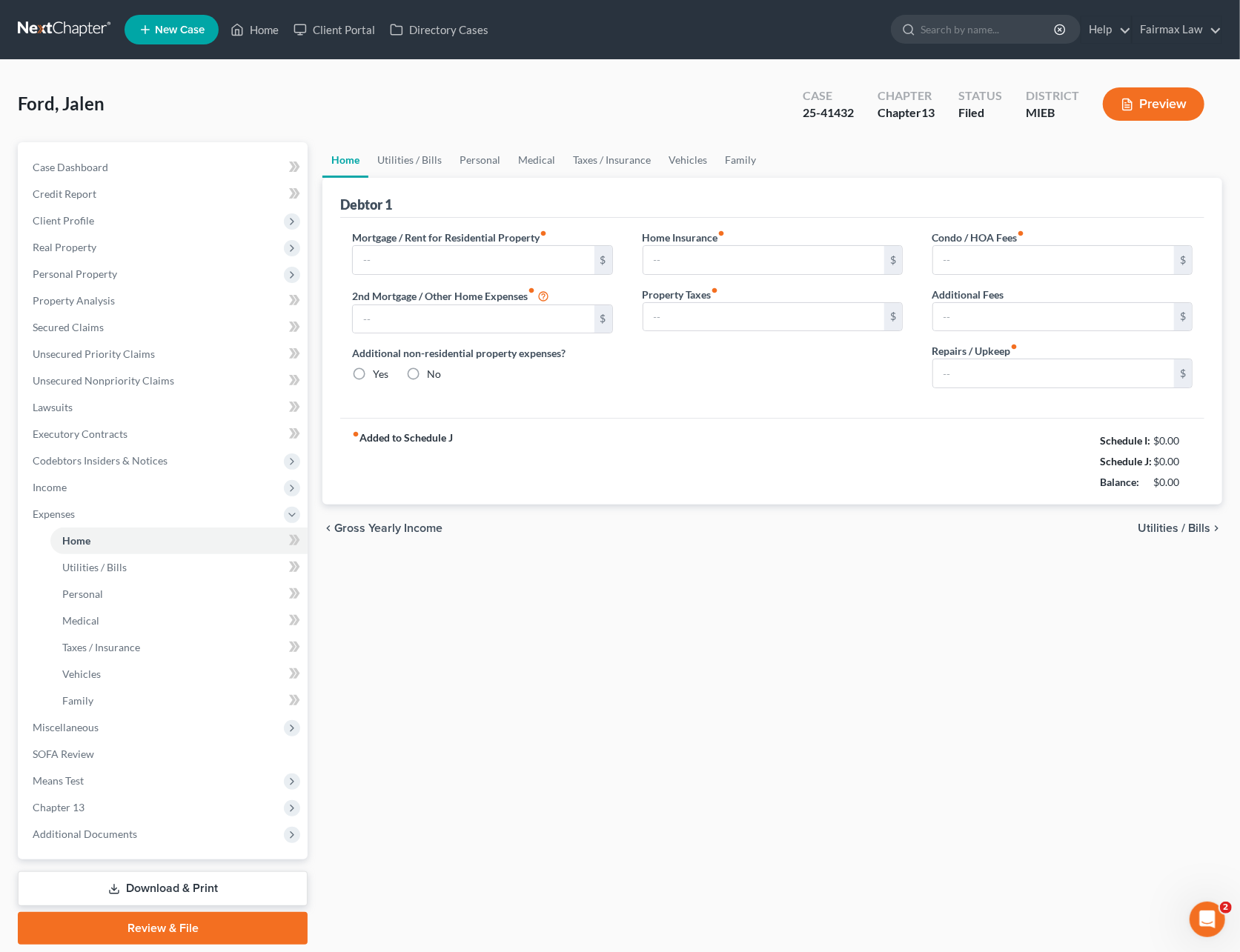
type input "0.00"
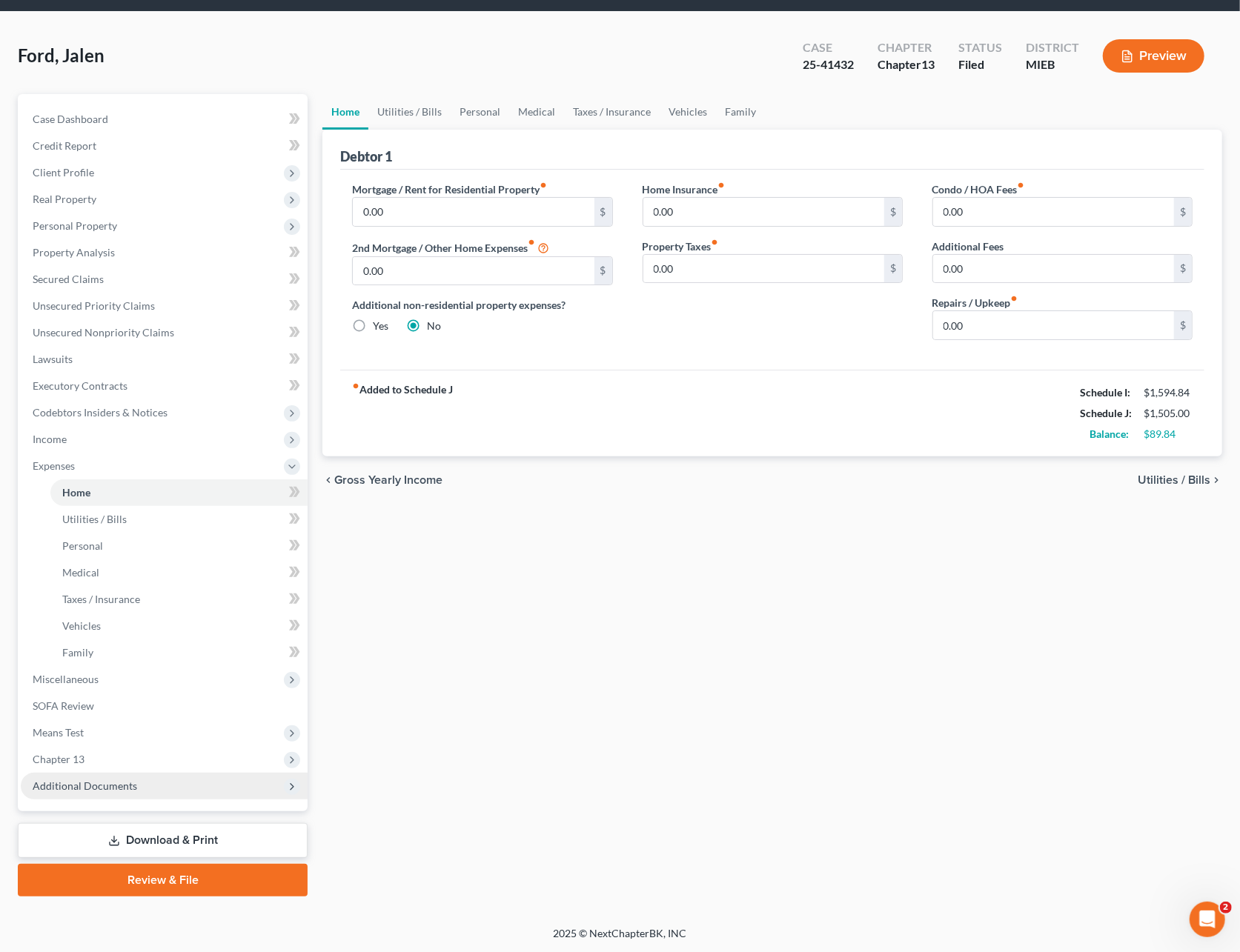
click at [116, 779] on span "Additional Documents" at bounding box center [84, 785] width 104 height 13
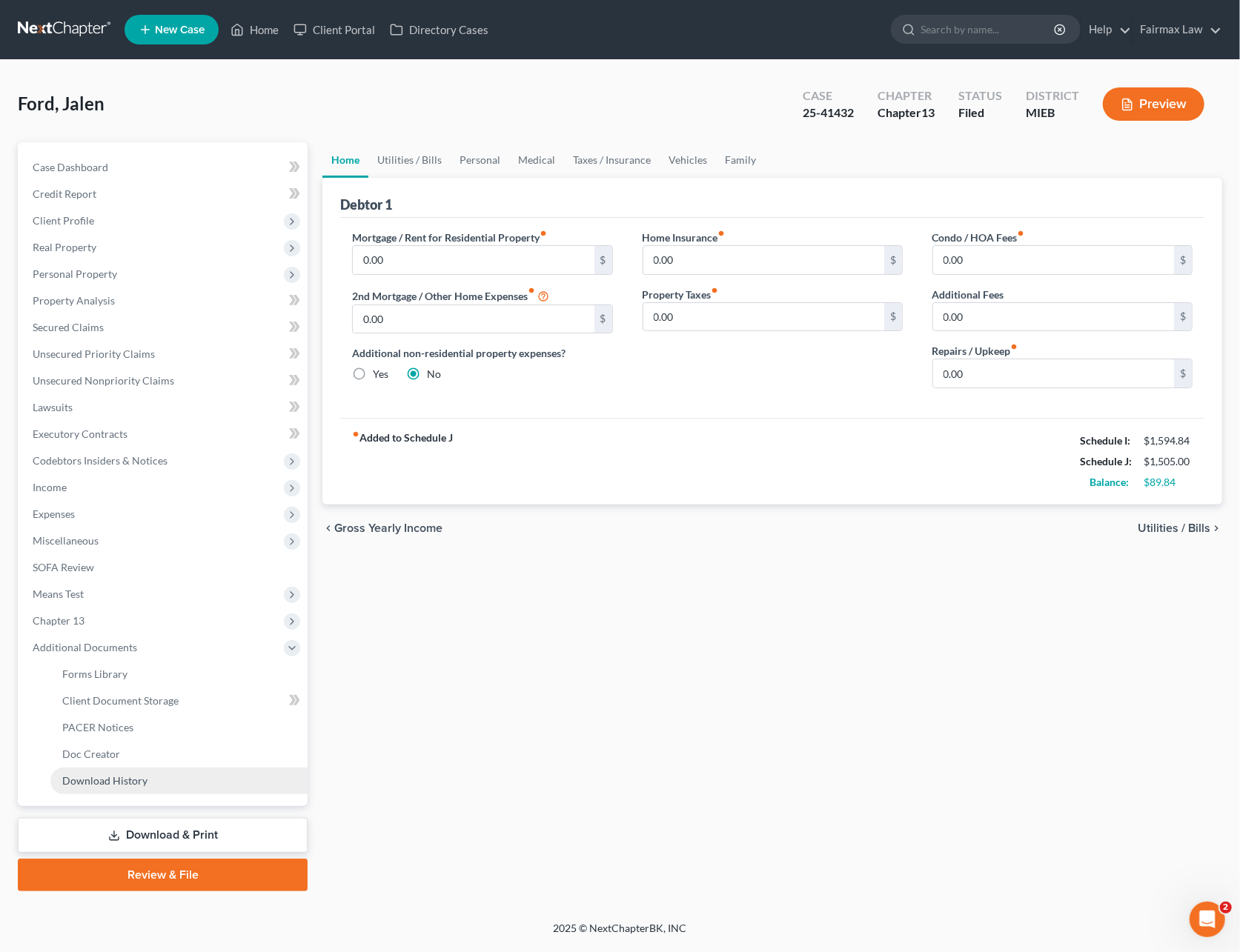
scroll to position [0, 0]
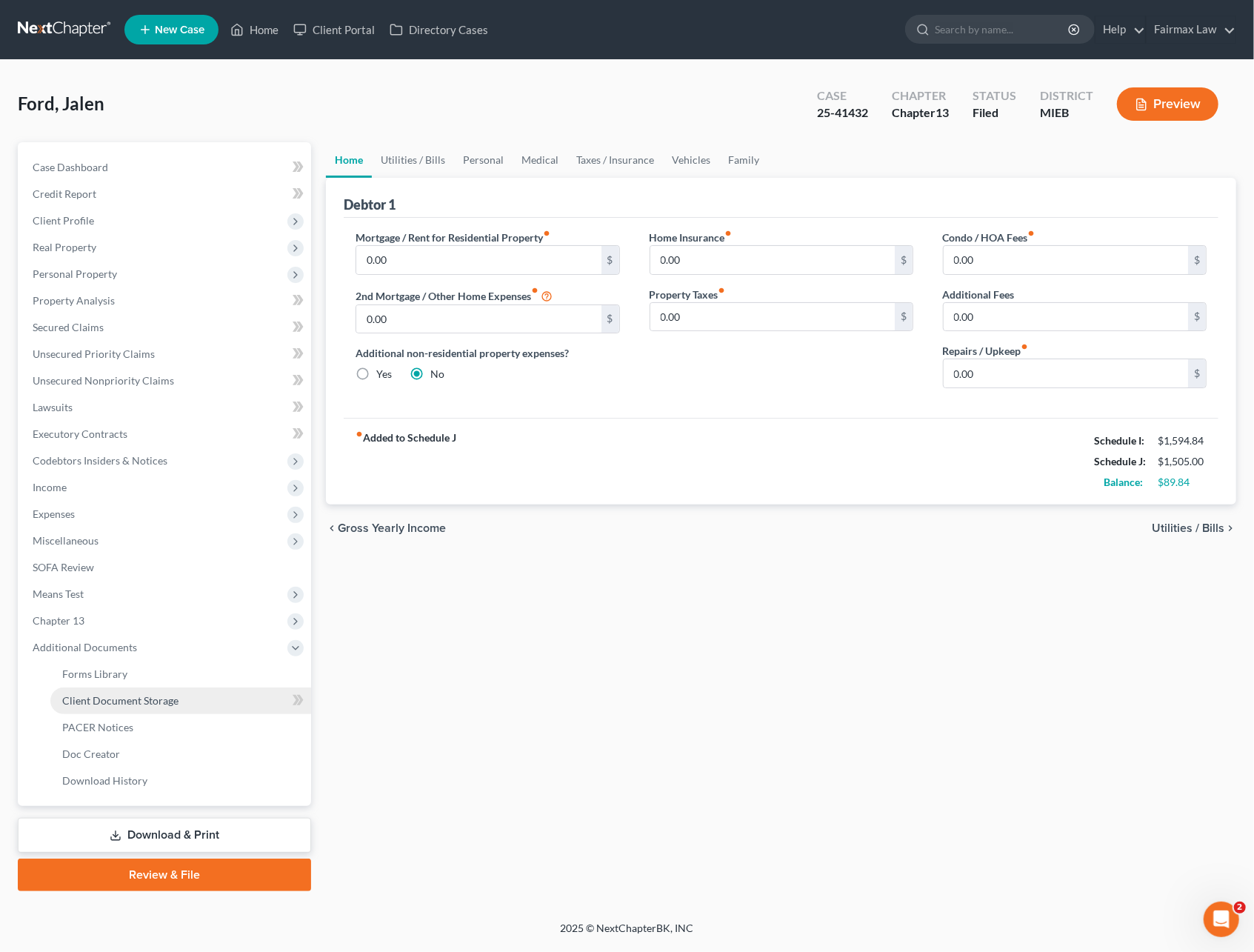
click at [137, 705] on link "Client Document Storage" at bounding box center [180, 700] width 261 height 26
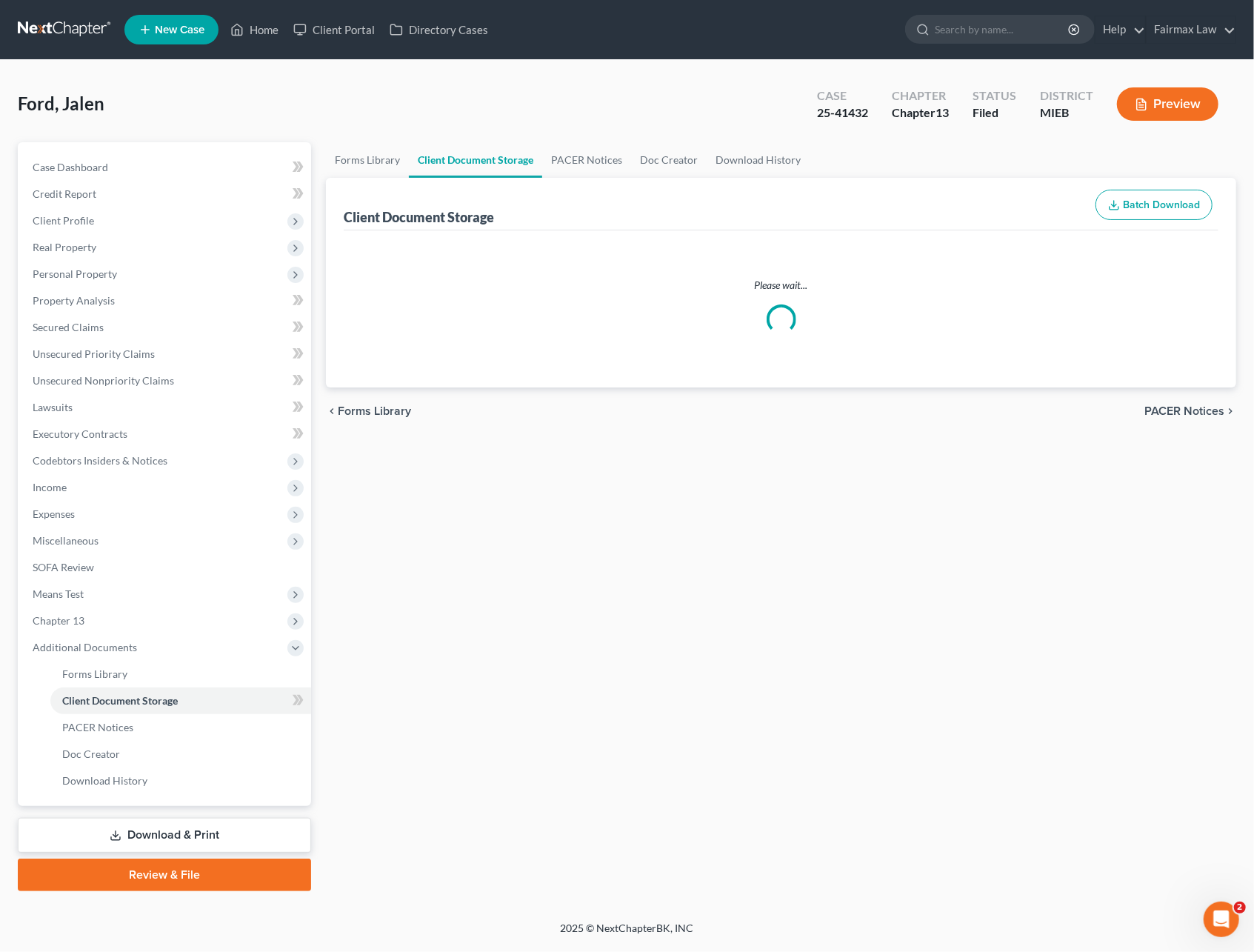
select select "7"
select select "32"
select select "6"
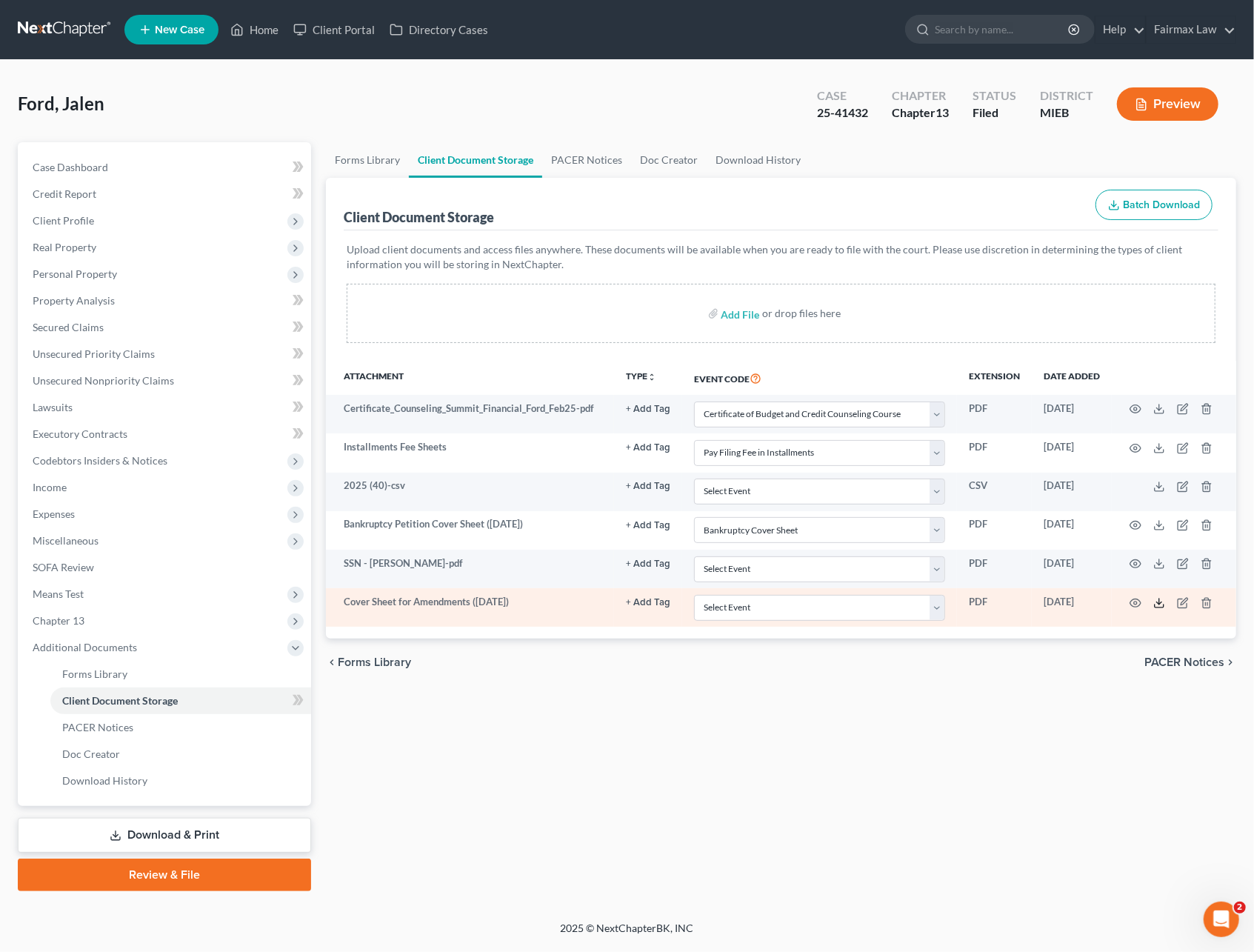
click at [1163, 605] on icon at bounding box center [1159, 602] width 12 height 12
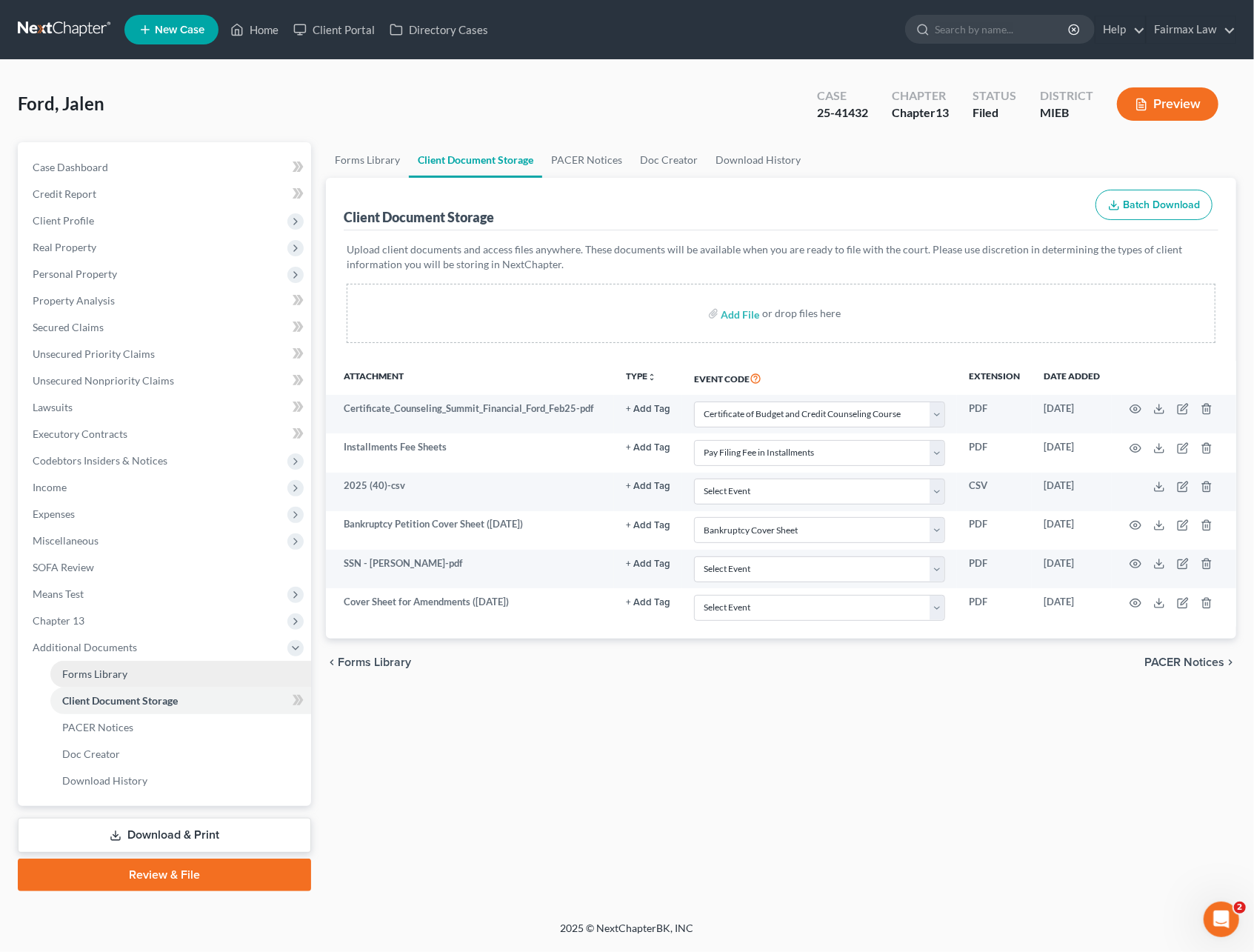
click at [145, 677] on link "Forms Library" at bounding box center [180, 673] width 261 height 26
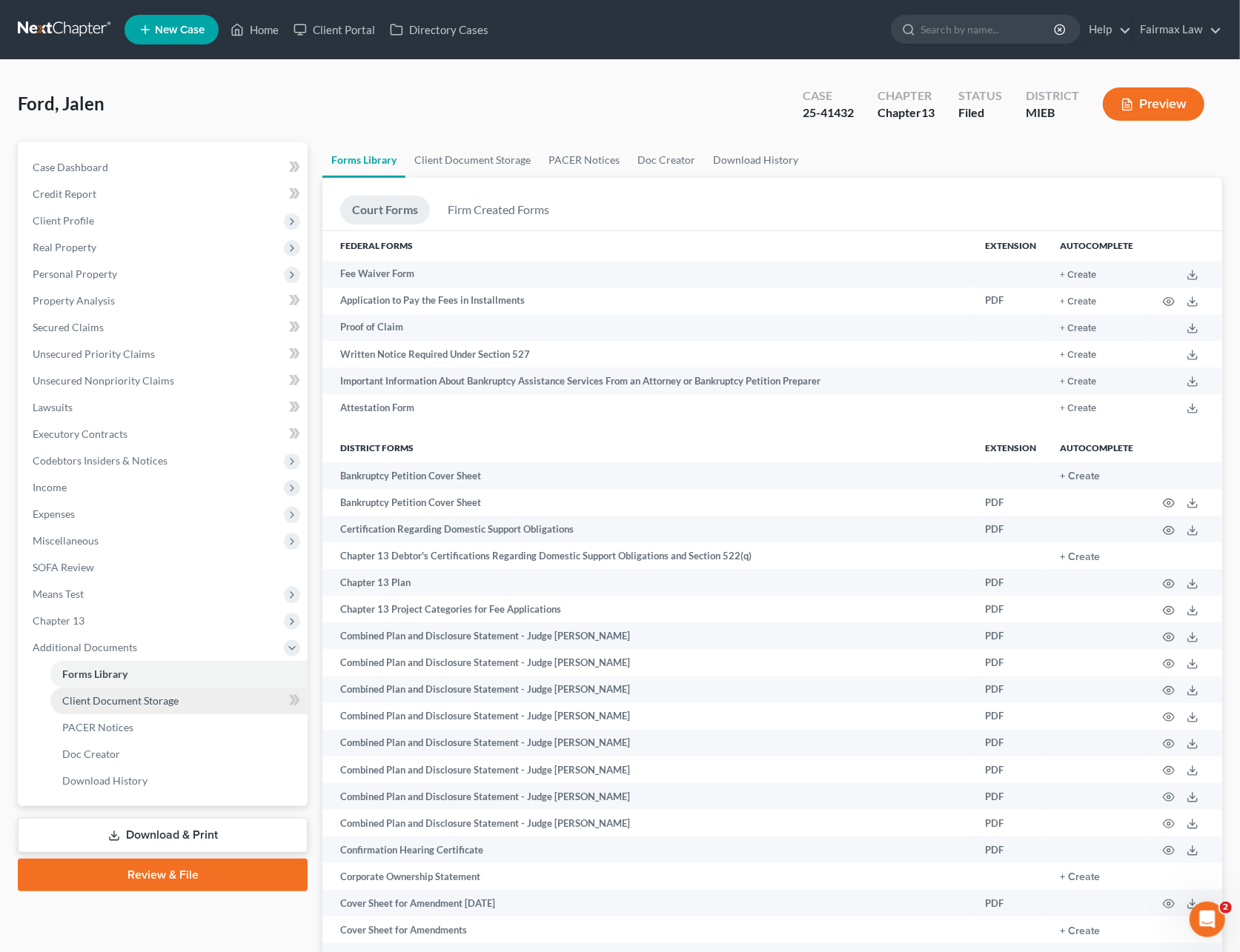
click at [191, 702] on link "Client Document Storage" at bounding box center [179, 700] width 257 height 26
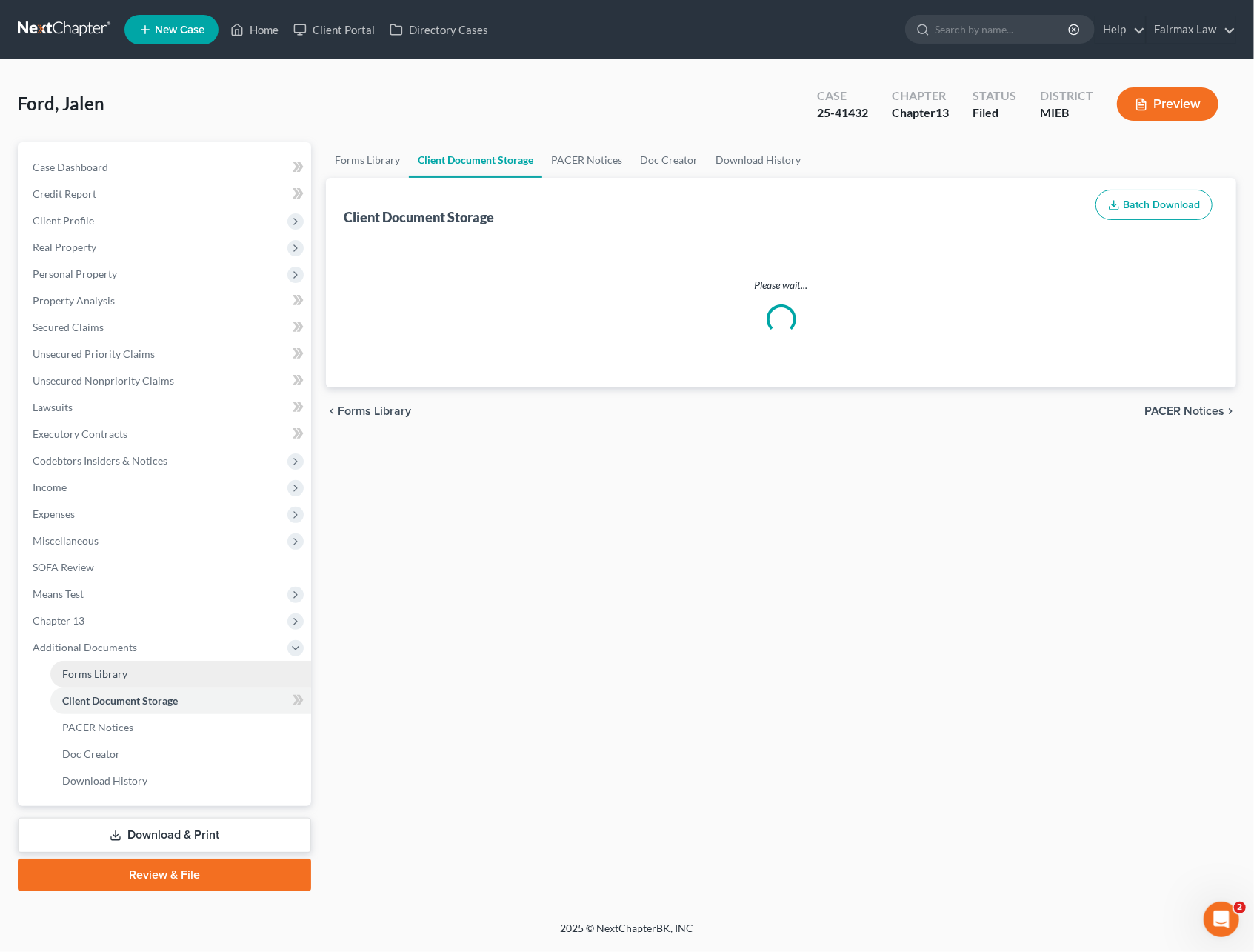
select select "7"
select select "32"
select select "6"
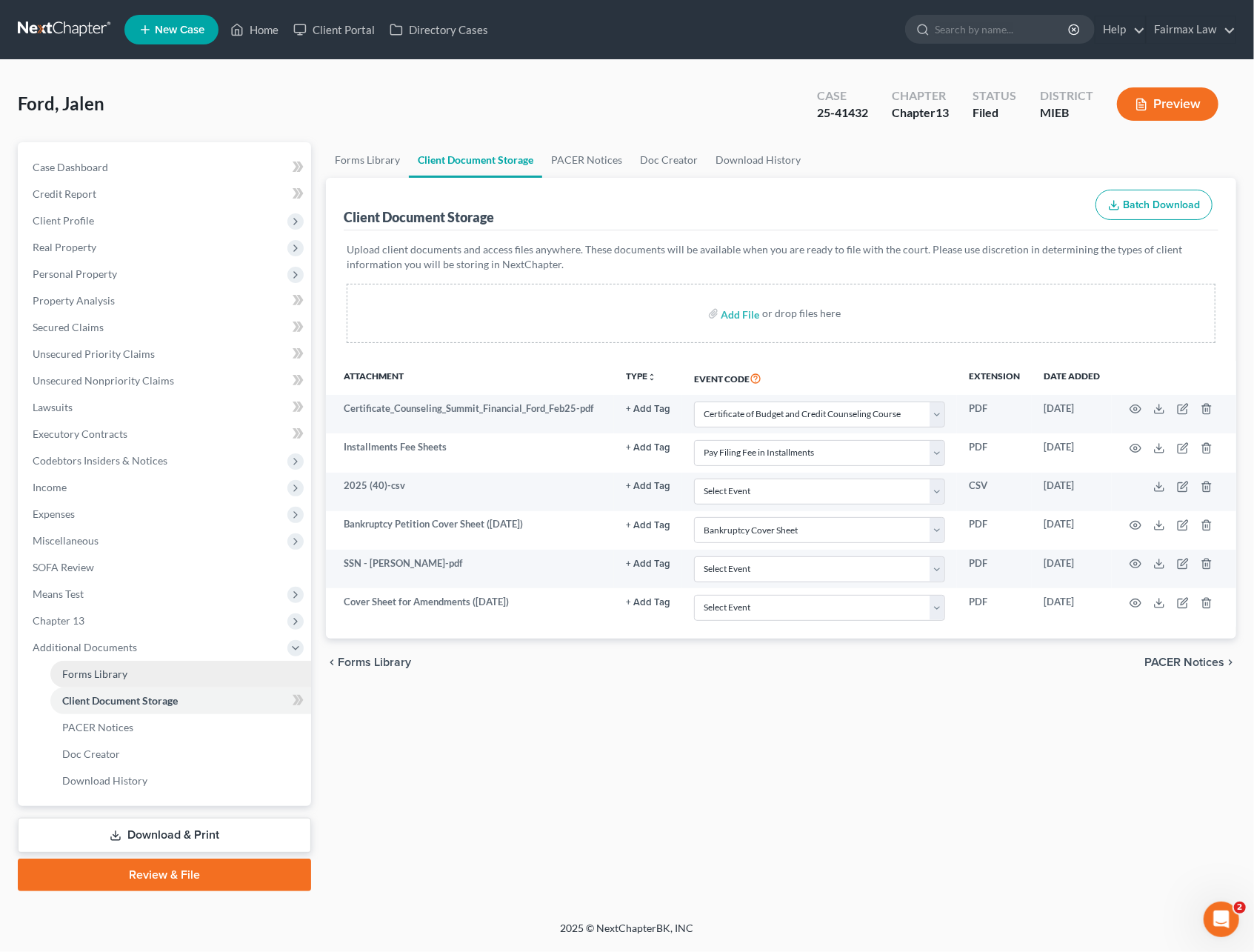
click at [139, 671] on link "Forms Library" at bounding box center [180, 673] width 261 height 26
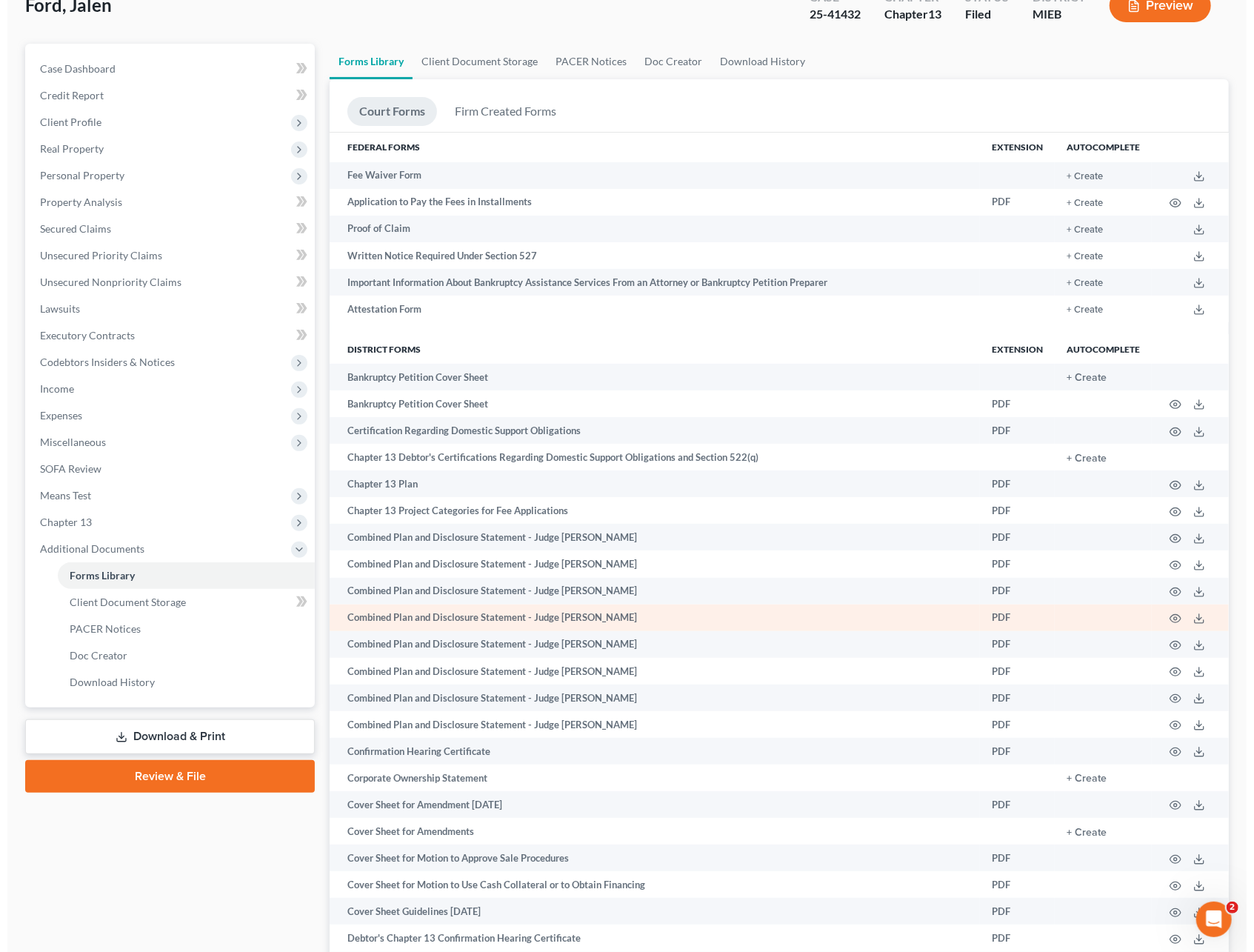
scroll to position [197, 0]
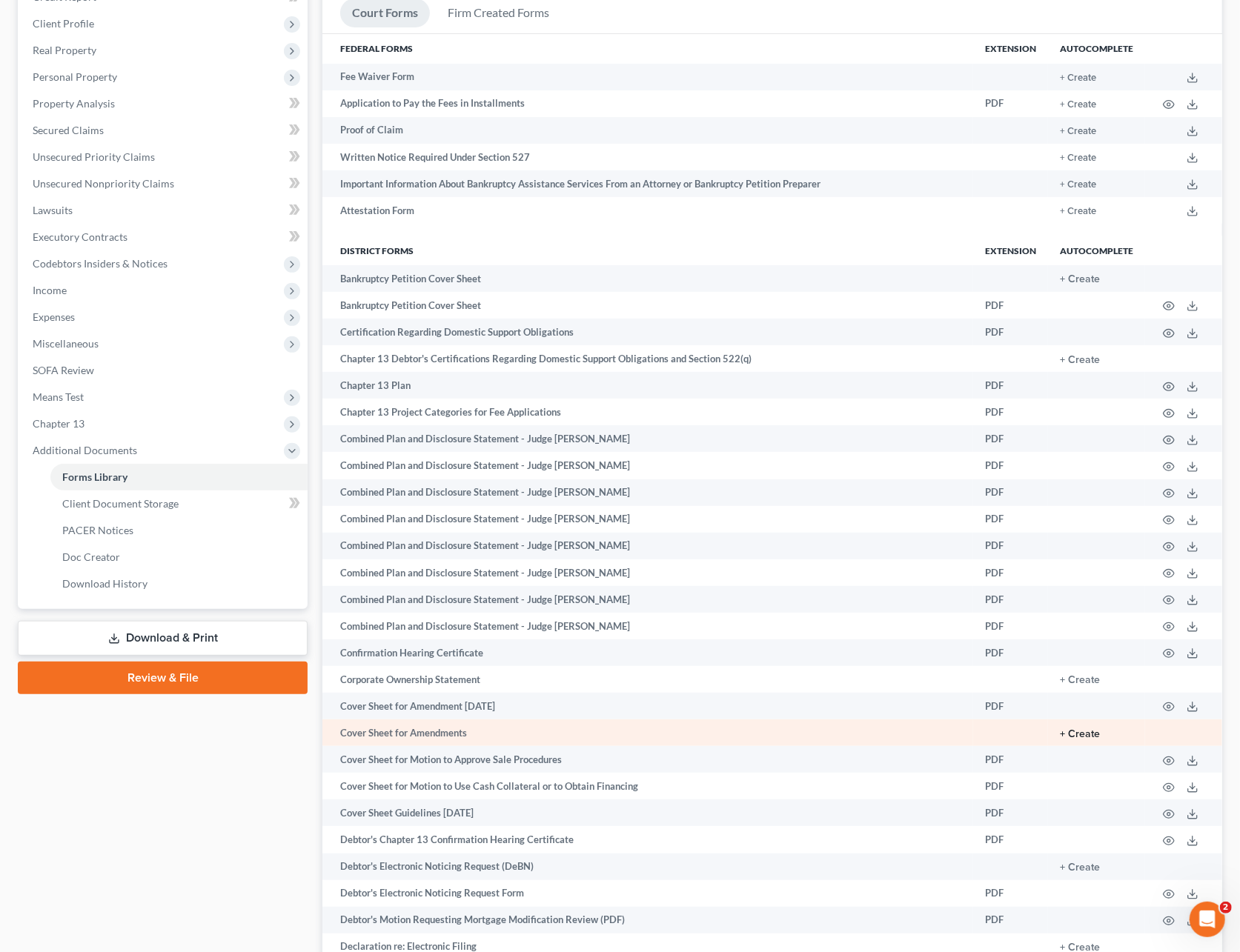
click at [1079, 732] on button "+ Create" at bounding box center [1080, 734] width 40 height 10
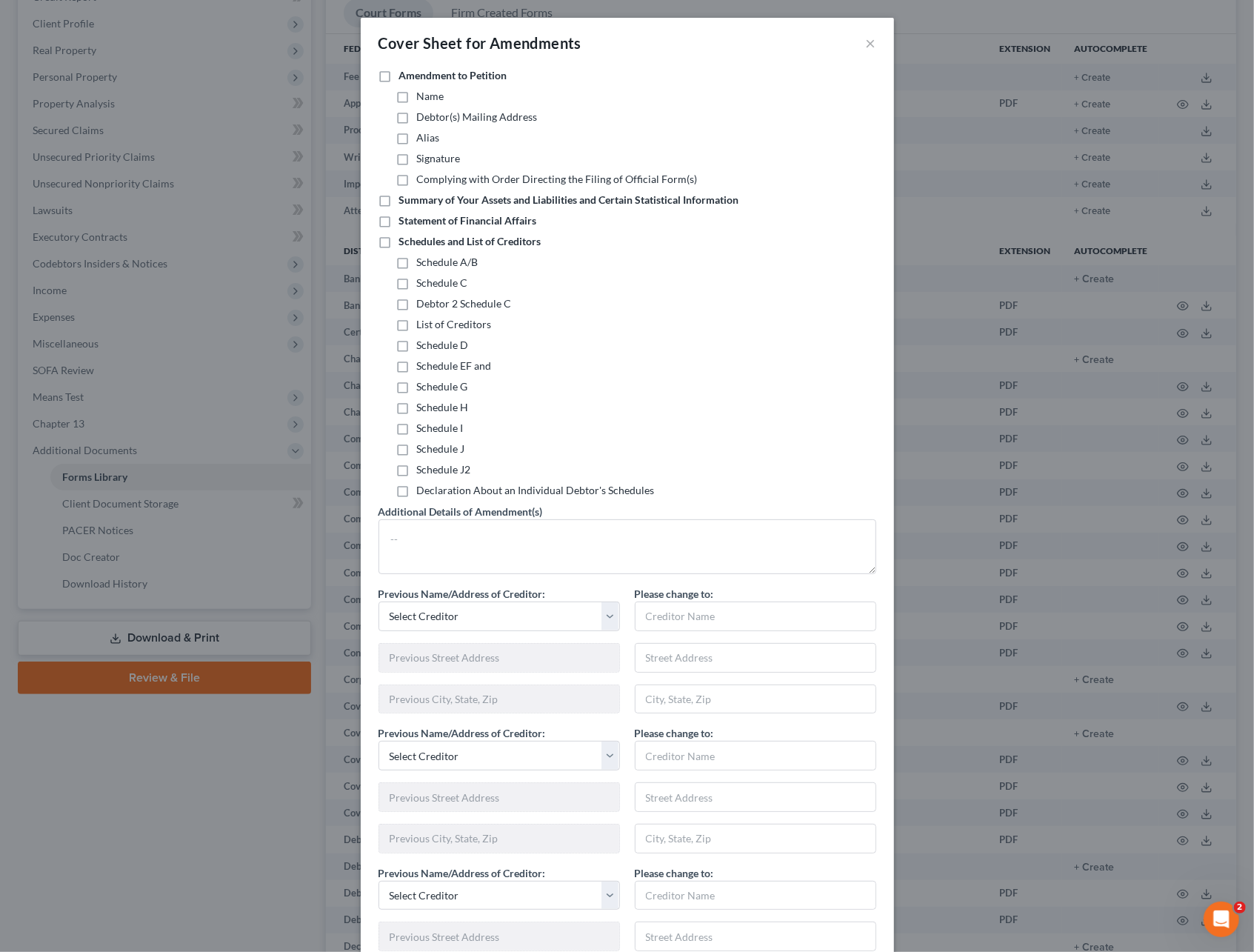
click at [399, 238] on label "Schedules and List of Creditors" at bounding box center [470, 241] width 143 height 15
click at [406, 238] on input "Schedules and List of Creditors" at bounding box center [410, 239] width 10 height 10
checkbox input "true"
click at [417, 433] on label "Schedule I" at bounding box center [440, 428] width 47 height 15
click at [423, 430] on input "Schedule I" at bounding box center [428, 425] width 10 height 10
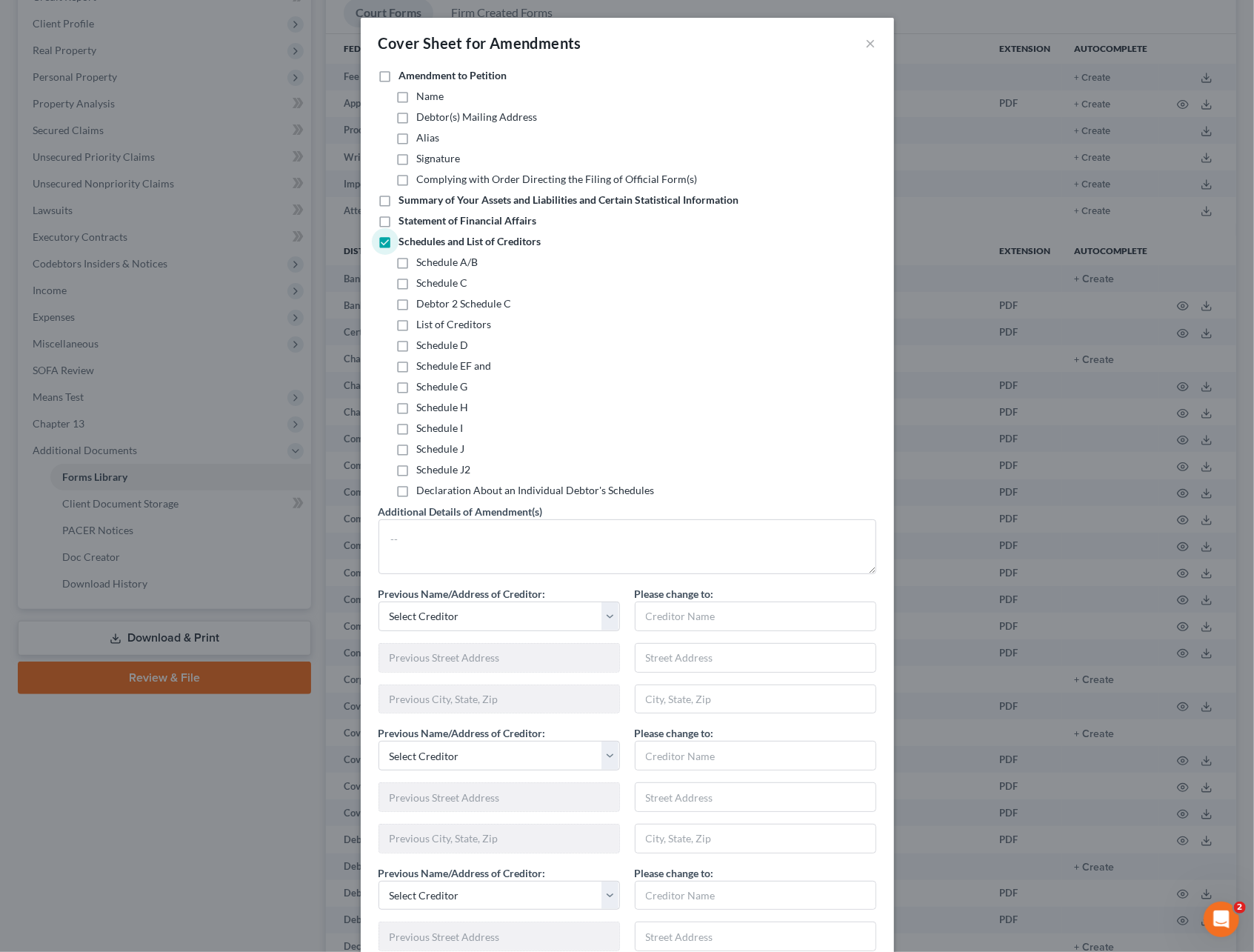
checkbox input "true"
click at [417, 451] on label "Schedule J" at bounding box center [441, 449] width 48 height 15
click at [423, 451] on input "Schedule J" at bounding box center [428, 446] width 10 height 10
checkbox input "true"
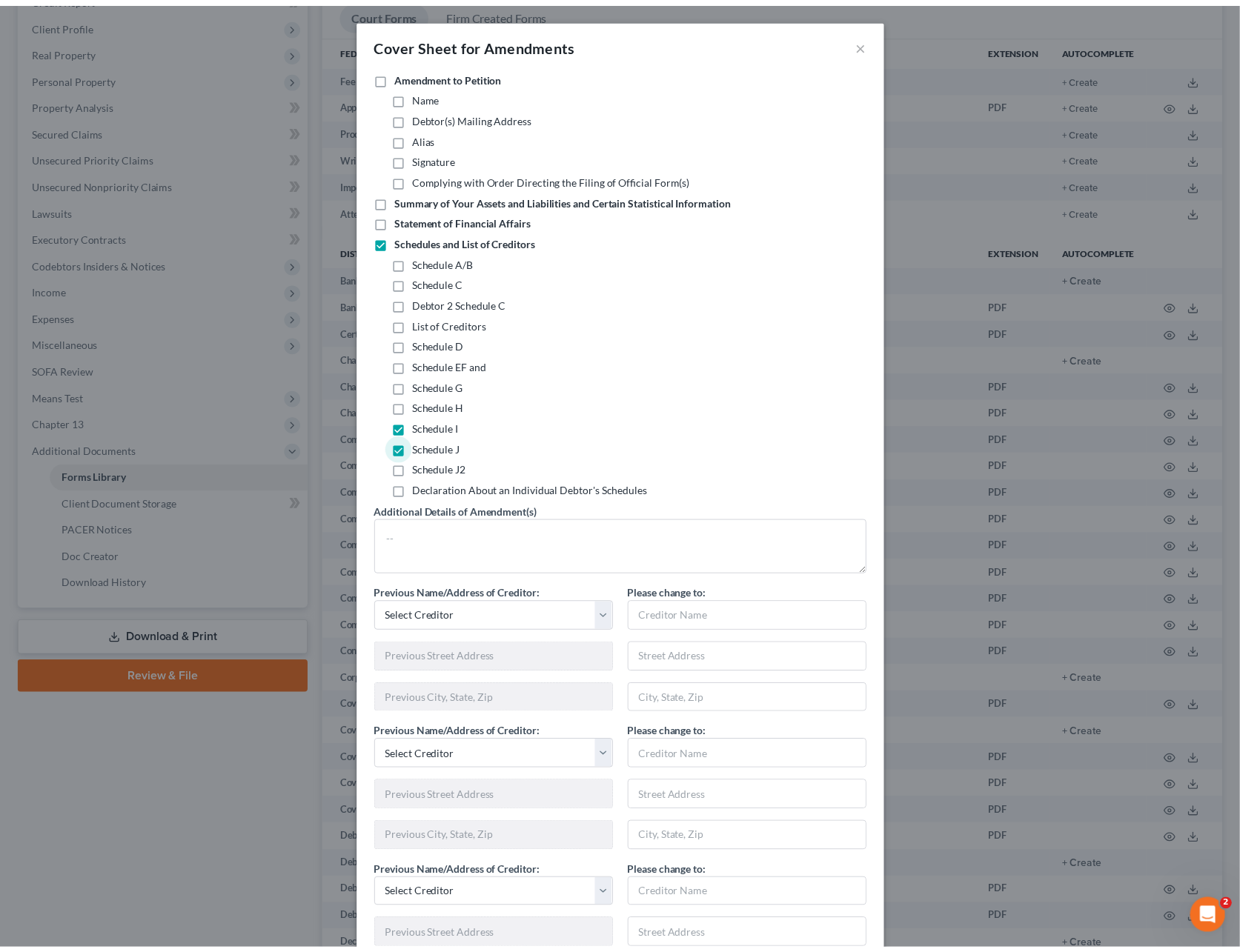
scroll to position [593, 0]
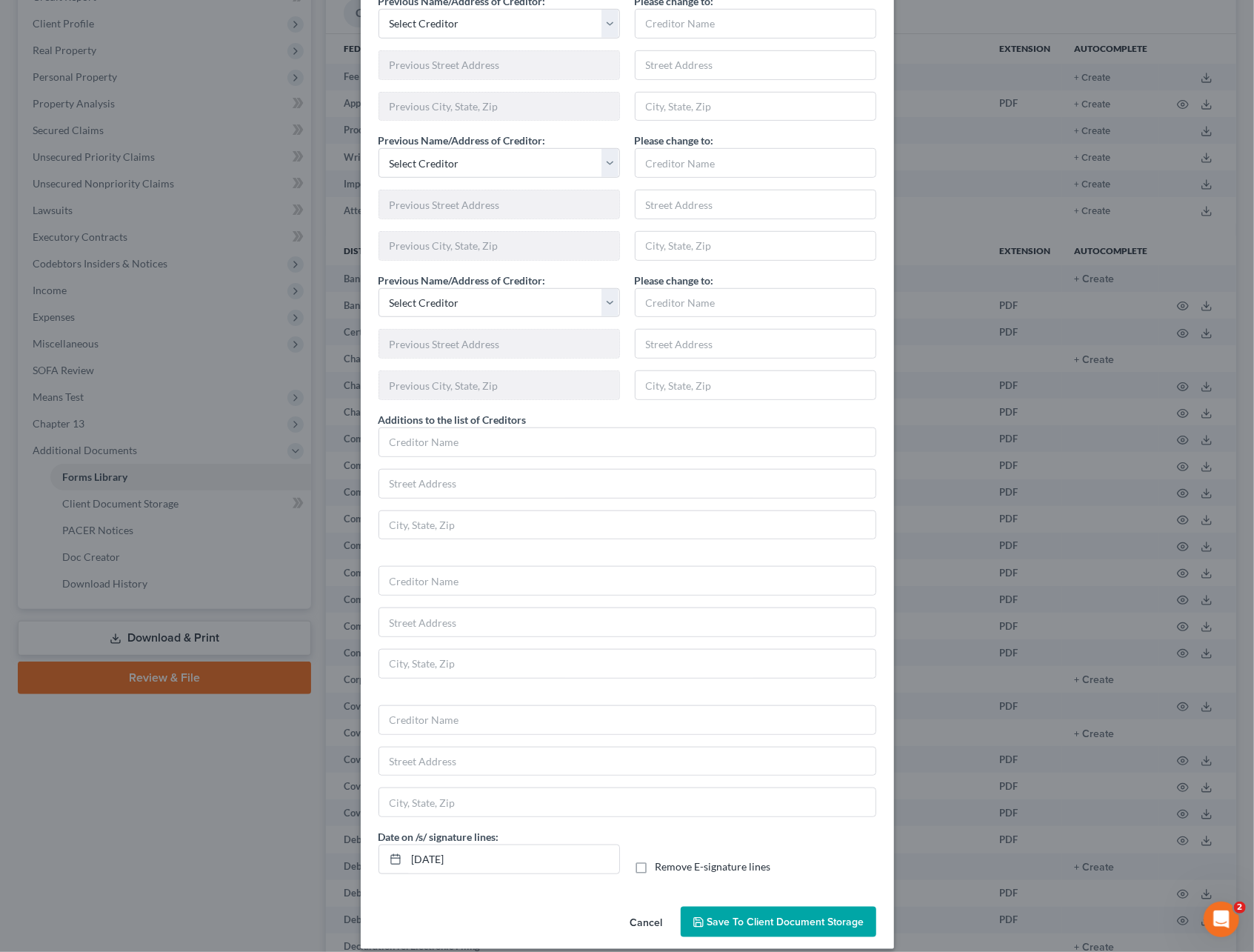
click at [741, 922] on button "Save to Client Document Storage" at bounding box center [778, 922] width 195 height 31
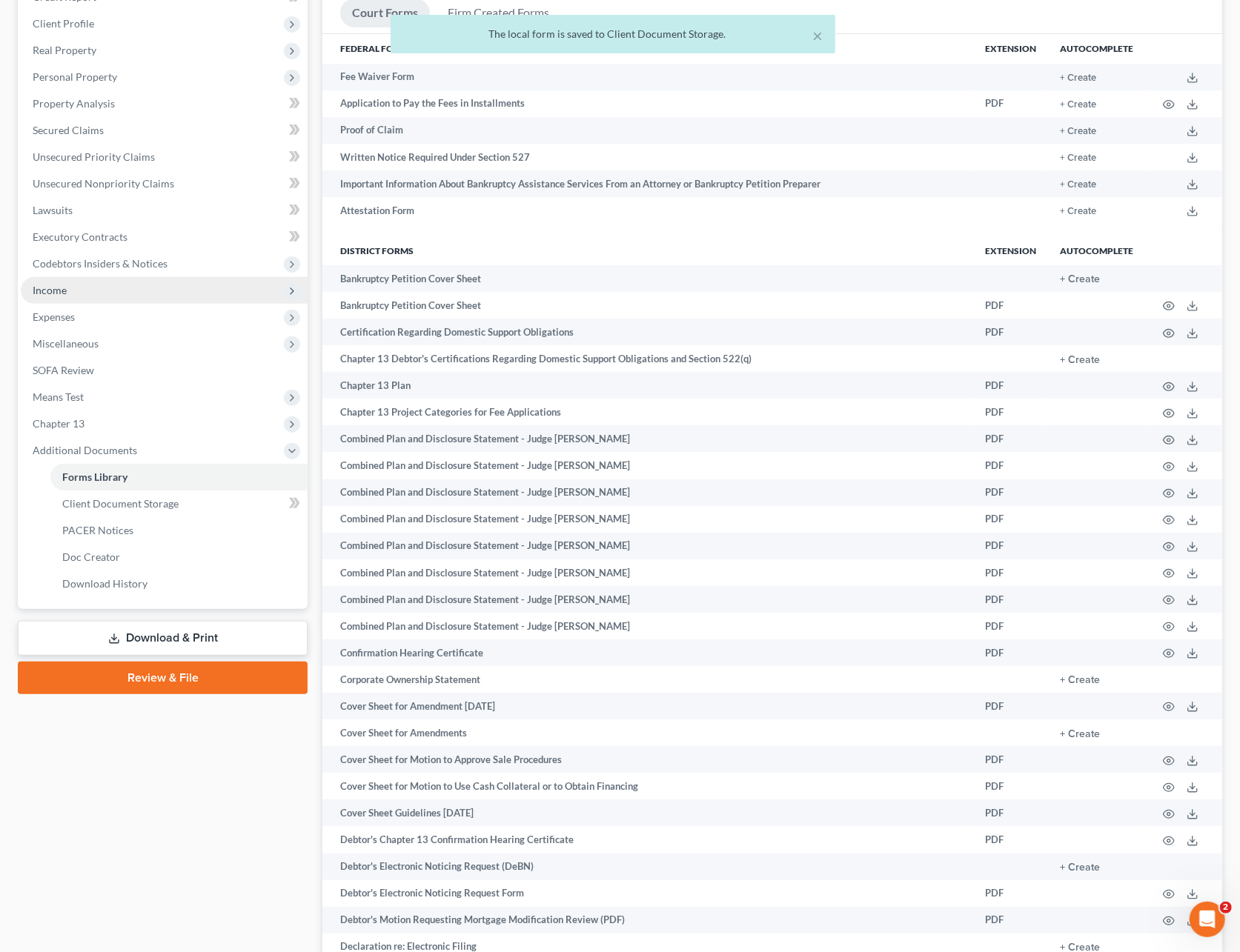
click at [83, 280] on span "Income" at bounding box center [164, 290] width 287 height 26
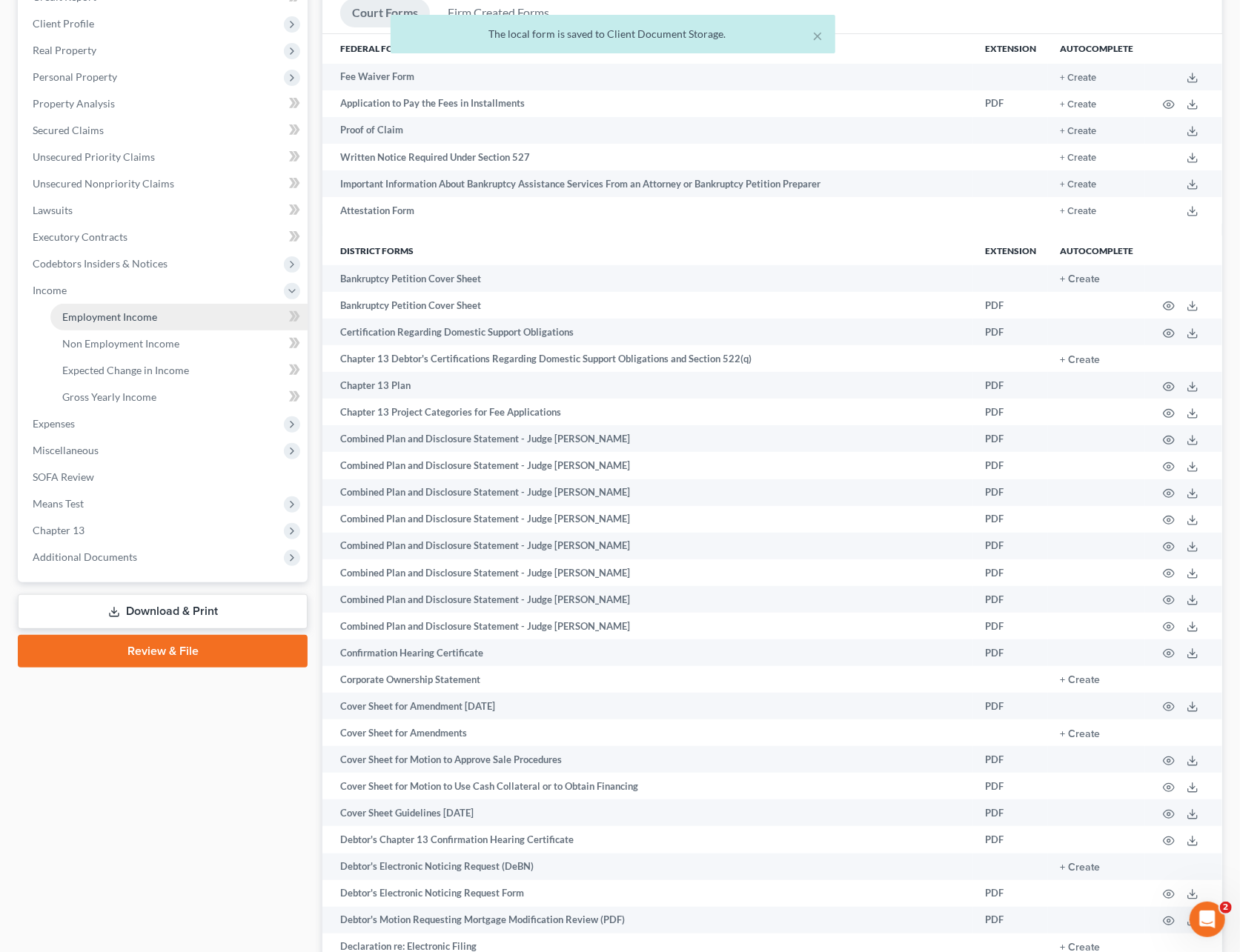
click at [92, 314] on span "Employment Income" at bounding box center [109, 317] width 95 height 13
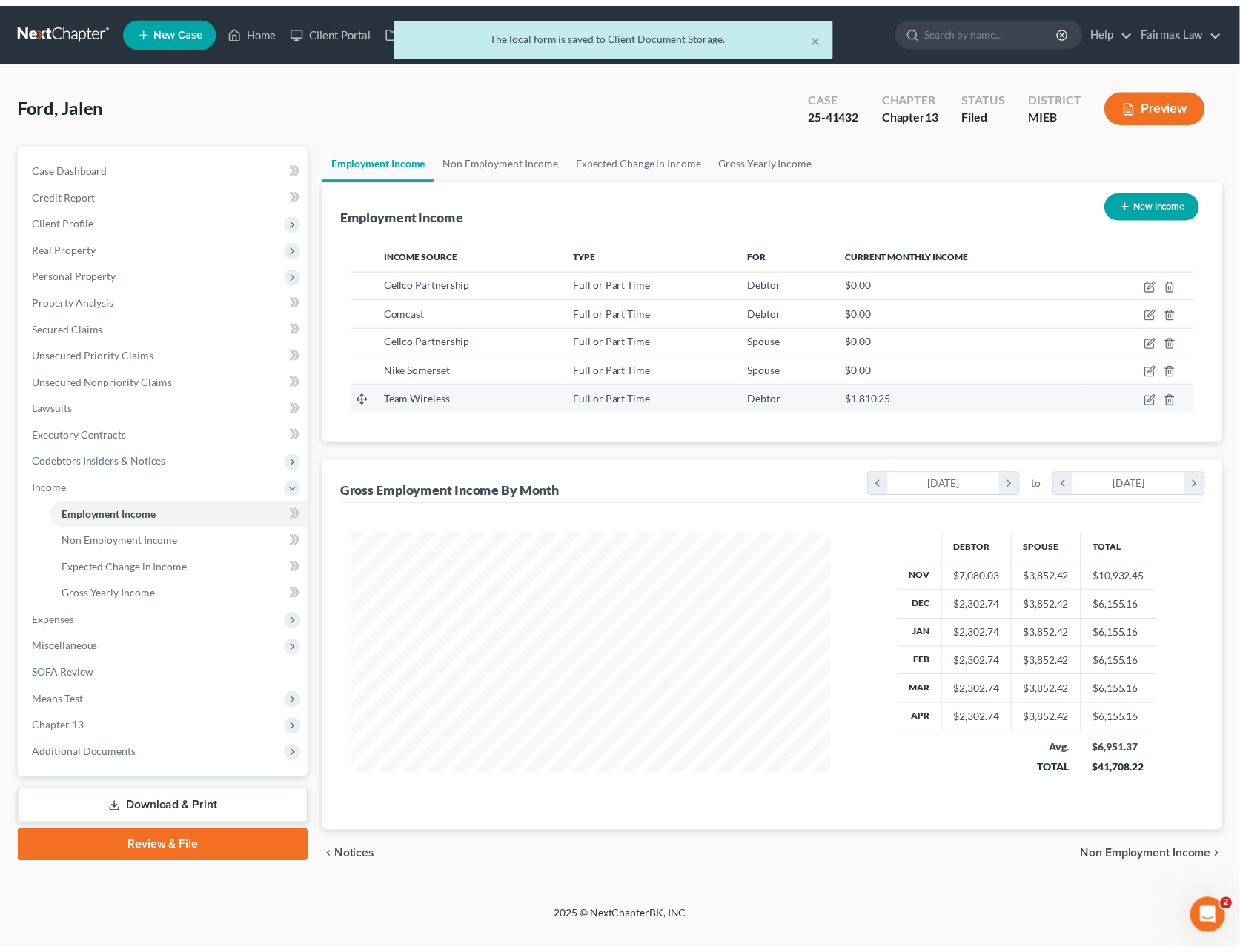
scroll to position [268, 513]
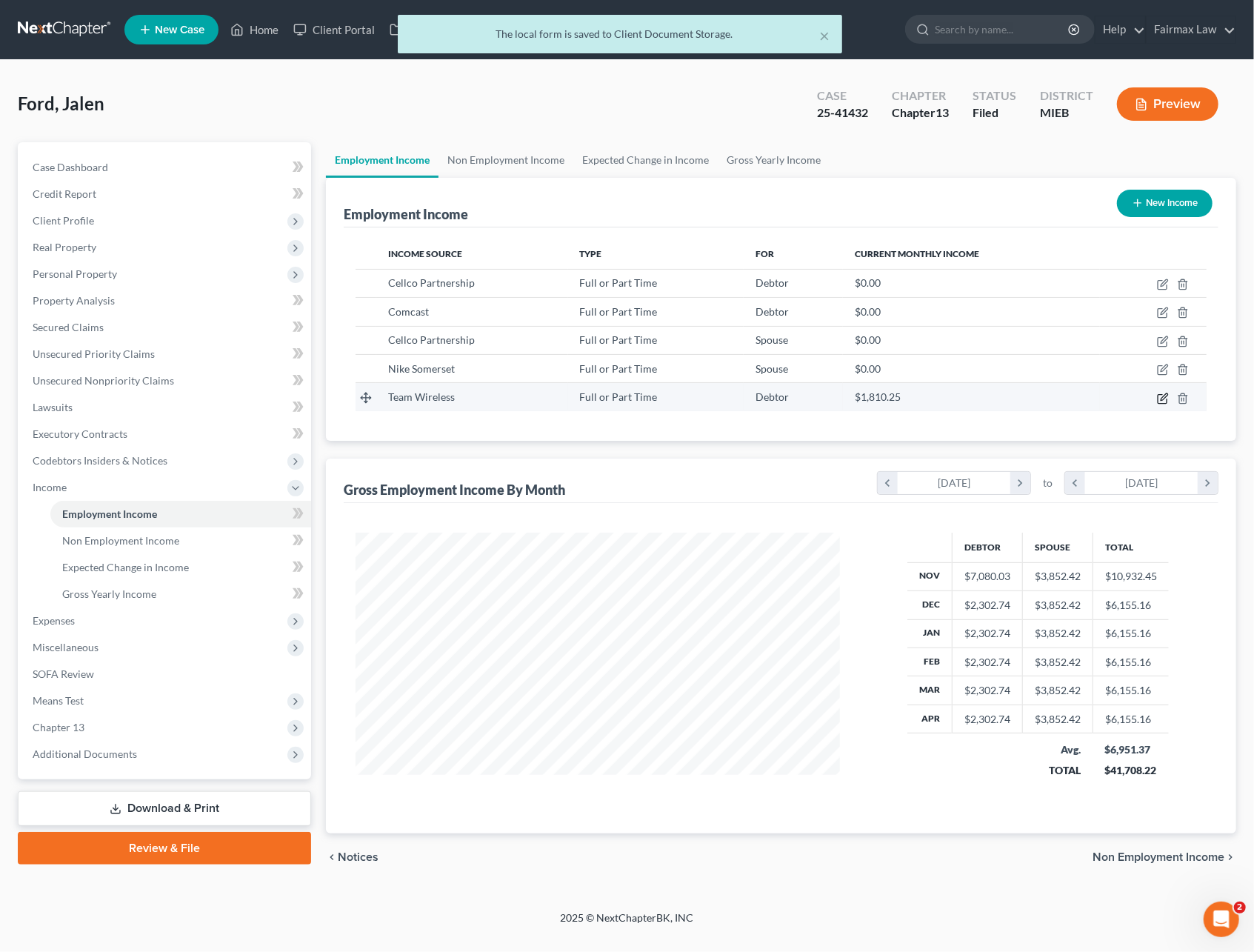
click at [1157, 400] on icon "button" at bounding box center [1162, 398] width 12 height 12
select select "0"
select select "52"
select select "2"
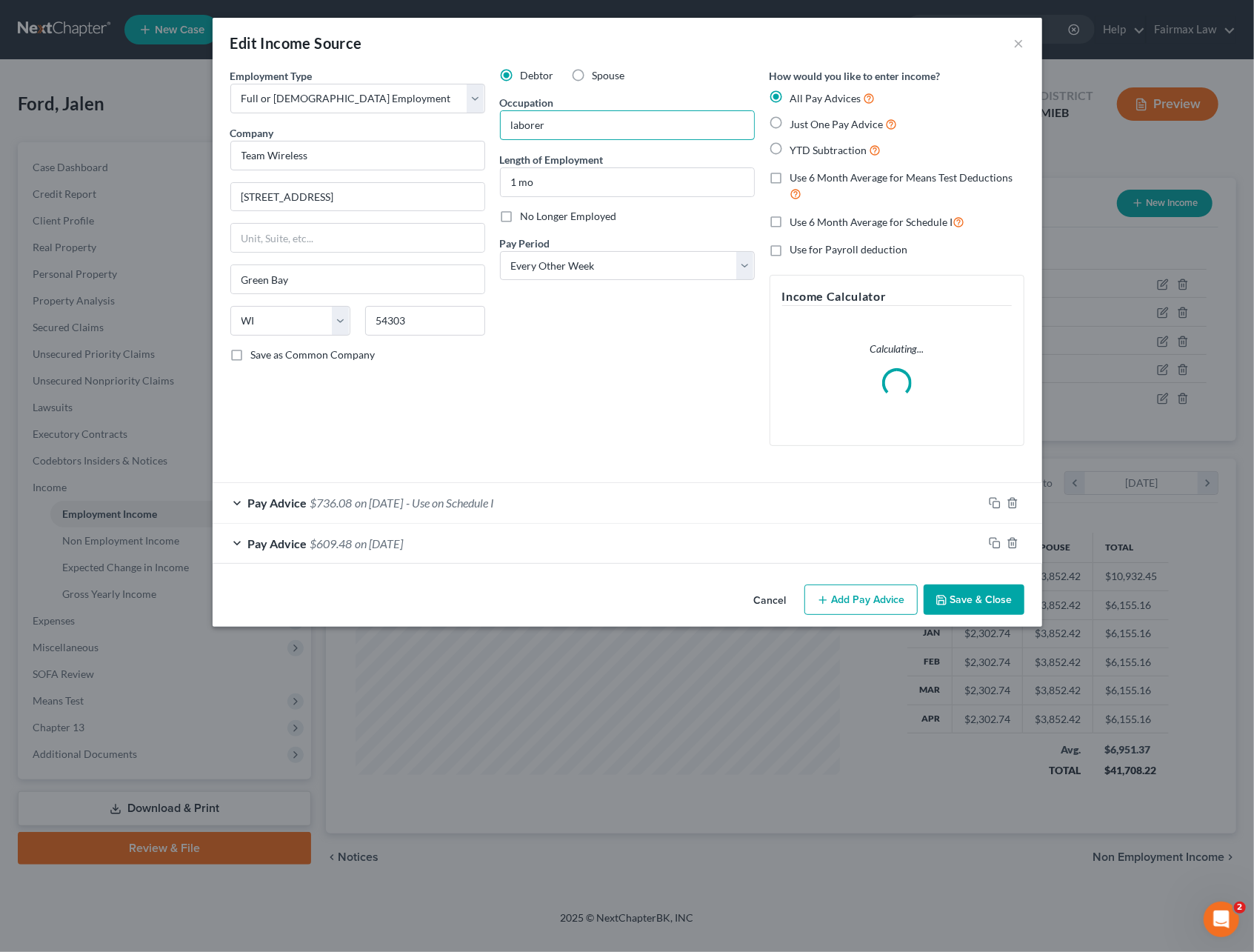
drag, startPoint x: 548, startPoint y: 121, endPoint x: 495, endPoint y: 123, distance: 53.0
click at [495, 123] on div "Debtor Spouse Occupation laborer Length of Employment 1 mo No Longer Employed P…" at bounding box center [627, 263] width 269 height 390
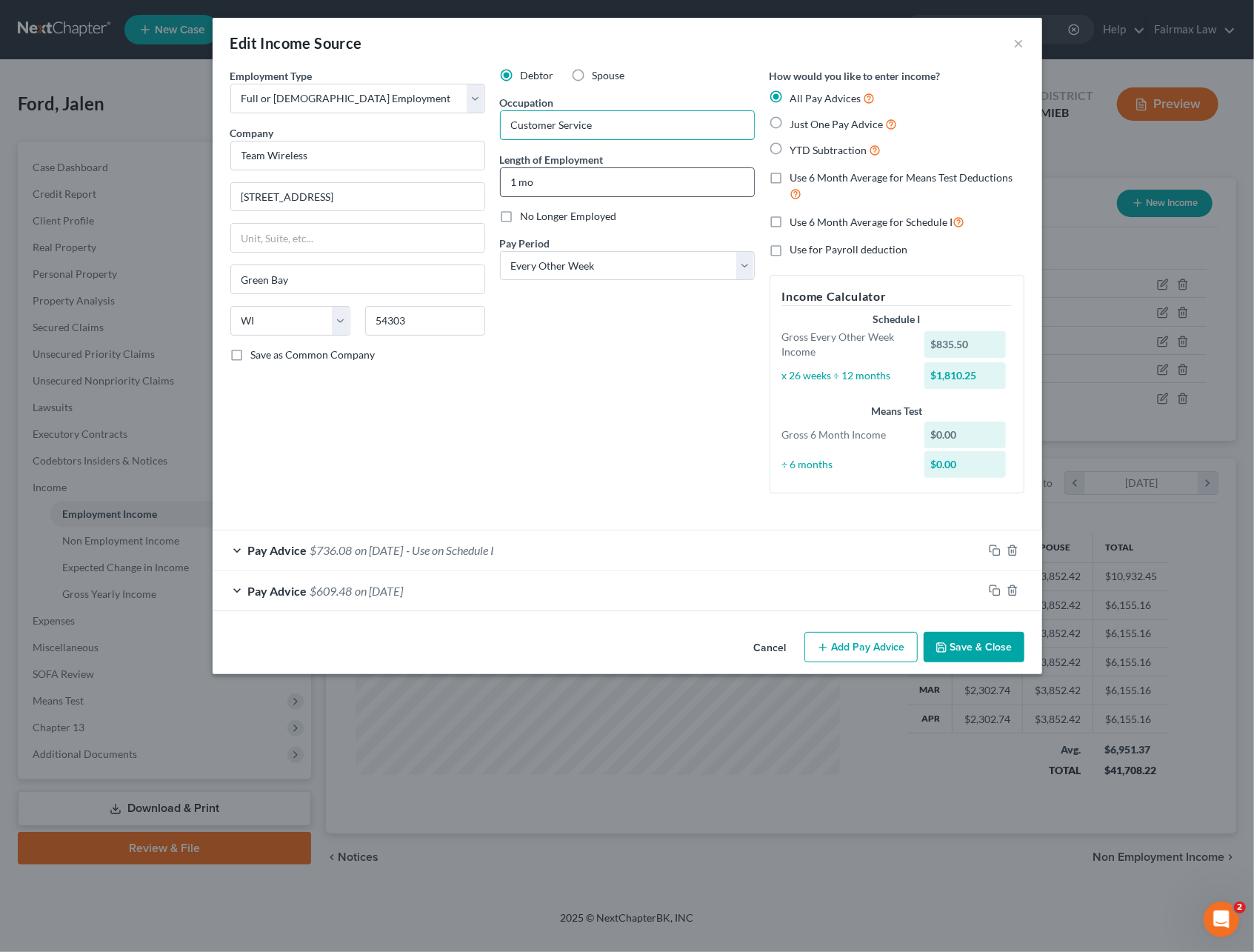
type input "Customer Service"
drag, startPoint x: 532, startPoint y: 178, endPoint x: 538, endPoint y: 199, distance: 21.8
click at [532, 178] on input "1 mo" at bounding box center [628, 182] width 253 height 28
type input "1 month"
click at [520, 354] on div "Debtor Spouse Occupation Customer Service Length of Employment 1 month No Longe…" at bounding box center [627, 287] width 269 height 437
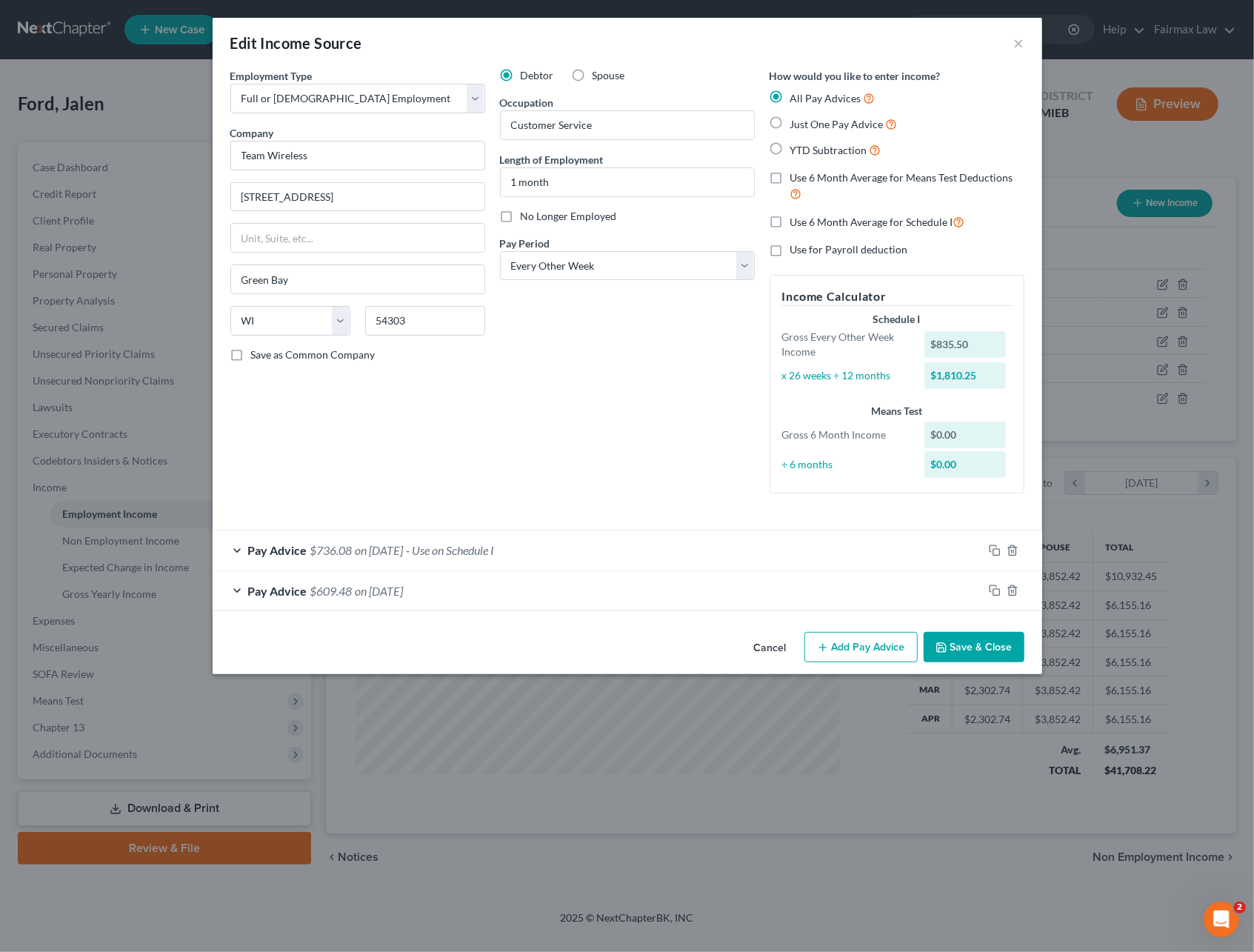
click at [970, 652] on button "Save & Close" at bounding box center [974, 647] width 100 height 31
click at [961, 648] on button "Save & Close" at bounding box center [974, 647] width 100 height 31
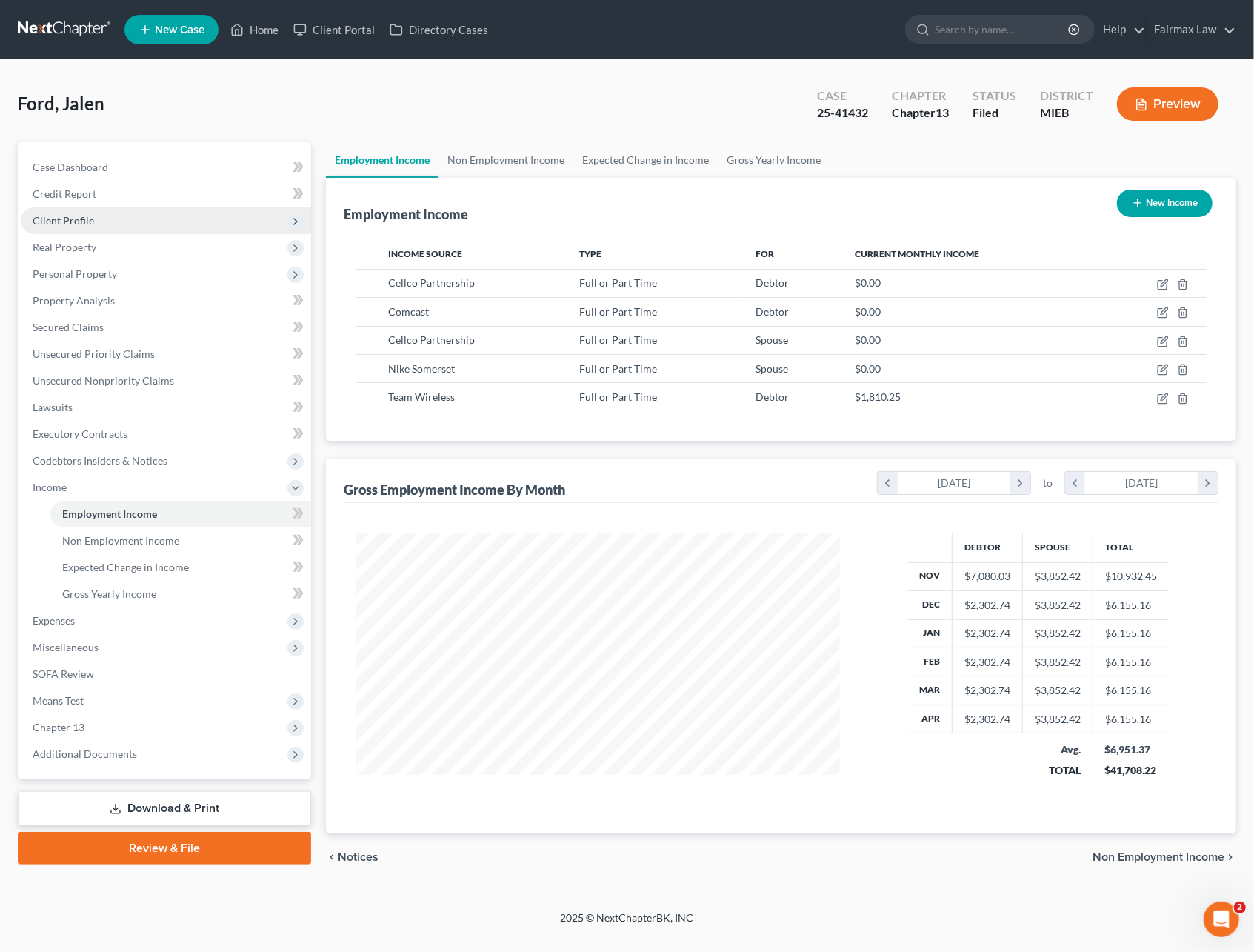
click at [87, 214] on span "Client Profile" at bounding box center [63, 221] width 61 height 13
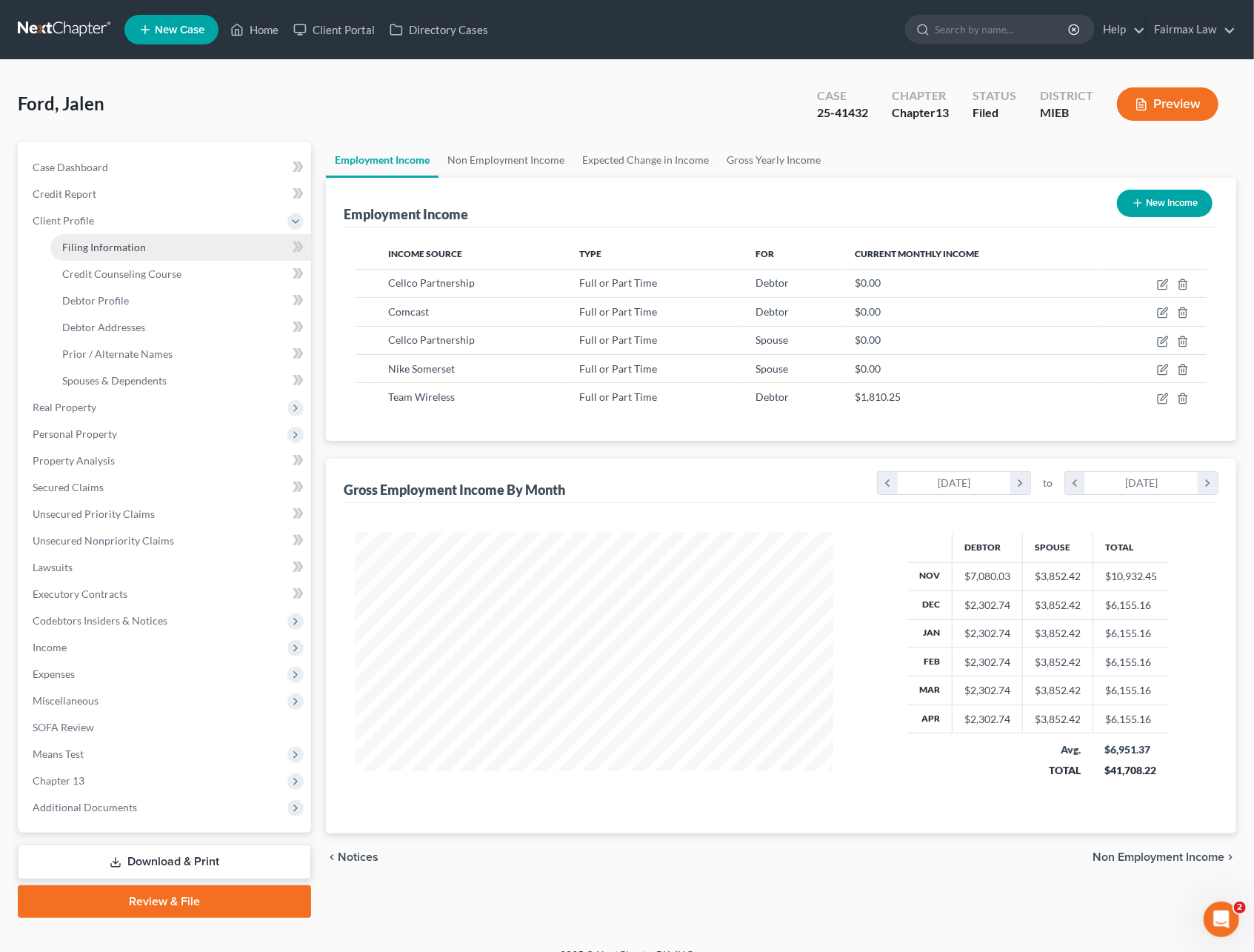
scroll to position [740438, 740237]
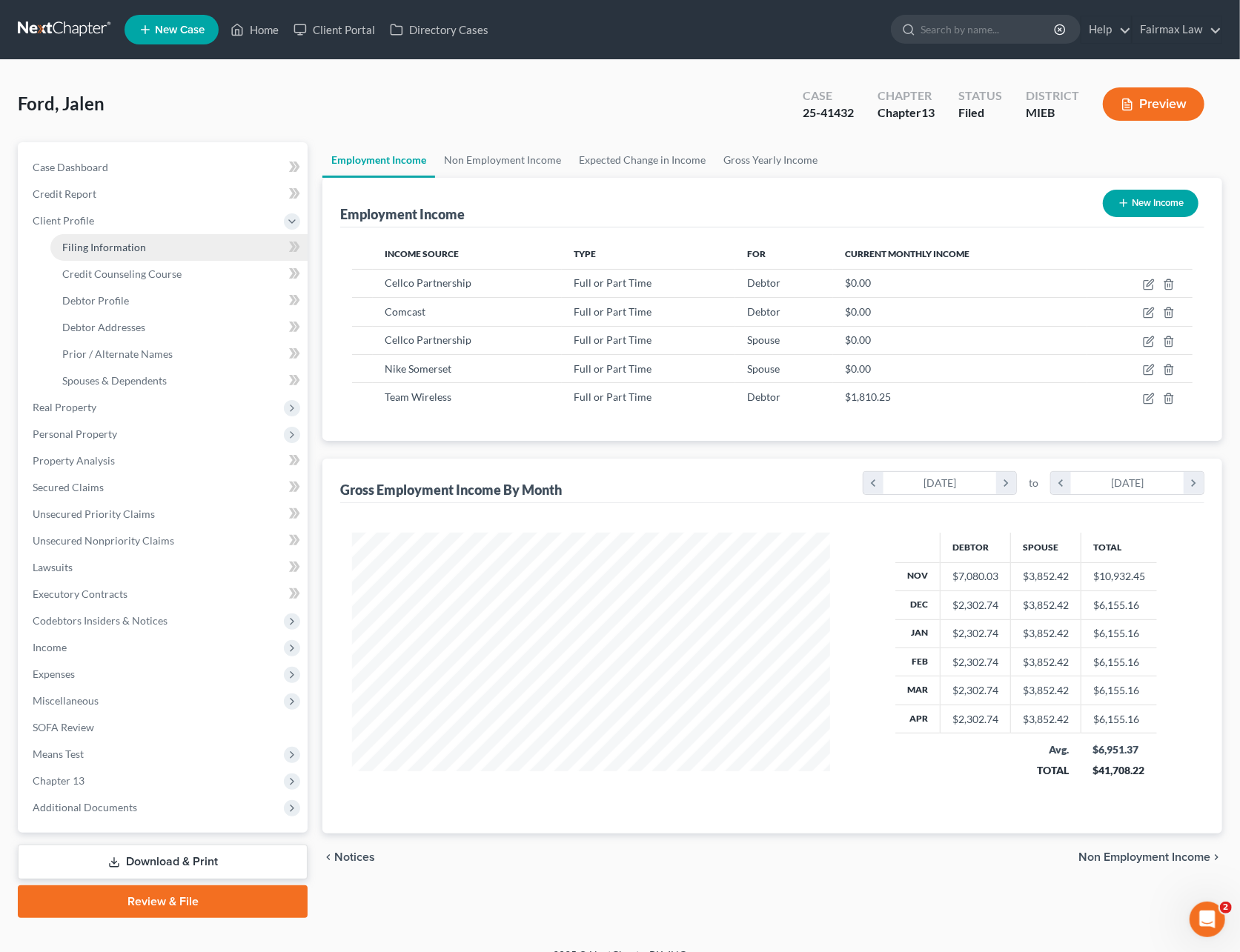
click at [89, 241] on span "Filing Information" at bounding box center [104, 247] width 84 height 13
select select "1"
select select "0"
select select "3"
select select "40"
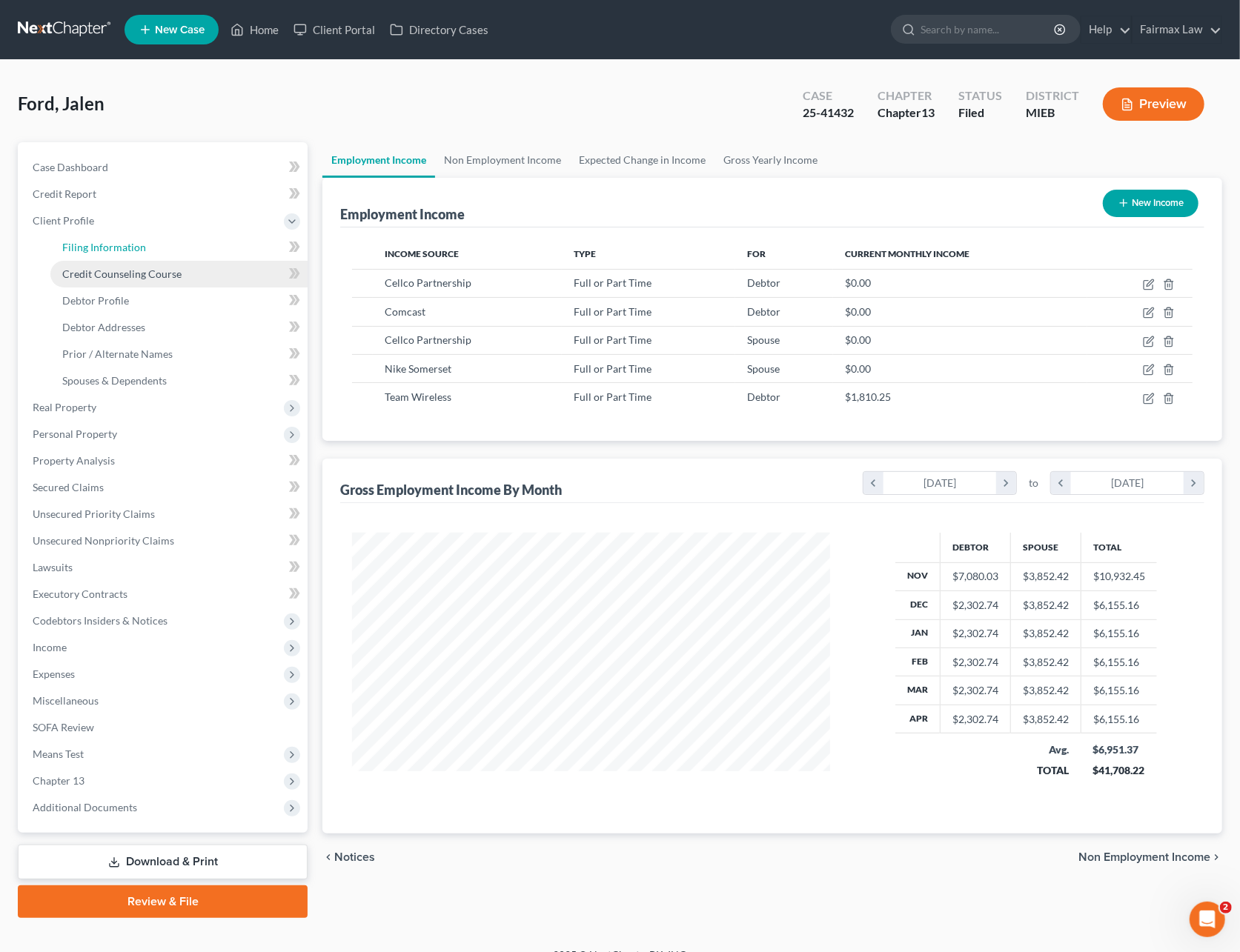
select select "0"
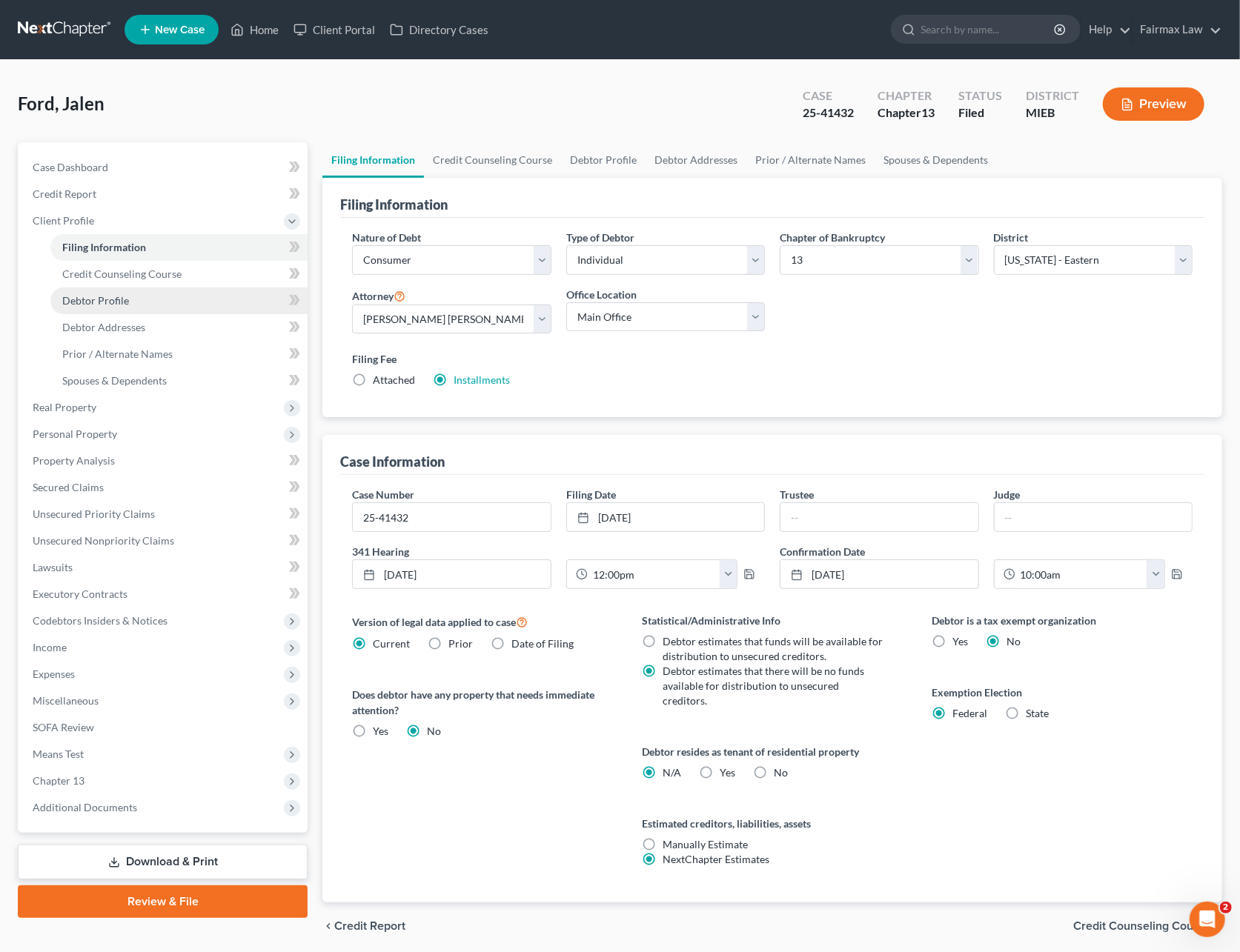
click at [93, 303] on span "Debtor Profile" at bounding box center [96, 300] width 67 height 13
select select "0"
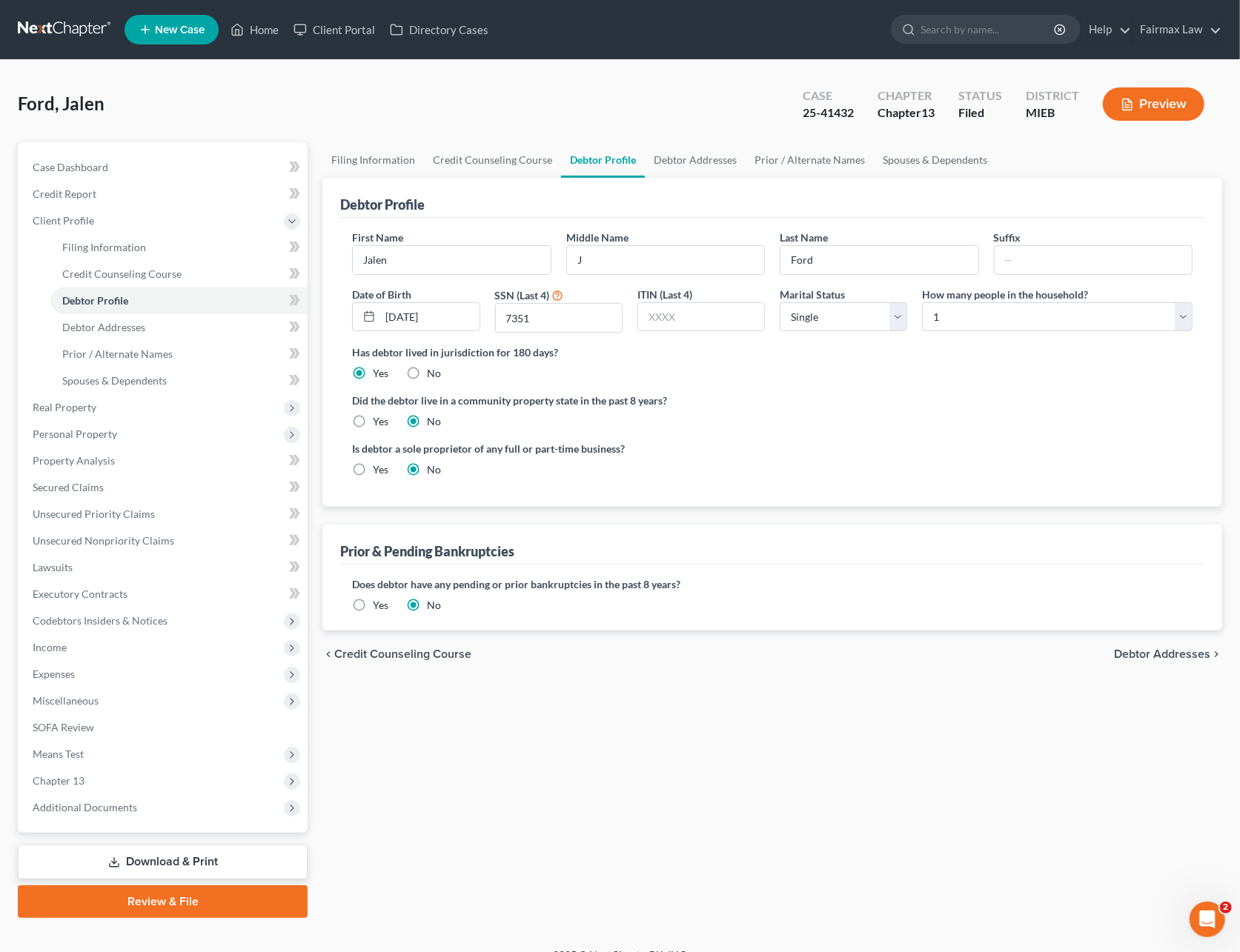
click at [131, 855] on link "Download & Print" at bounding box center [163, 862] width 290 height 35
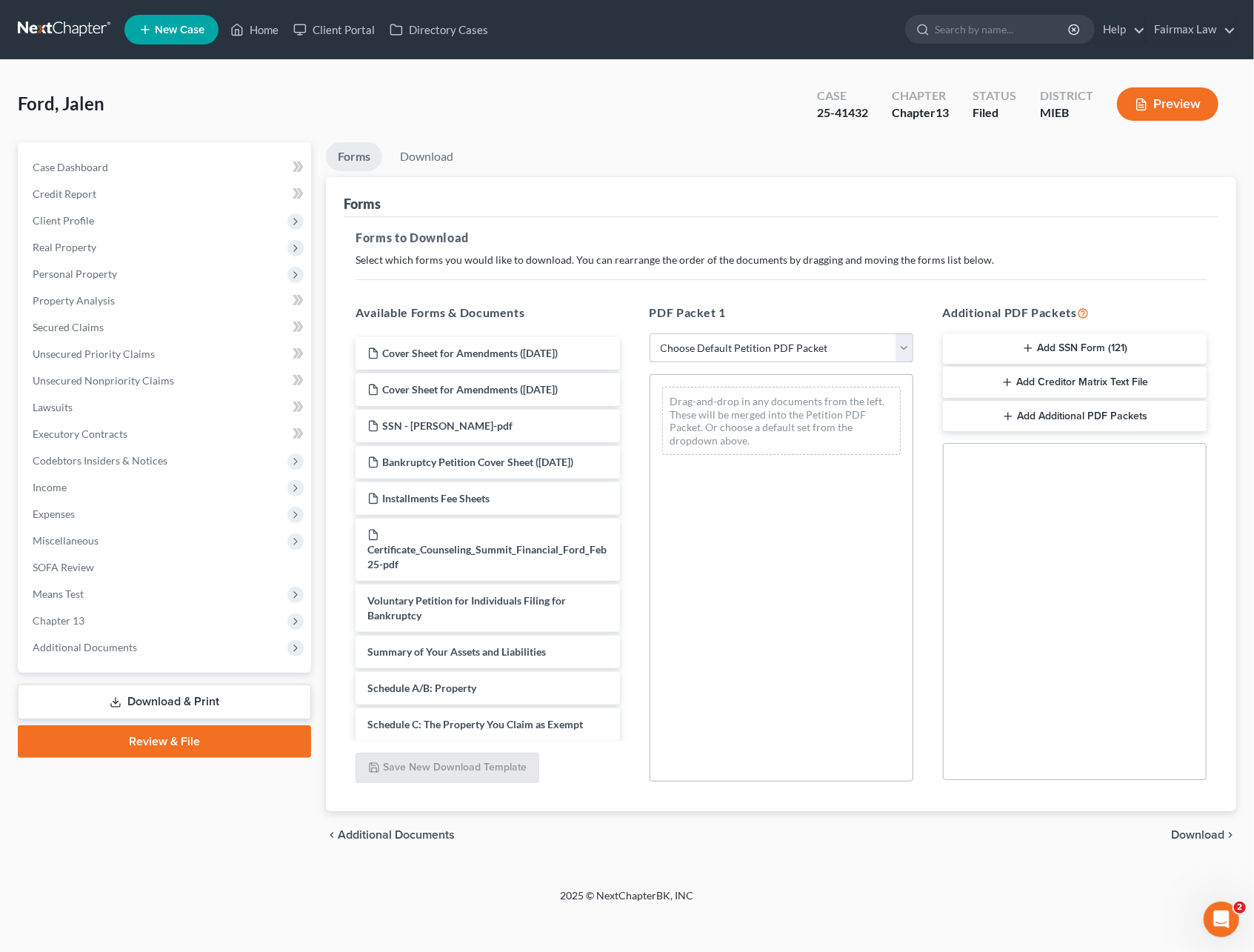
drag, startPoint x: 700, startPoint y: 354, endPoint x: 703, endPoint y: 364, distance: 10.4
click at [700, 354] on select "Choose Default Petition PDF Packet Complete Bankruptcy Petition (all forms and …" at bounding box center [781, 347] width 264 height 29
select select "2"
click at [649, 333] on select "Choose Default Petition PDF Packet Complete Bankruptcy Petition (all forms and …" at bounding box center [781, 347] width 264 height 29
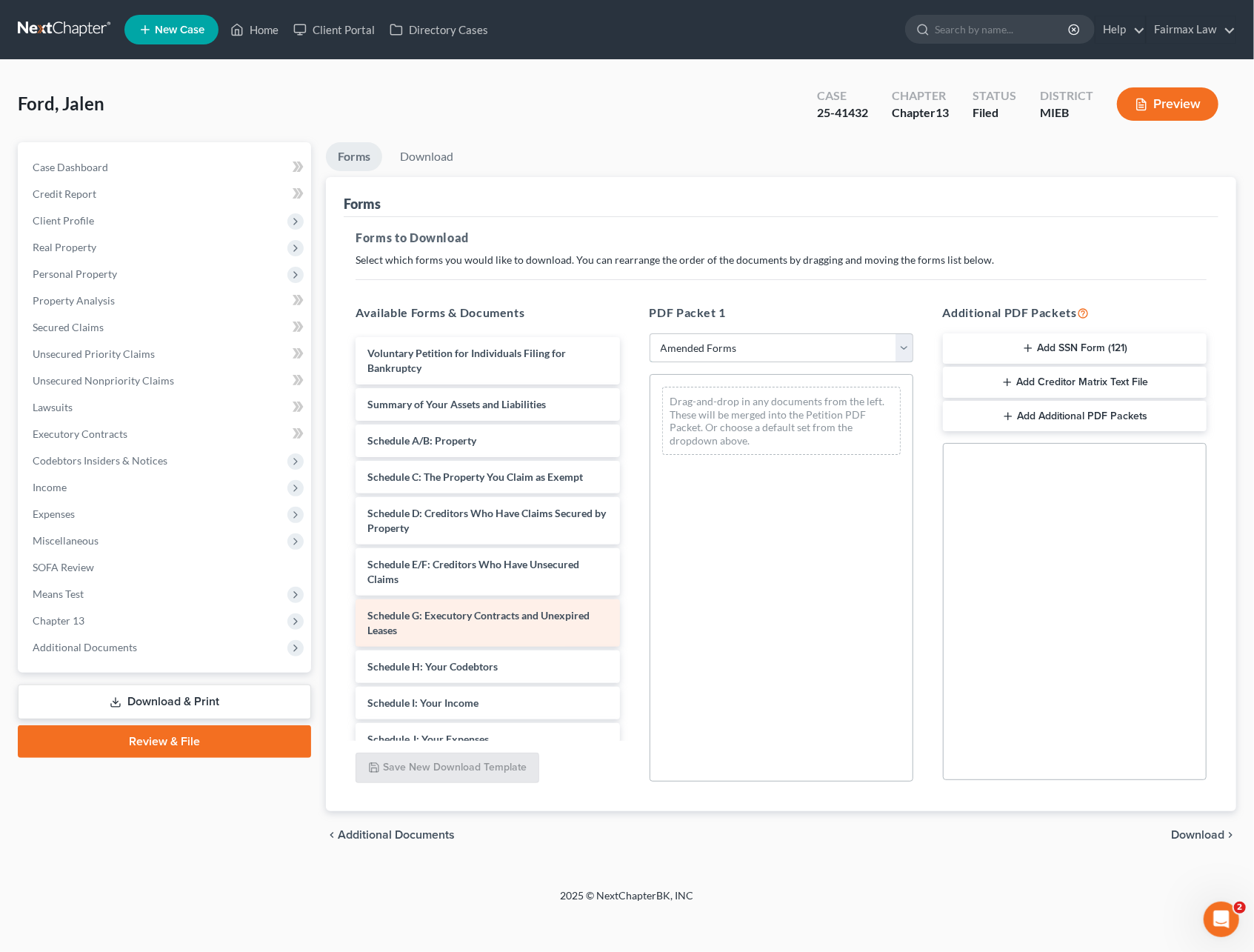
scroll to position [99, 0]
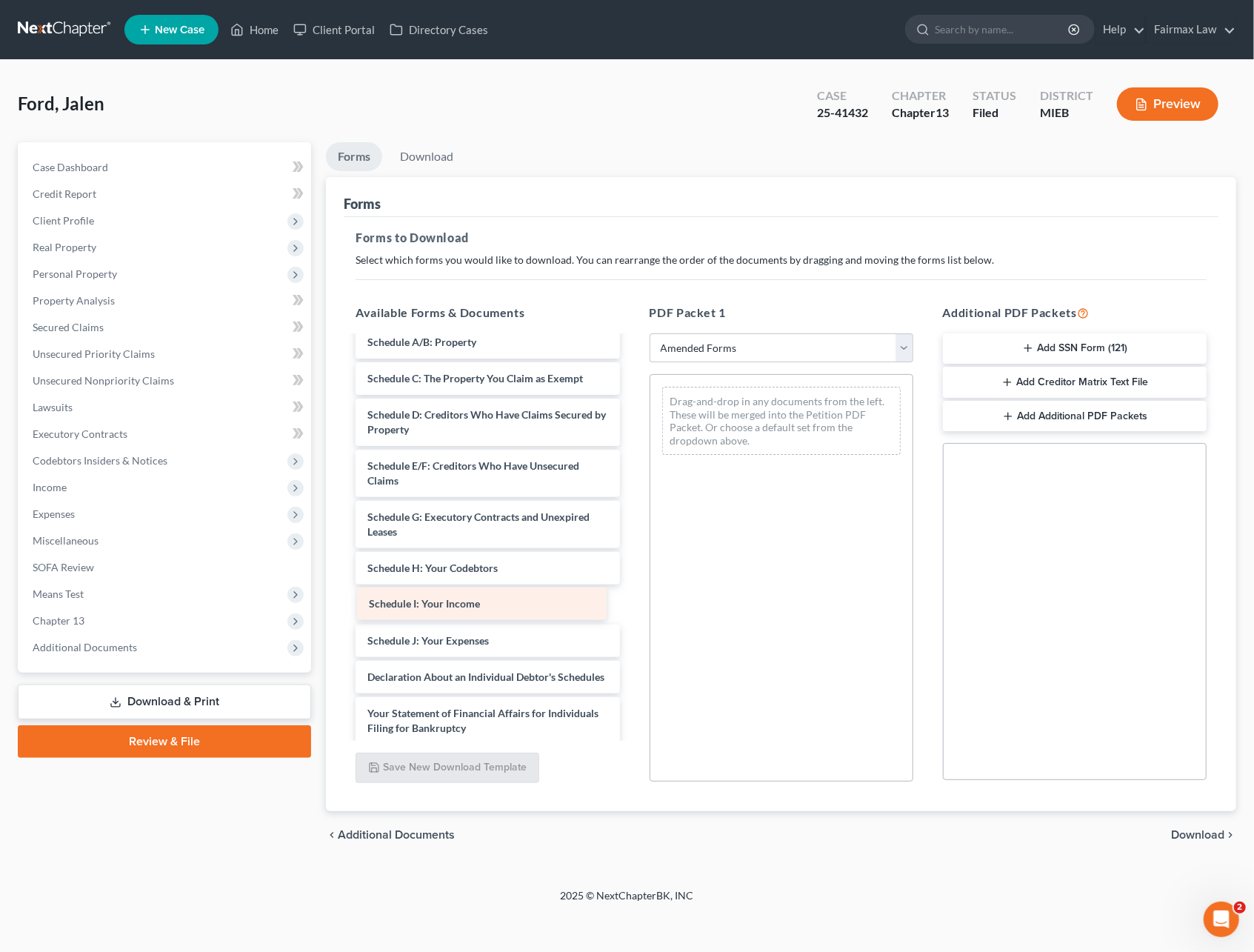
drag, startPoint x: 460, startPoint y: 596, endPoint x: 755, endPoint y: 446, distance: 330.9
click at [631, 440] on div "Schedule I: Your Income Voluntary Petition for Individuals Filing for Bankruptc…" at bounding box center [487, 615] width 288 height 754
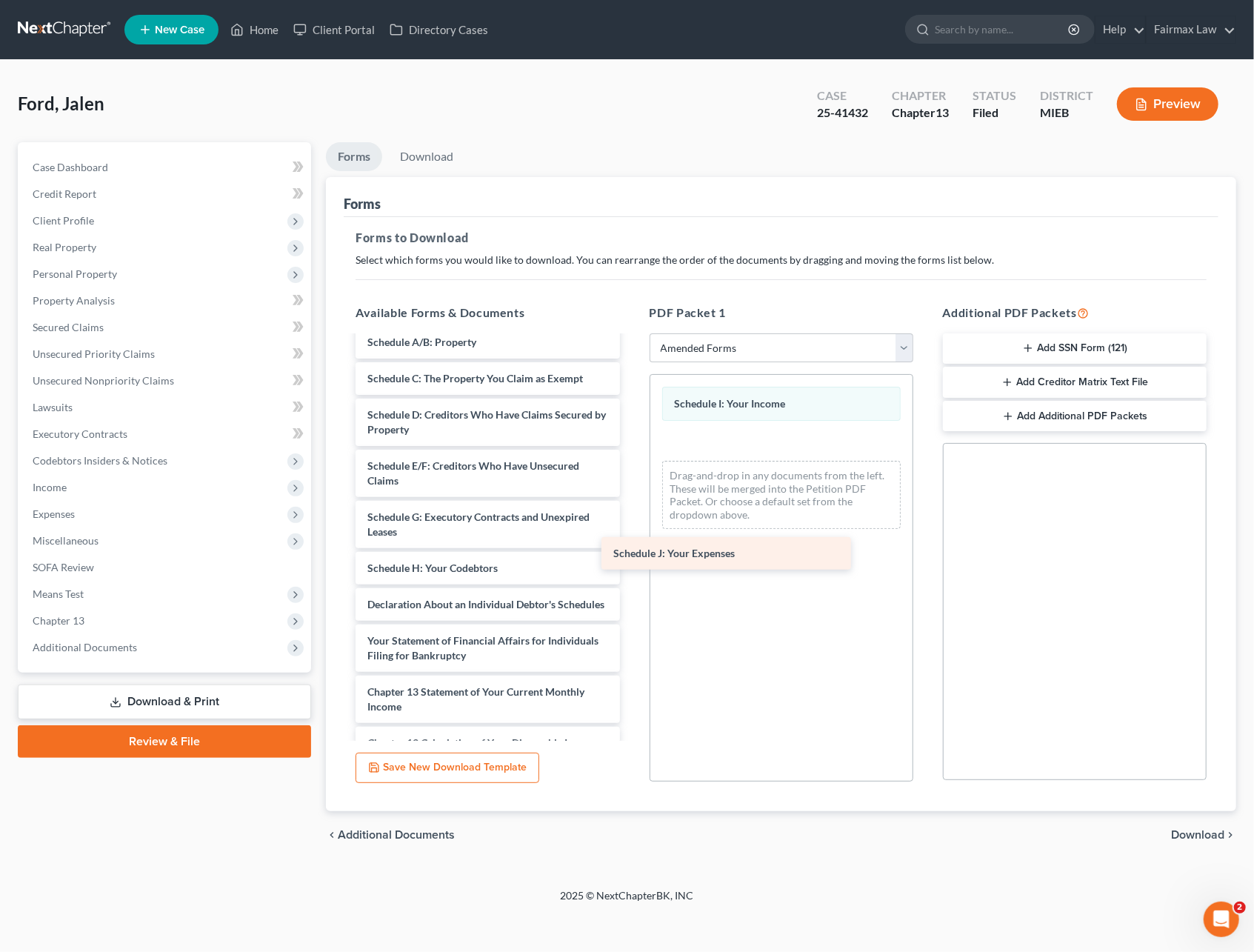
drag, startPoint x: 474, startPoint y: 605, endPoint x: 759, endPoint y: 539, distance: 292.5
click at [631, 543] on div "Schedule J: Your Expenses Voluntary Petition for Individuals Filing for Bankrup…" at bounding box center [487, 578] width 288 height 680
click at [419, 159] on link "Download" at bounding box center [426, 157] width 77 height 29
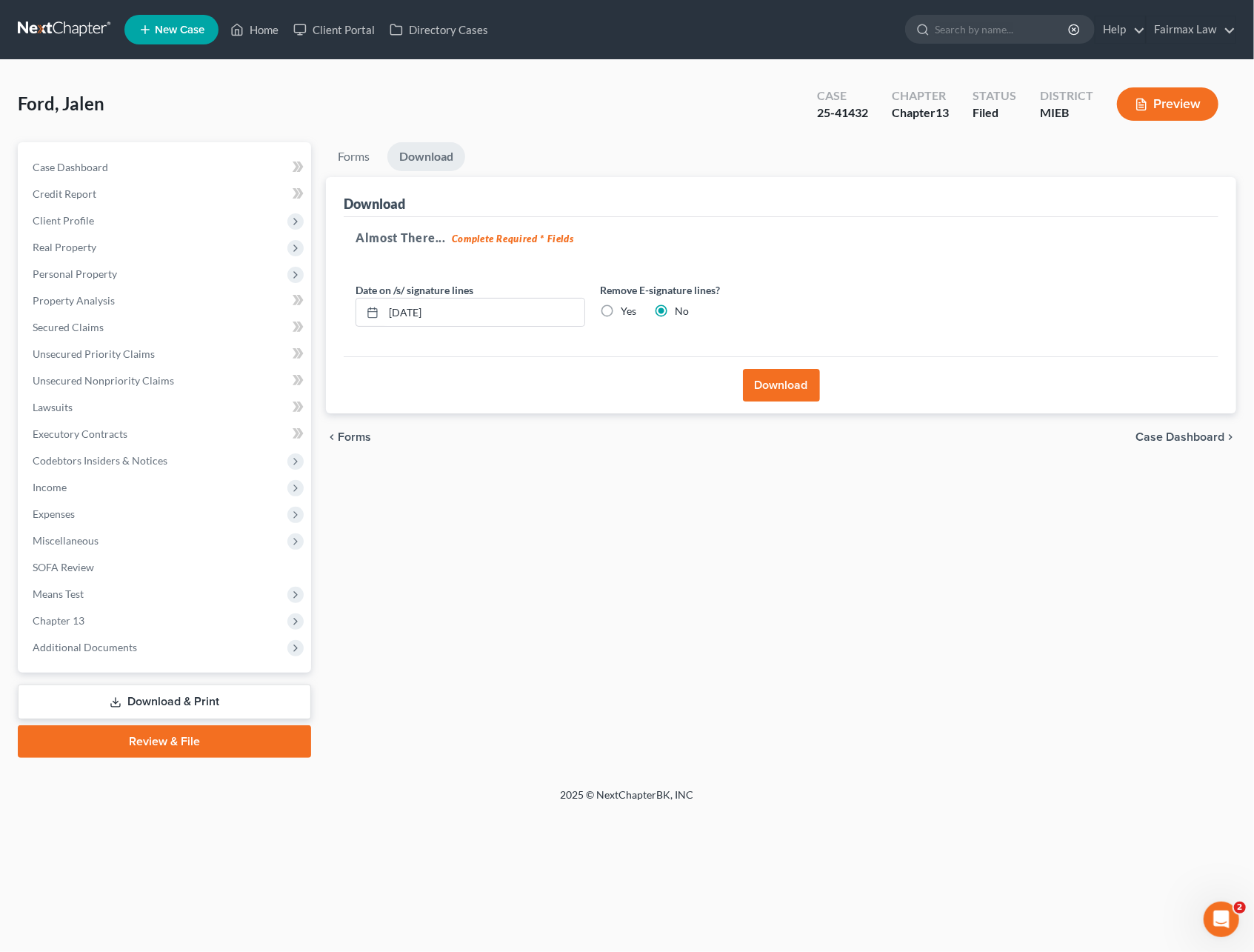
click at [759, 386] on button "Download" at bounding box center [782, 385] width 77 height 33
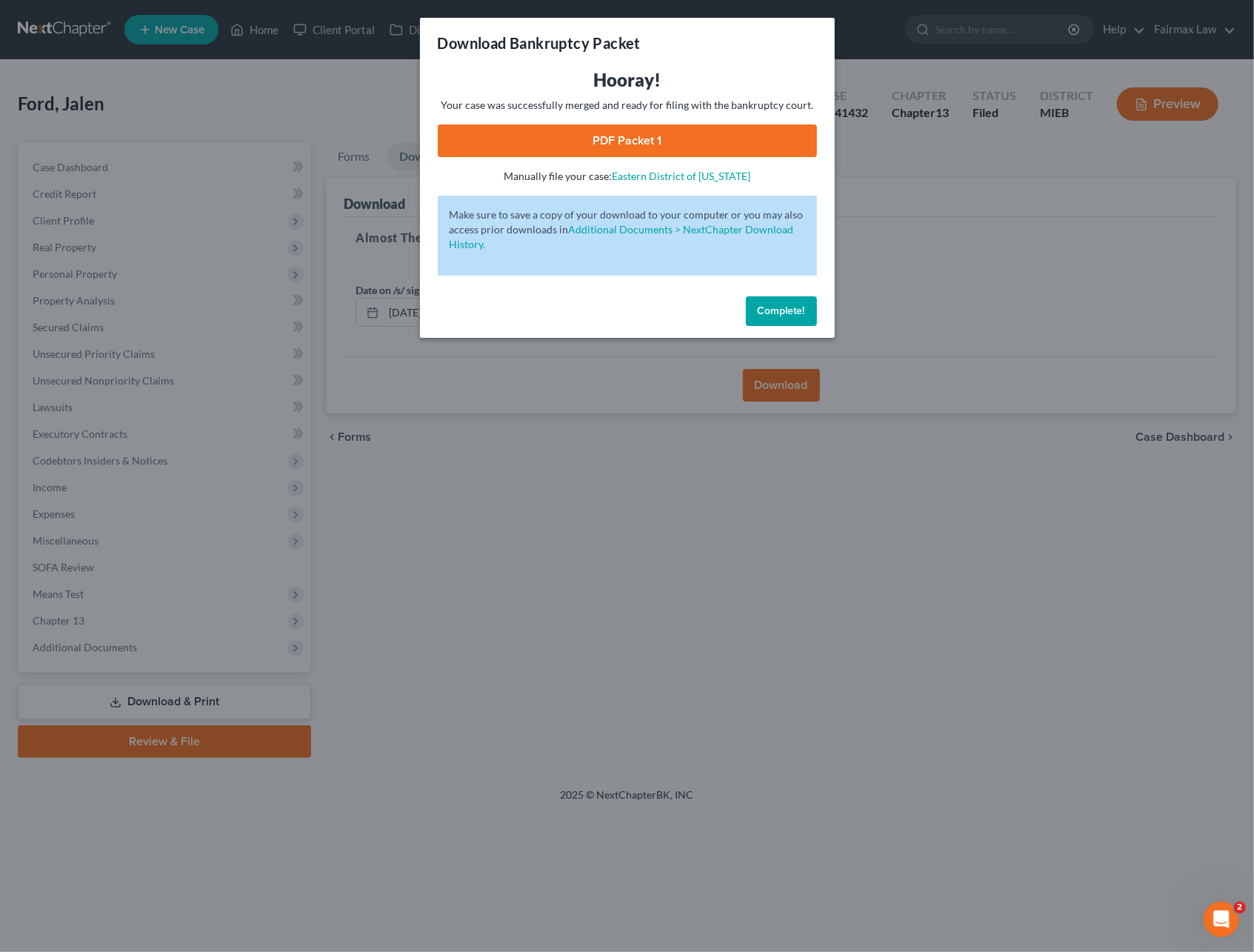
click at [631, 152] on link "PDF Packet 1" at bounding box center [627, 140] width 379 height 33
click at [770, 306] on span "Complete!" at bounding box center [782, 311] width 48 height 13
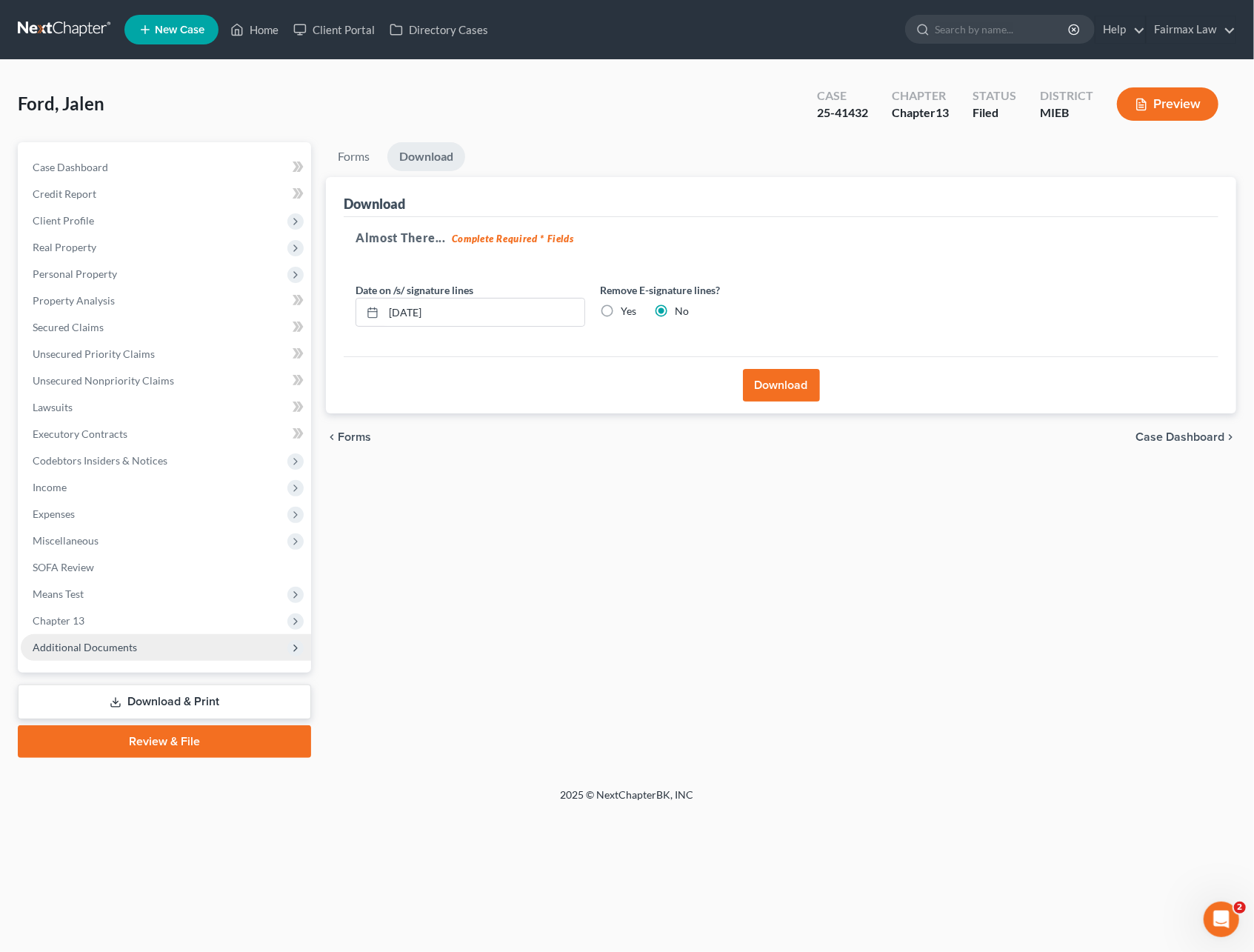
click at [126, 641] on span "Additional Documents" at bounding box center [84, 647] width 104 height 13
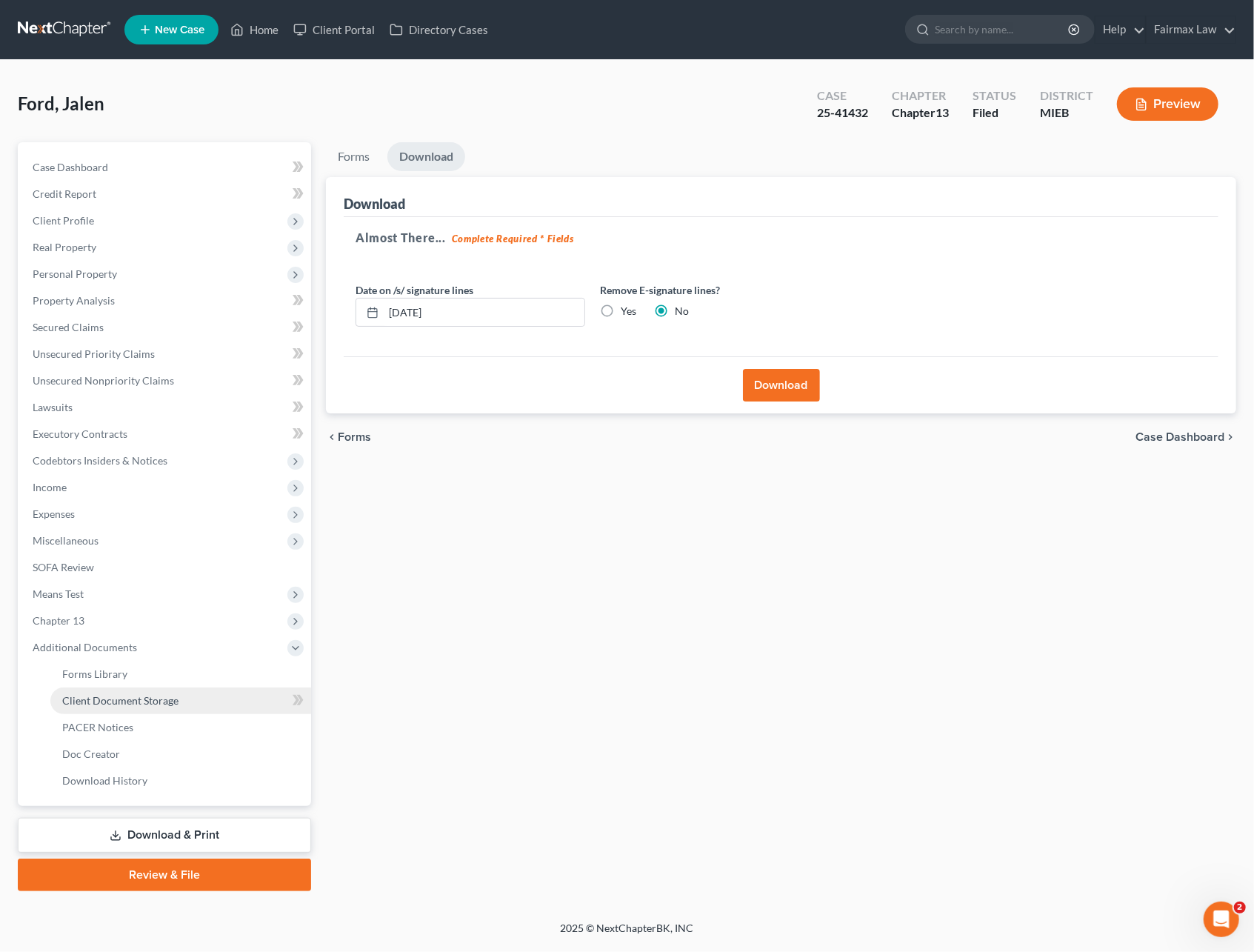
click at [143, 702] on span "Client Document Storage" at bounding box center [120, 700] width 116 height 13
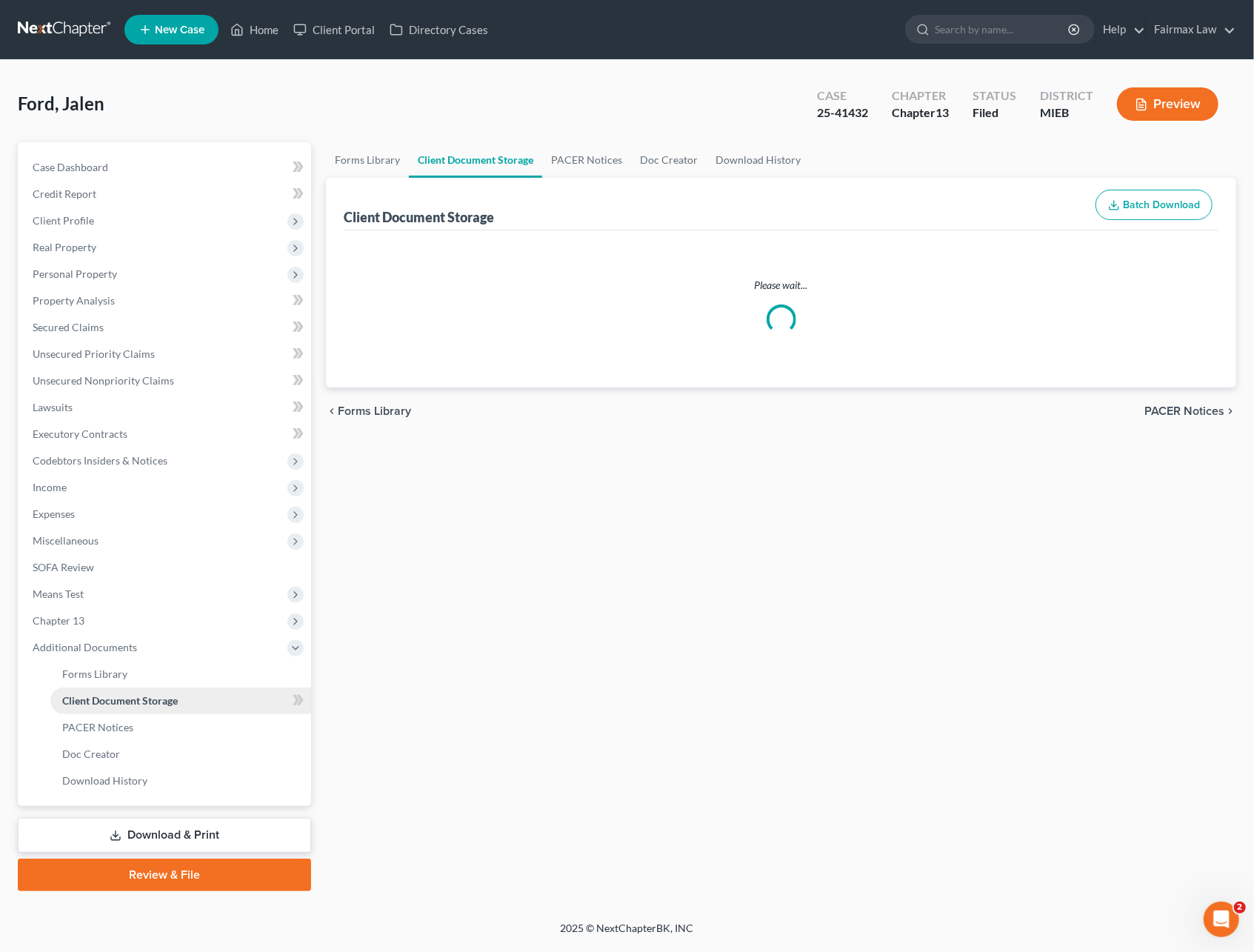
select select "7"
select select "32"
select select "6"
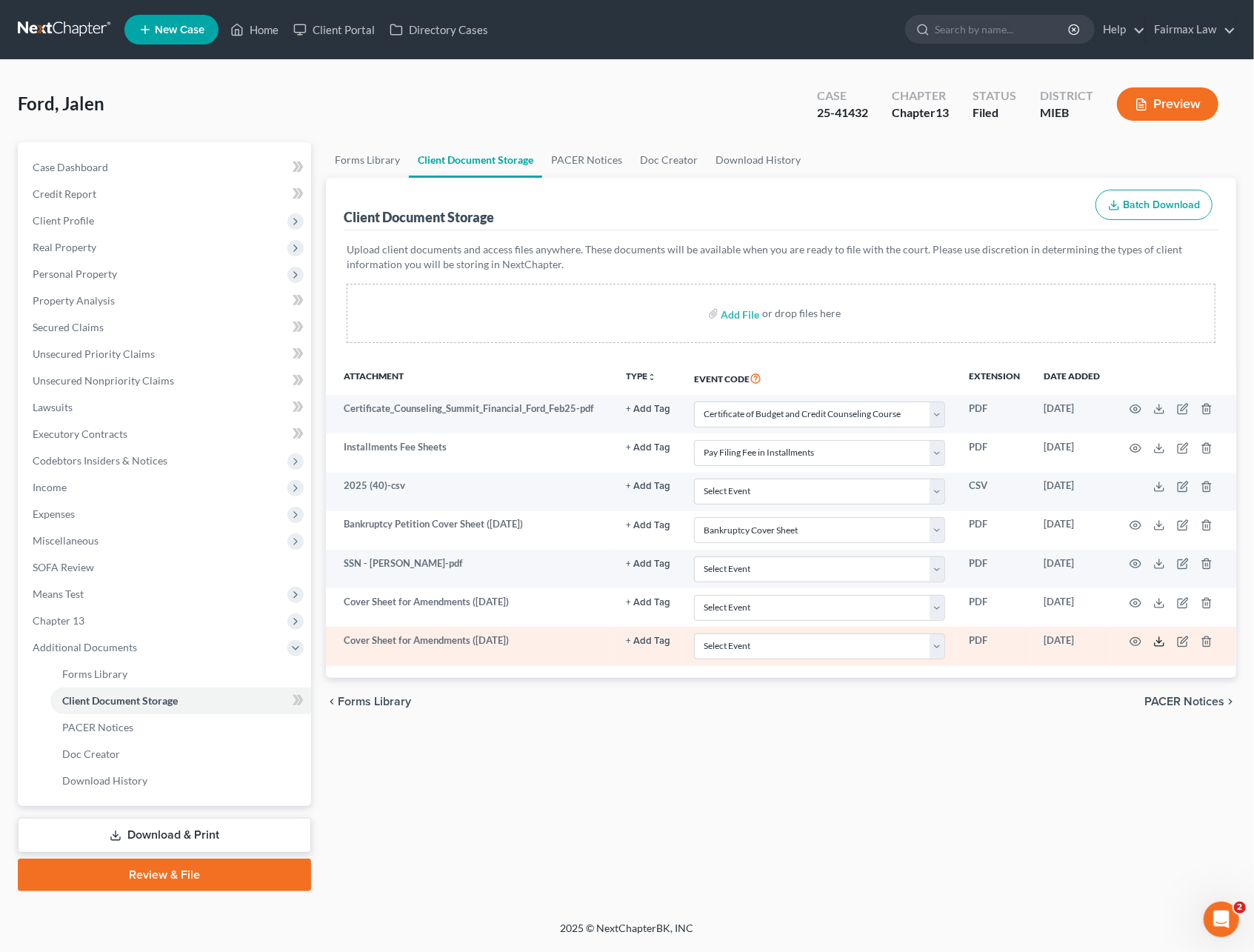
click at [1163, 646] on icon at bounding box center [1159, 644] width 9 height 3
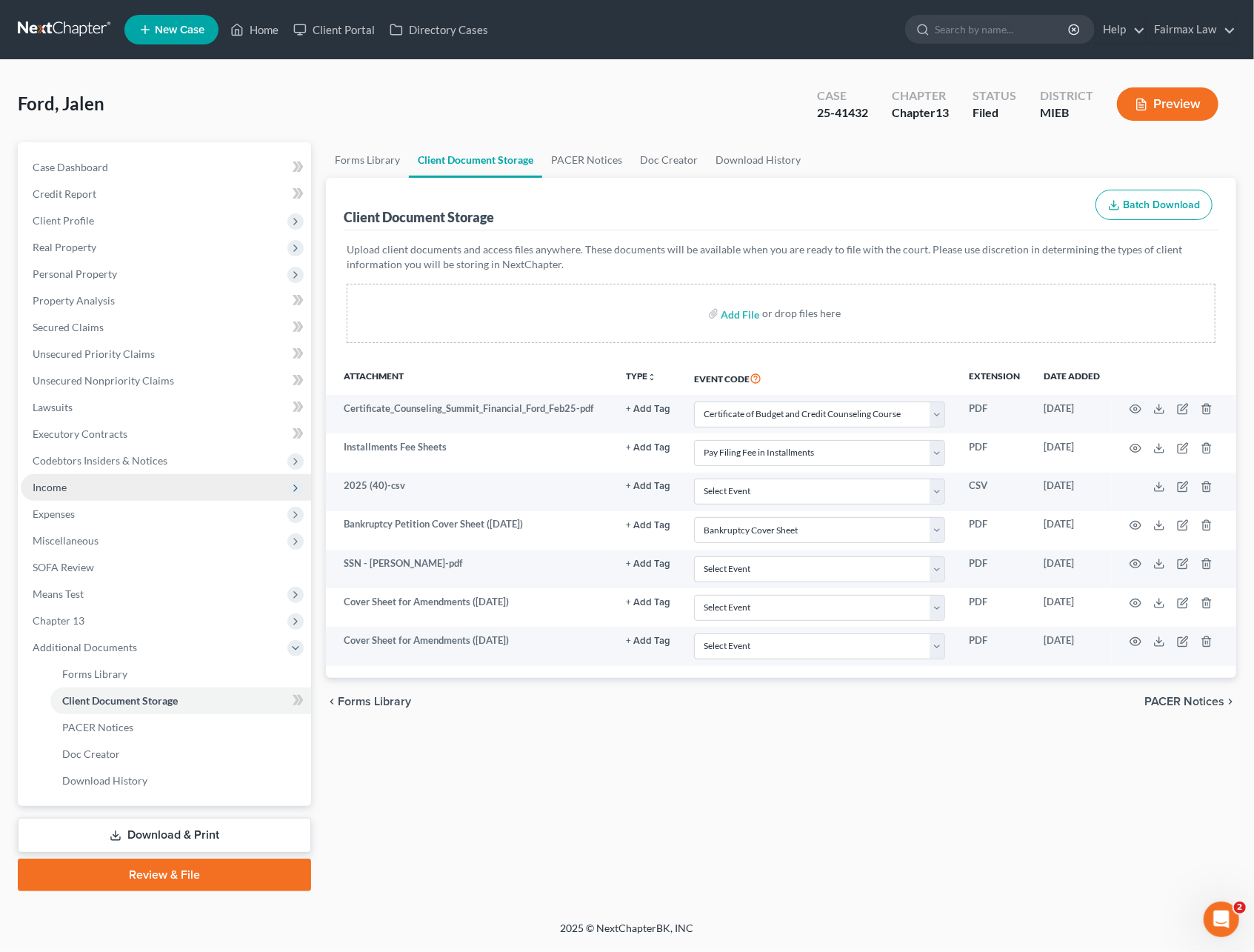
click at [88, 484] on span "Income" at bounding box center [166, 487] width 290 height 26
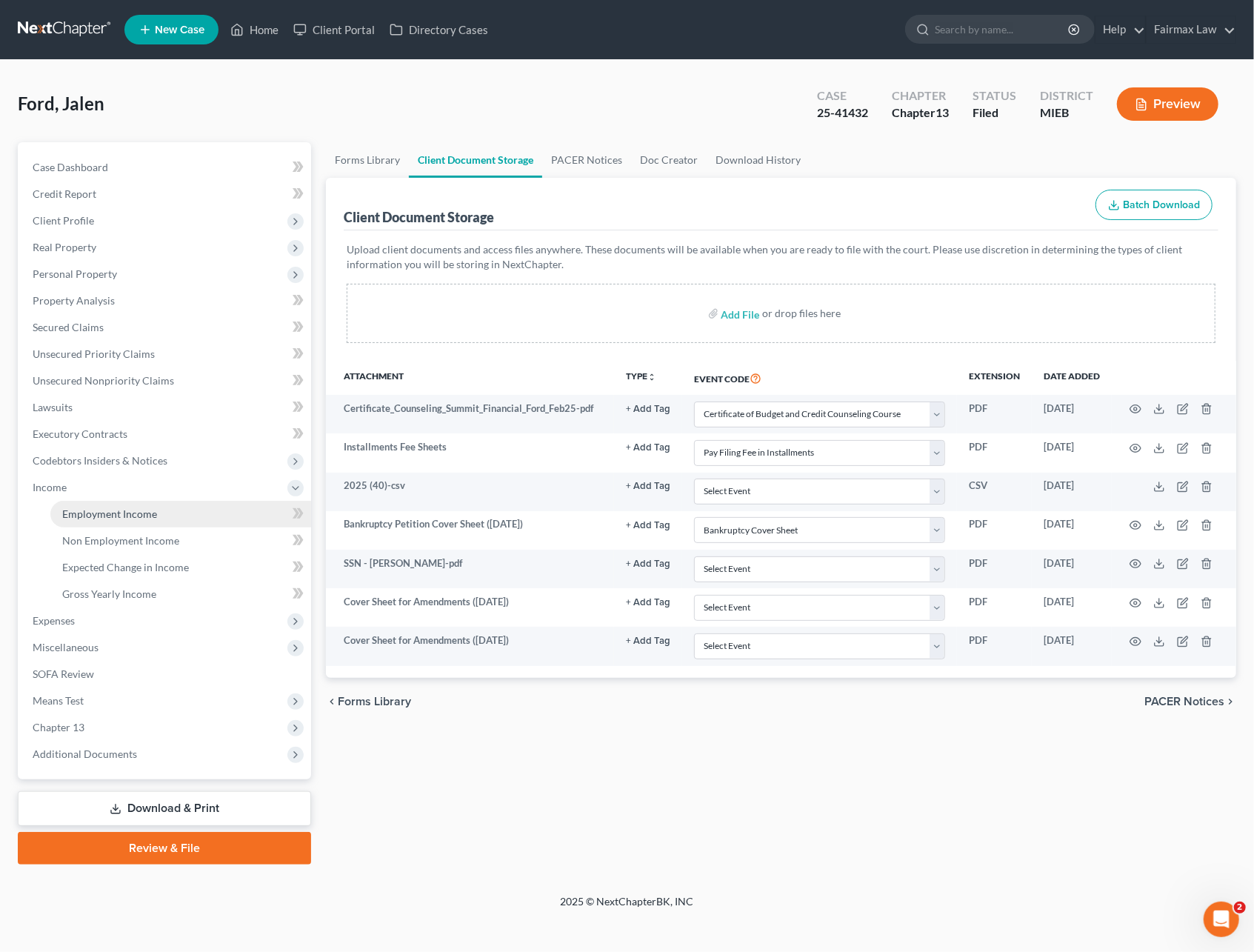
click at [98, 513] on span "Employment Income" at bounding box center [109, 514] width 95 height 13
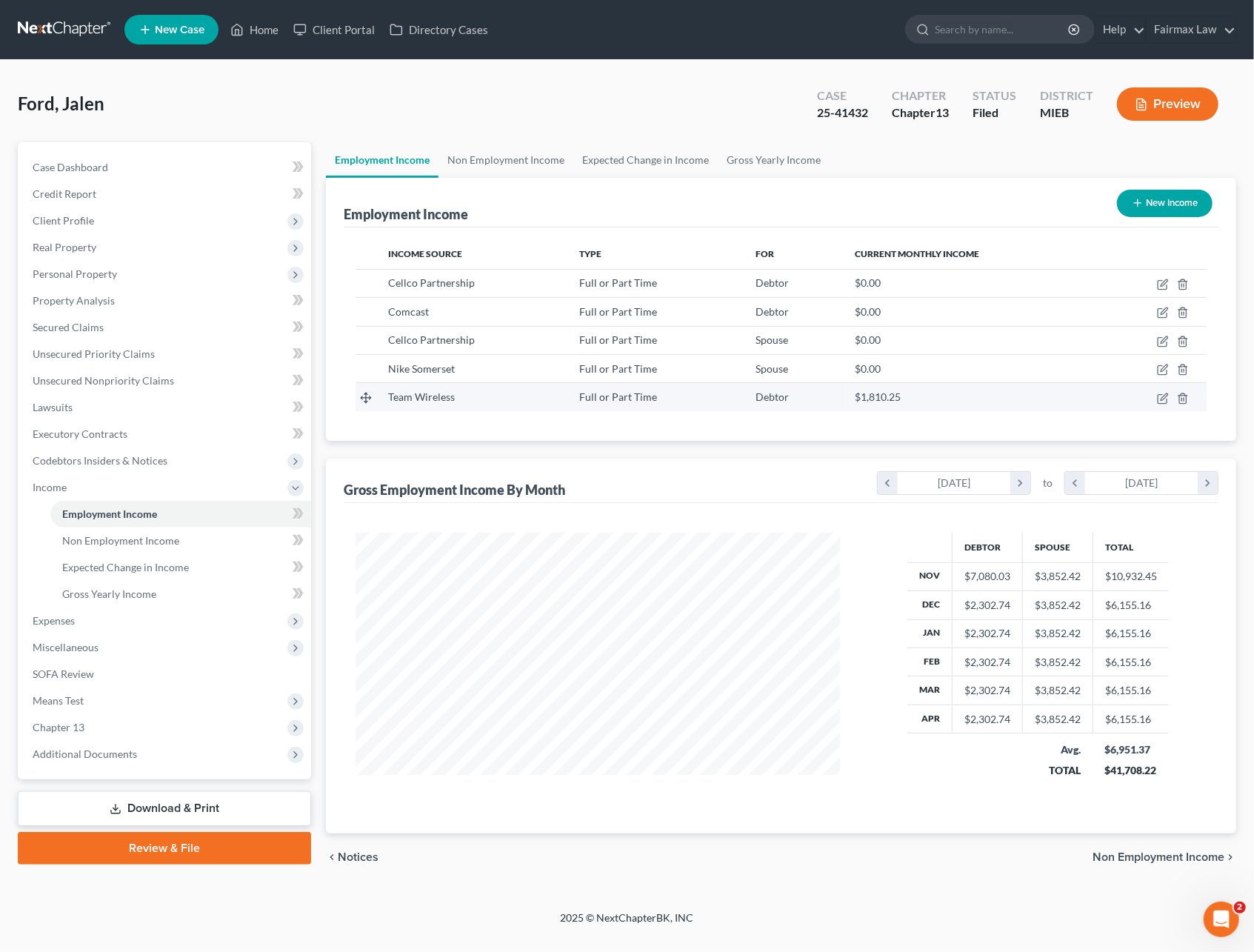
scroll to position [268, 513]
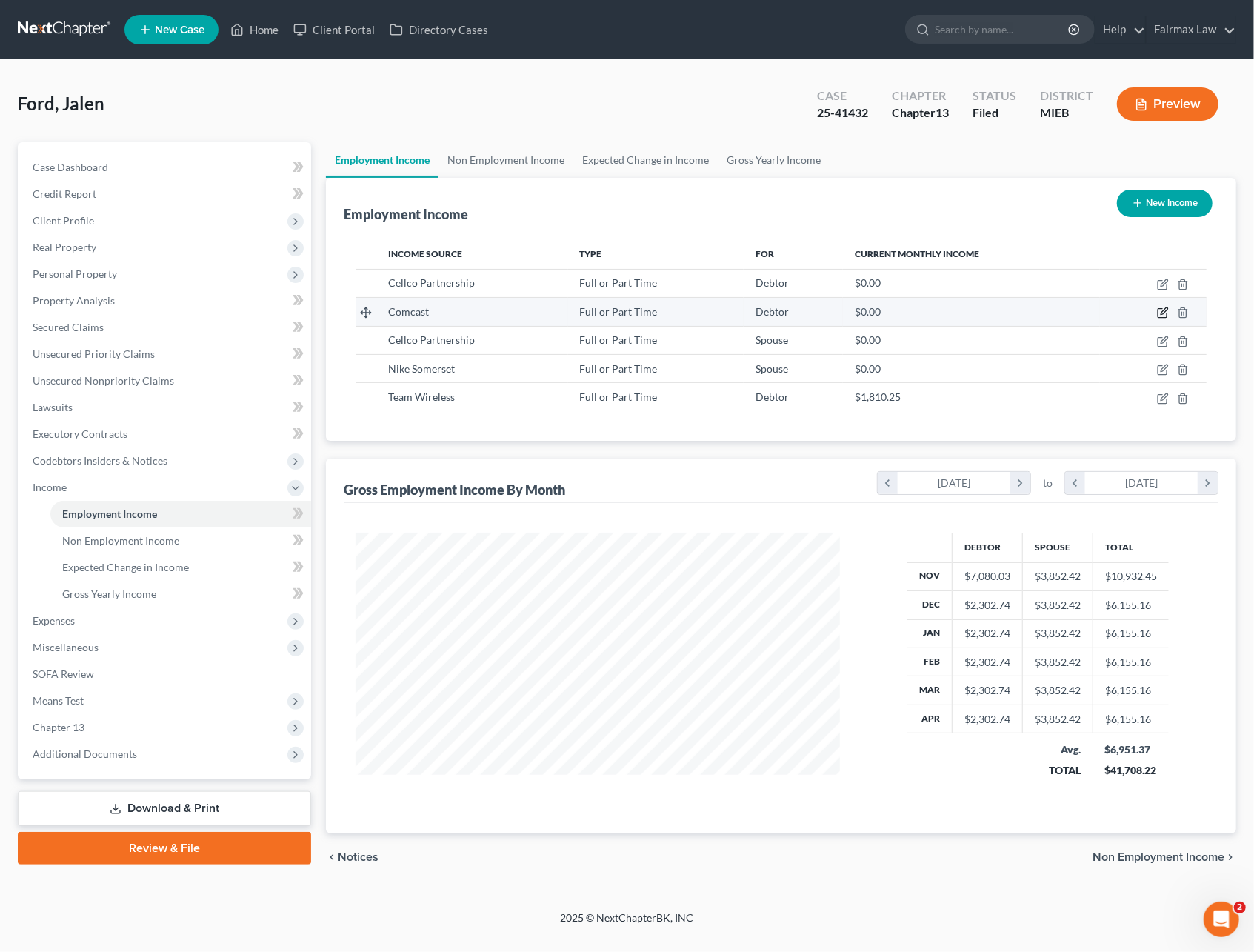
click at [1158, 314] on icon "button" at bounding box center [1162, 313] width 9 height 9
select select "0"
select select "23"
select select "2"
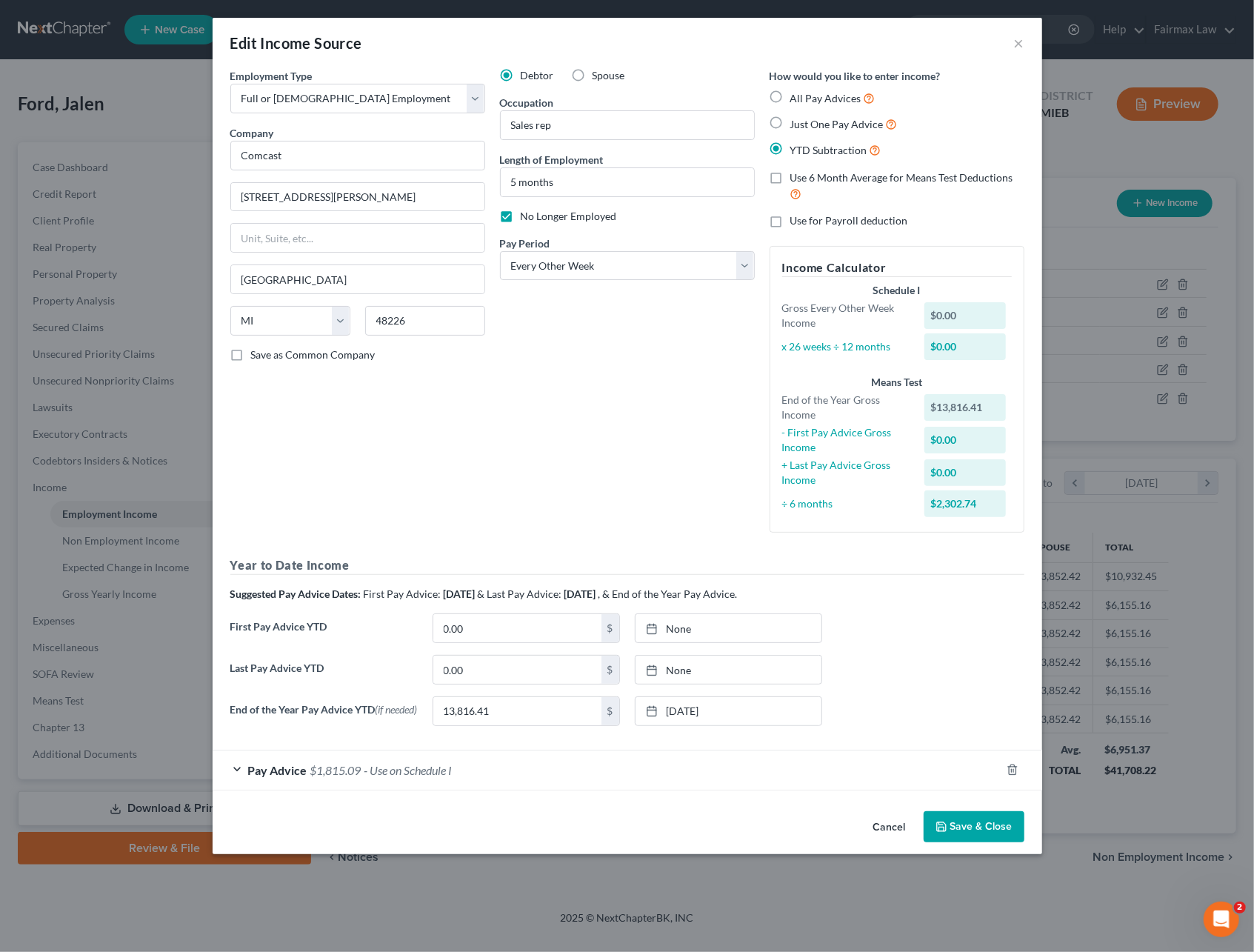
drag, startPoint x: 961, startPoint y: 830, endPoint x: 844, endPoint y: 698, distance: 176.4
click at [961, 830] on button "Save & Close" at bounding box center [974, 826] width 100 height 31
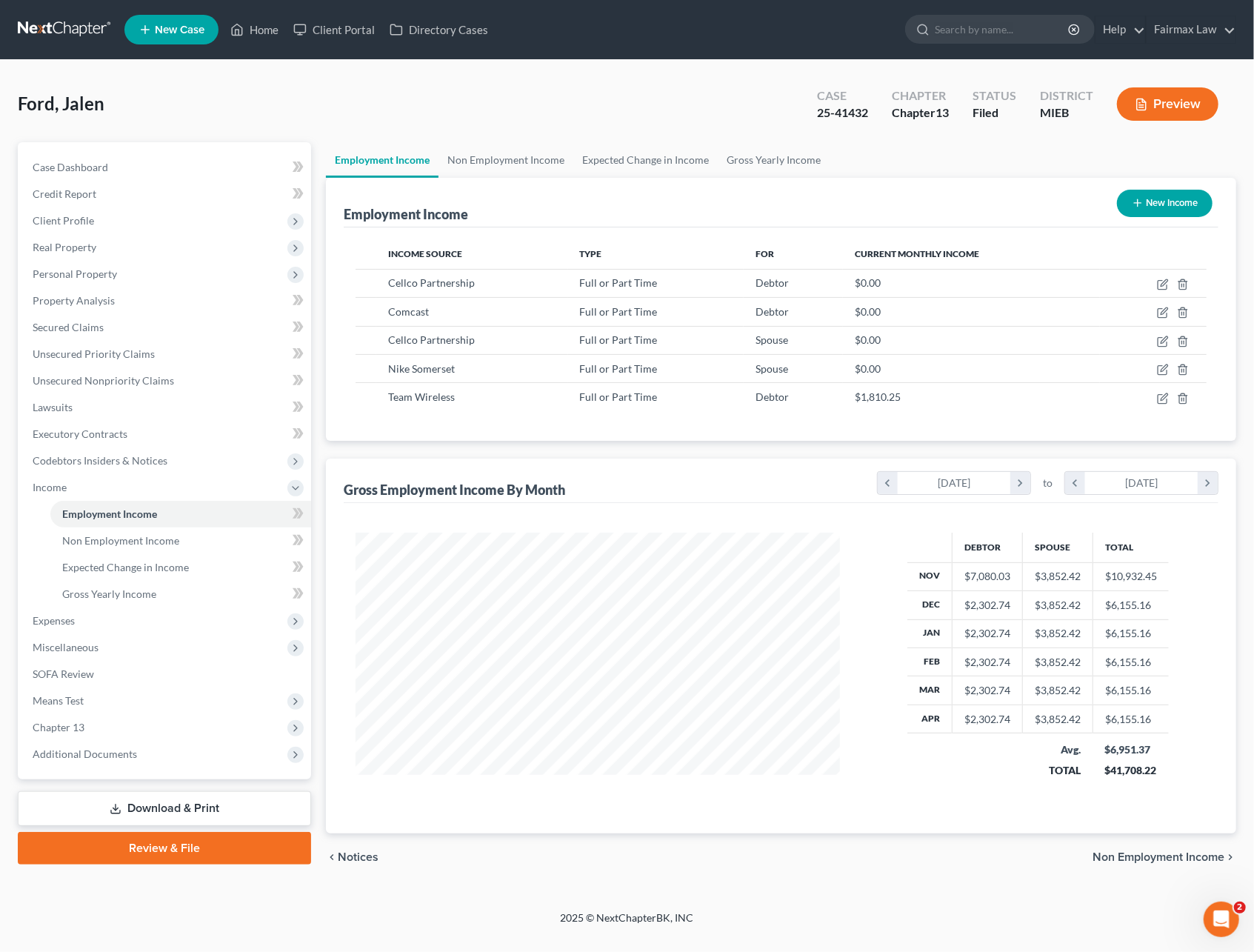
click at [84, 19] on link at bounding box center [65, 29] width 95 height 26
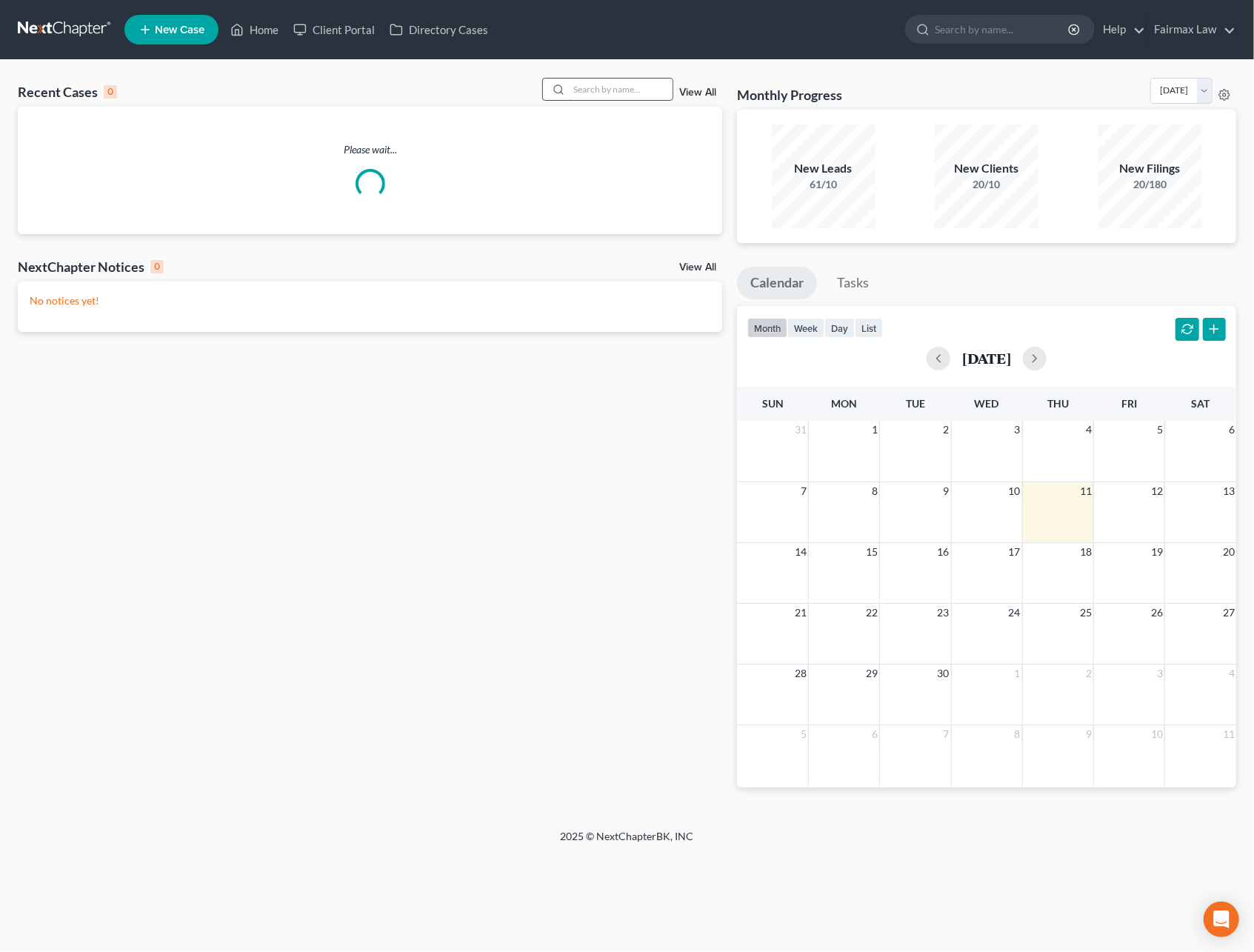
click at [569, 88] on input "search" at bounding box center [621, 89] width 104 height 22
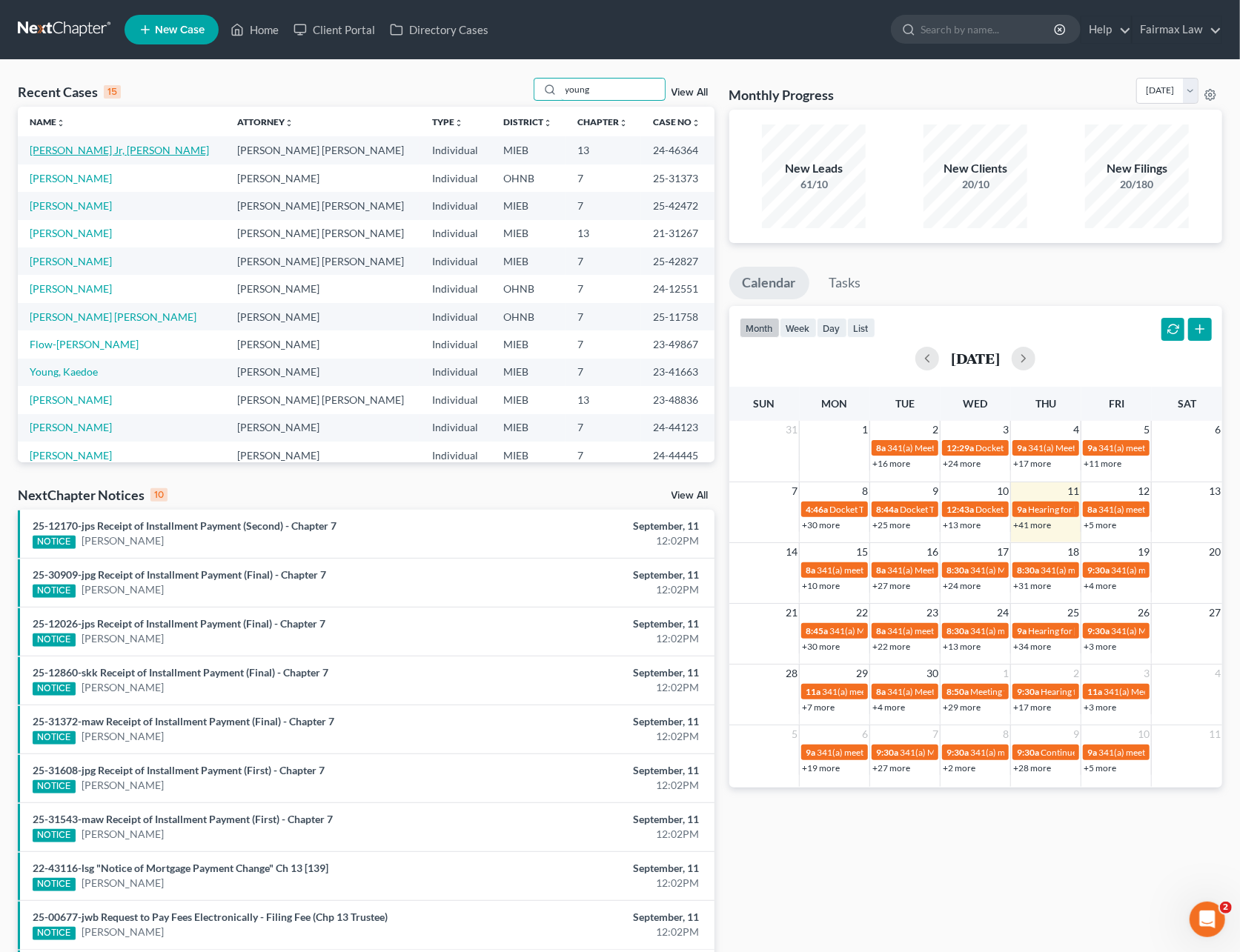
type input "young"
click at [86, 147] on link "[PERSON_NAME] Jr, [PERSON_NAME]" at bounding box center [119, 150] width 179 height 13
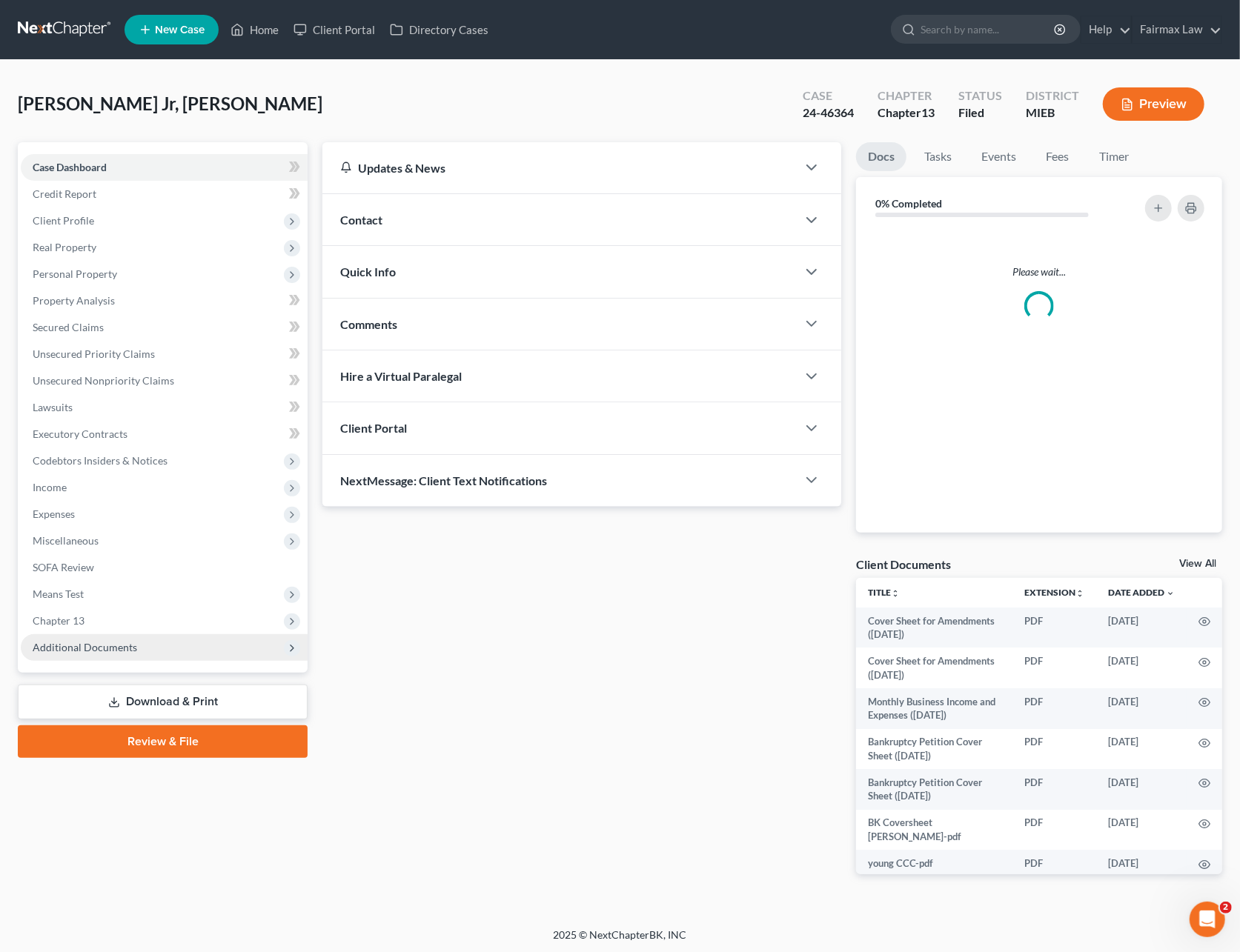
click at [72, 653] on span "Additional Documents" at bounding box center [164, 647] width 287 height 26
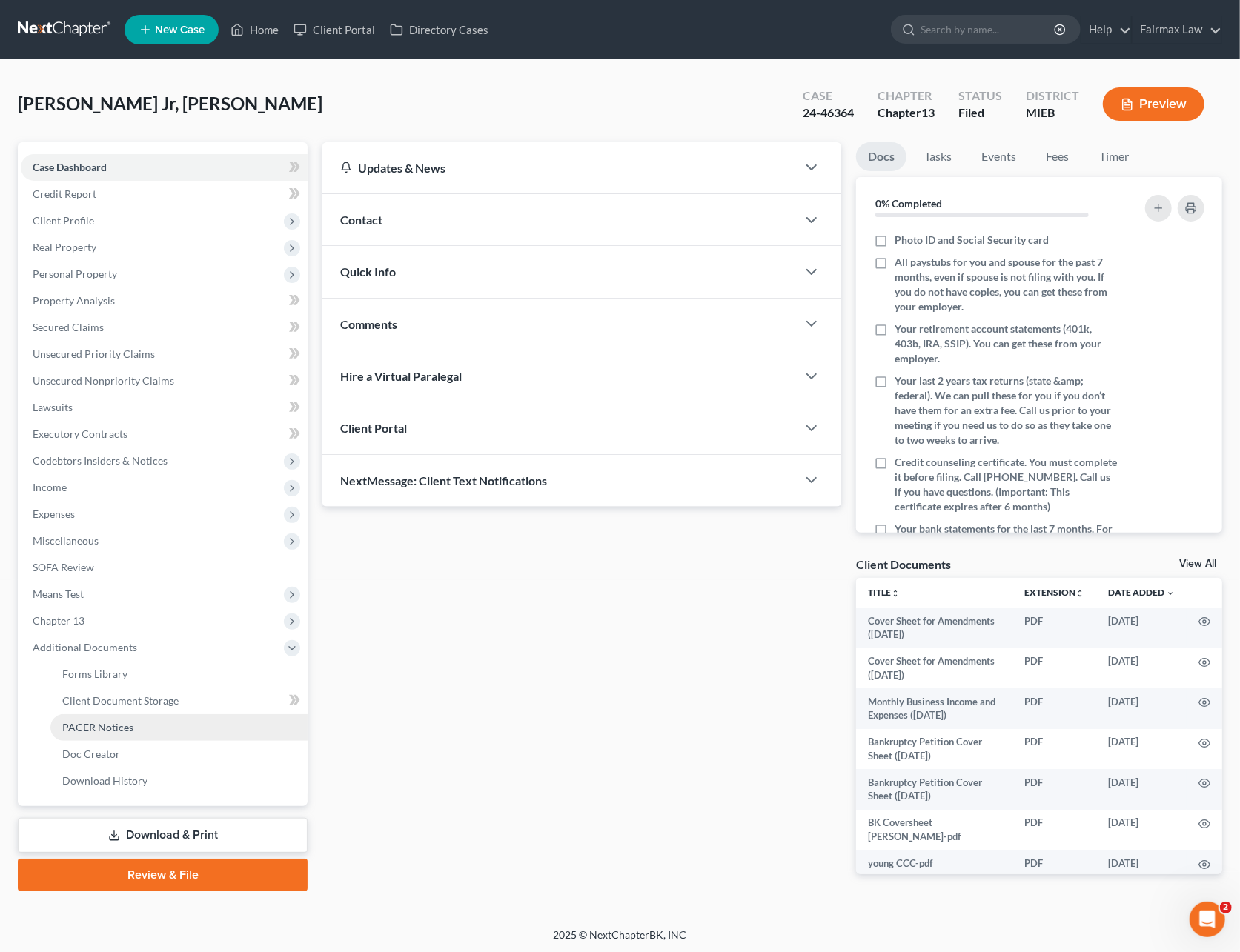
click at [102, 722] on span "PACER Notices" at bounding box center [97, 727] width 71 height 13
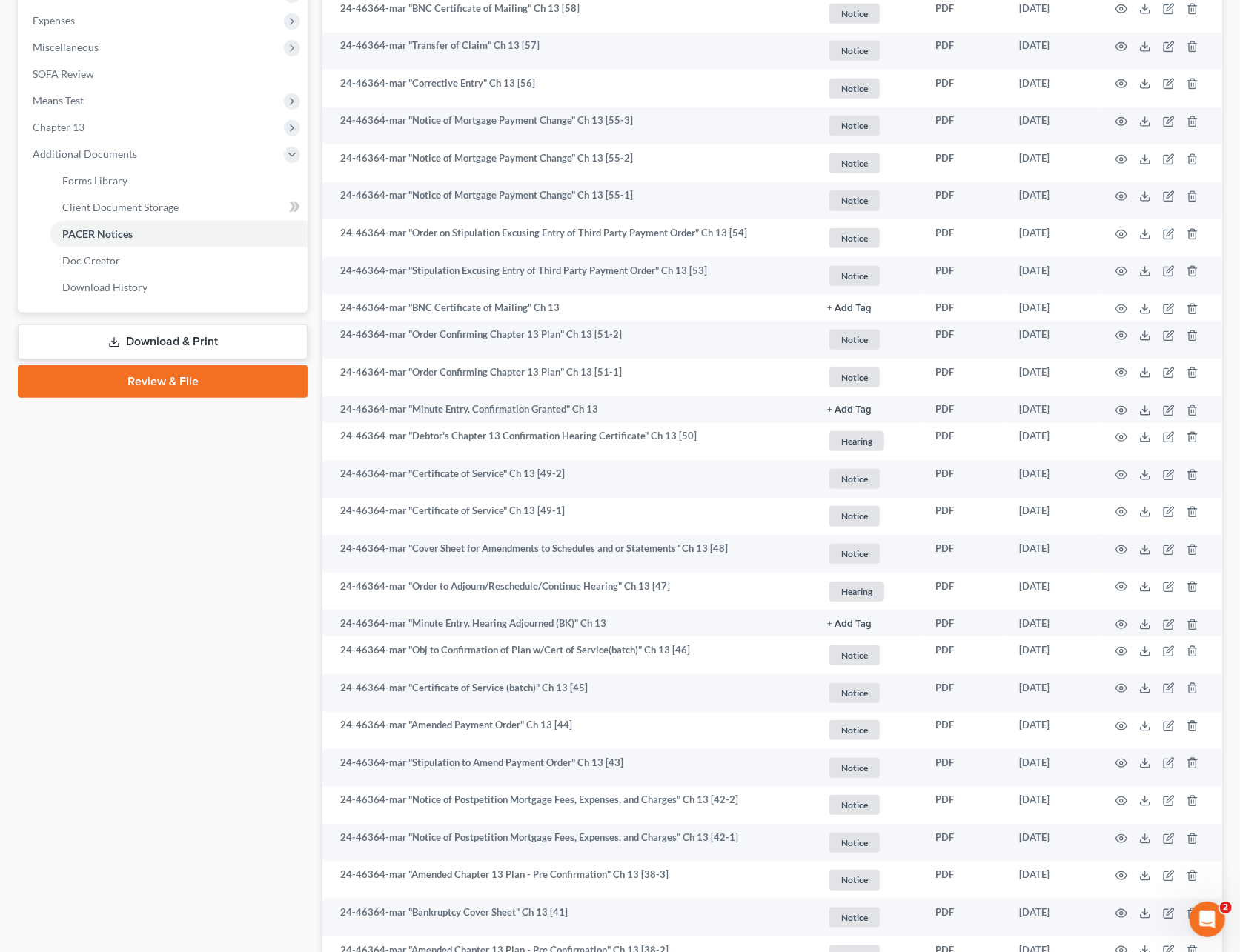
scroll to position [691, 0]
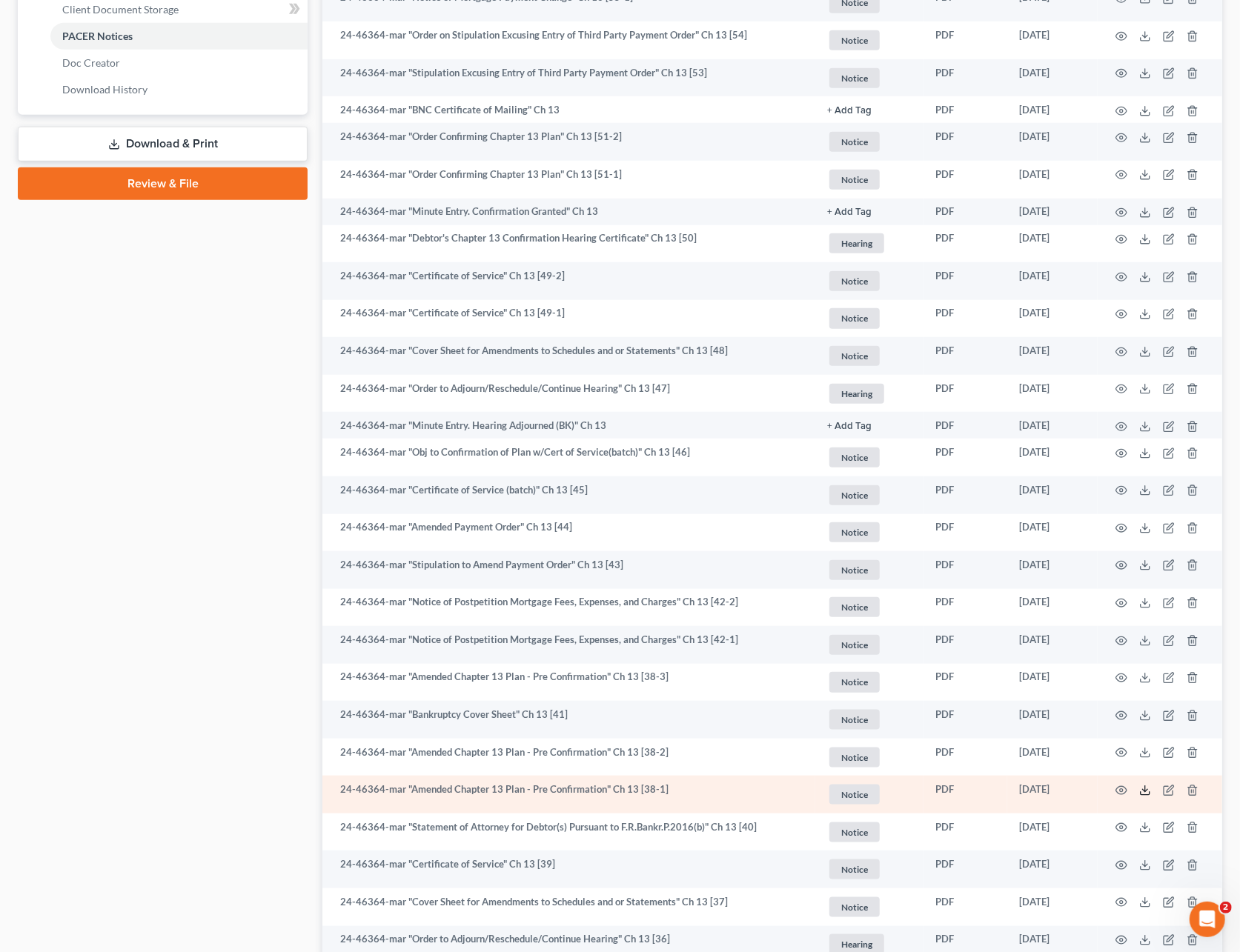
click at [1144, 792] on icon at bounding box center [1144, 790] width 12 height 12
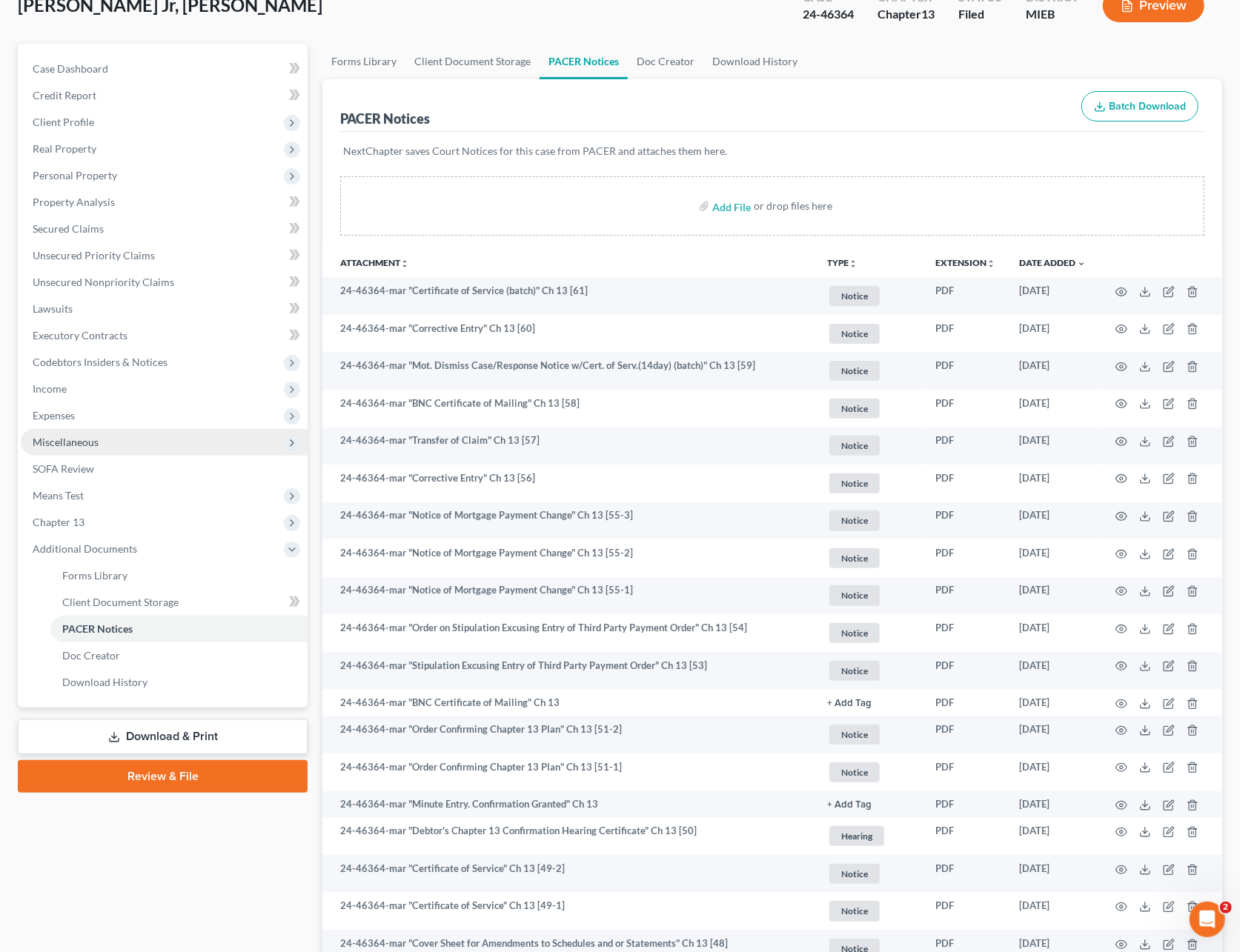
scroll to position [0, 0]
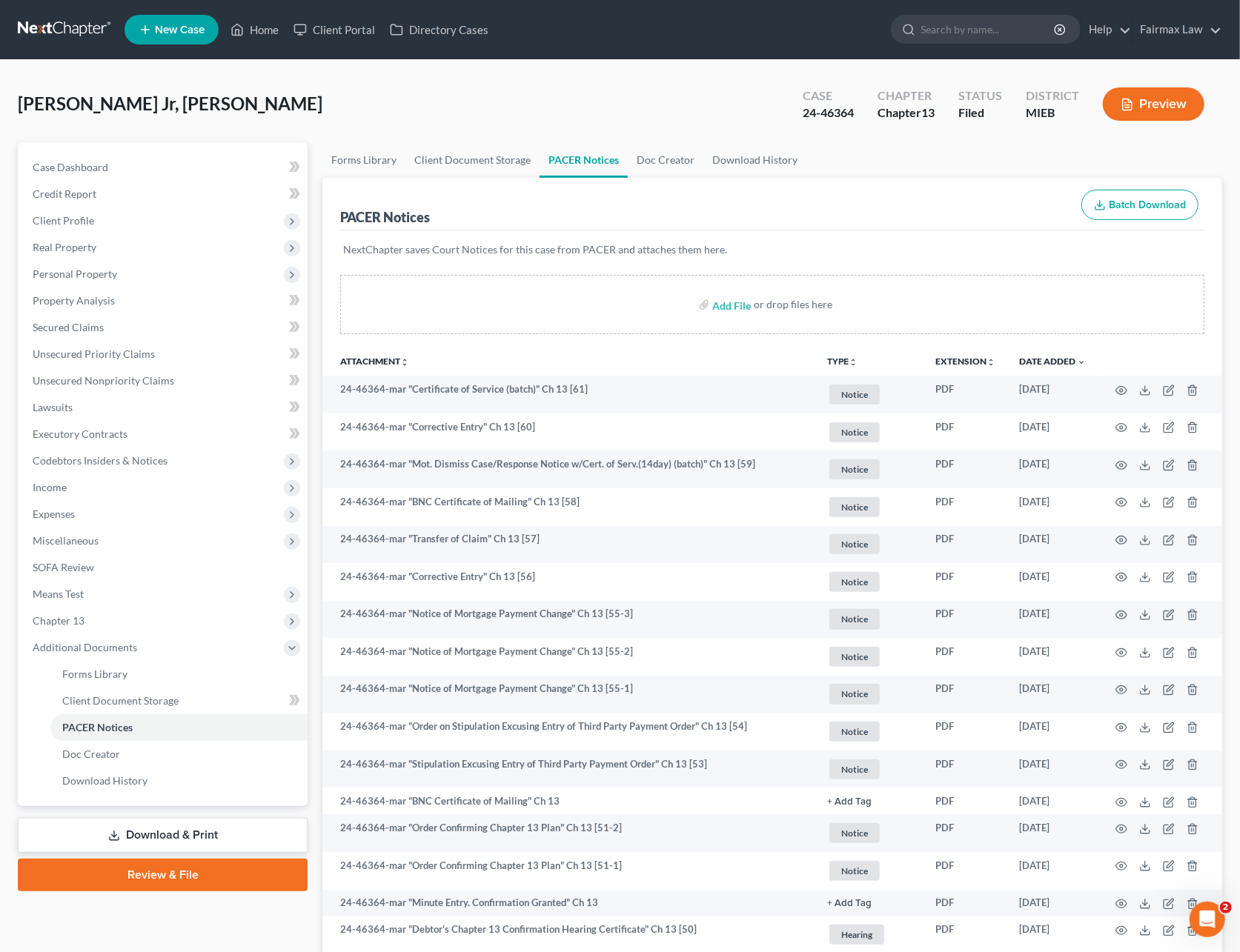
click at [66, 39] on link at bounding box center [65, 29] width 95 height 26
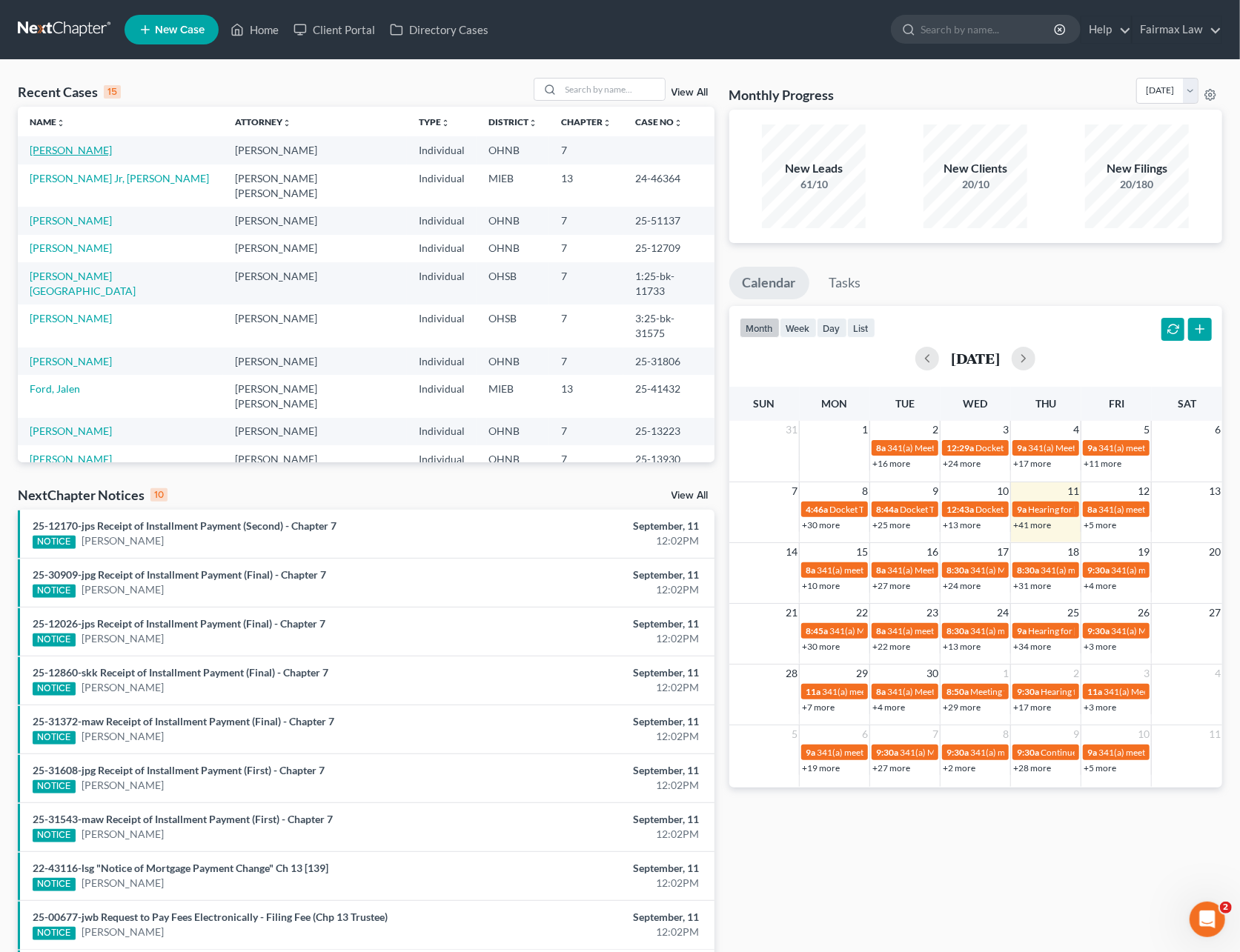
click at [79, 154] on link "[PERSON_NAME]" at bounding box center [70, 150] width 82 height 13
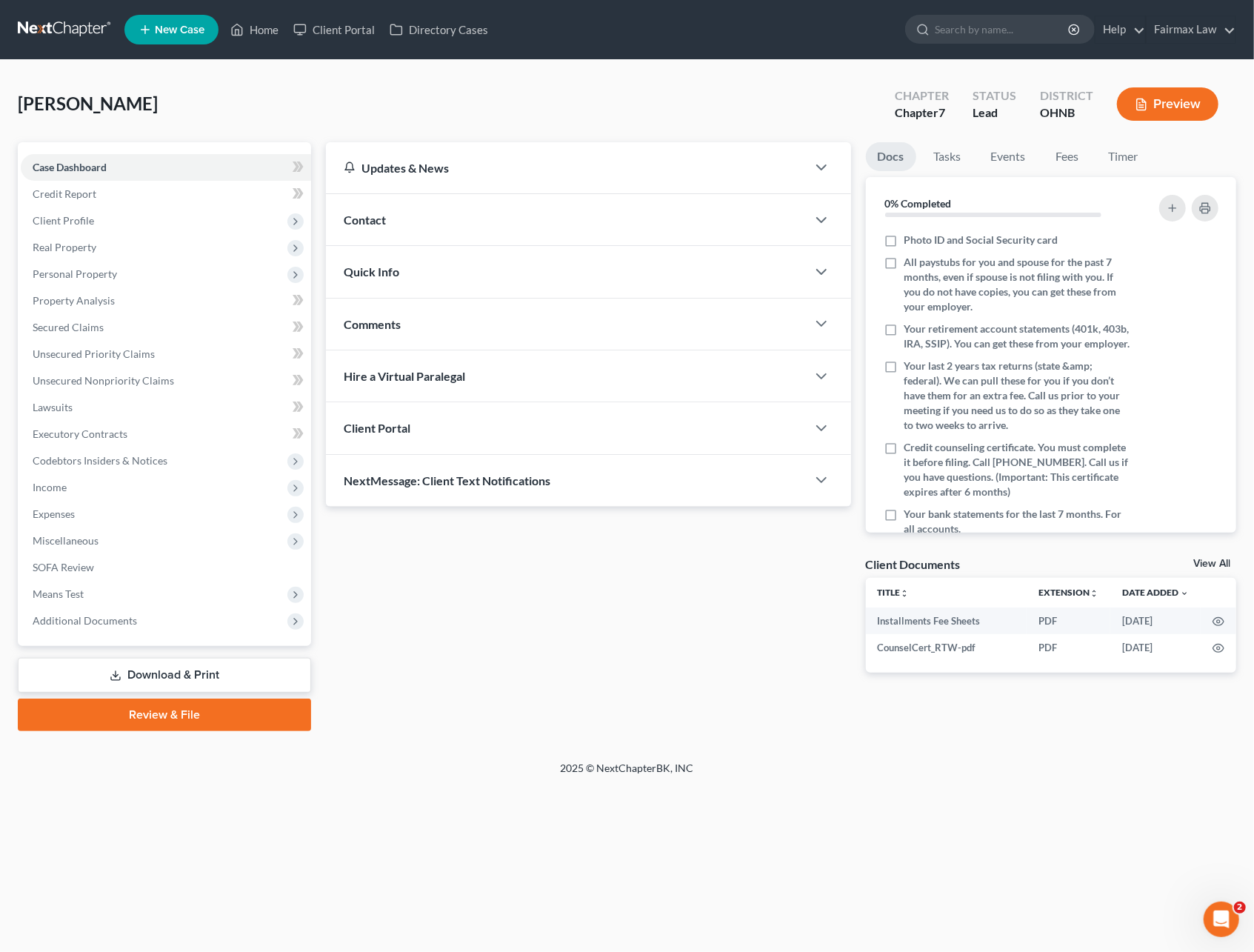
click at [207, 681] on link "Download & Print" at bounding box center [164, 676] width 293 height 35
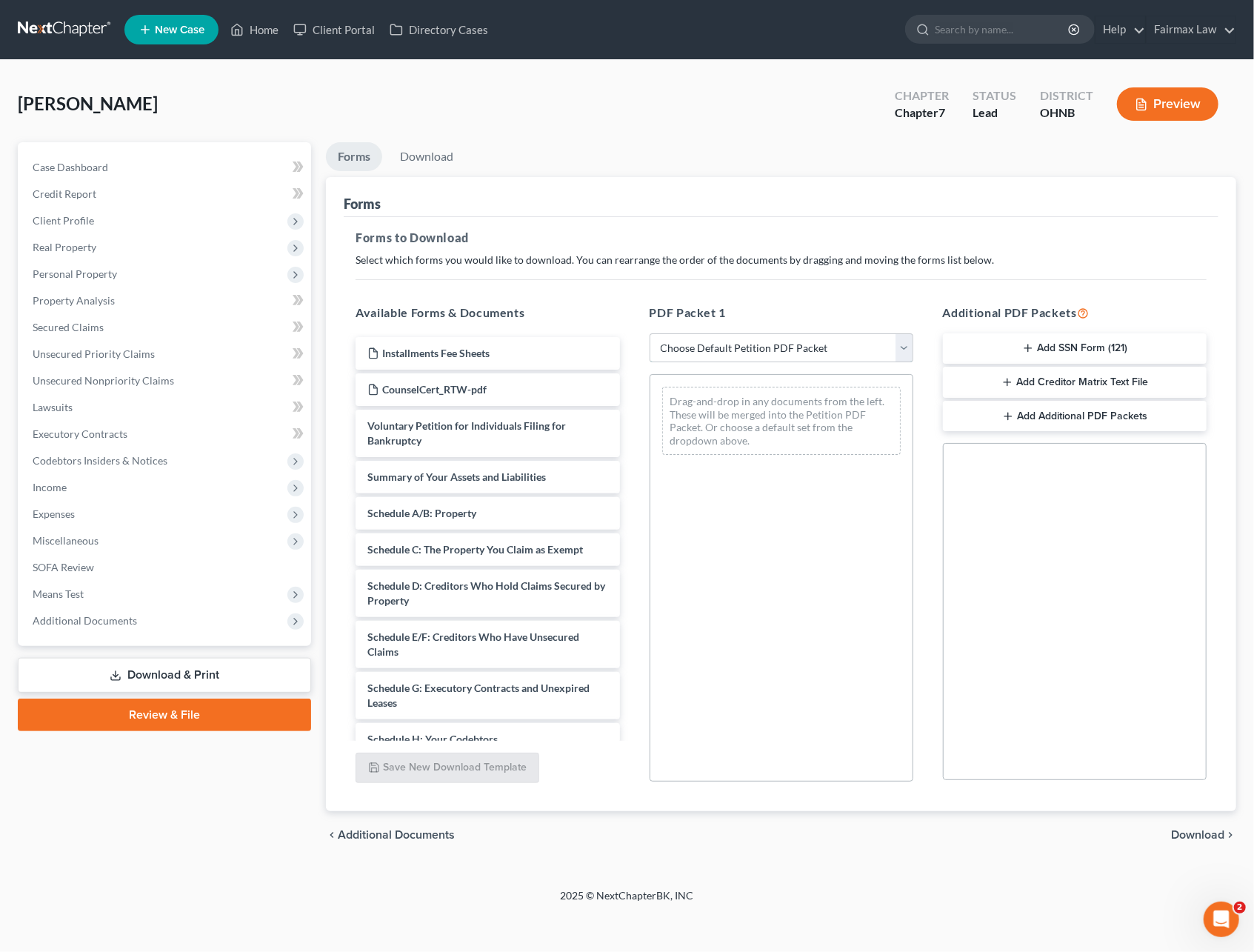
click at [696, 348] on select "Choose Default Petition PDF Packet Complete Bankruptcy Petition (all forms and …" at bounding box center [781, 347] width 264 height 29
select select "1"
click at [649, 333] on select "Choose Default Petition PDF Packet Complete Bankruptcy Petition (all forms and …" at bounding box center [781, 347] width 264 height 29
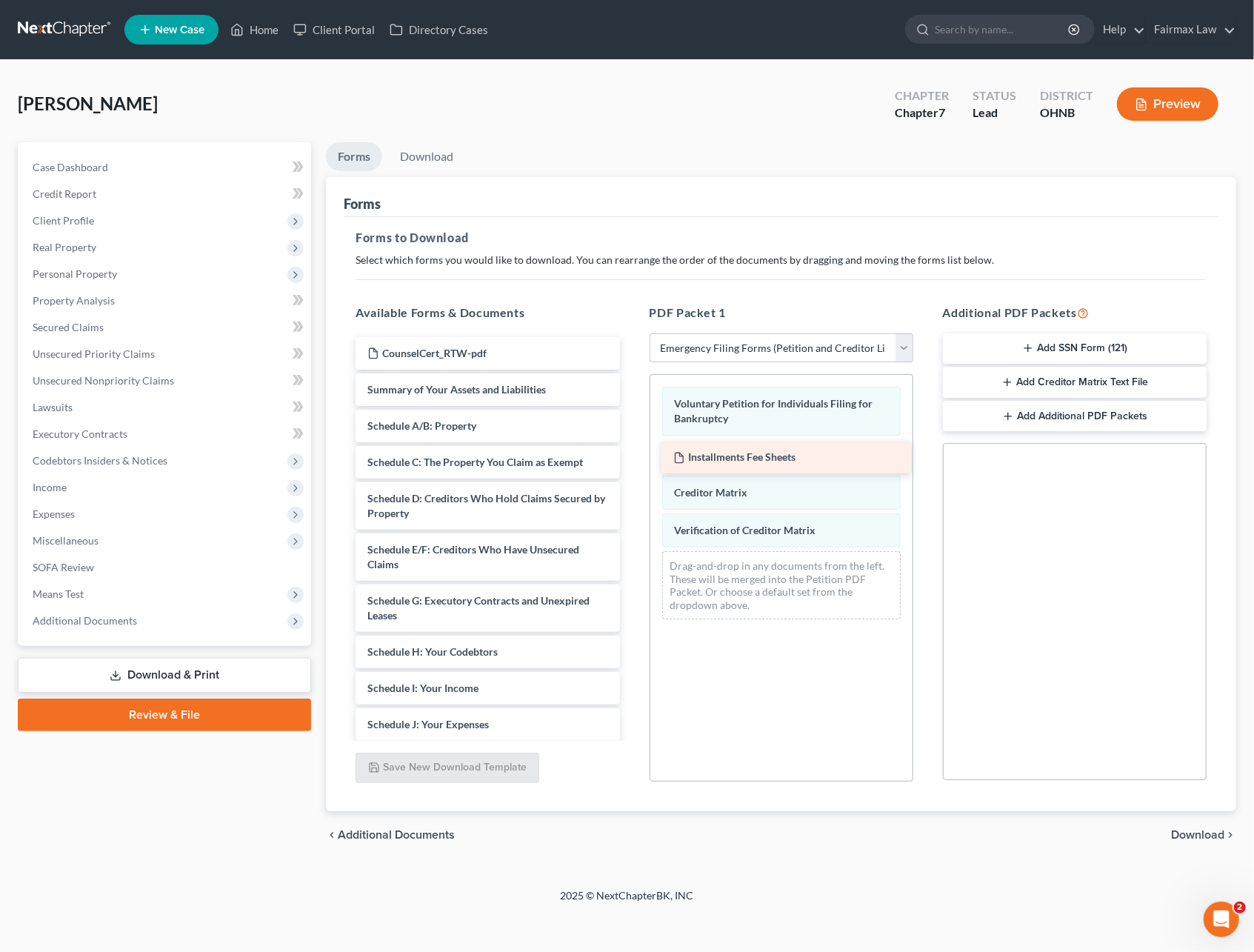
drag, startPoint x: 466, startPoint y: 347, endPoint x: 772, endPoint y: 452, distance: 323.5
click at [631, 452] on div "Installments Fee Sheets Installments Fee Sheets CounselCert_RTW-pdf Summary of …" at bounding box center [487, 677] width 288 height 680
click at [427, 159] on link "Download" at bounding box center [426, 157] width 77 height 29
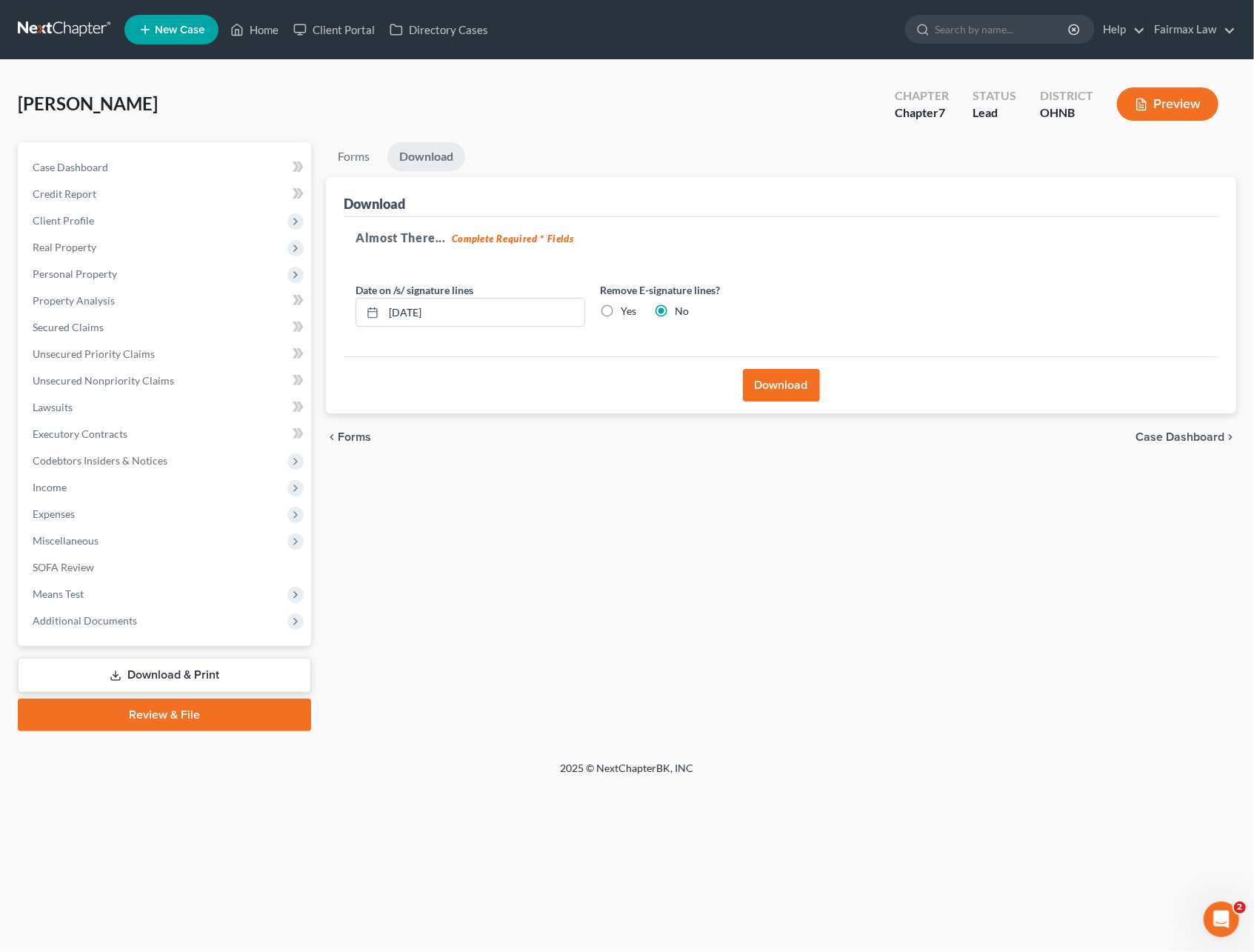
click at [766, 382] on button "Download" at bounding box center [782, 385] width 77 height 33
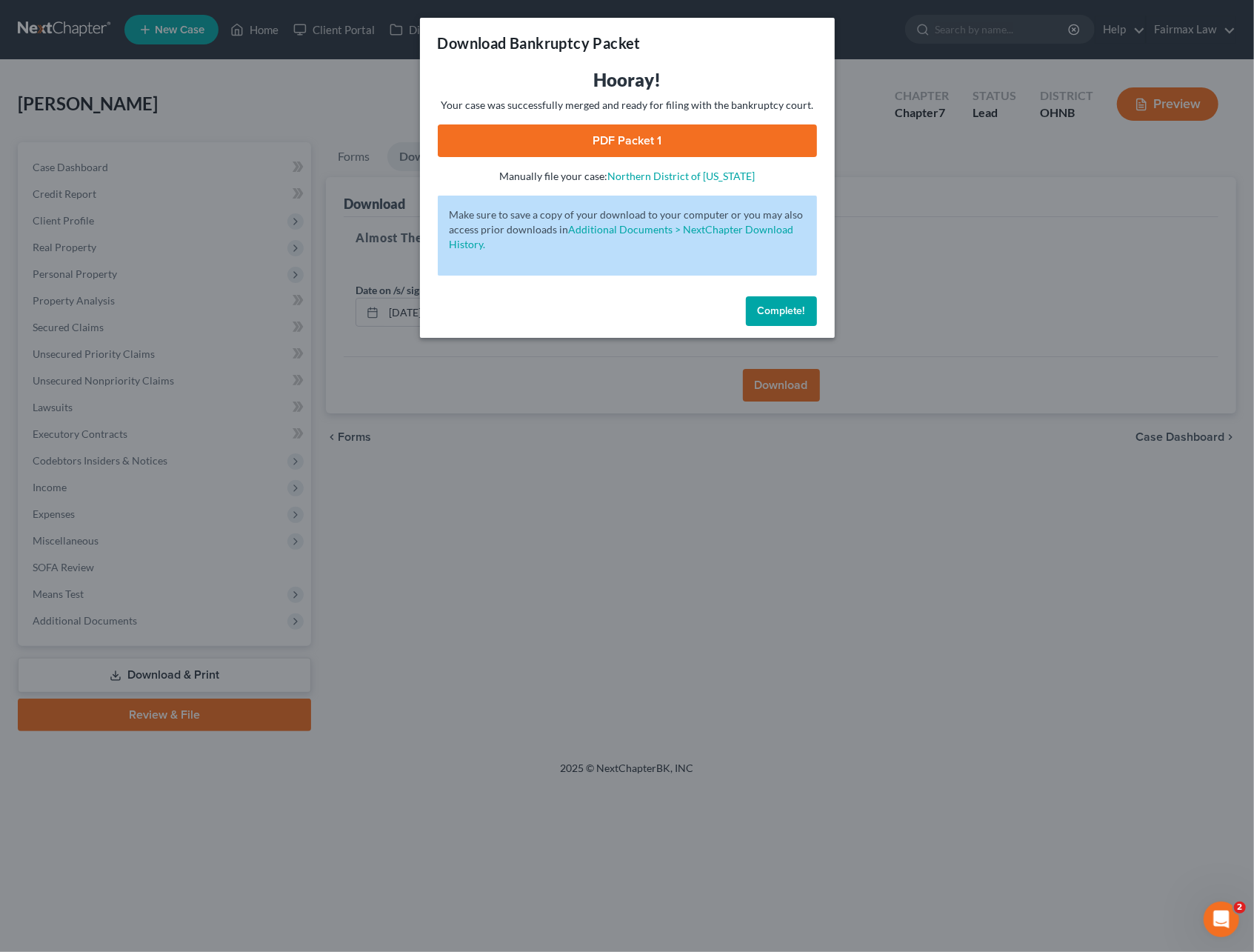
click at [594, 141] on link "PDF Packet 1" at bounding box center [627, 140] width 379 height 33
click at [751, 306] on button "Complete!" at bounding box center [781, 311] width 71 height 29
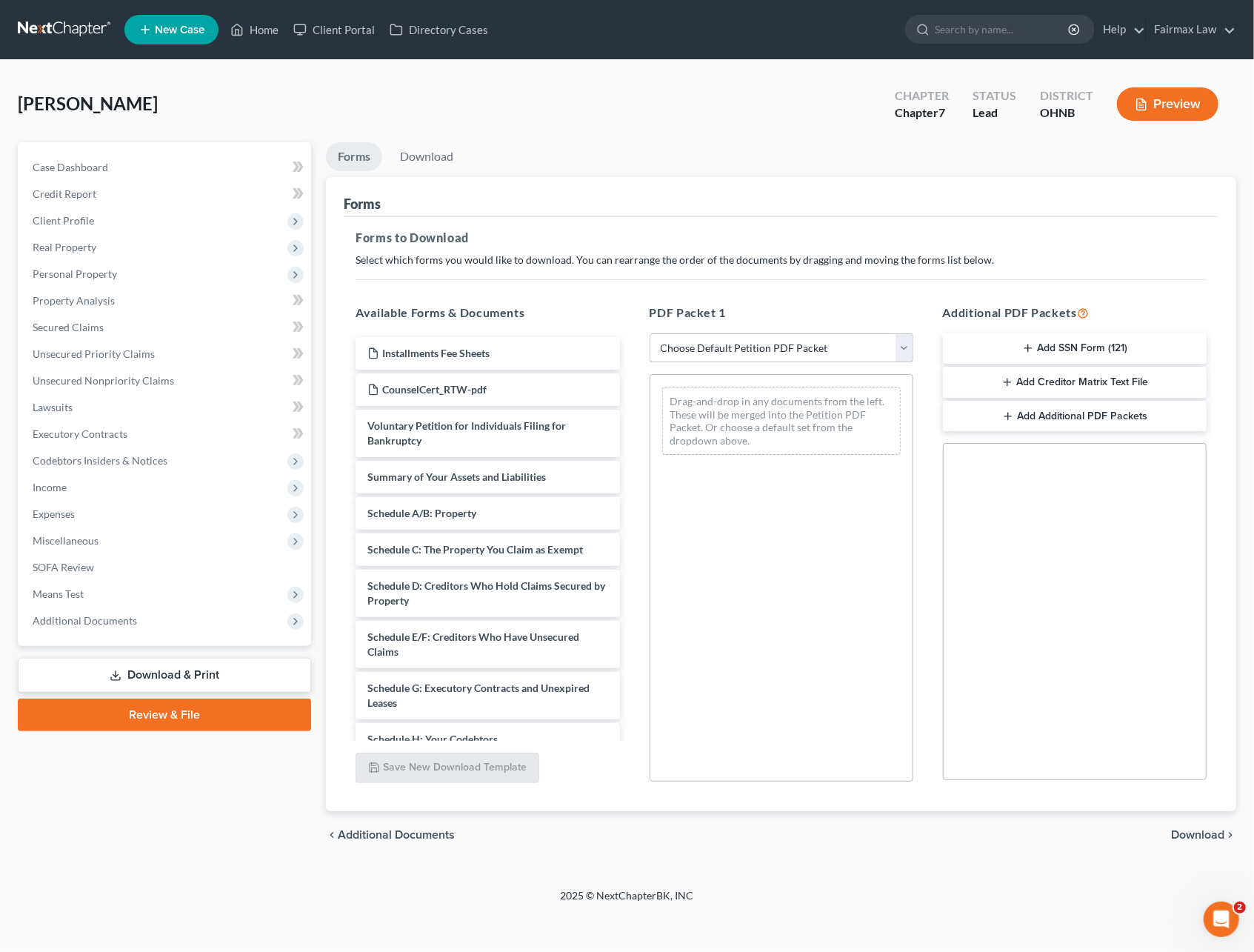
click at [715, 341] on select "Choose Default Petition PDF Packet Complete Bankruptcy Petition (all forms and …" at bounding box center [781, 347] width 264 height 29
select select "0"
click at [649, 333] on select "Choose Default Petition PDF Packet Complete Bankruptcy Petition (all forms and …" at bounding box center [781, 347] width 264 height 29
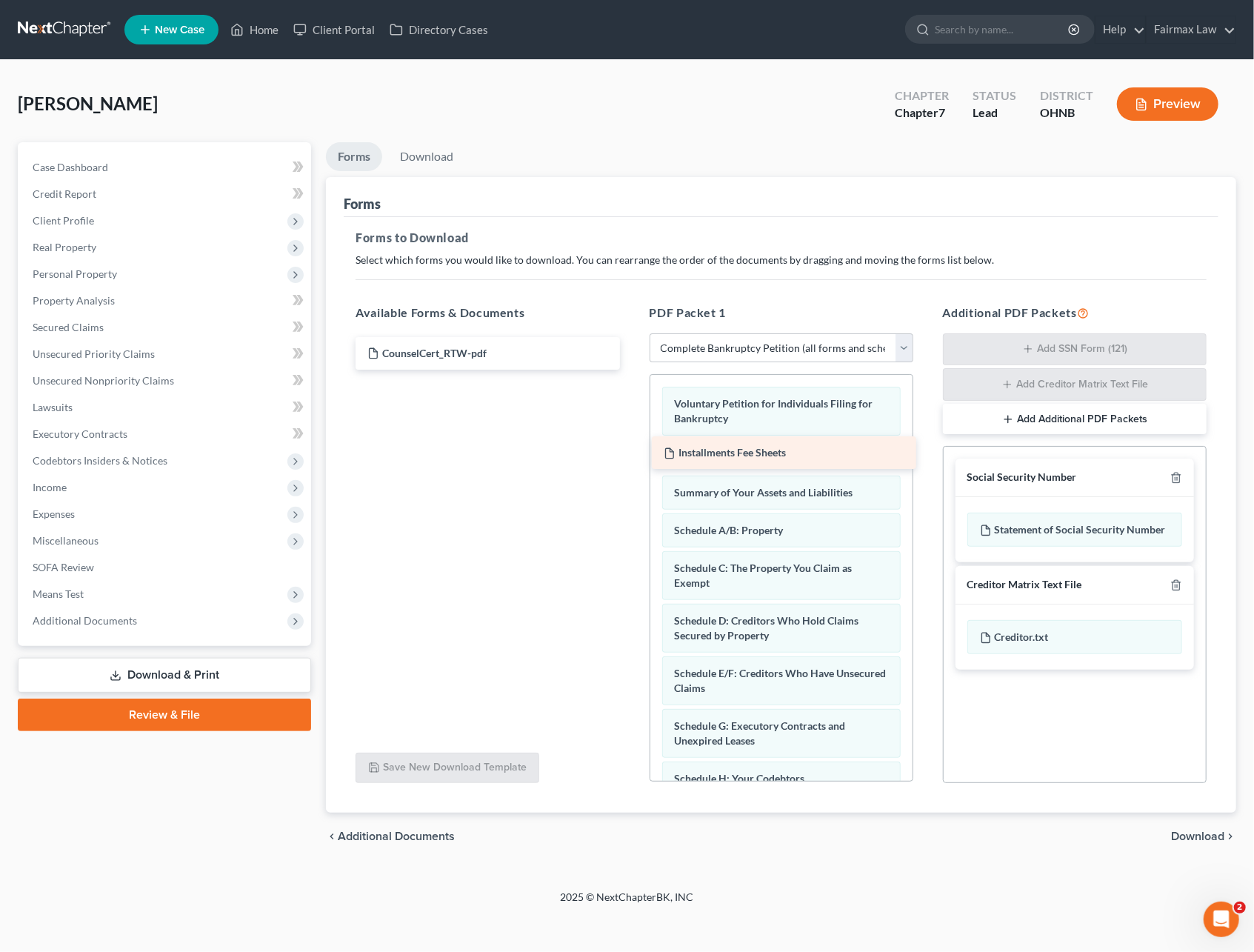
drag, startPoint x: 501, startPoint y: 356, endPoint x: 797, endPoint y: 456, distance: 312.4
click at [631, 370] on div "Installments Fee Sheets Installments Fee Sheets CounselCert_RTW-pdf" at bounding box center [487, 353] width 288 height 33
click at [86, 306] on link "Property Analysis" at bounding box center [166, 300] width 290 height 26
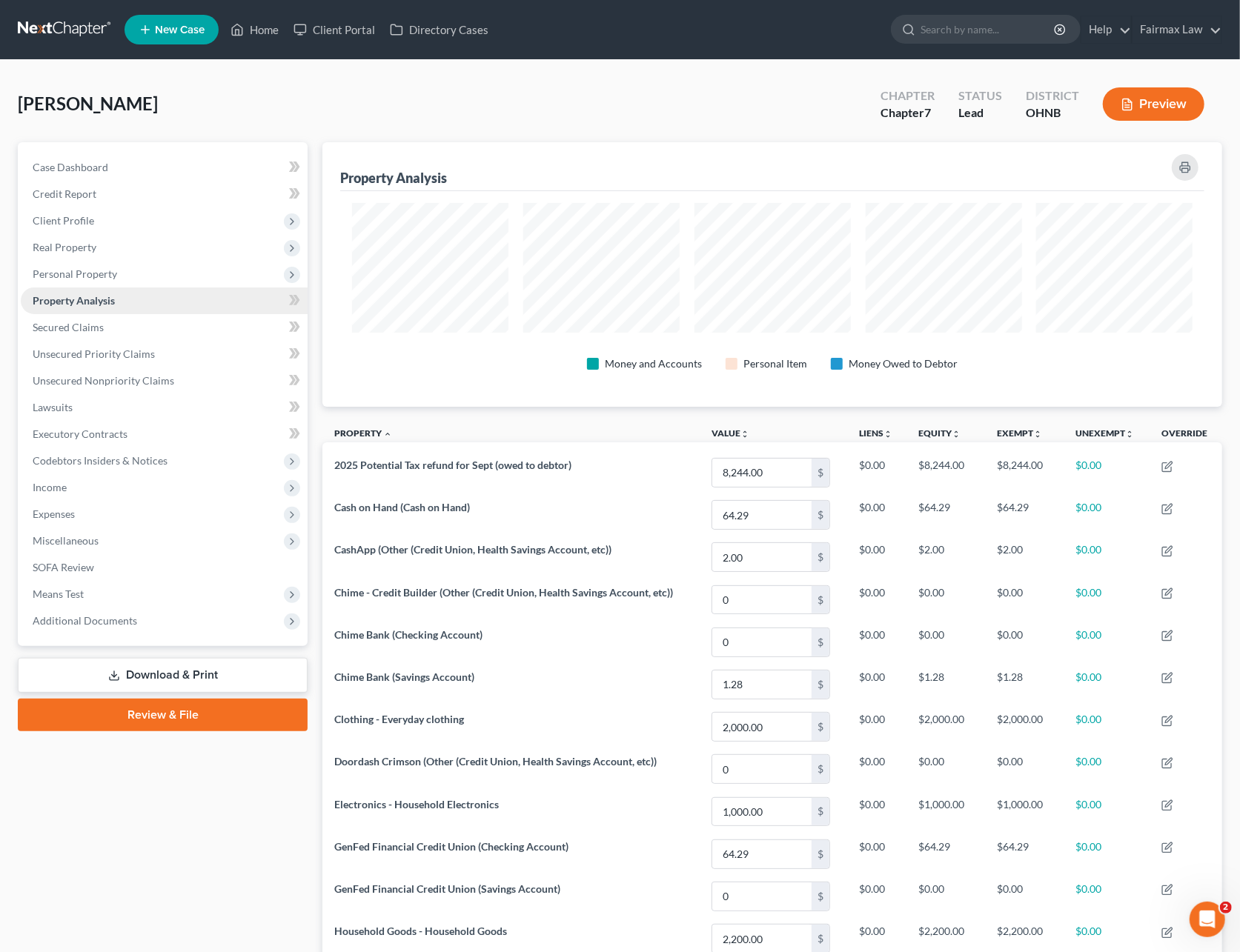
scroll to position [264, 899]
